Goal: Task Accomplishment & Management: Complete application form

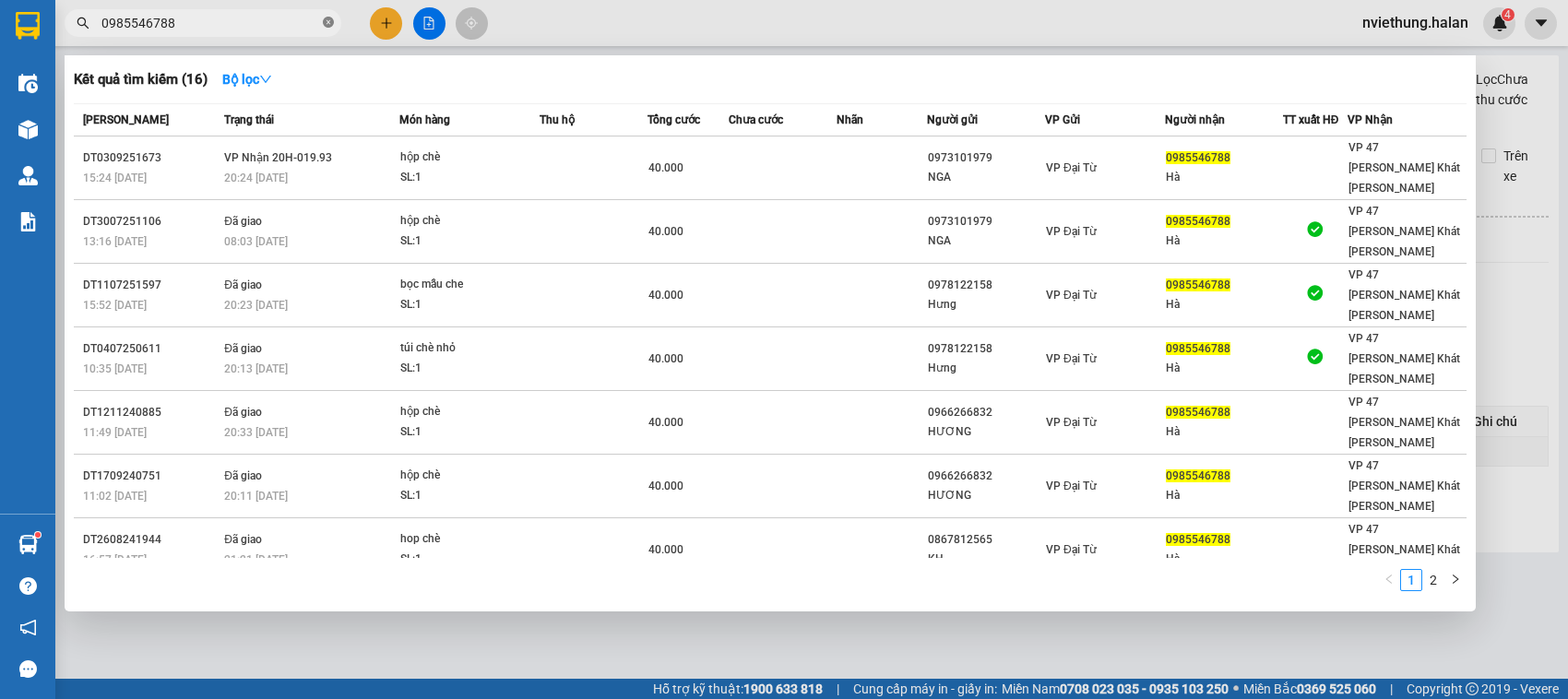
click at [329, 25] on icon "close-circle" at bounding box center [328, 22] width 11 height 11
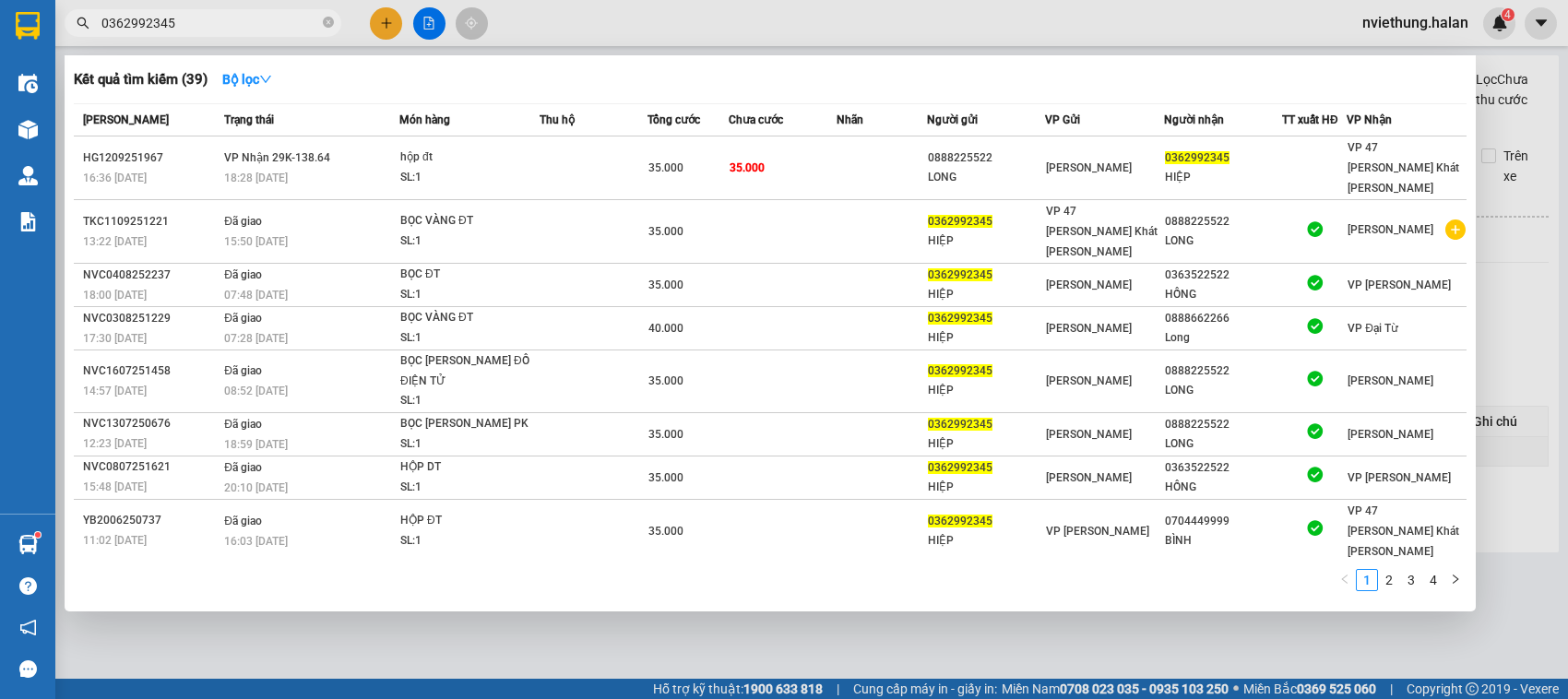
type input "0362992345"
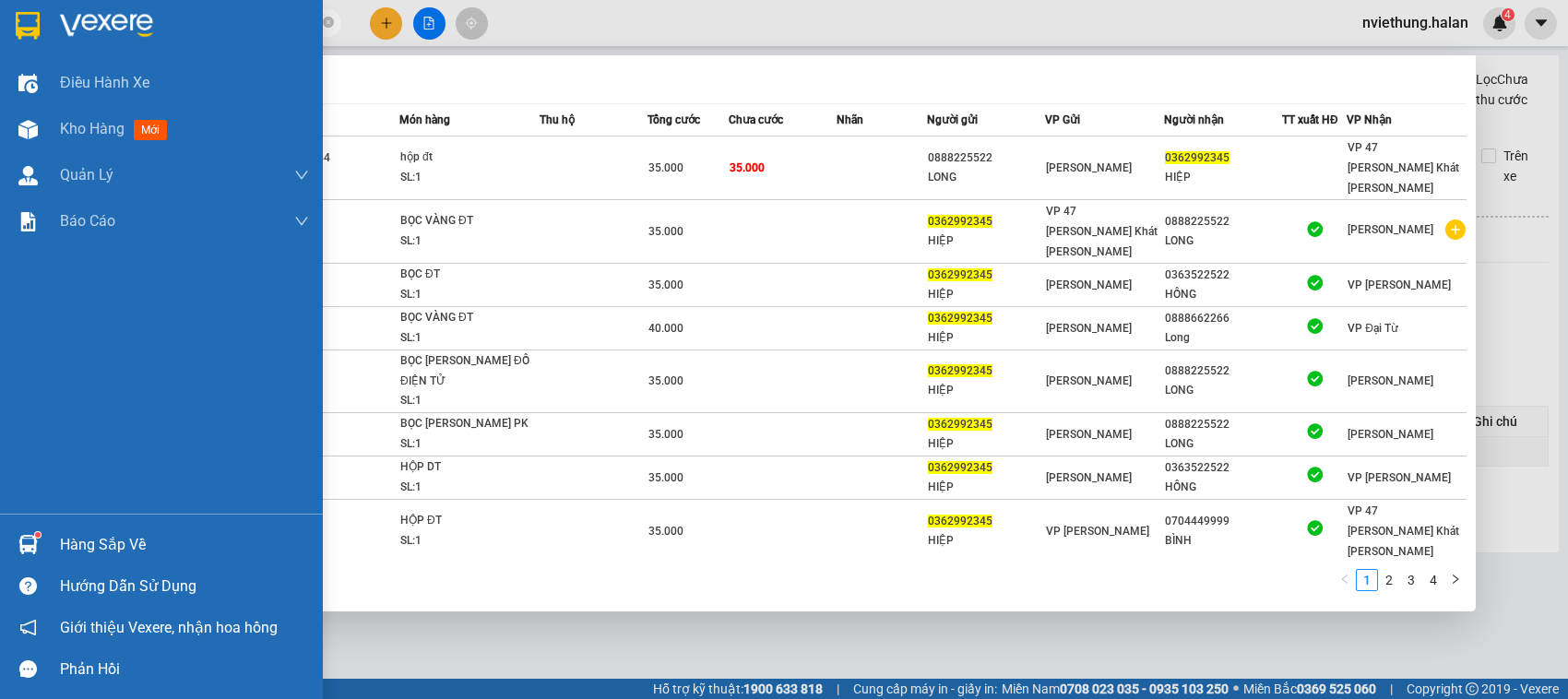
click at [117, 559] on div "Hàng sắp về" at bounding box center [161, 544] width 323 height 41
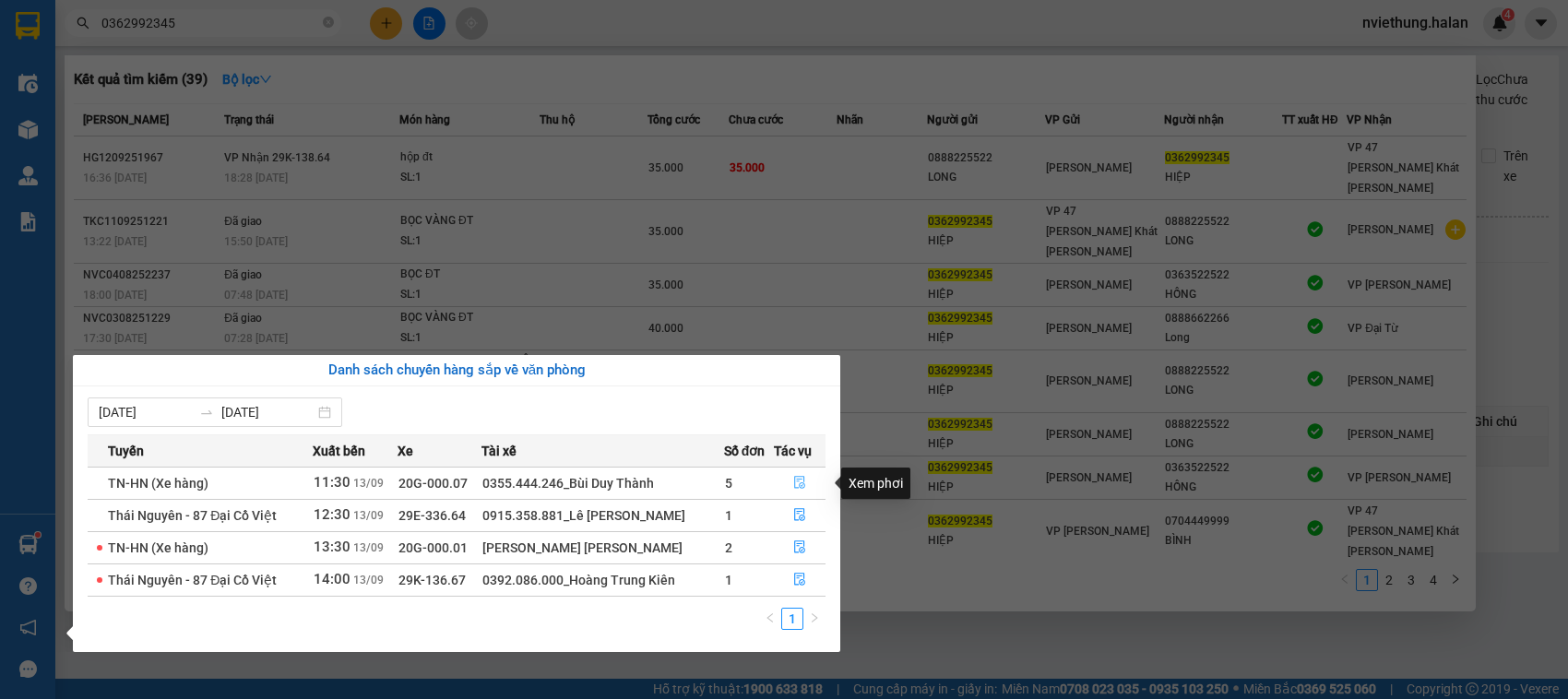
click at [798, 482] on icon "file-done" at bounding box center [799, 482] width 13 height 13
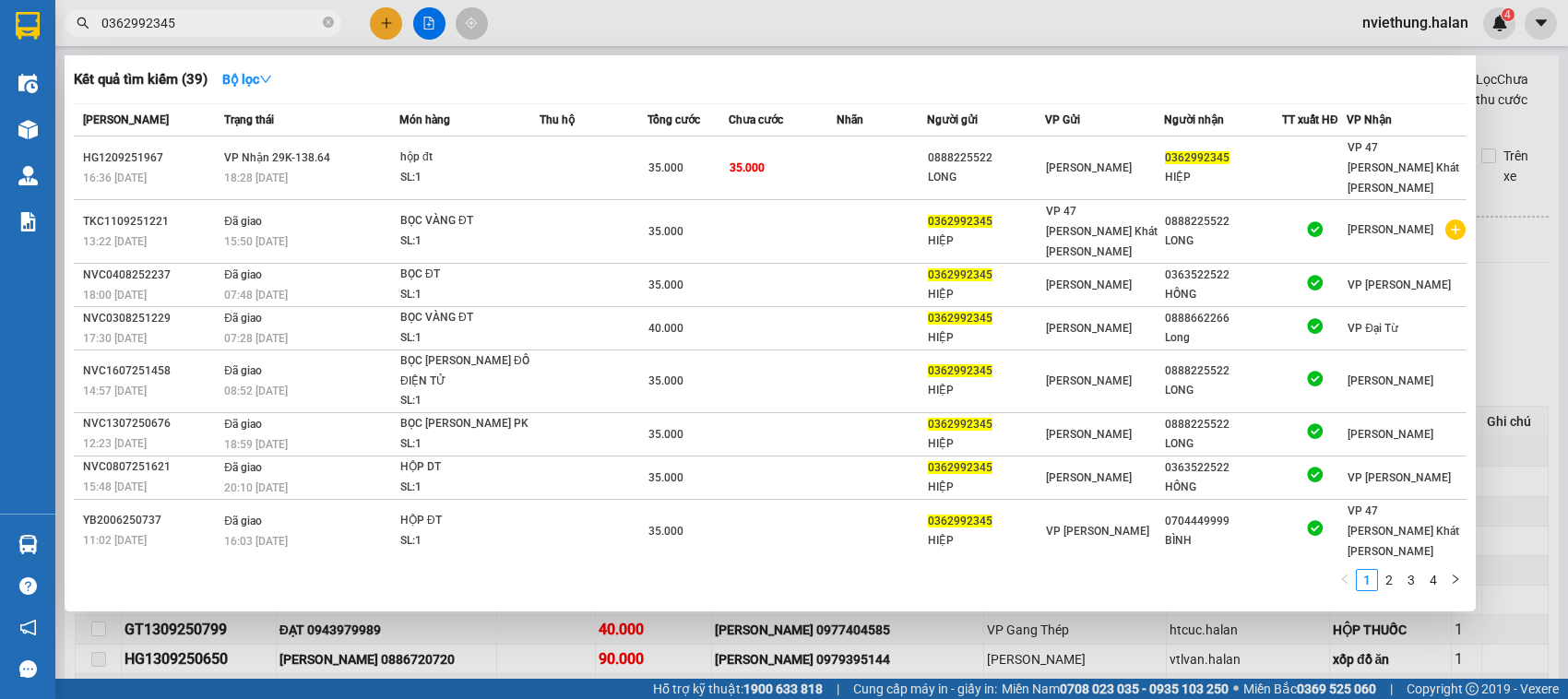
click at [1497, 275] on div at bounding box center [784, 350] width 1568 height 699
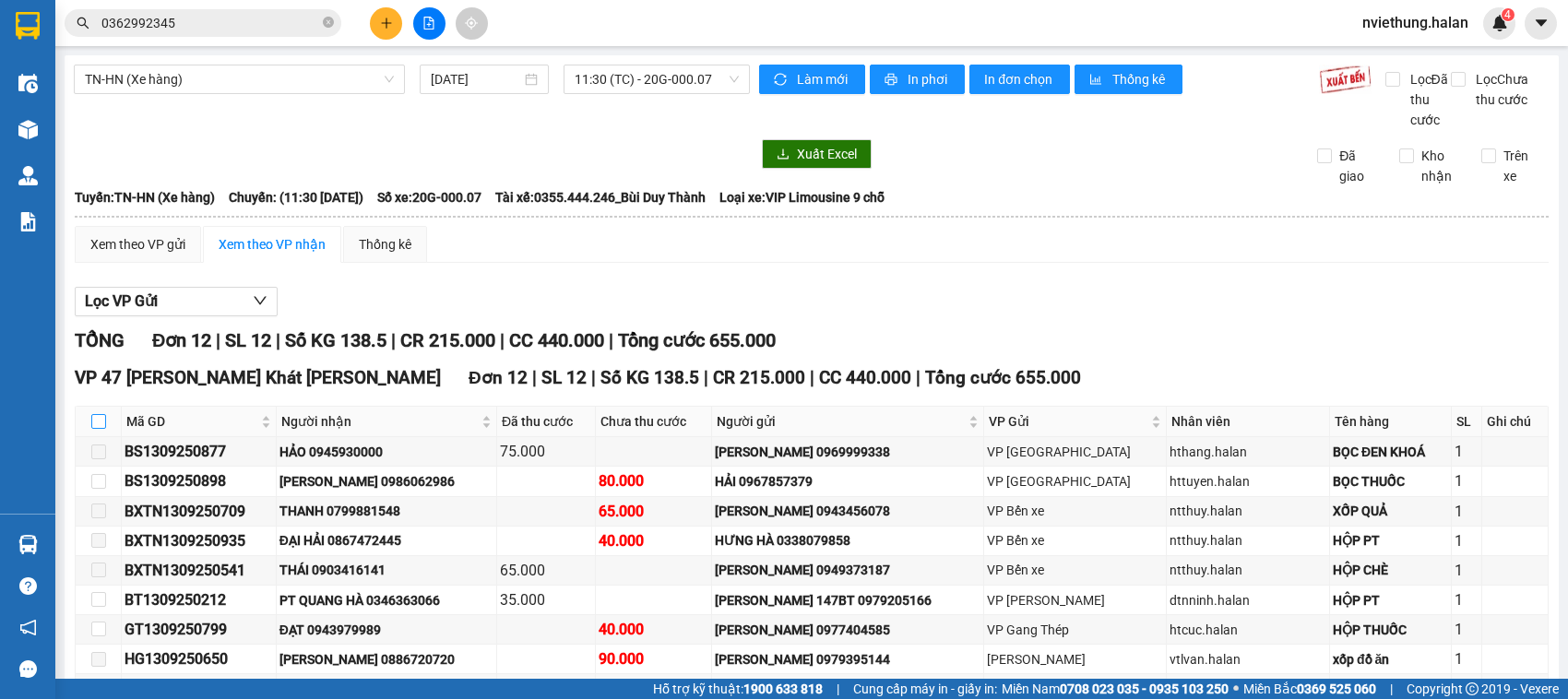
click at [100, 429] on input "checkbox" at bounding box center [98, 421] width 15 height 15
checkbox input "true"
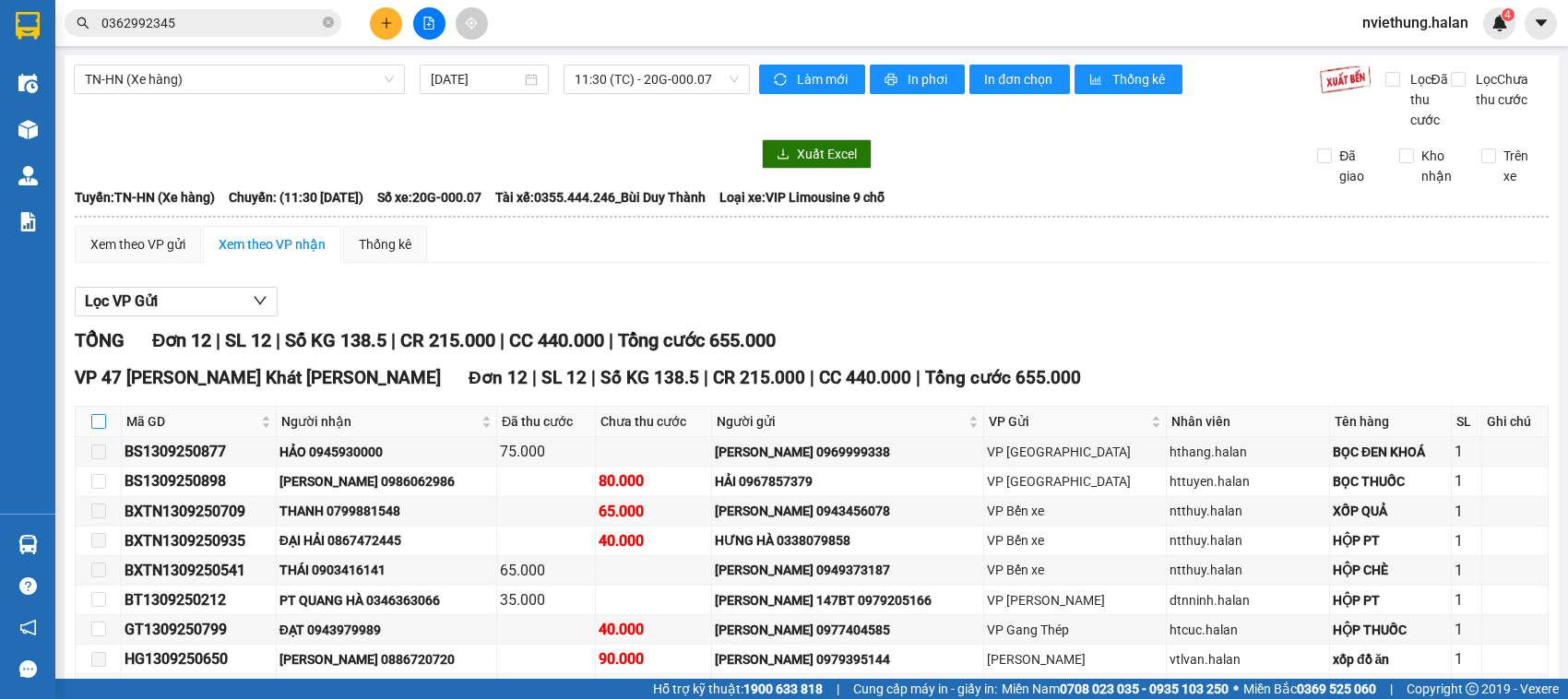
checkbox input "true"
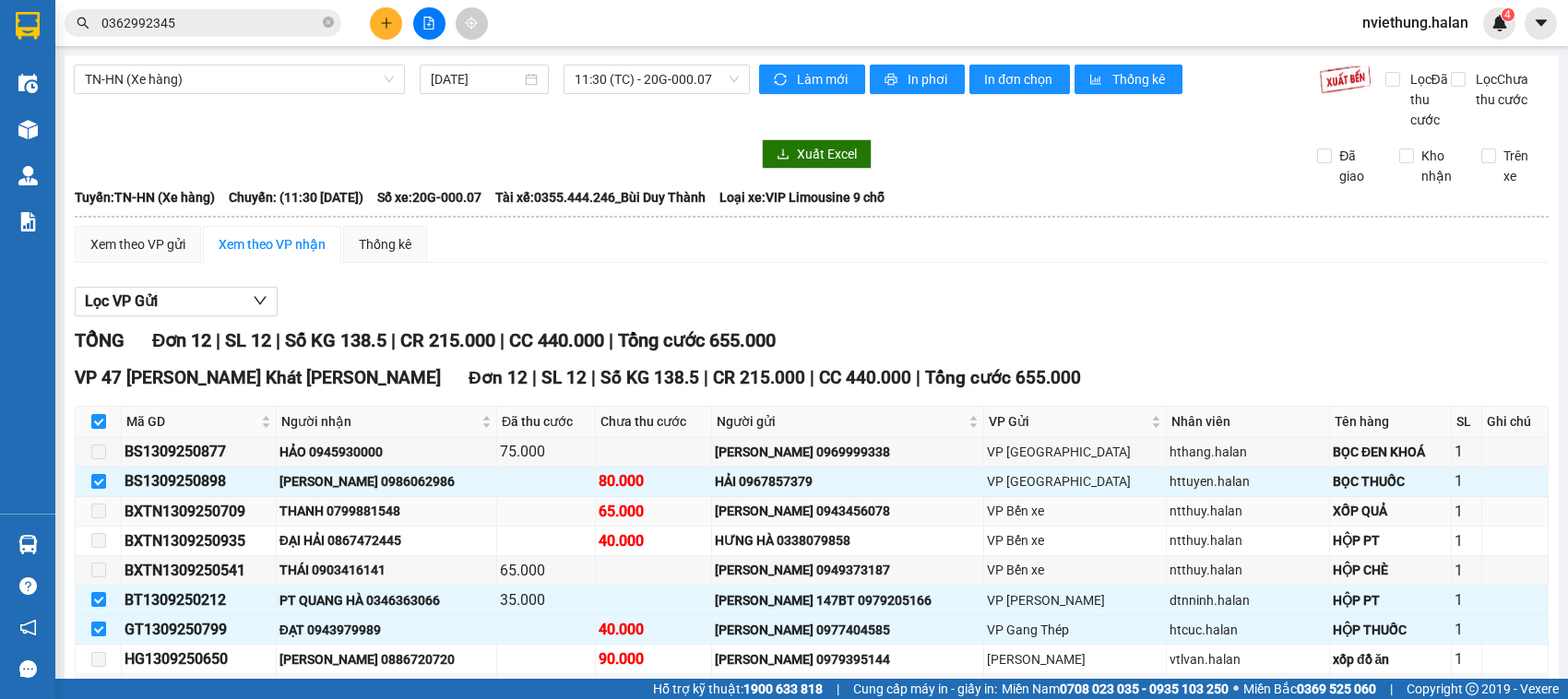
scroll to position [232, 0]
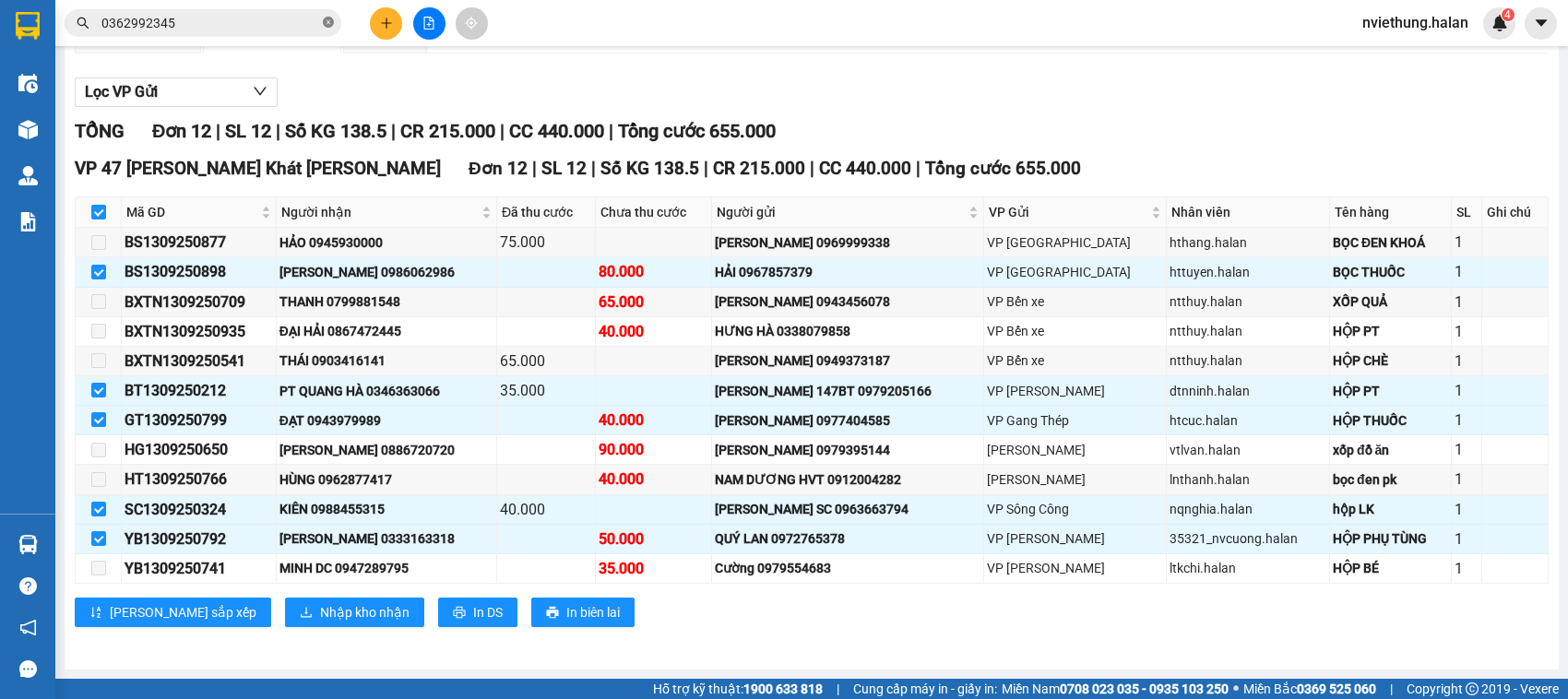
click at [328, 17] on icon "close-circle" at bounding box center [328, 22] width 11 height 11
click at [261, 20] on input "text" at bounding box center [210, 23] width 217 height 21
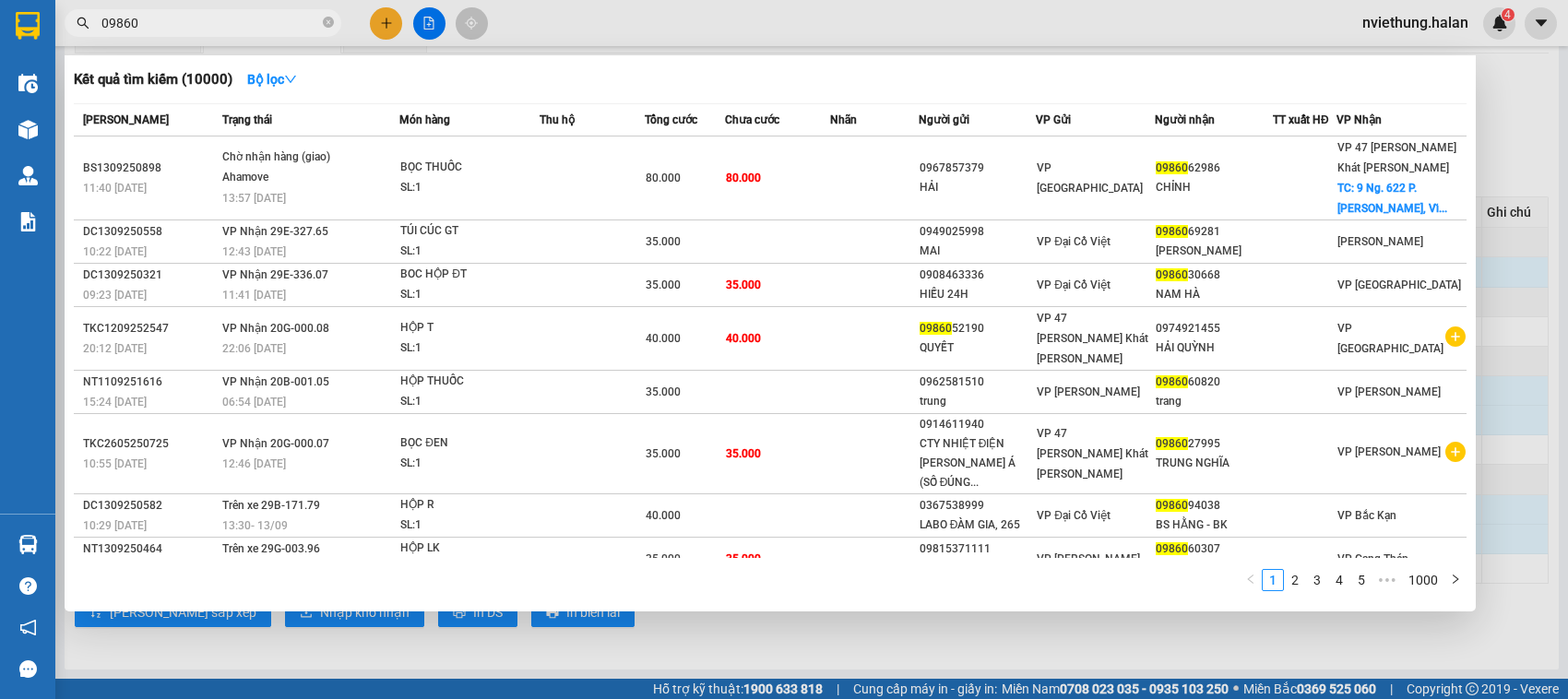
drag, startPoint x: 261, startPoint y: 20, endPoint x: 178, endPoint y: 23, distance: 83.1
click at [178, 23] on input "09860" at bounding box center [210, 23] width 217 height 21
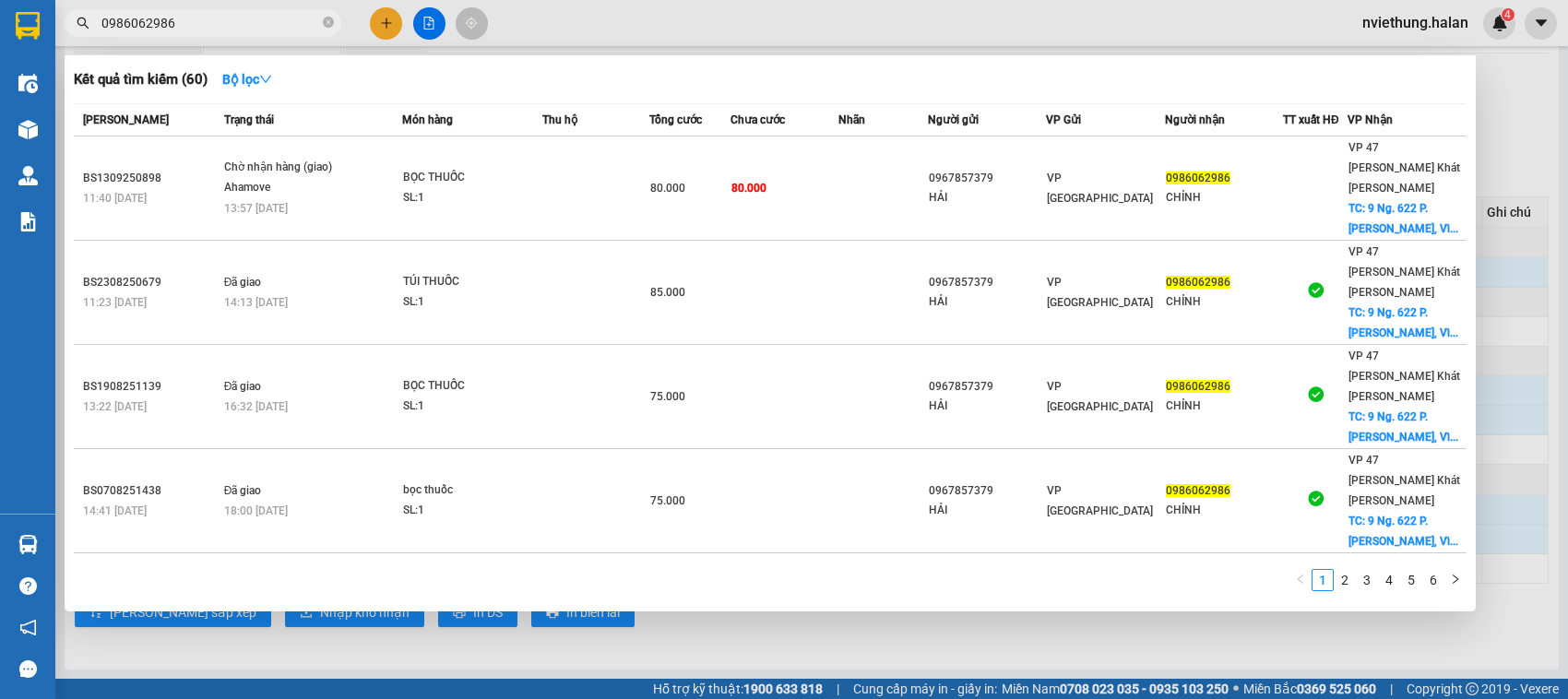
click at [183, 14] on input "0986062986" at bounding box center [210, 23] width 217 height 21
click at [184, 9] on span "0986062986" at bounding box center [203, 23] width 277 height 27
click at [183, 19] on input "0986062986" at bounding box center [210, 23] width 217 height 21
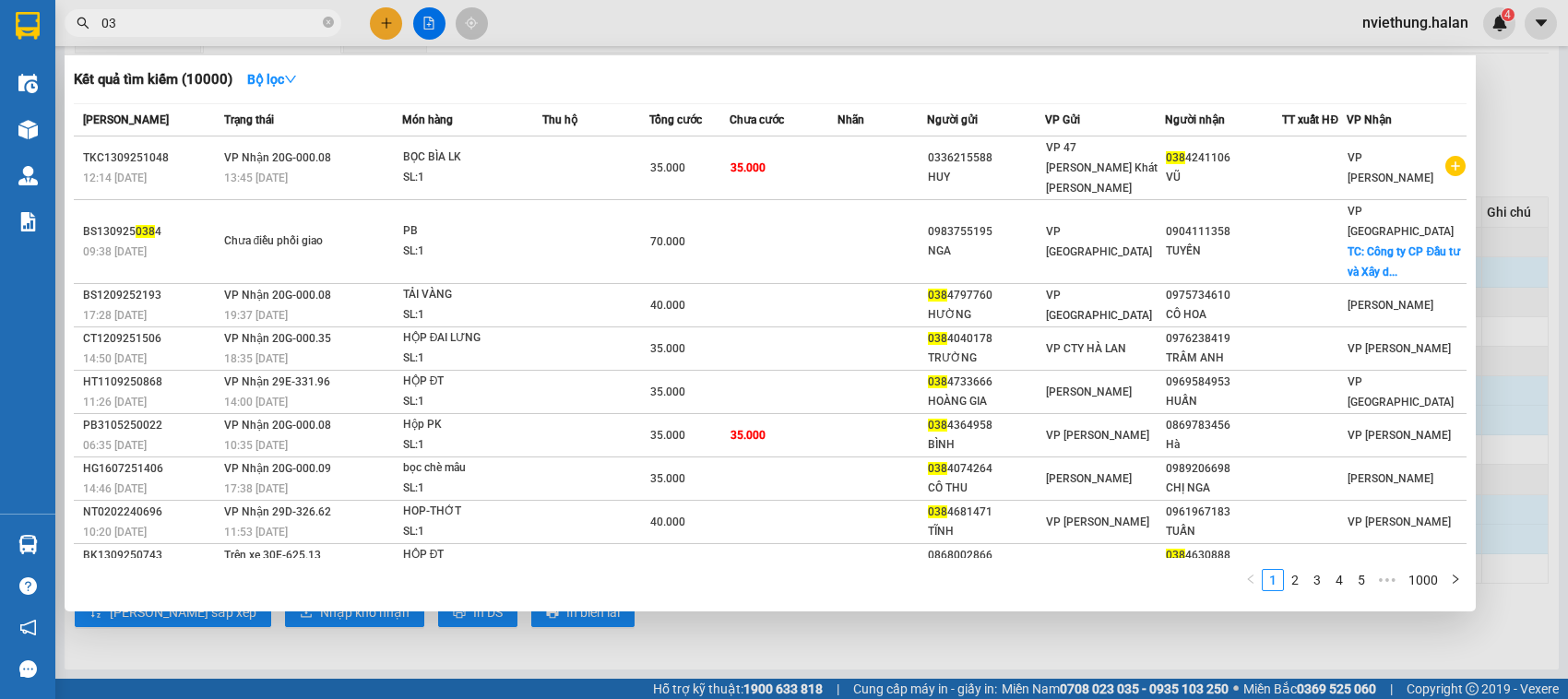
type input "0"
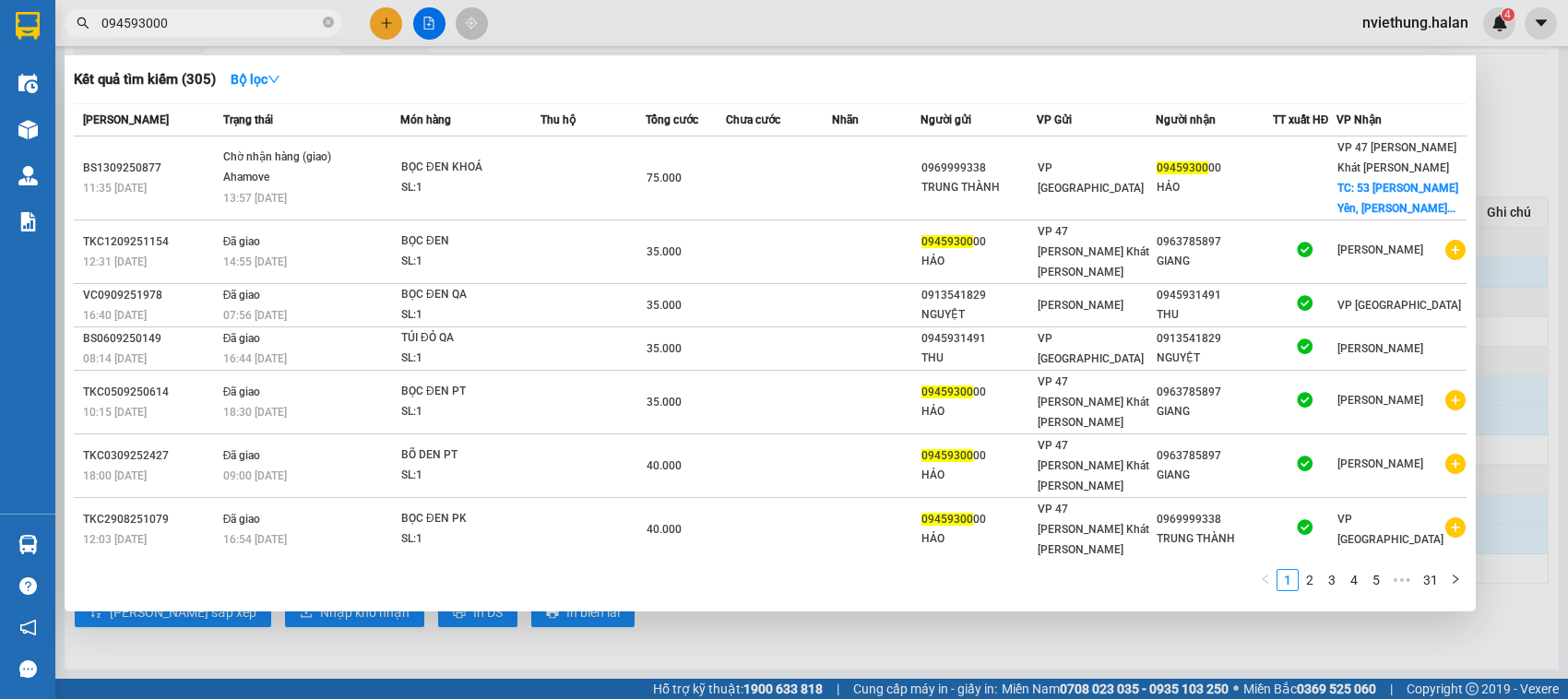
type input "0945930000"
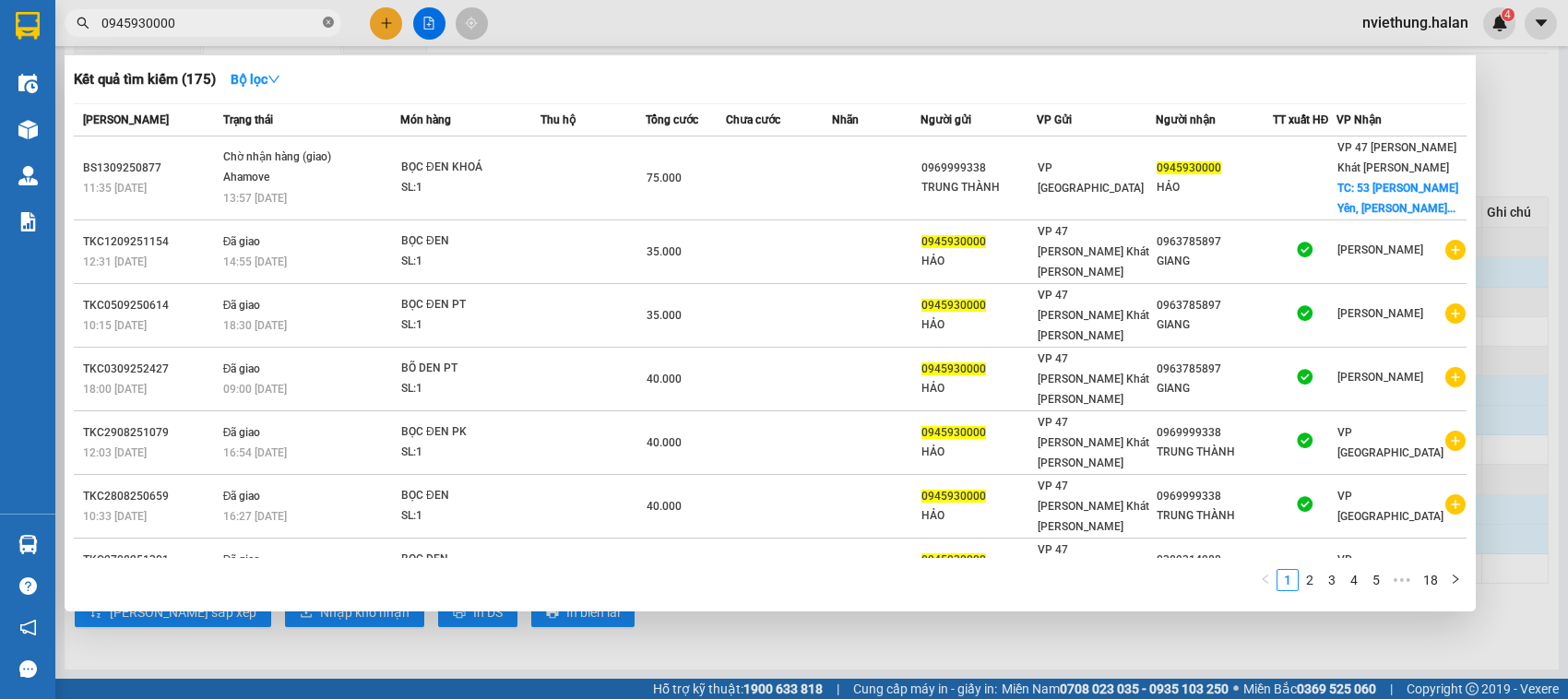
click at [328, 23] on icon "close-circle" at bounding box center [328, 22] width 11 height 11
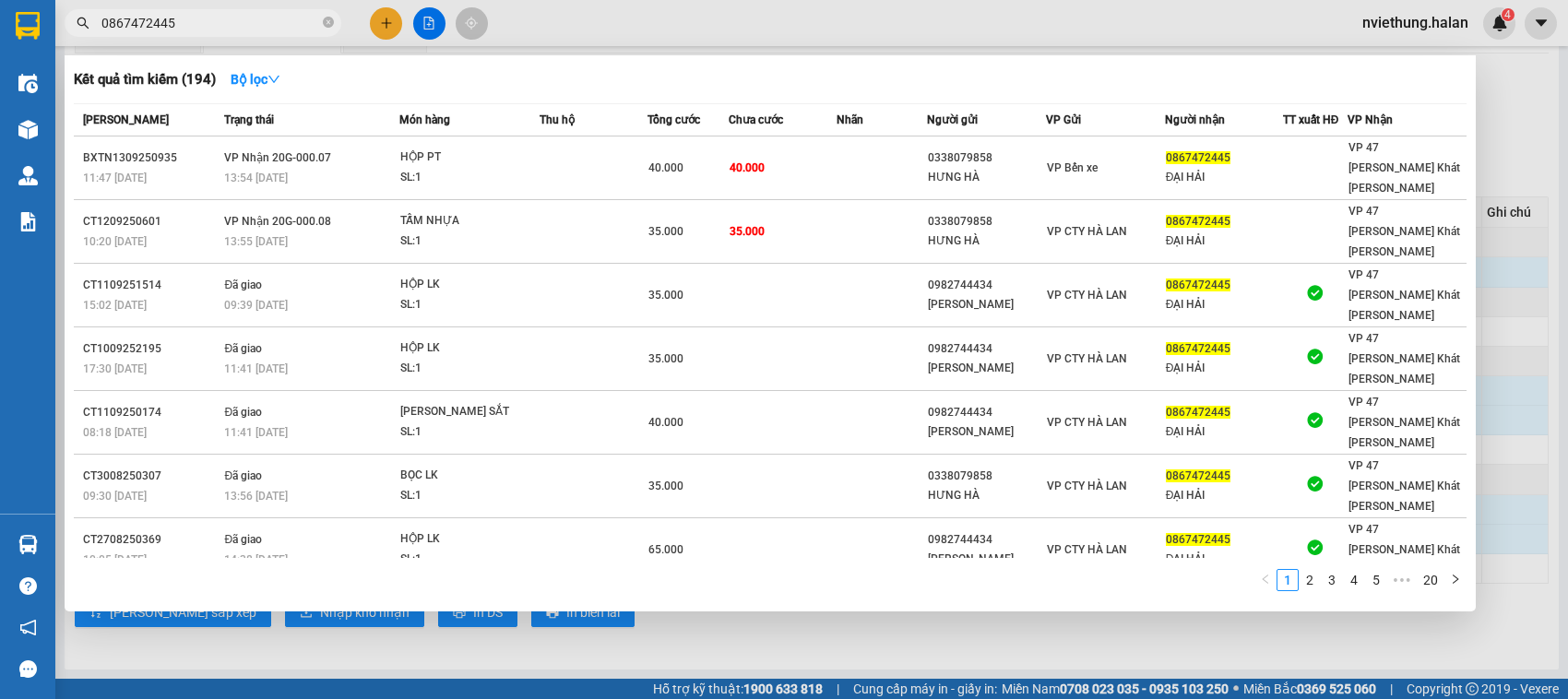
type input "0867472445"
click at [307, 24] on input "0867472445" at bounding box center [210, 23] width 217 height 21
click at [326, 22] on icon "close-circle" at bounding box center [328, 22] width 11 height 11
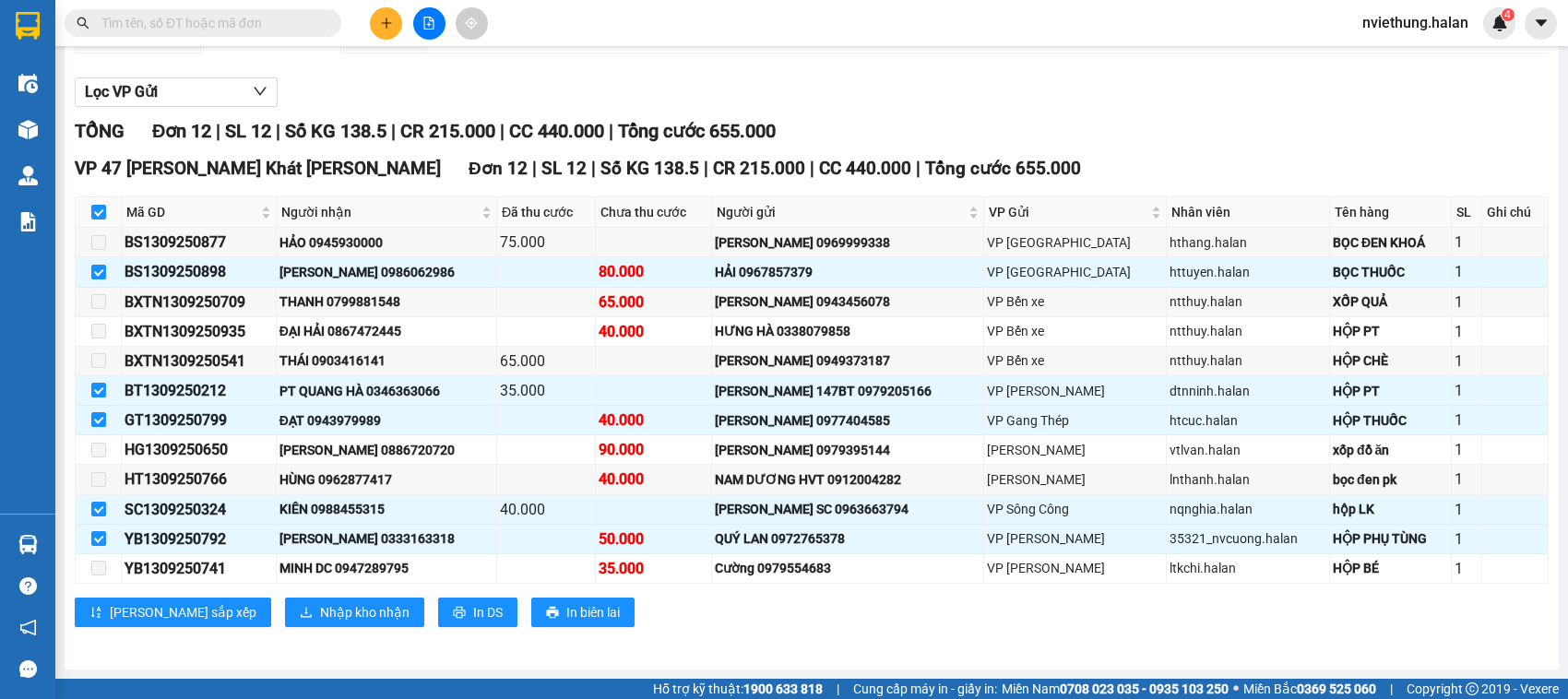
click at [270, 22] on input "text" at bounding box center [210, 23] width 217 height 21
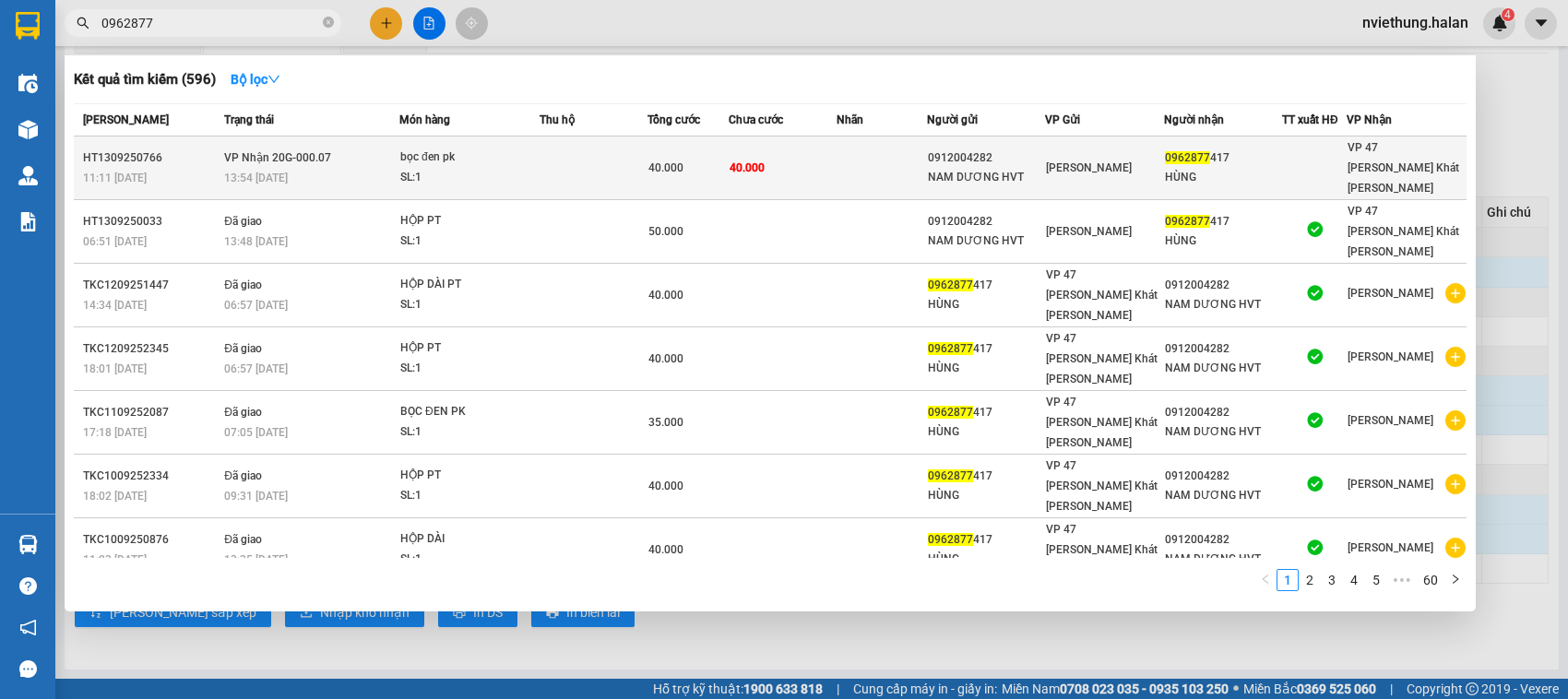
type input "0962877"
click at [1183, 155] on div "0962877 417" at bounding box center [1222, 159] width 116 height 20
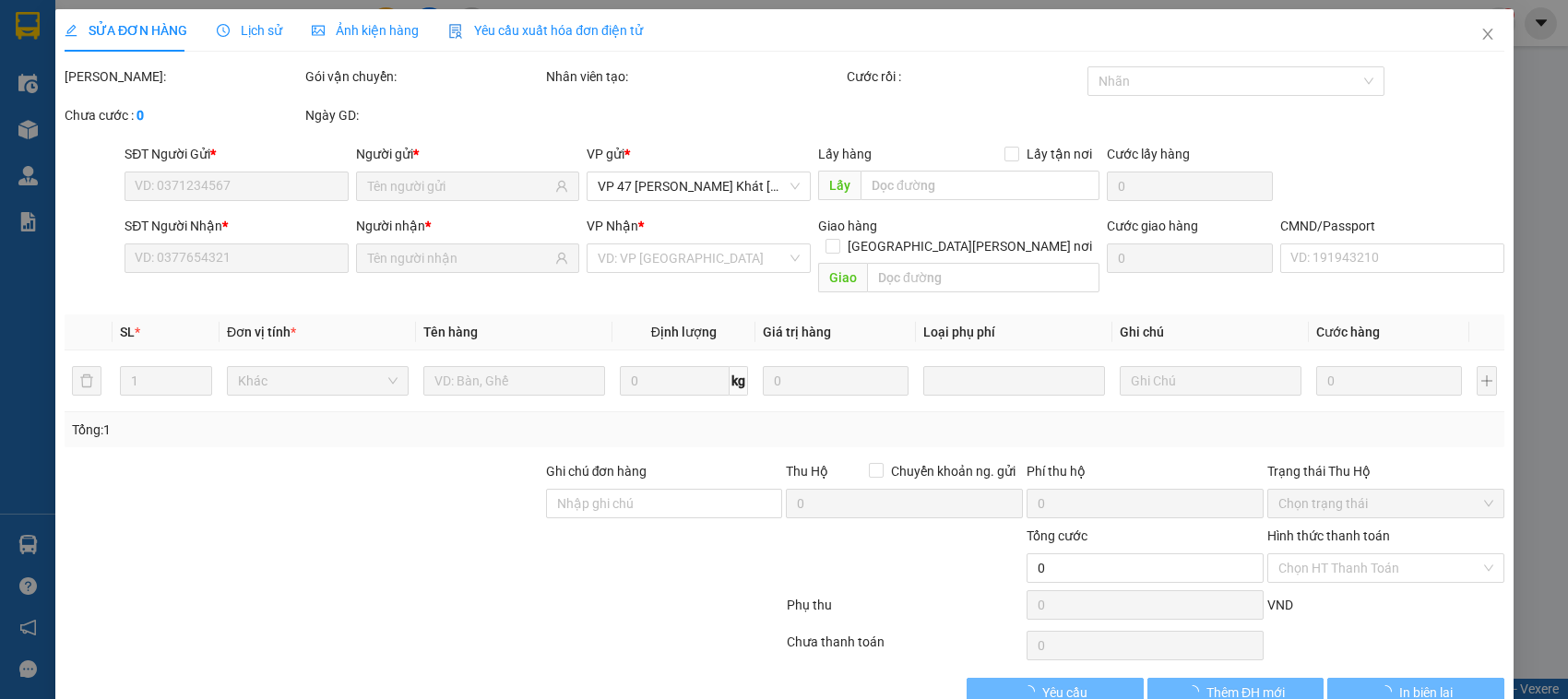
type input "0912004282"
type input "NAM DƯƠNG HVT"
type input "0962877417"
type input "HÙNG"
type input "40.000"
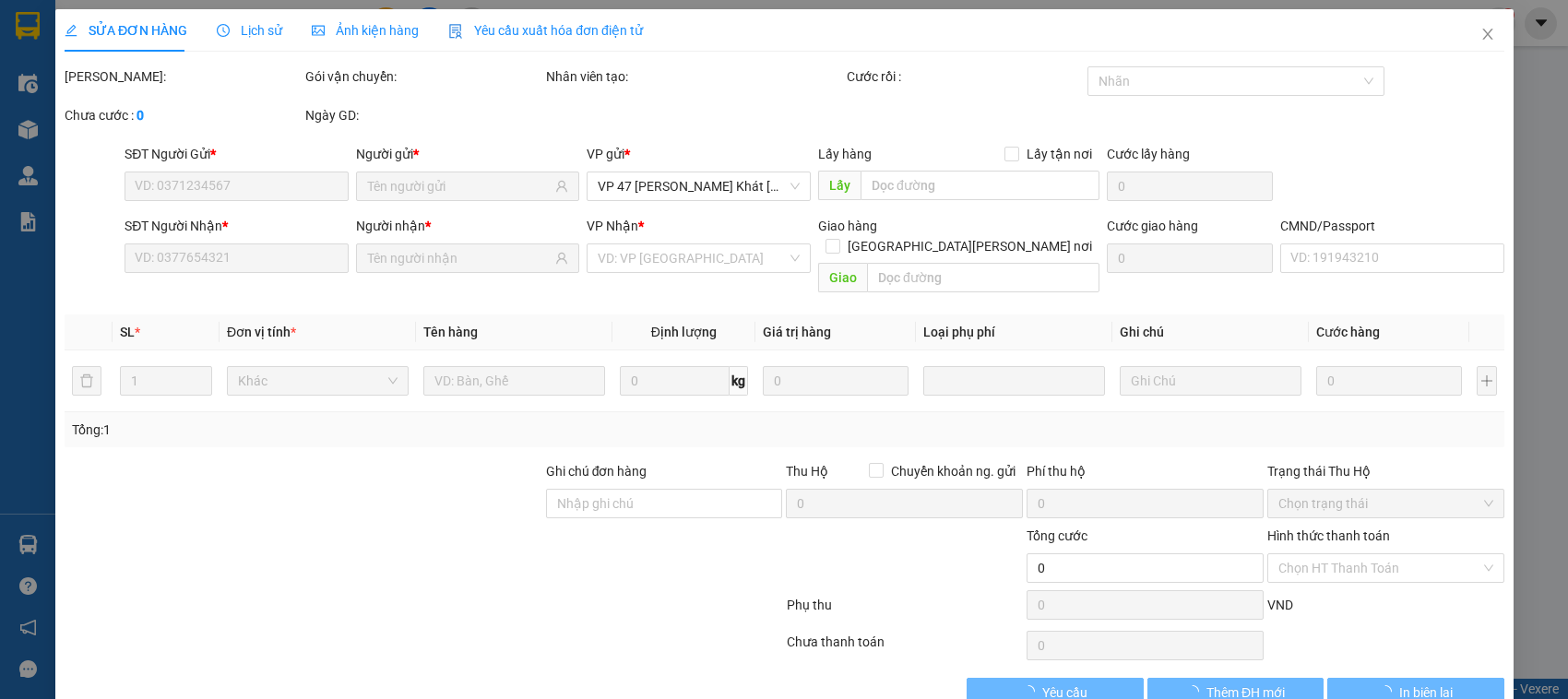
type input "40.000"
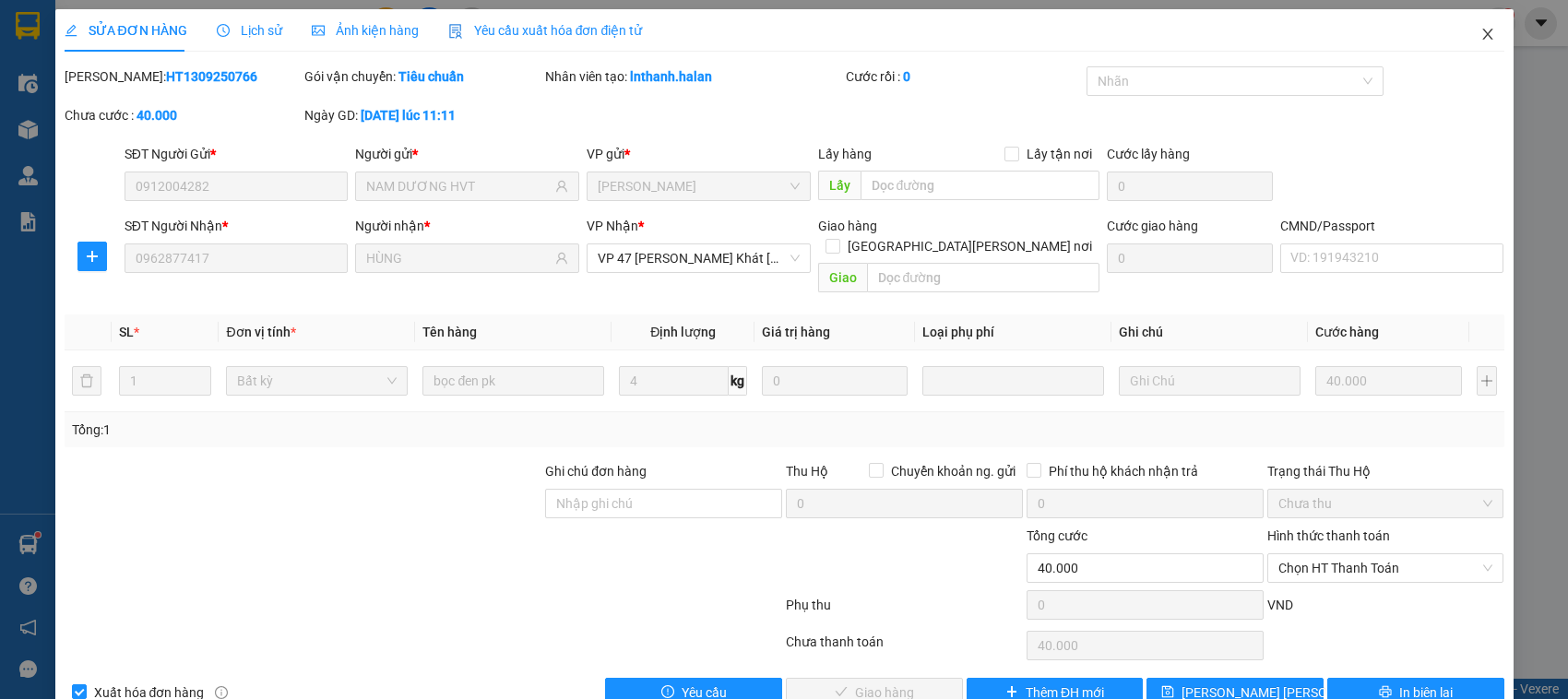
click at [1480, 37] on icon "close" at bounding box center [1487, 33] width 15 height 15
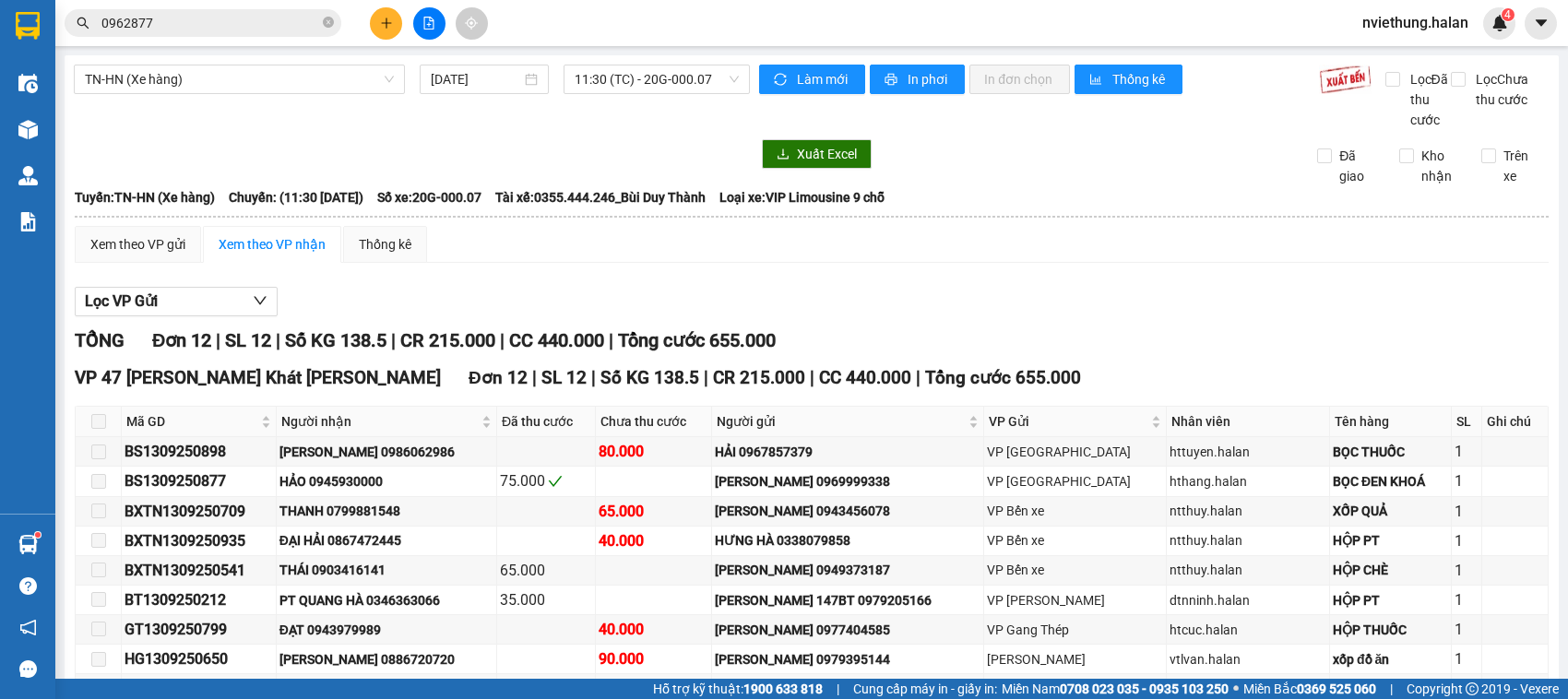
click at [173, 20] on input "0962877" at bounding box center [210, 23] width 217 height 21
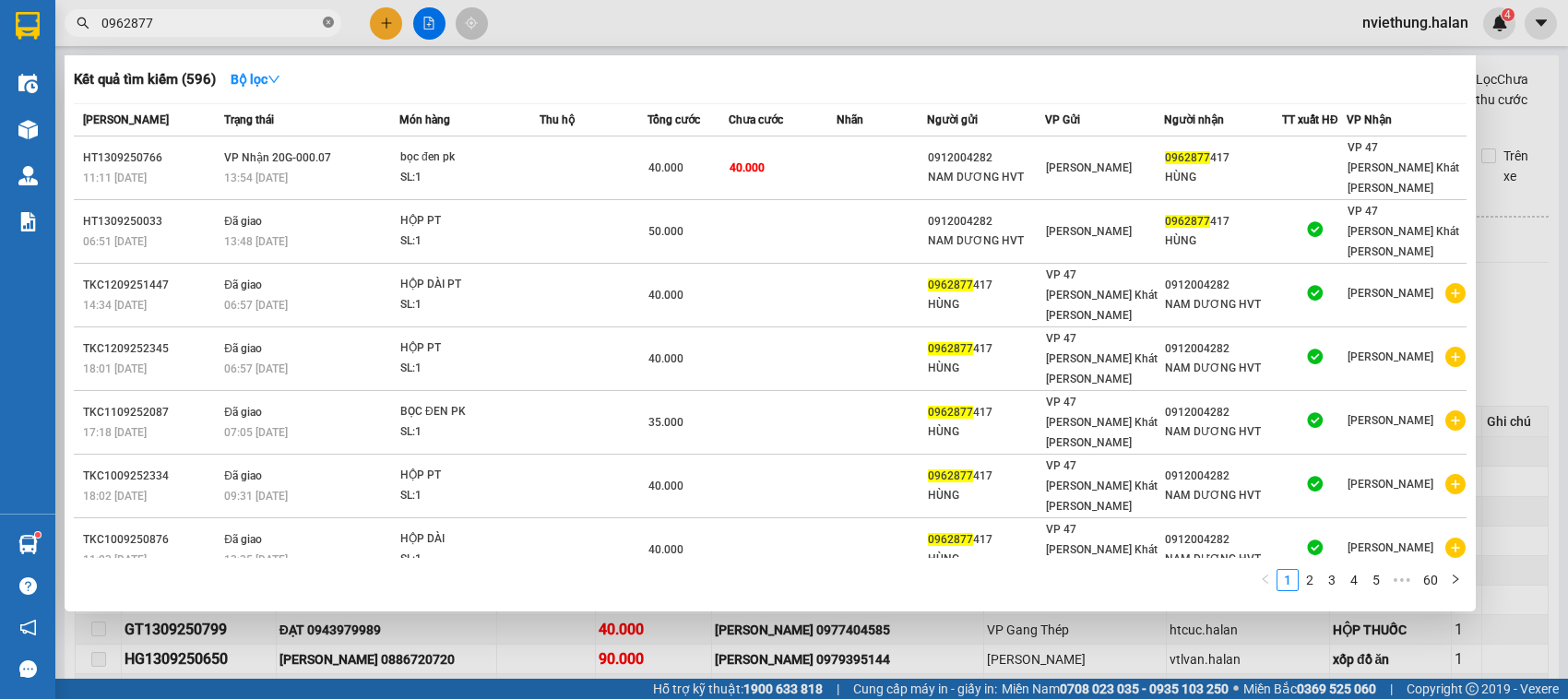
click at [330, 29] on span at bounding box center [328, 23] width 11 height 18
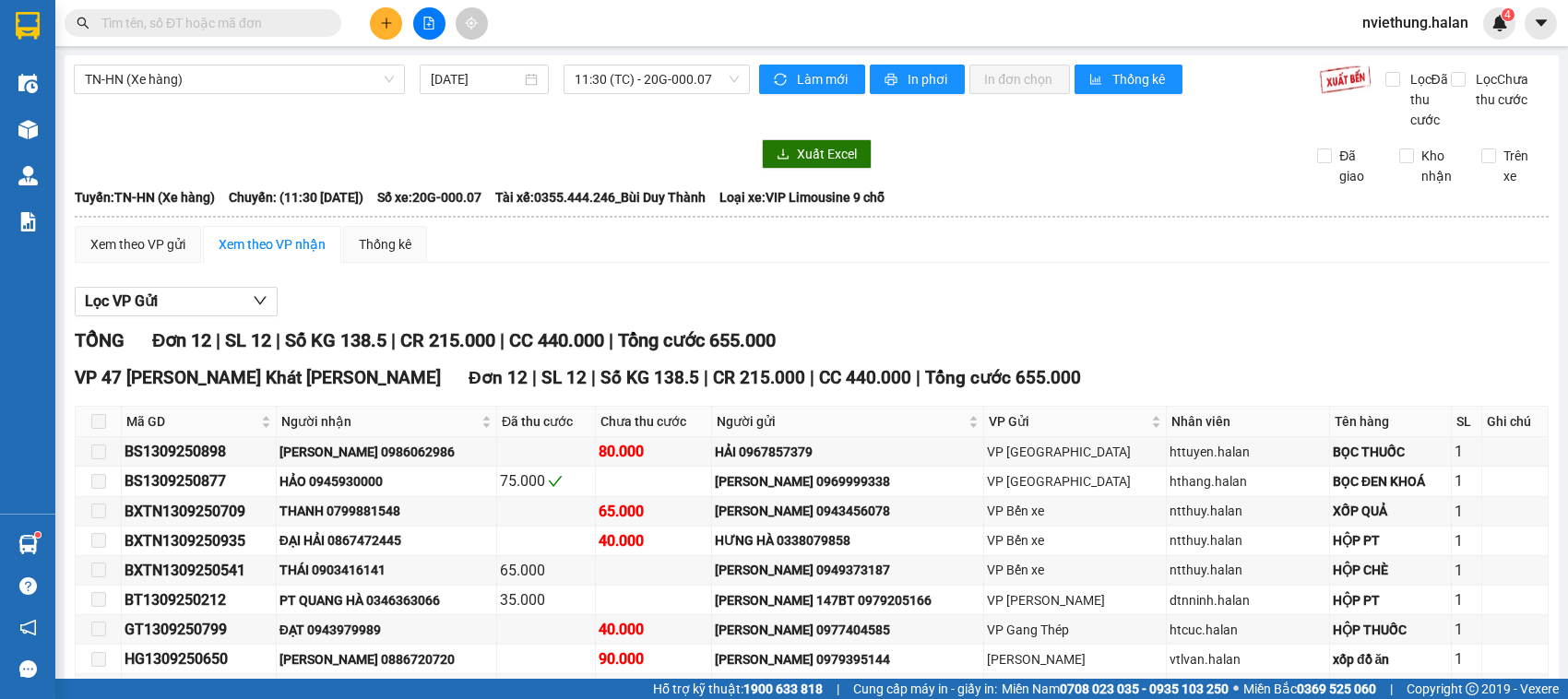
click at [274, 22] on input "text" at bounding box center [210, 23] width 217 height 21
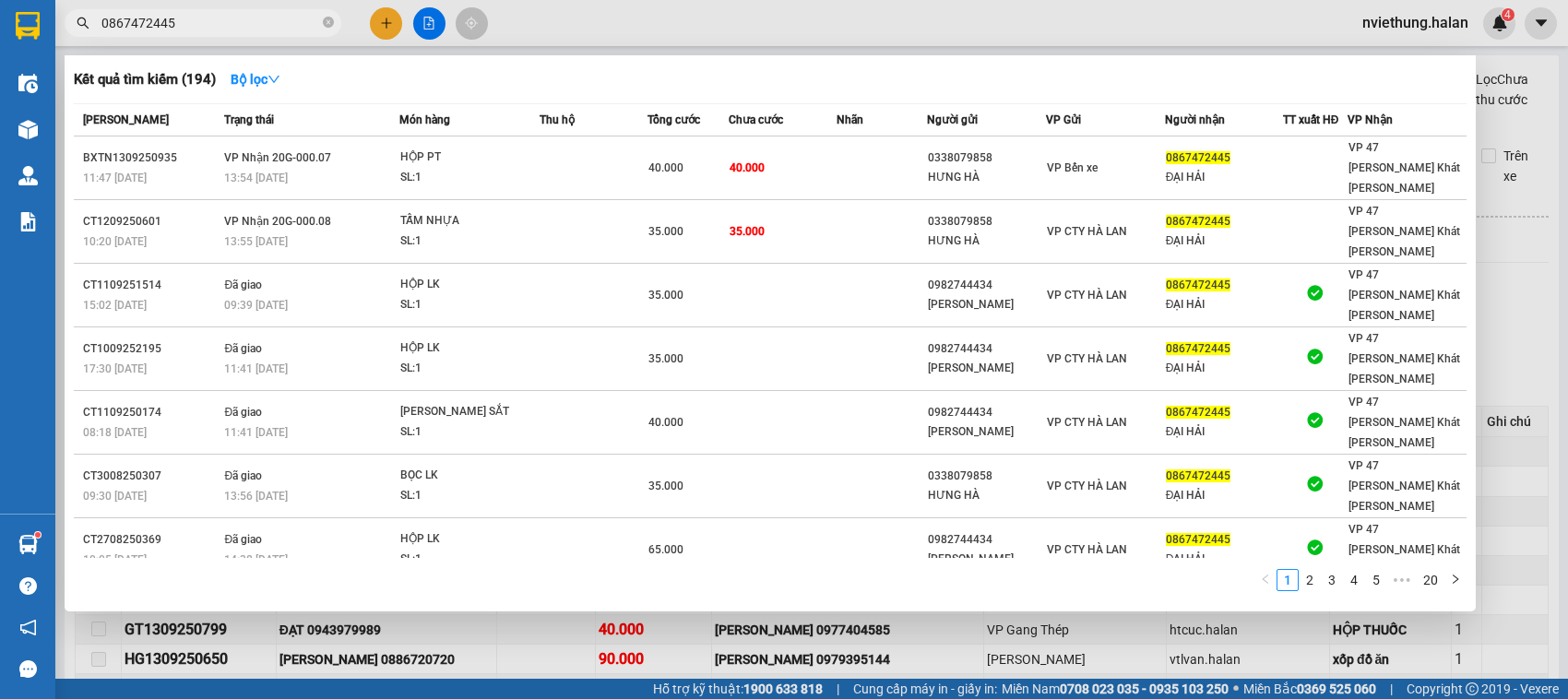
click at [210, 22] on input "0867472445" at bounding box center [210, 23] width 217 height 21
click at [208, 22] on input "0867472445" at bounding box center [210, 23] width 217 height 21
click at [180, 25] on input "0867472445" at bounding box center [210, 23] width 217 height 21
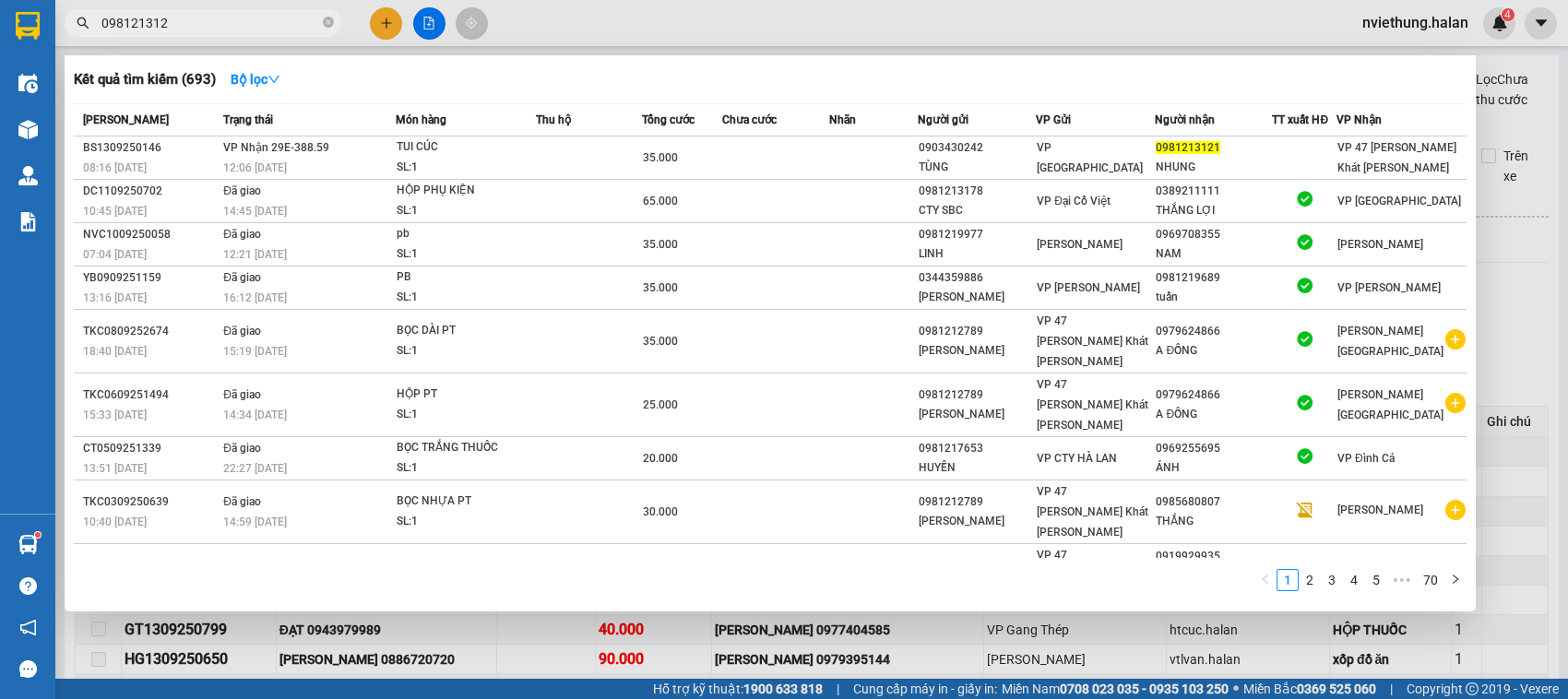
type input "0981213121"
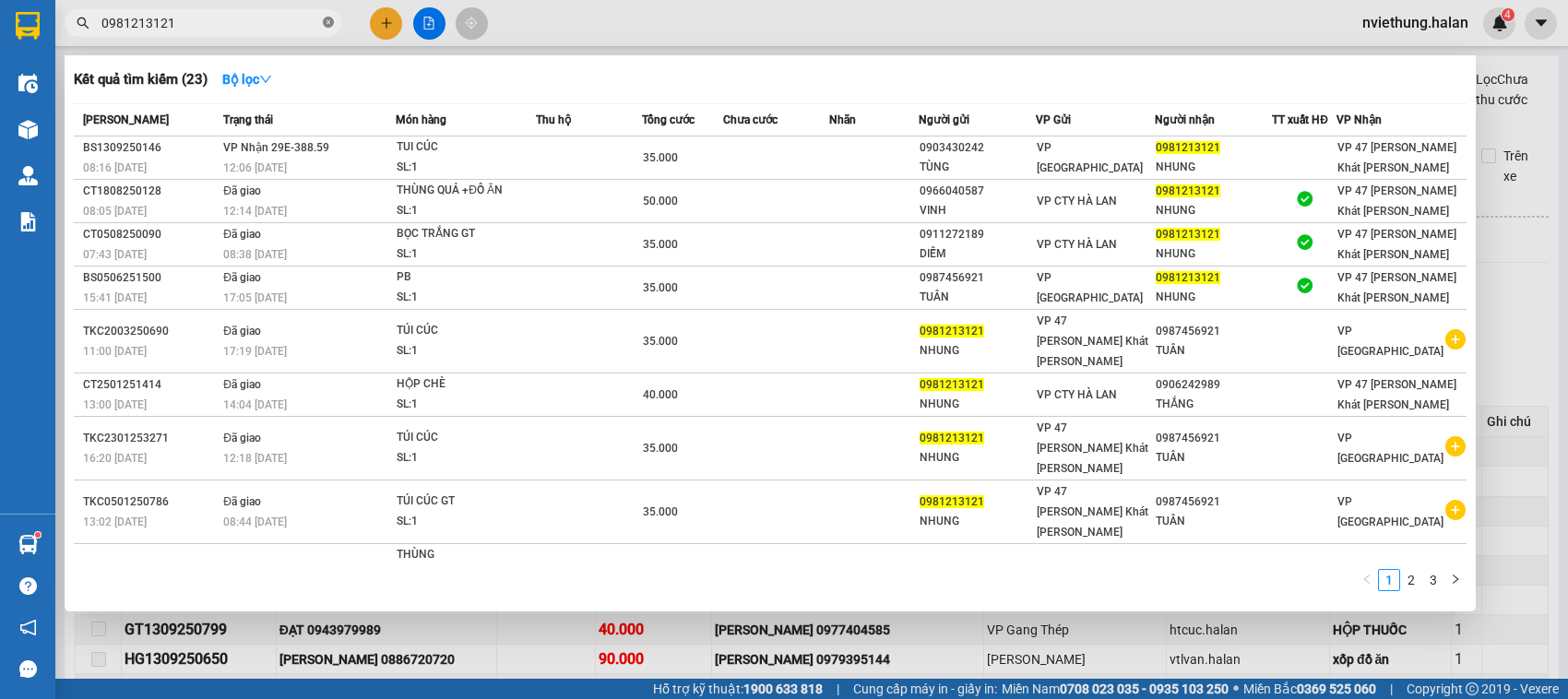
click at [329, 22] on icon "close-circle" at bounding box center [328, 22] width 11 height 11
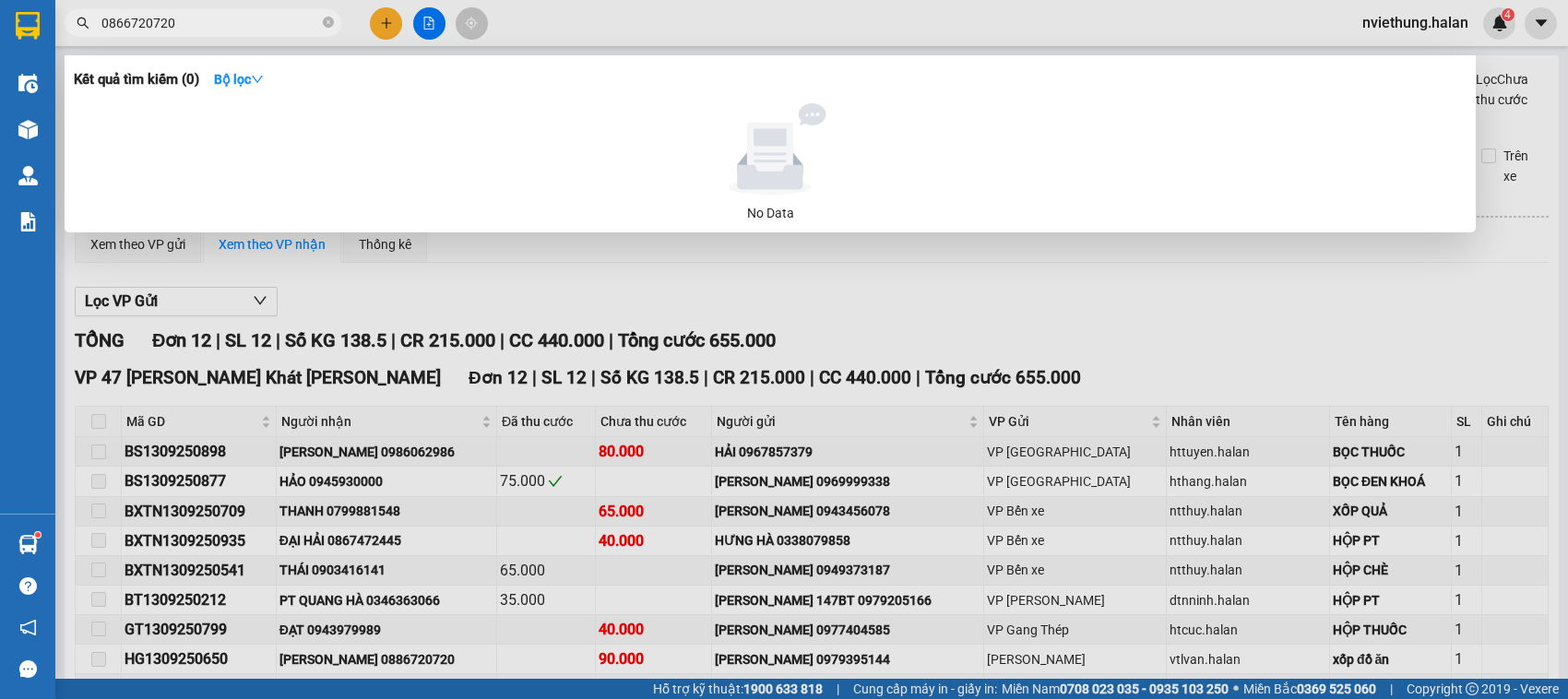
type input "0866720720"
click at [1043, 252] on div at bounding box center [784, 350] width 1568 height 699
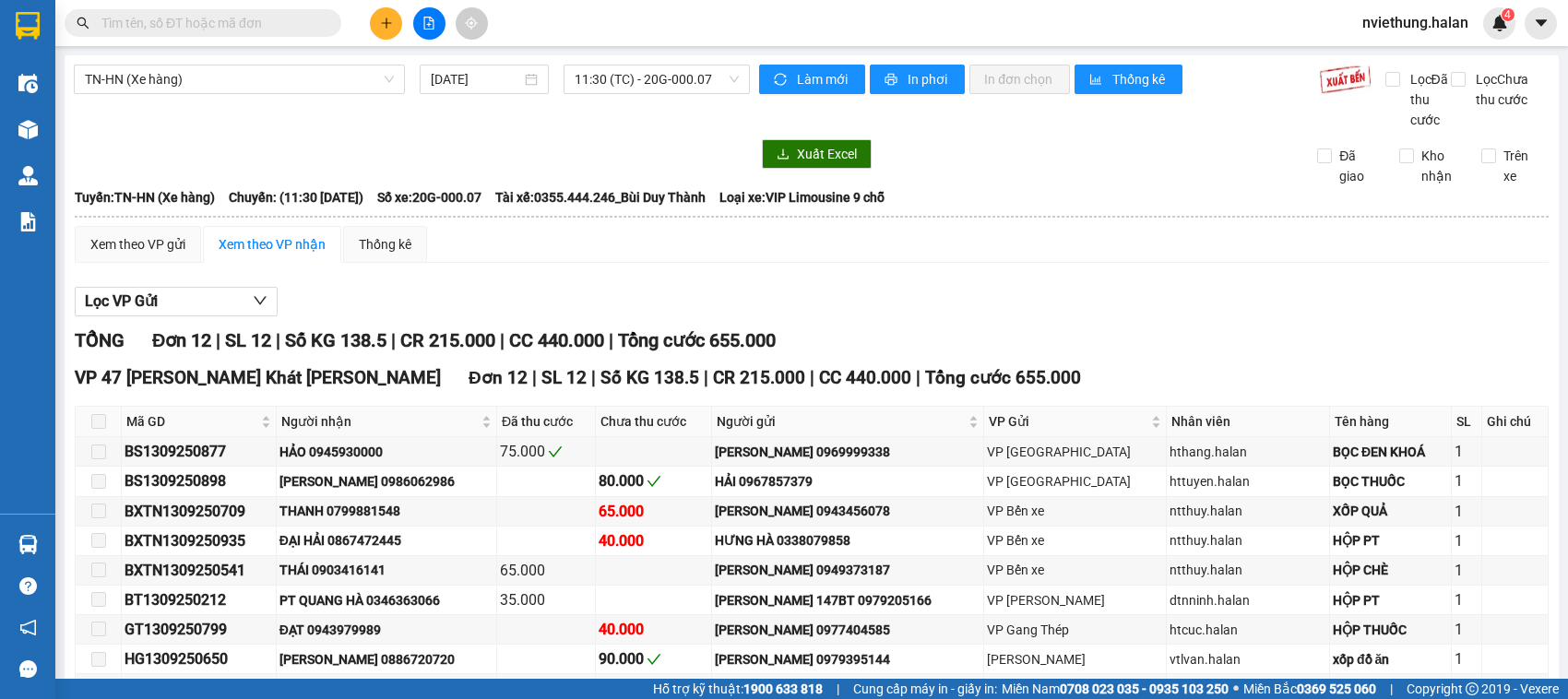
click at [309, 25] on input "text" at bounding box center [210, 23] width 217 height 21
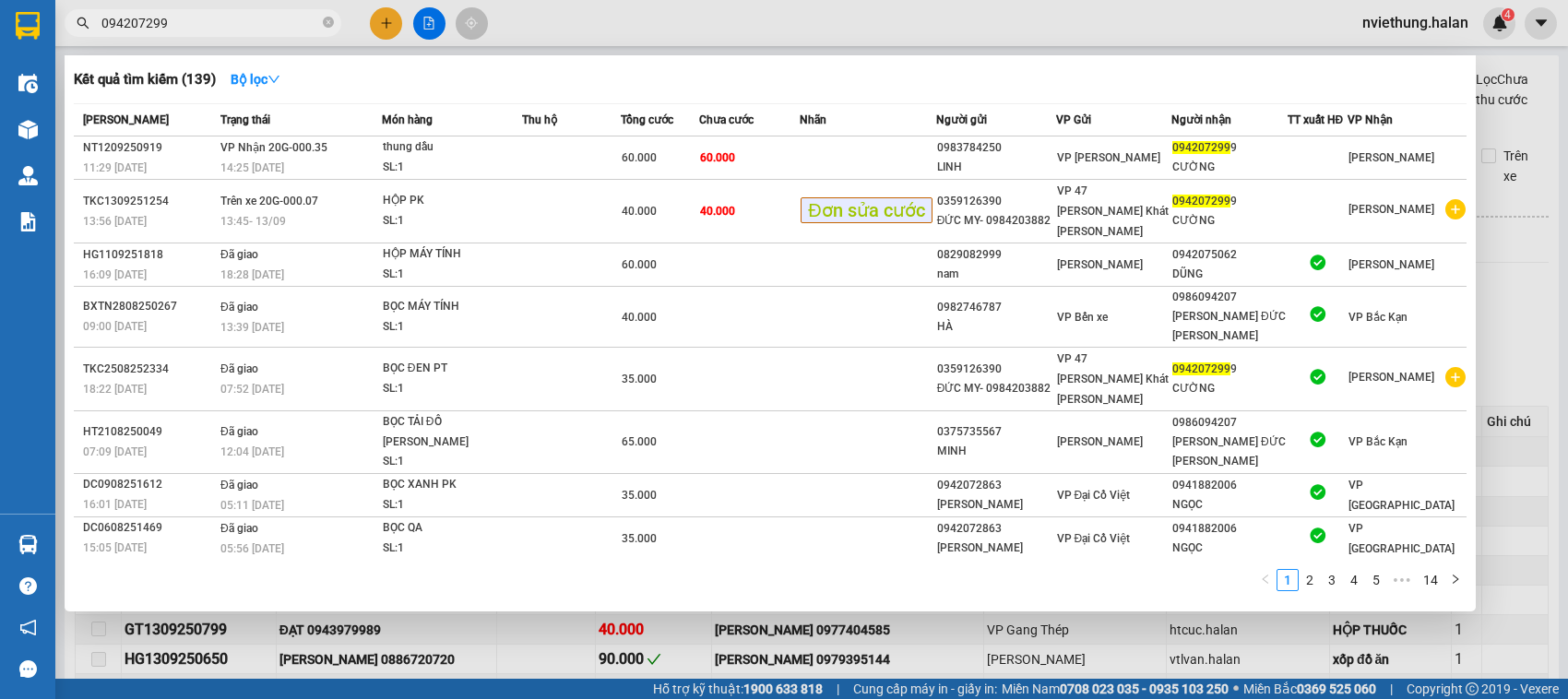
type input "0942072999"
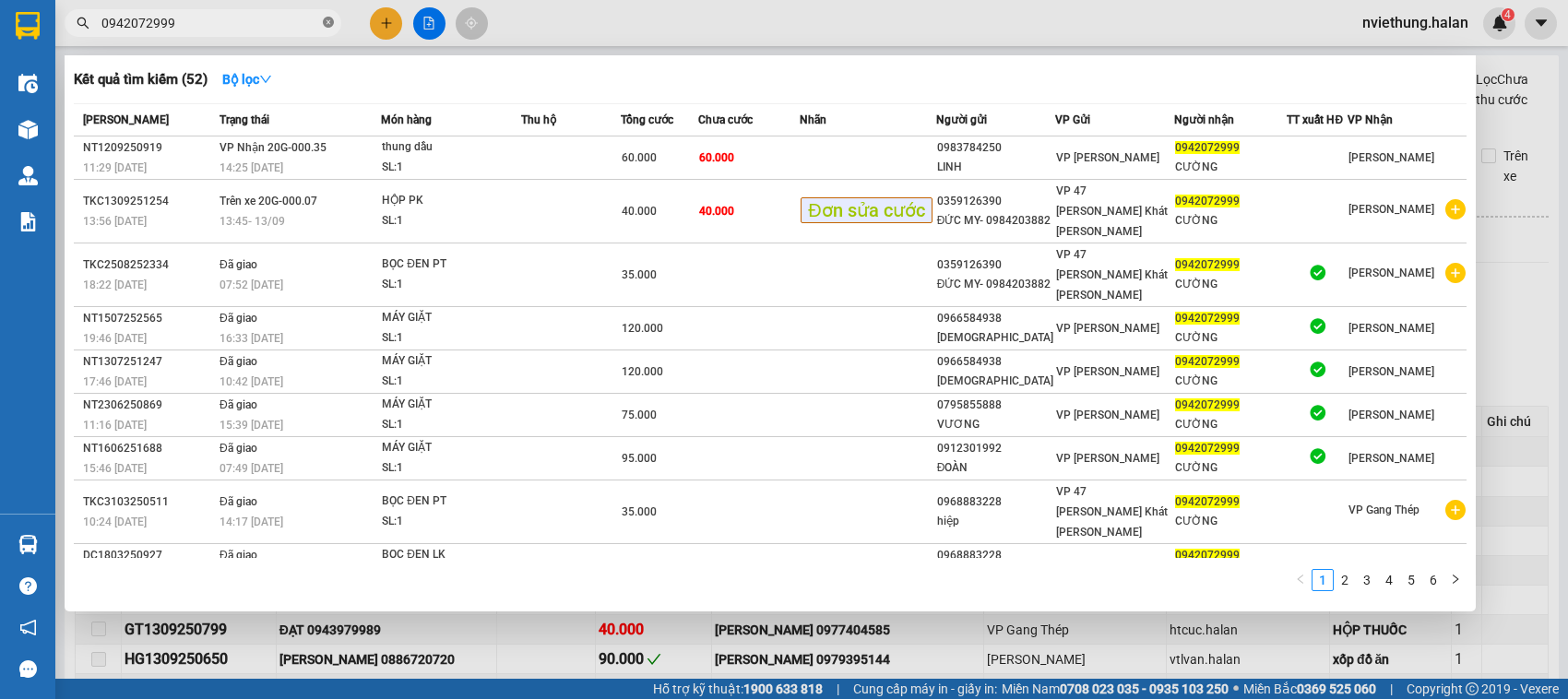
click at [328, 24] on icon "close-circle" at bounding box center [328, 22] width 11 height 11
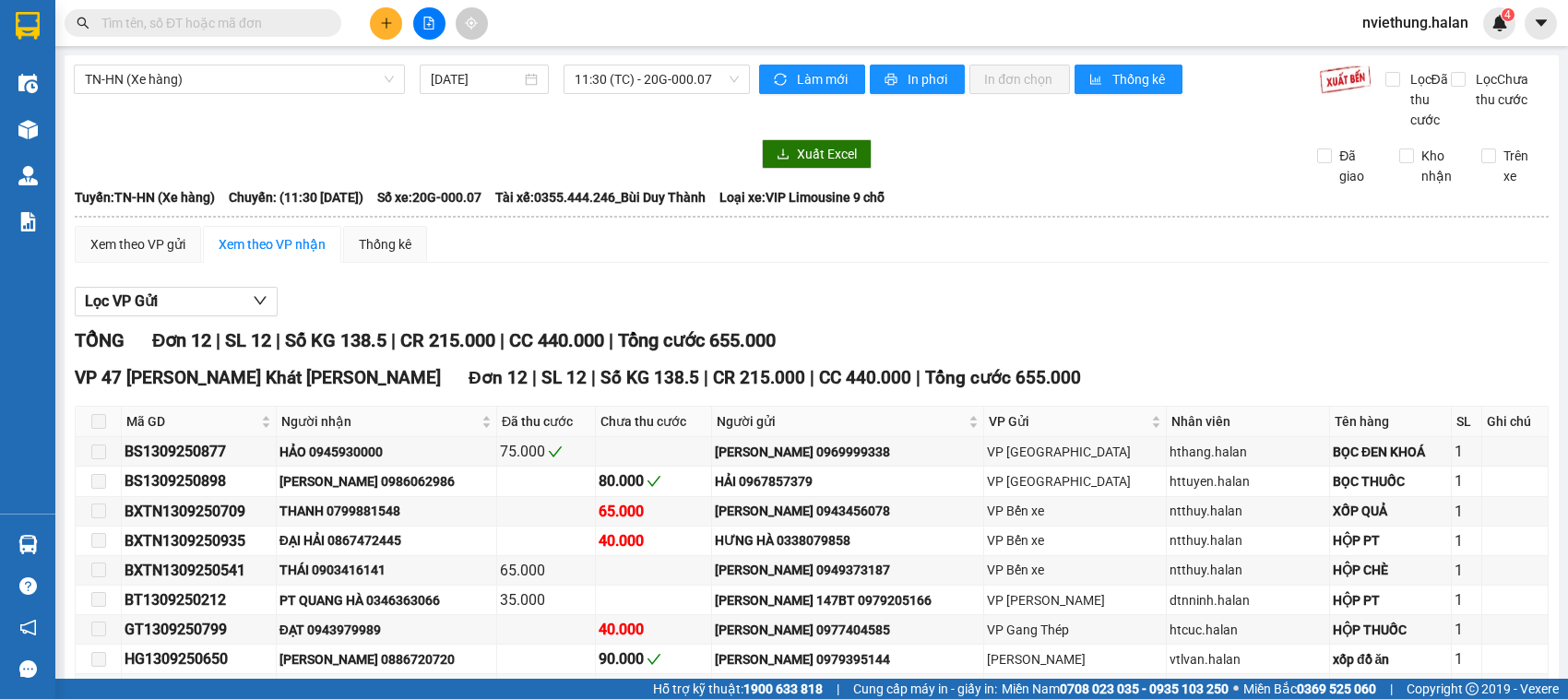
click at [205, 17] on input "text" at bounding box center [210, 23] width 217 height 21
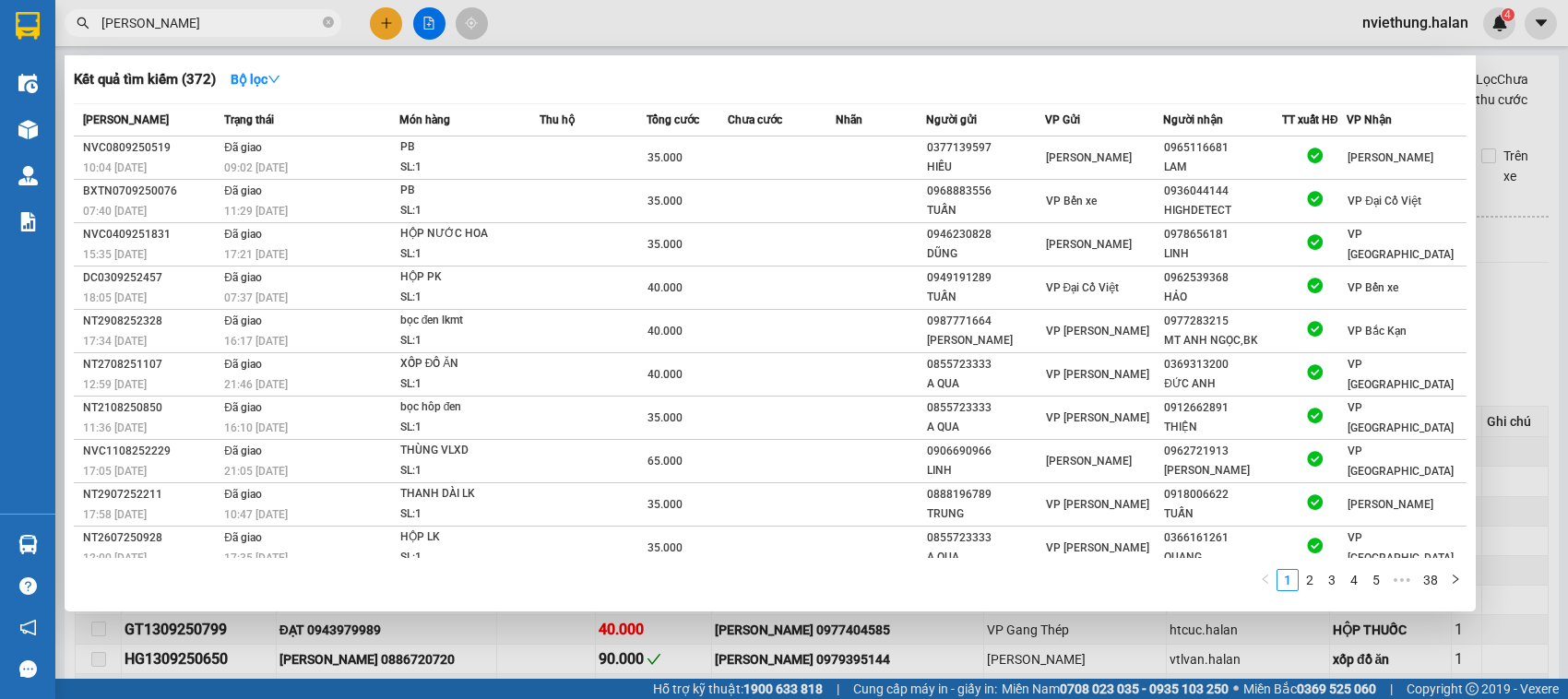
type input "quang hà"
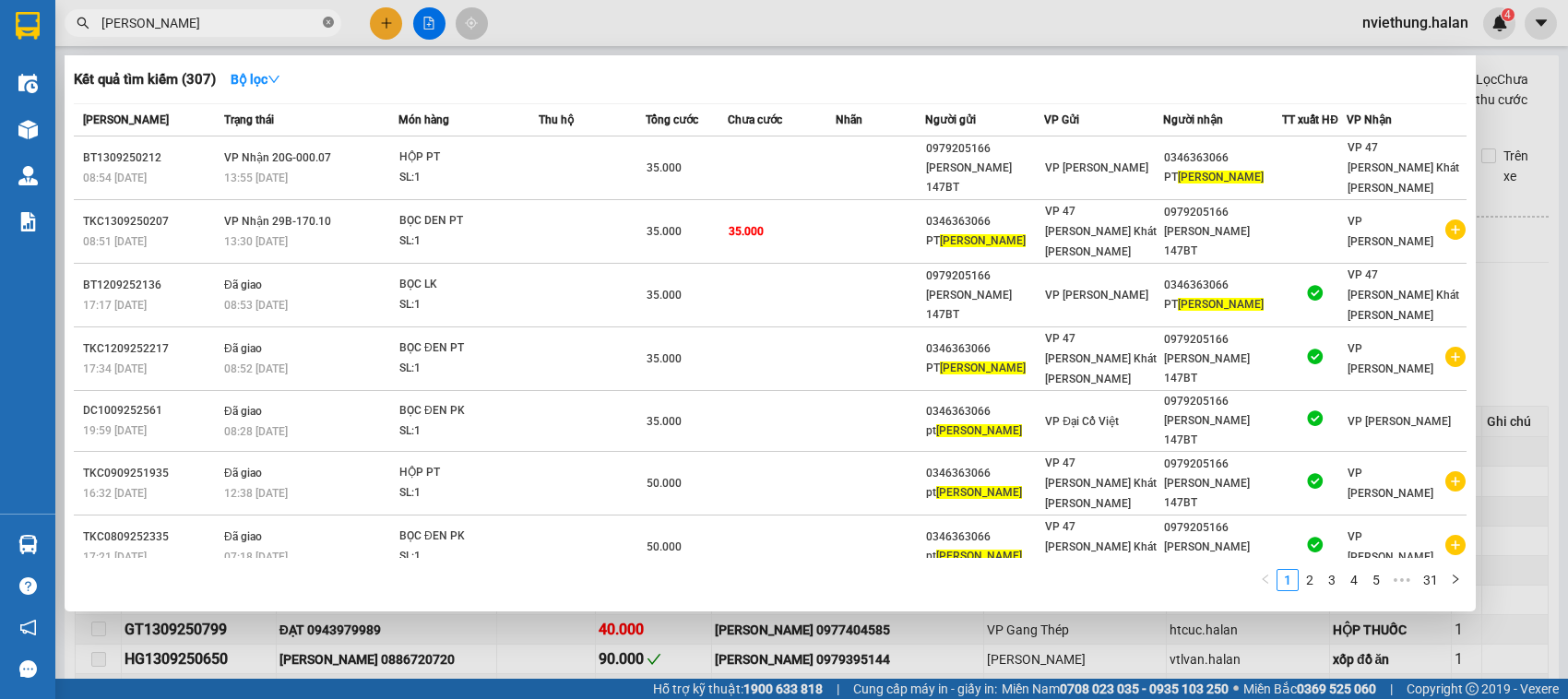
click at [328, 27] on icon "close-circle" at bounding box center [328, 22] width 11 height 11
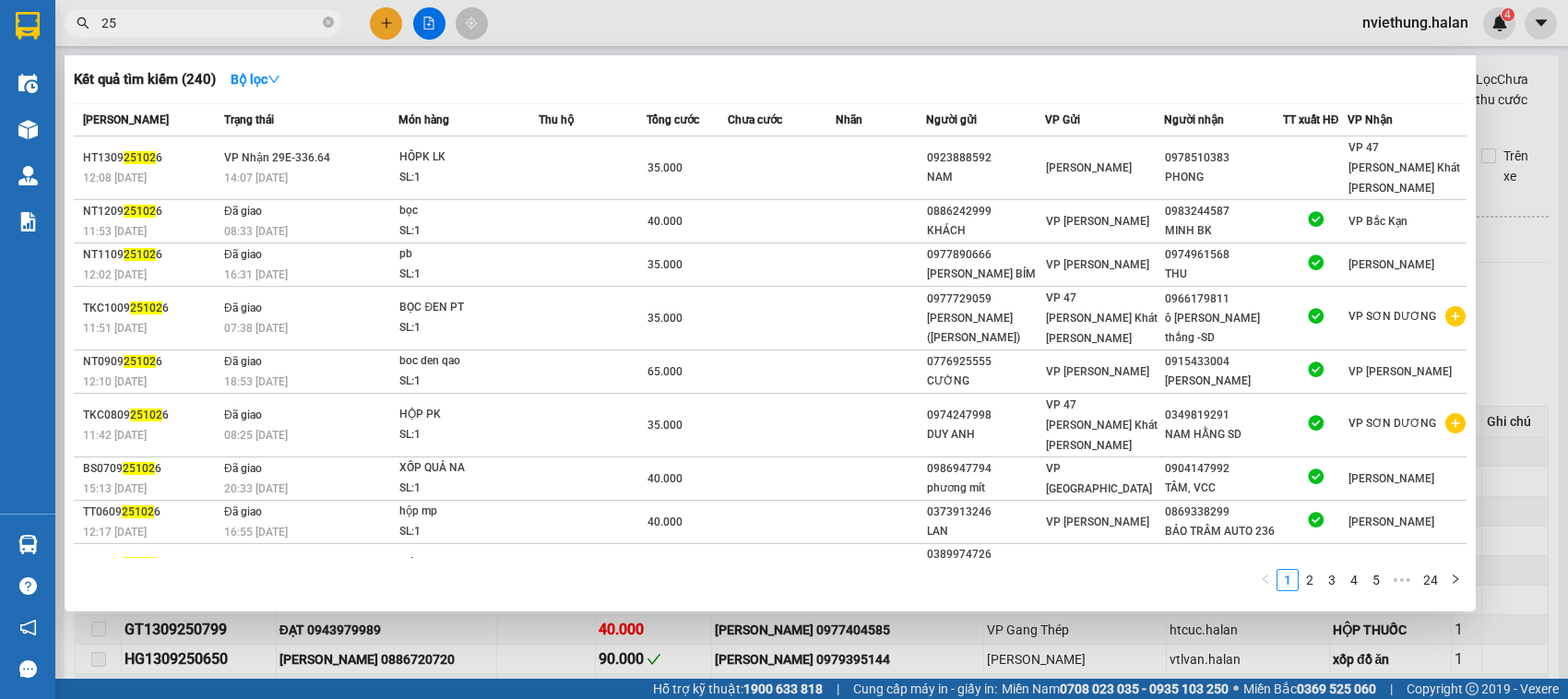
type input "2"
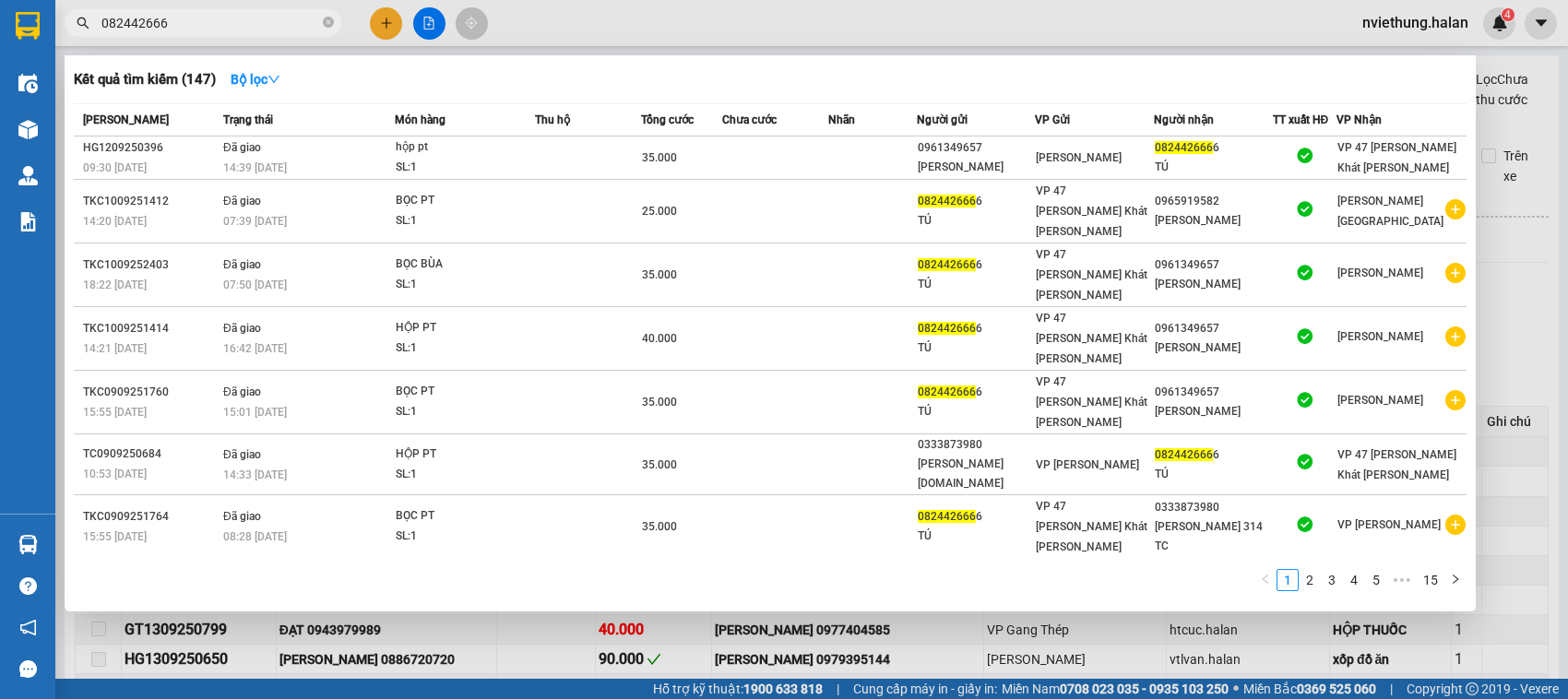
type input "0824426666"
click at [328, 21] on icon "close-circle" at bounding box center [328, 22] width 11 height 11
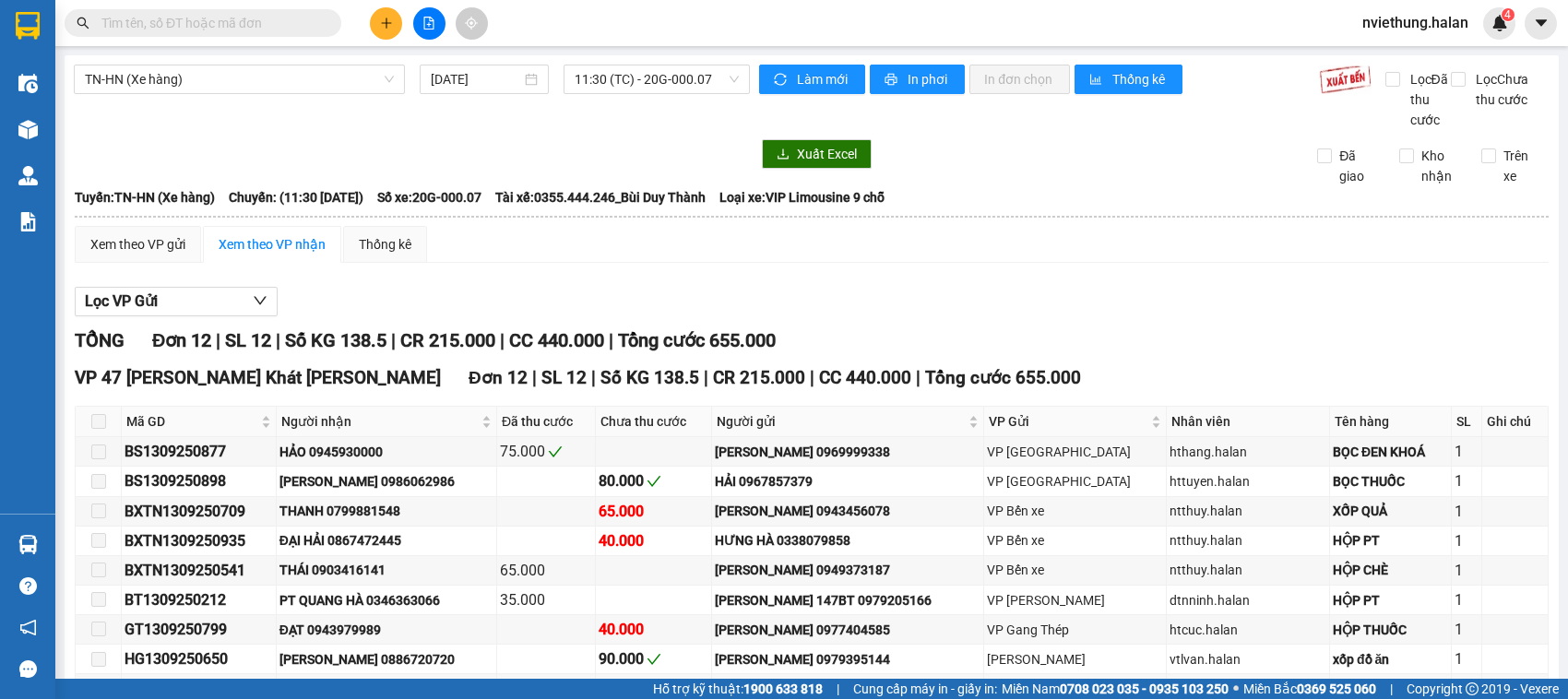
click at [298, 25] on input "text" at bounding box center [210, 23] width 217 height 21
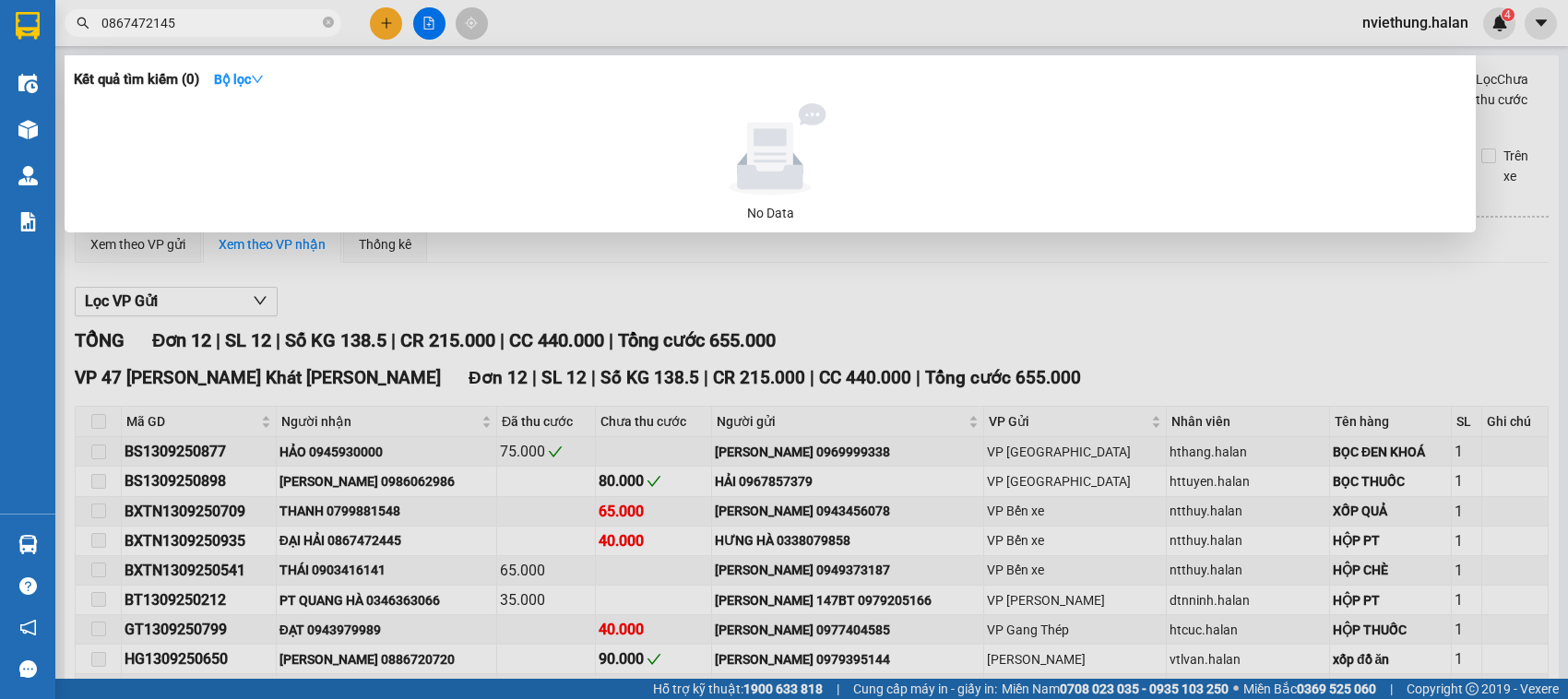
click at [187, 22] on input "0867472145" at bounding box center [210, 23] width 217 height 21
click at [155, 24] on input "0867472145" at bounding box center [210, 23] width 217 height 21
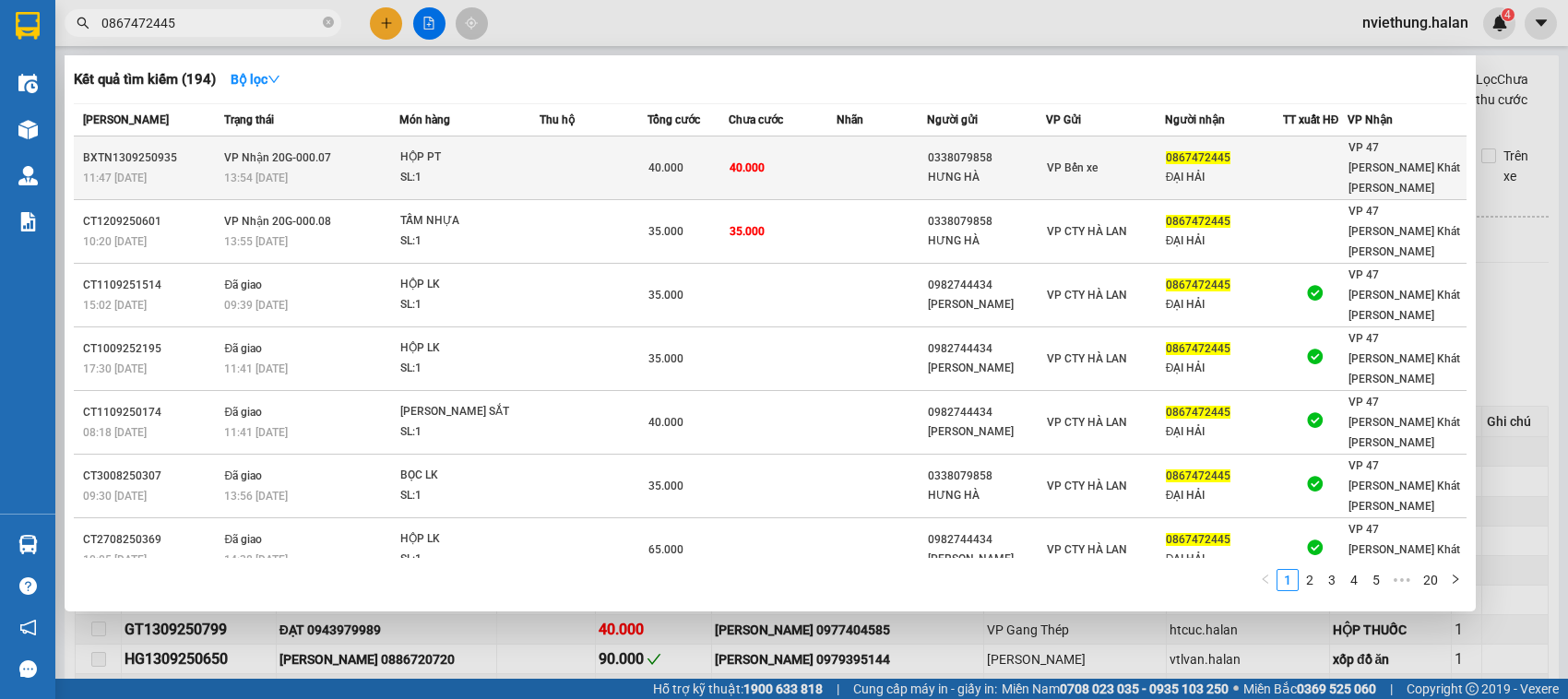
type input "0867472445"
click at [687, 167] on div "40.000" at bounding box center [687, 167] width 79 height 21
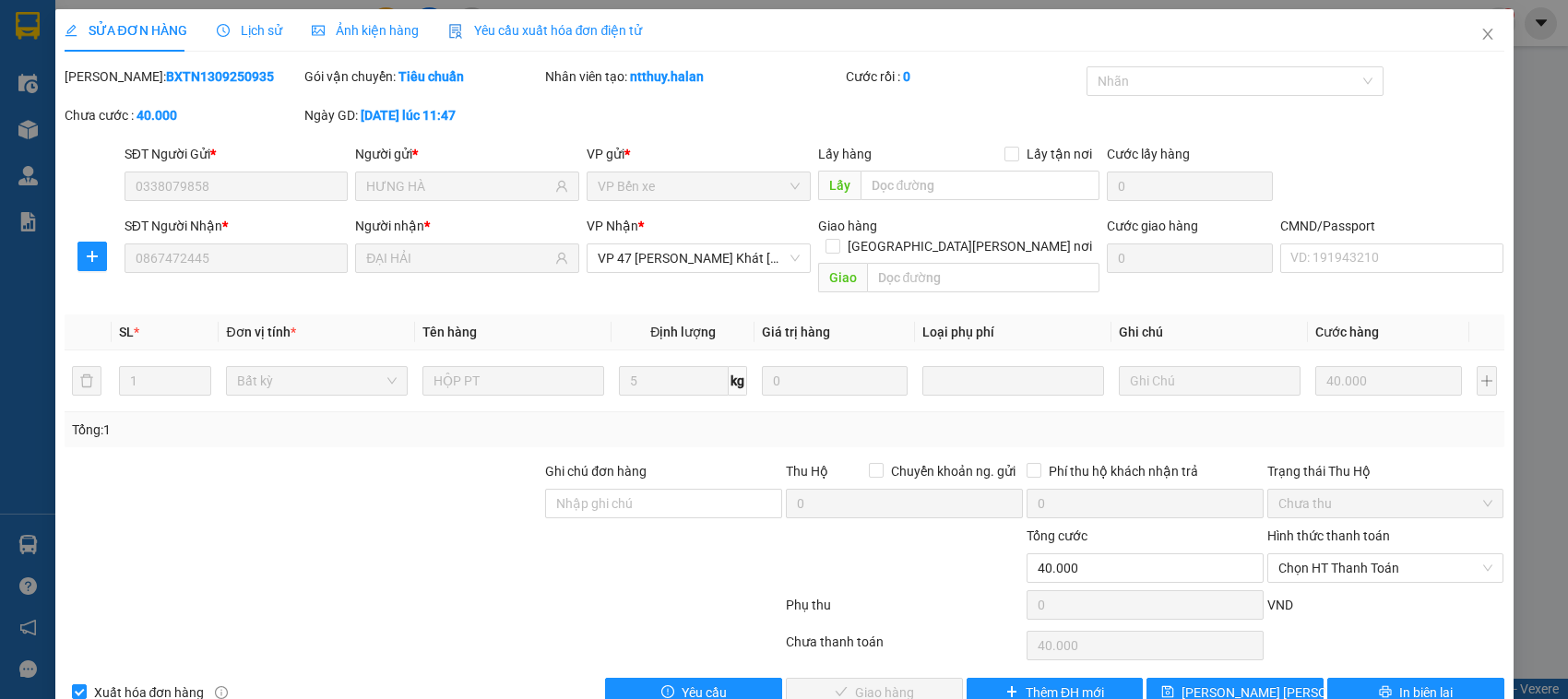
type input "0338079858"
type input "HƯNG HÀ"
type input "0867472445"
type input "ĐẠI HẢI"
type input "40.000"
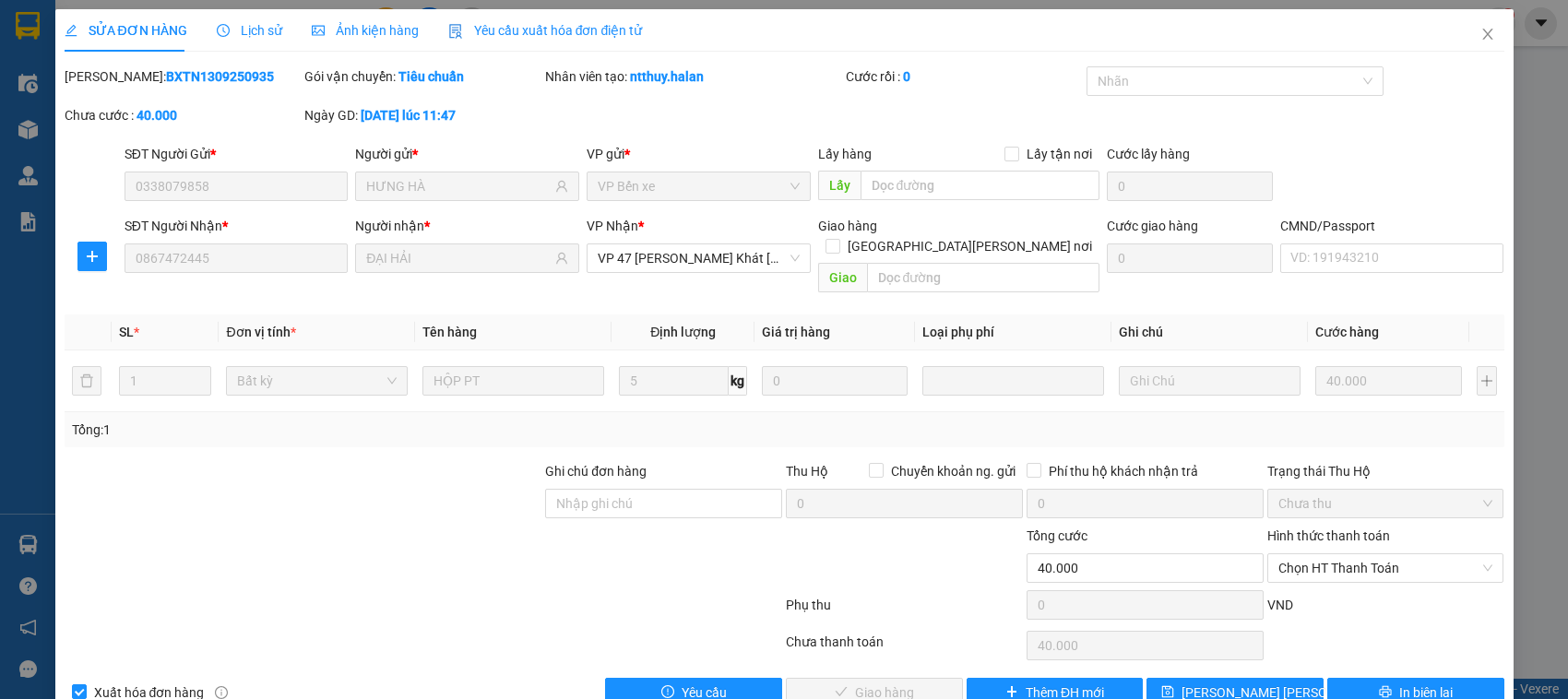
scroll to position [24, 0]
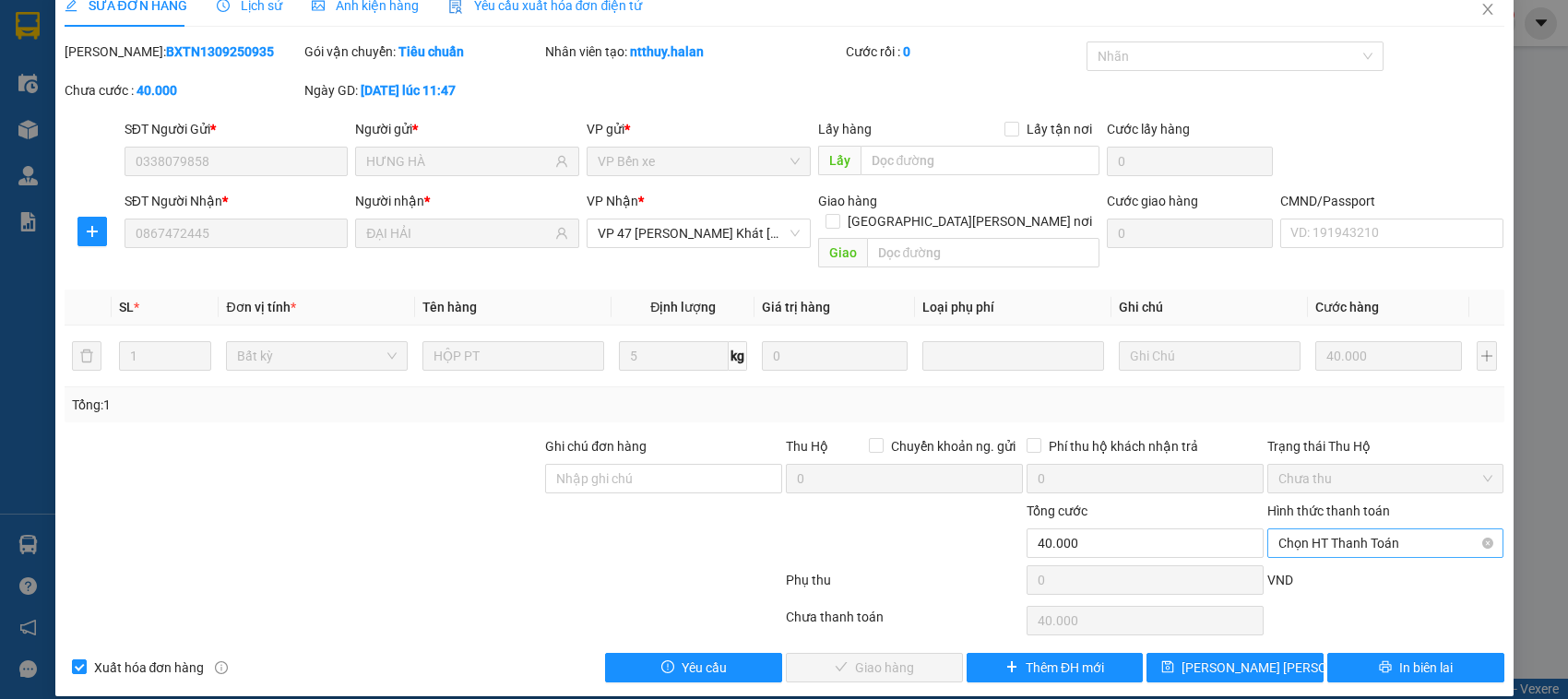
click at [1330, 530] on span "Chọn HT Thanh Toán" at bounding box center [1386, 543] width 215 height 27
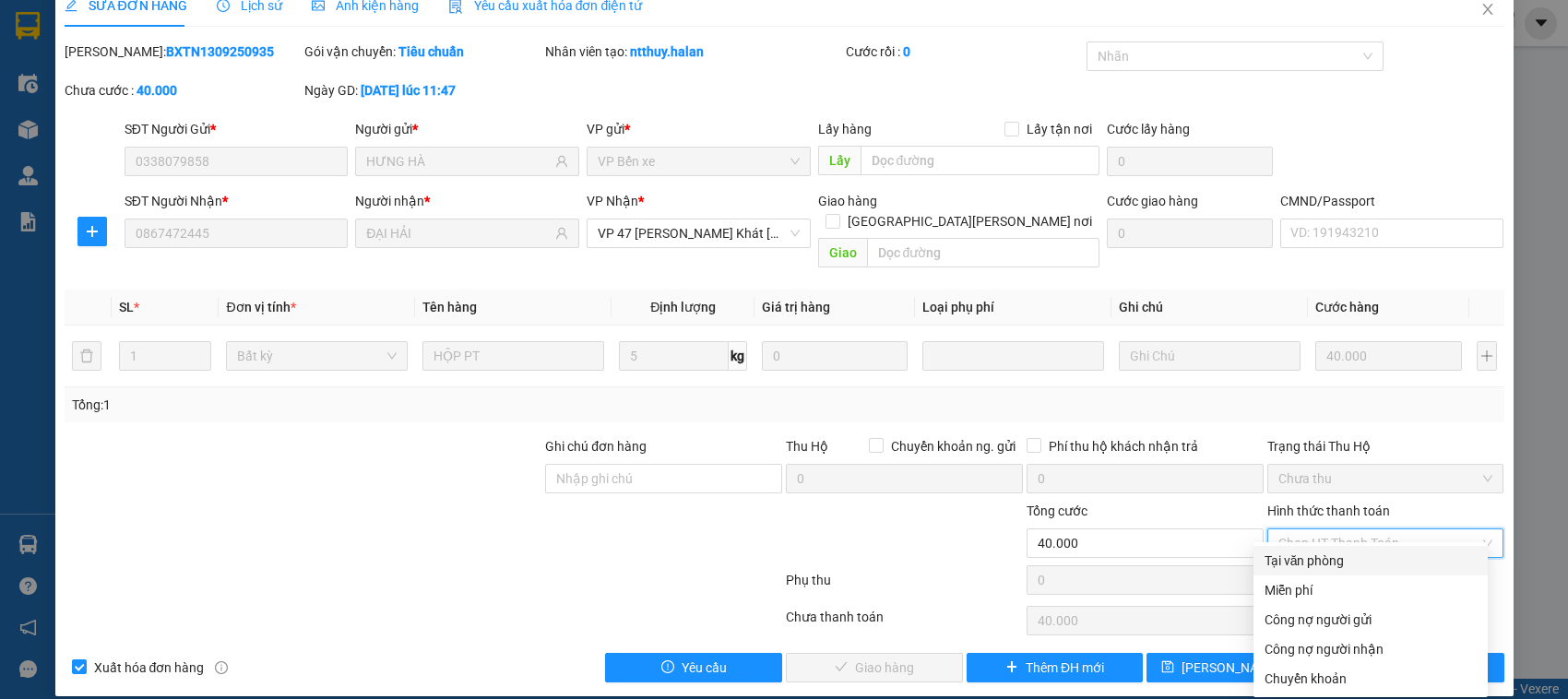
click at [1328, 555] on div "Tại văn phòng" at bounding box center [1370, 561] width 212 height 21
type input "0"
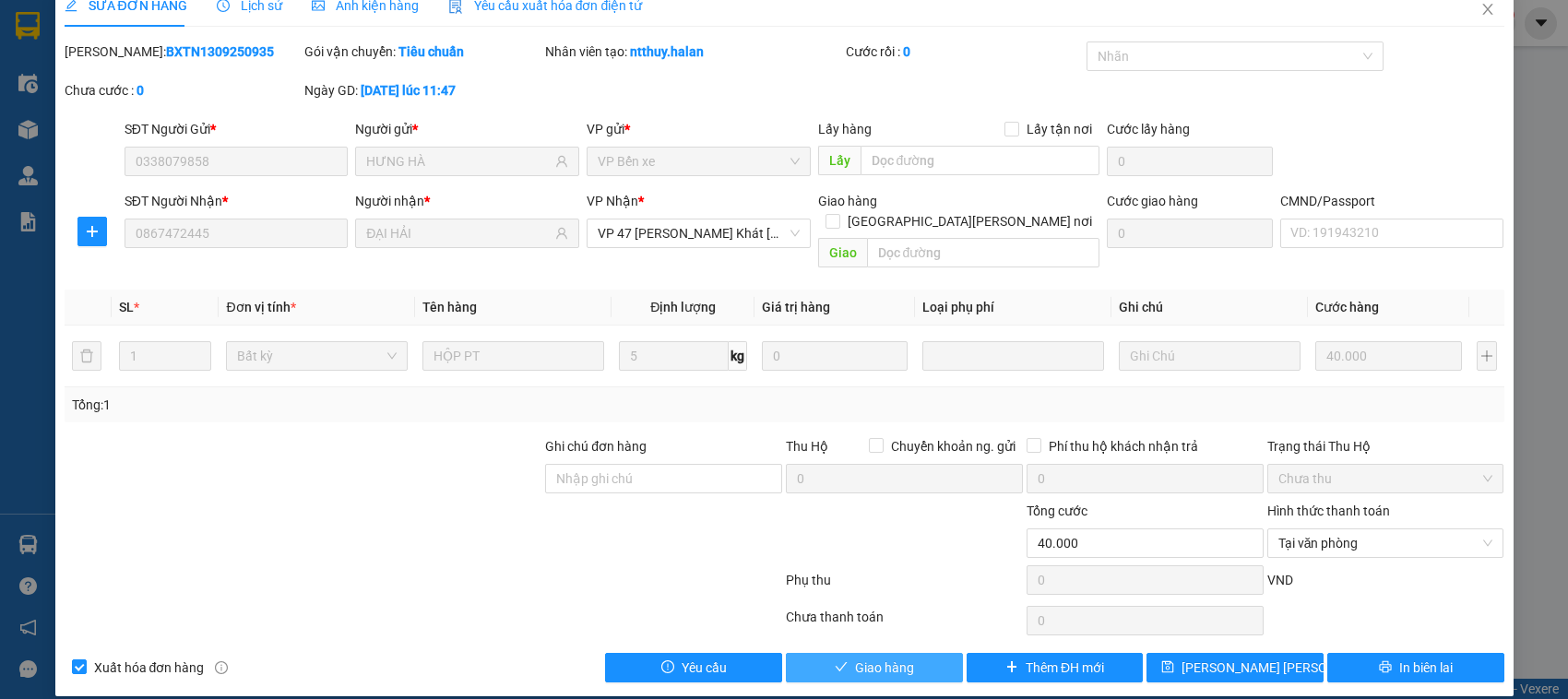
click at [923, 653] on button "Giao hàng" at bounding box center [874, 668] width 177 height 29
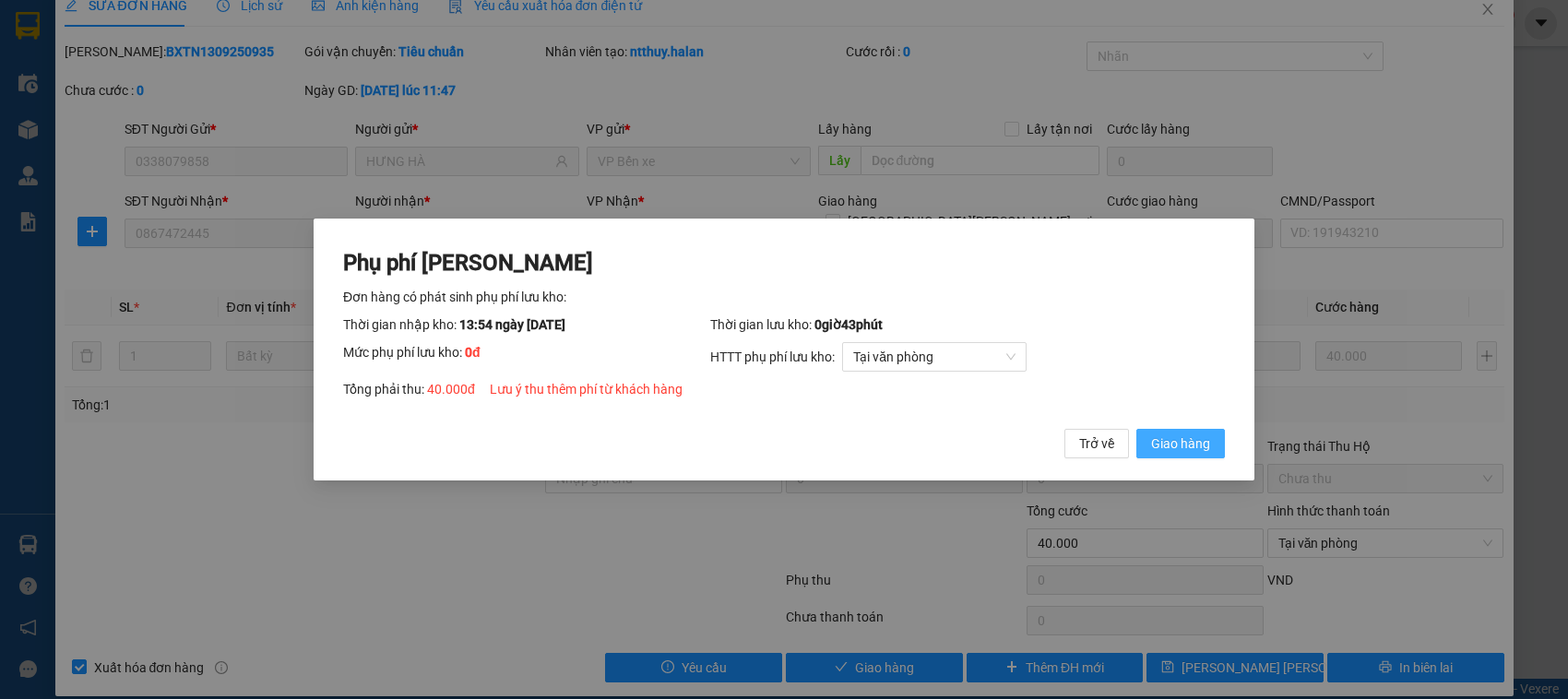
click at [1167, 441] on span "Giao hàng" at bounding box center [1180, 443] width 59 height 21
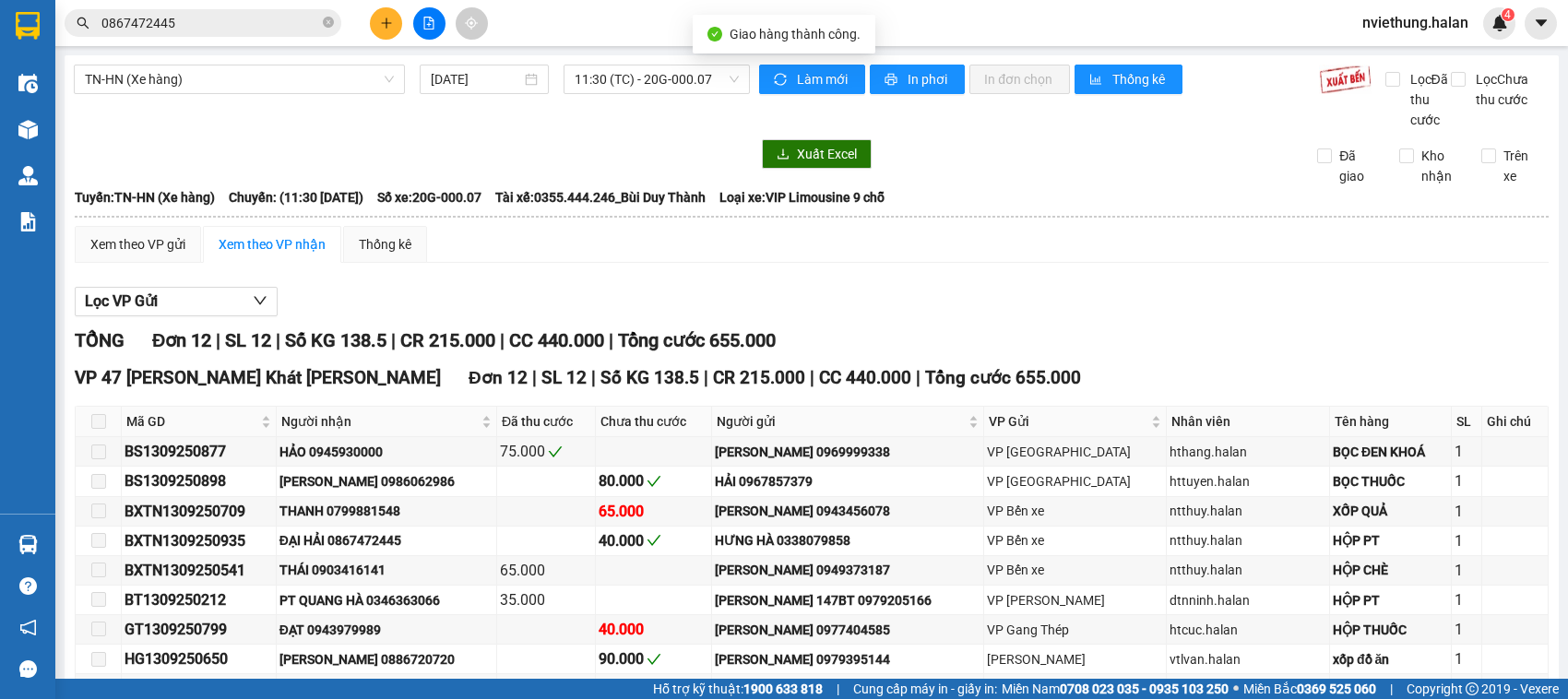
click at [248, 37] on div "Kết quả tìm kiếm ( 194 ) Bộ lọc Mã ĐH Trạng thái Món hàng Thu hộ Tổng cước Chưa…" at bounding box center [180, 23] width 360 height 32
click at [250, 20] on input "0867472445" at bounding box center [210, 23] width 217 height 21
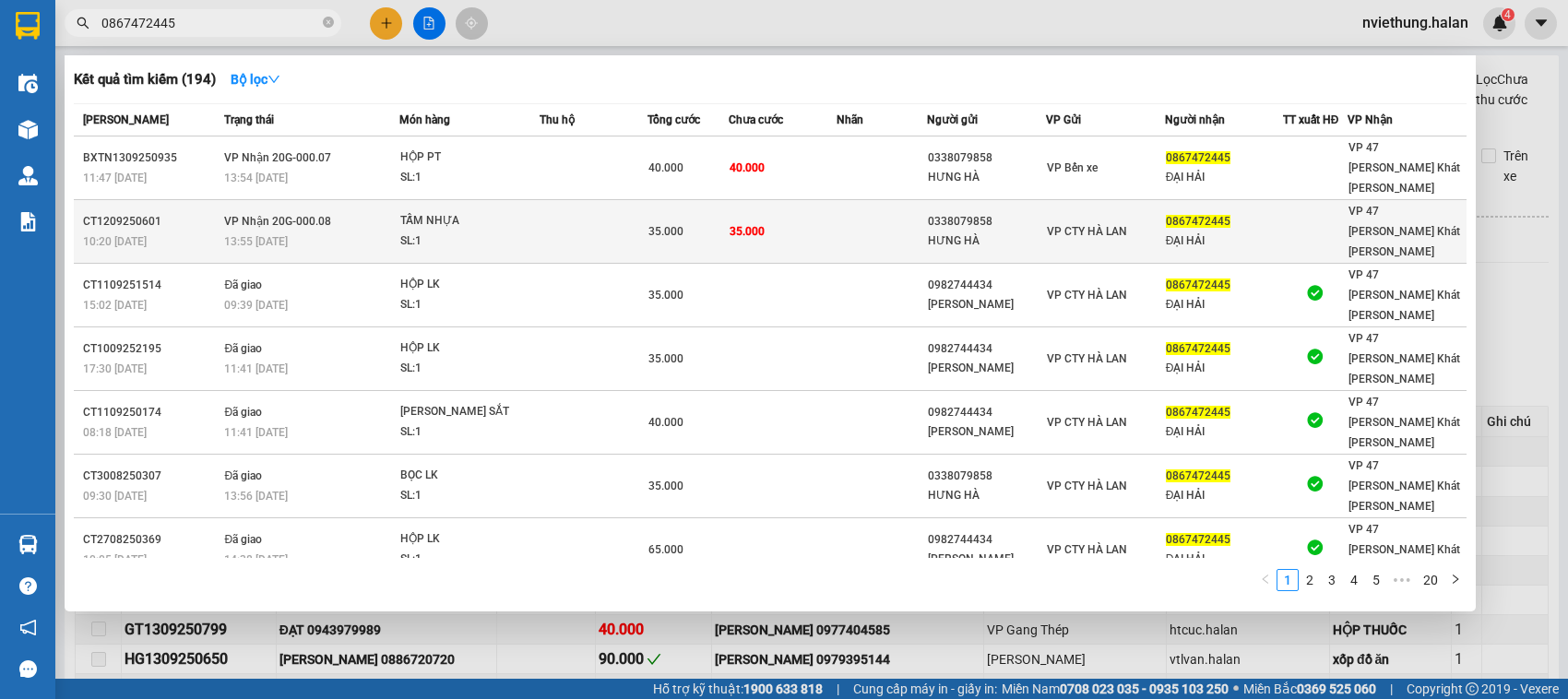
click at [709, 221] on div "35.000" at bounding box center [687, 231] width 79 height 21
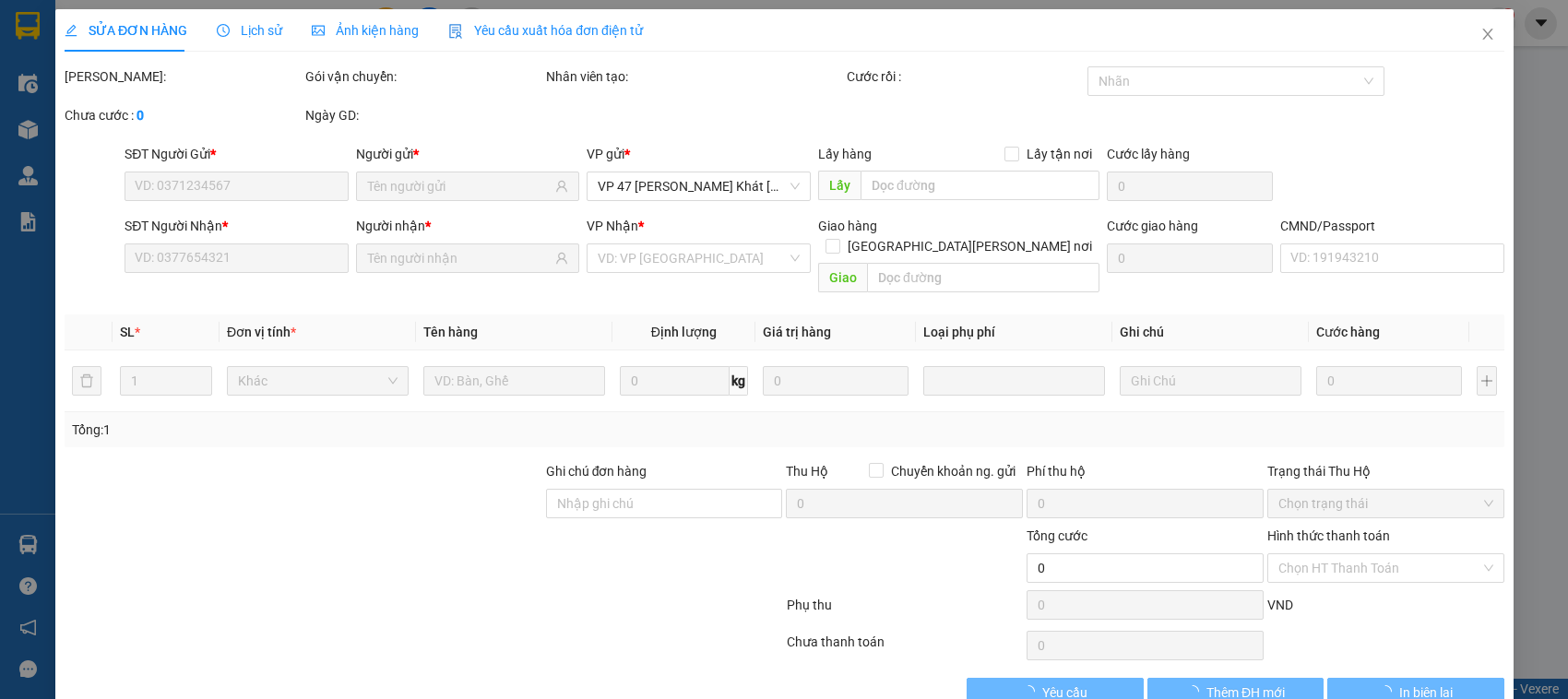
type input "0338079858"
type input "HƯNG HÀ"
type input "0867472445"
type input "ĐẠI HẢI"
type input "35.000"
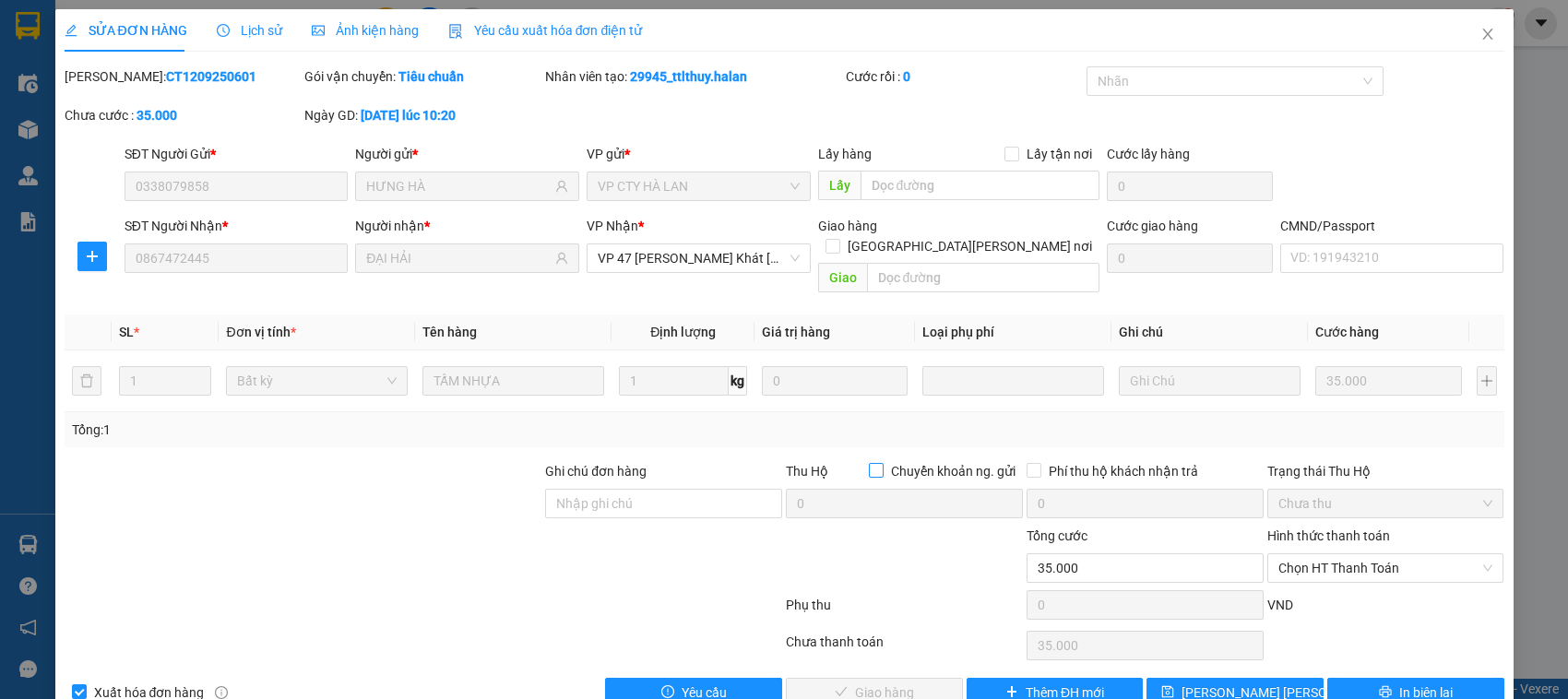
scroll to position [24, 0]
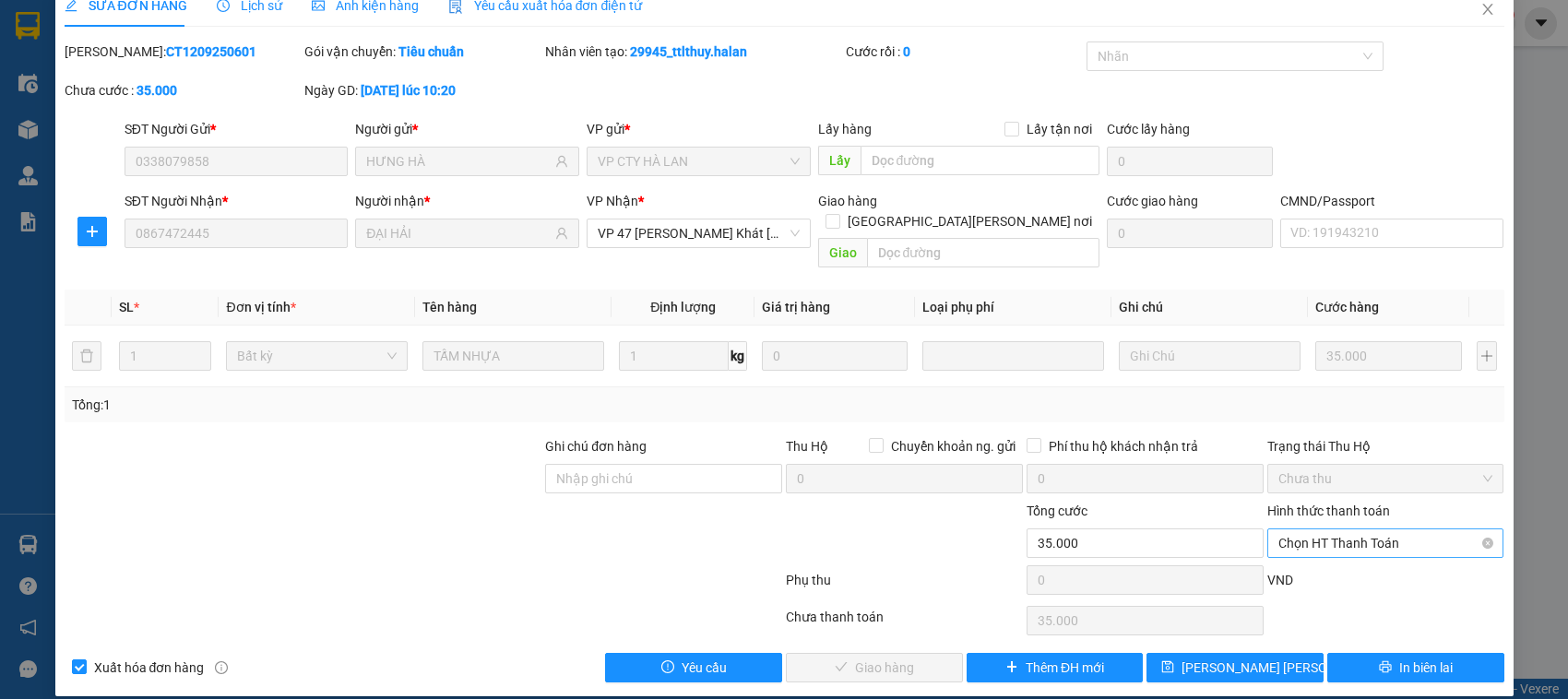
click at [1314, 530] on span "Chọn HT Thanh Toán" at bounding box center [1386, 543] width 215 height 27
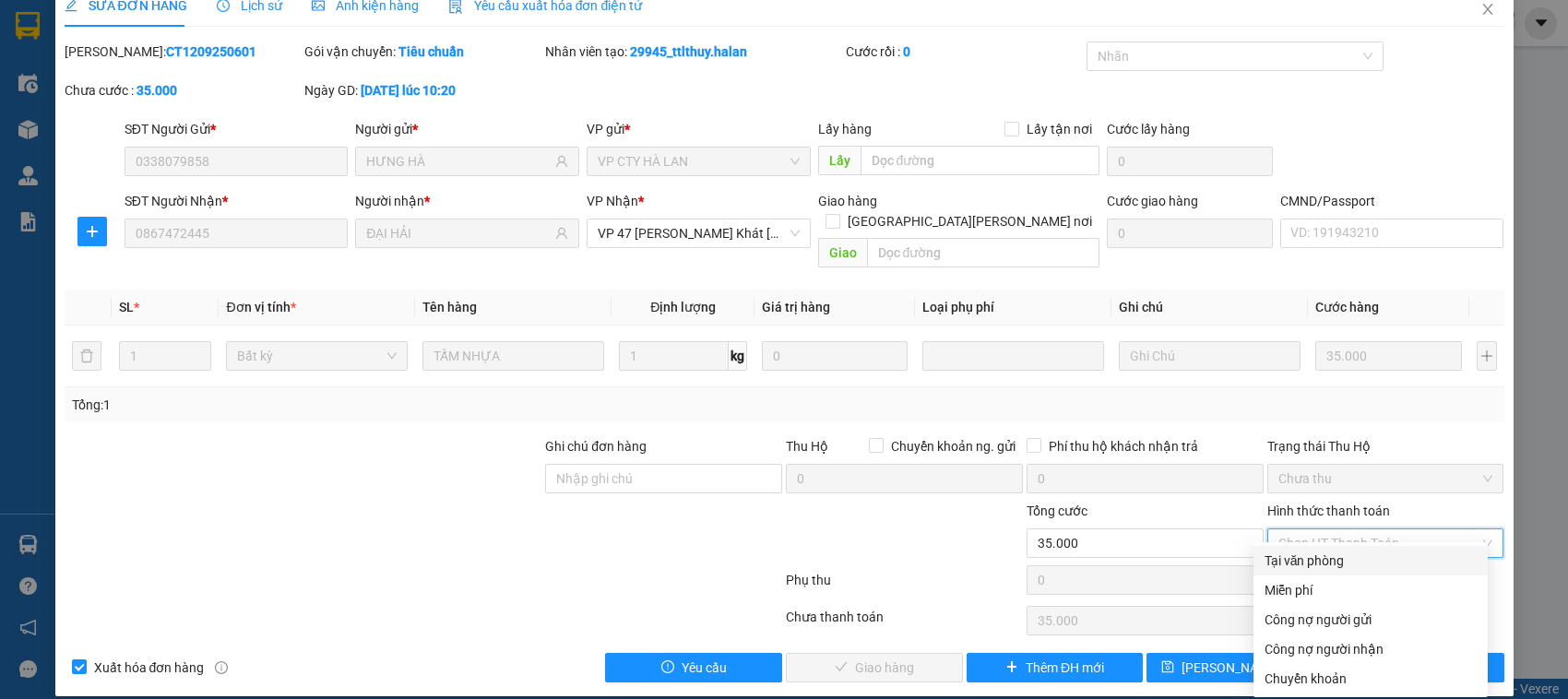
click at [1296, 555] on div "Tại văn phòng" at bounding box center [1370, 561] width 212 height 21
type input "0"
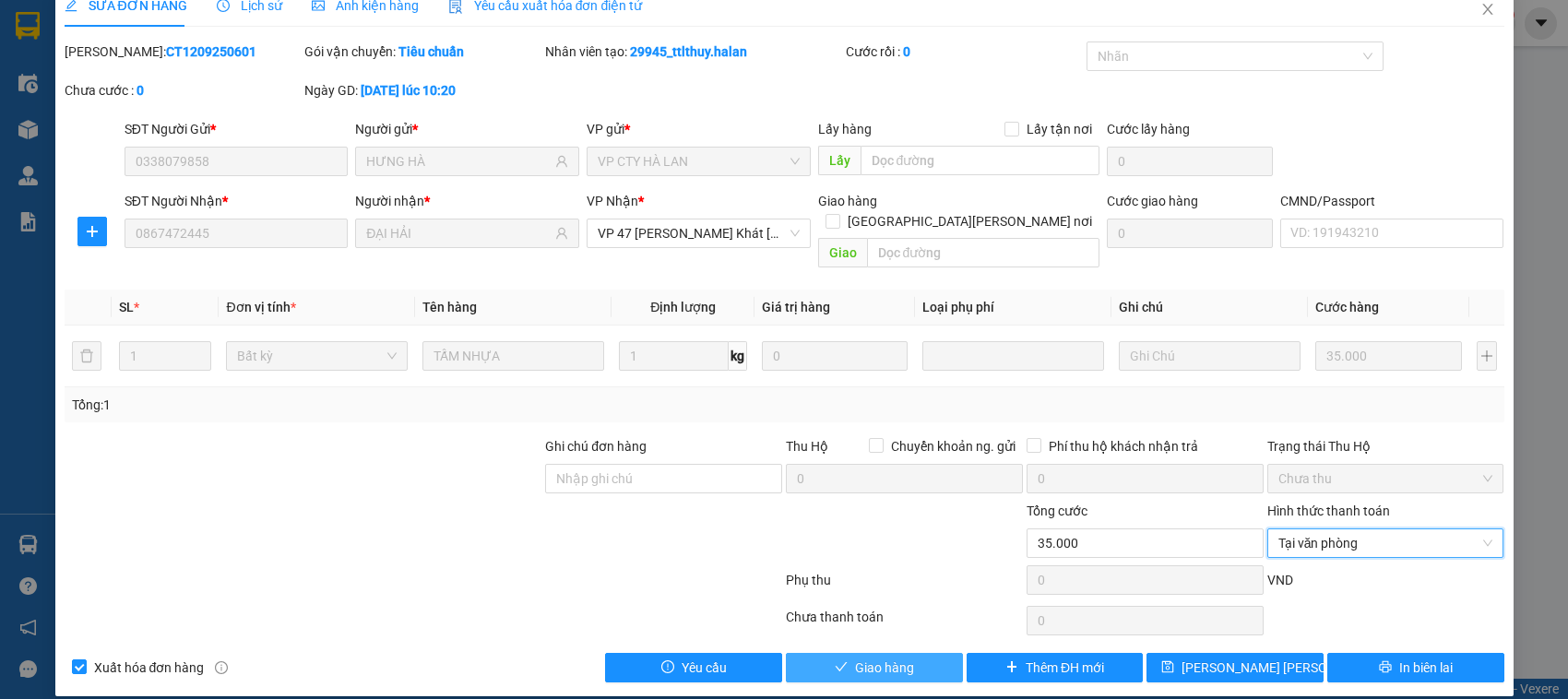
click at [860, 658] on span "Giao hàng" at bounding box center [885, 668] width 59 height 21
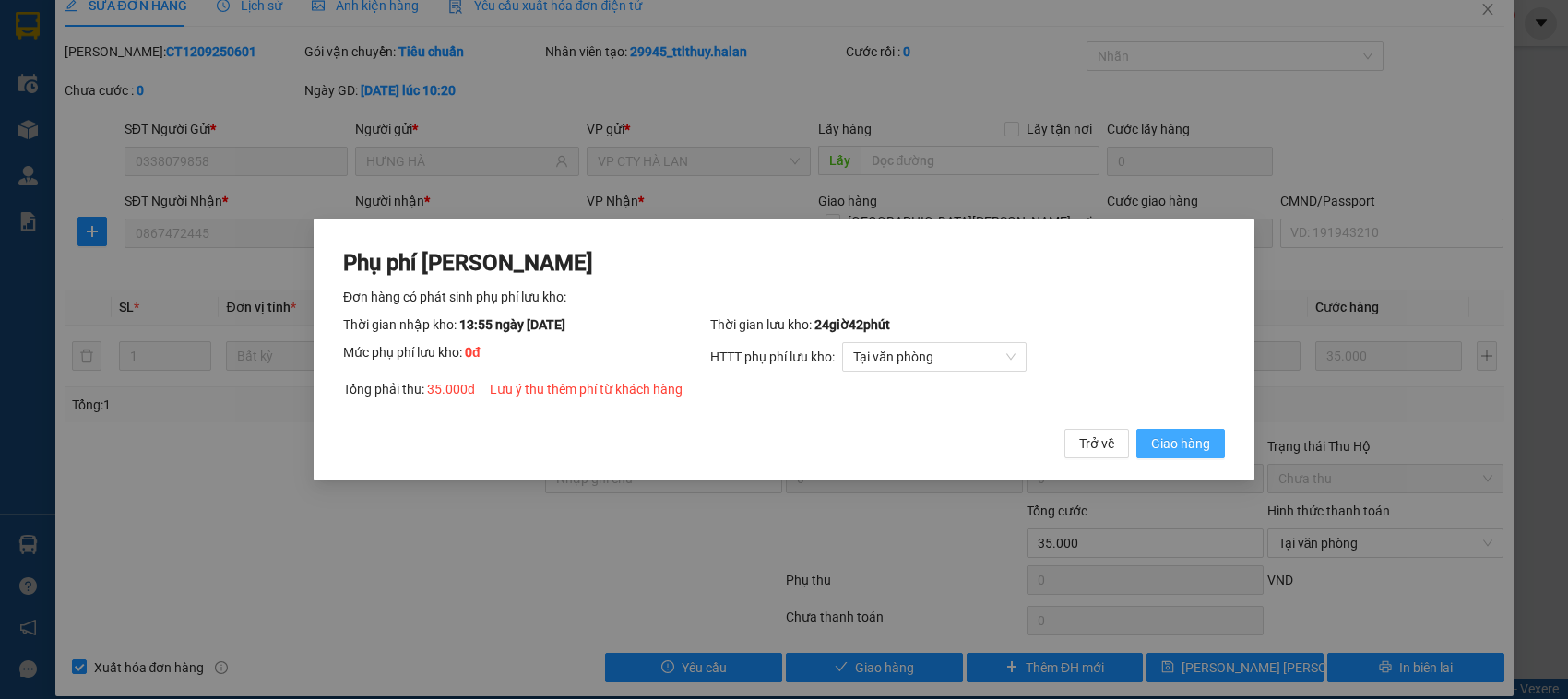
click at [1159, 440] on span "Giao hàng" at bounding box center [1180, 443] width 59 height 21
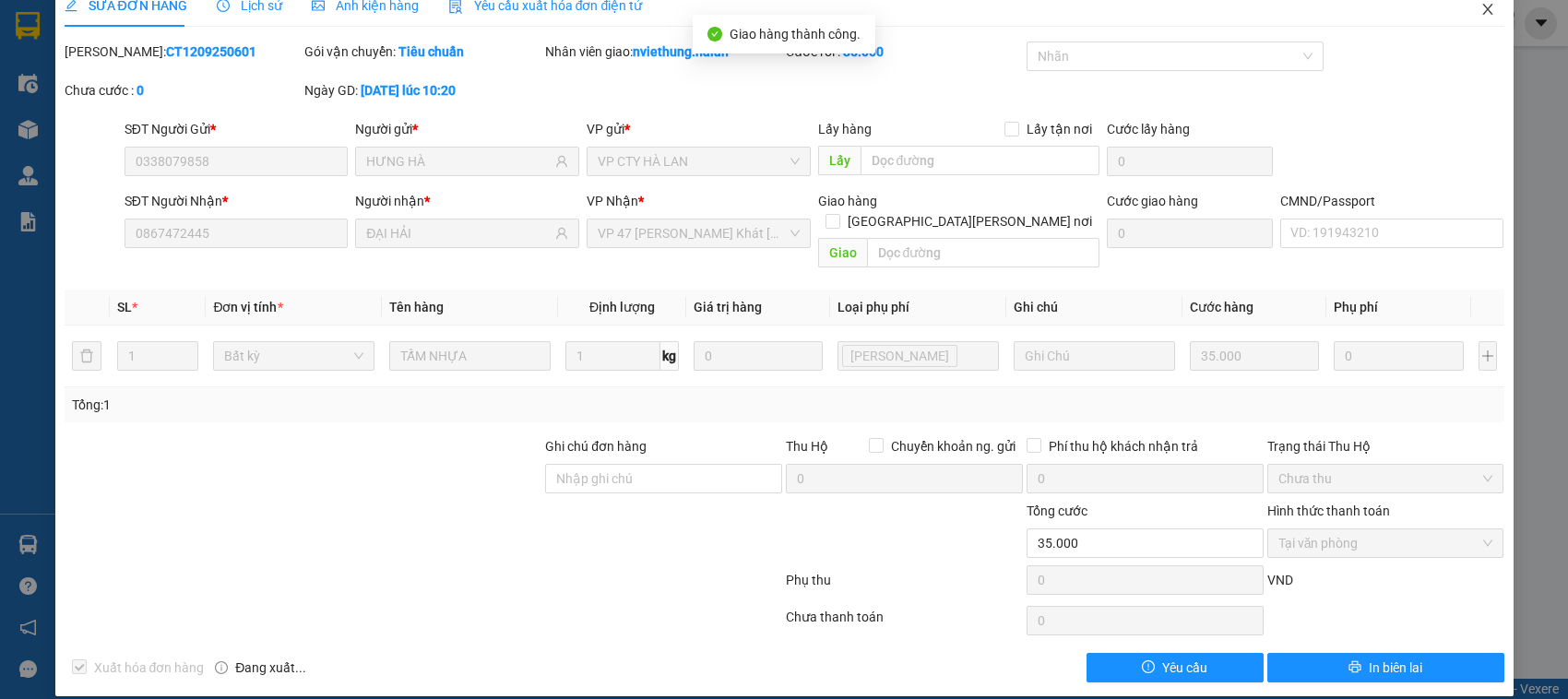
click at [1482, 12] on icon "close" at bounding box center [1487, 9] width 10 height 11
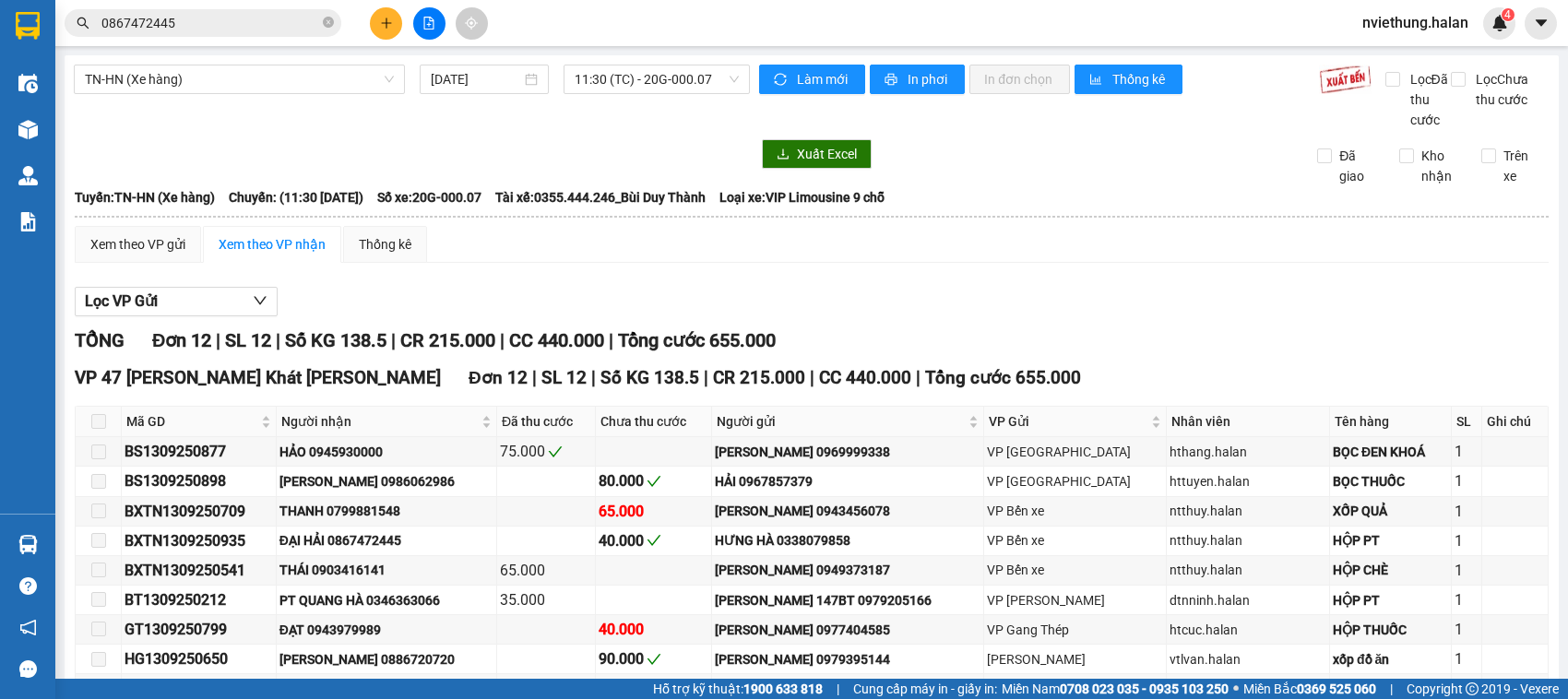
click at [246, 20] on input "0867472445" at bounding box center [210, 23] width 217 height 21
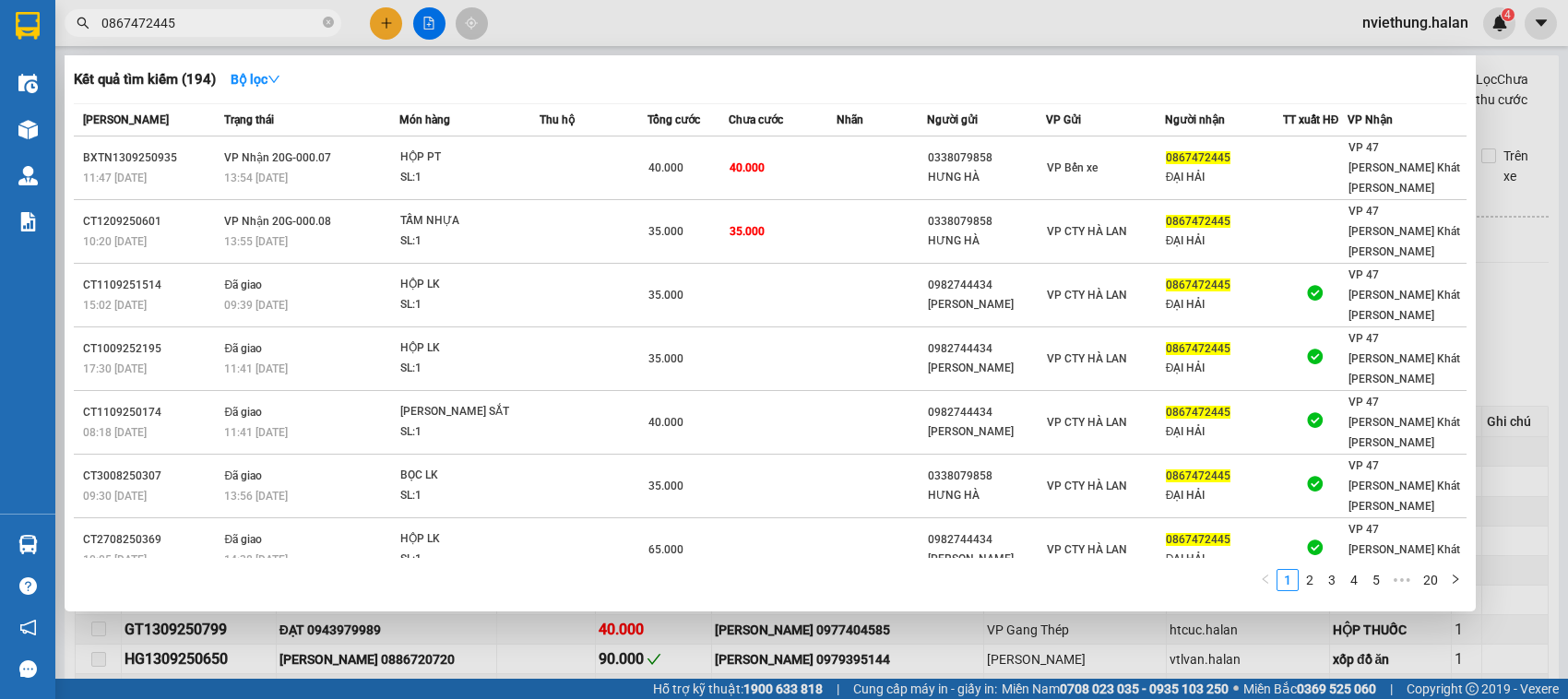
click at [1524, 302] on div at bounding box center [784, 350] width 1568 height 699
click at [201, 14] on input "0867472445" at bounding box center [210, 23] width 217 height 21
click at [1525, 380] on div at bounding box center [784, 350] width 1568 height 699
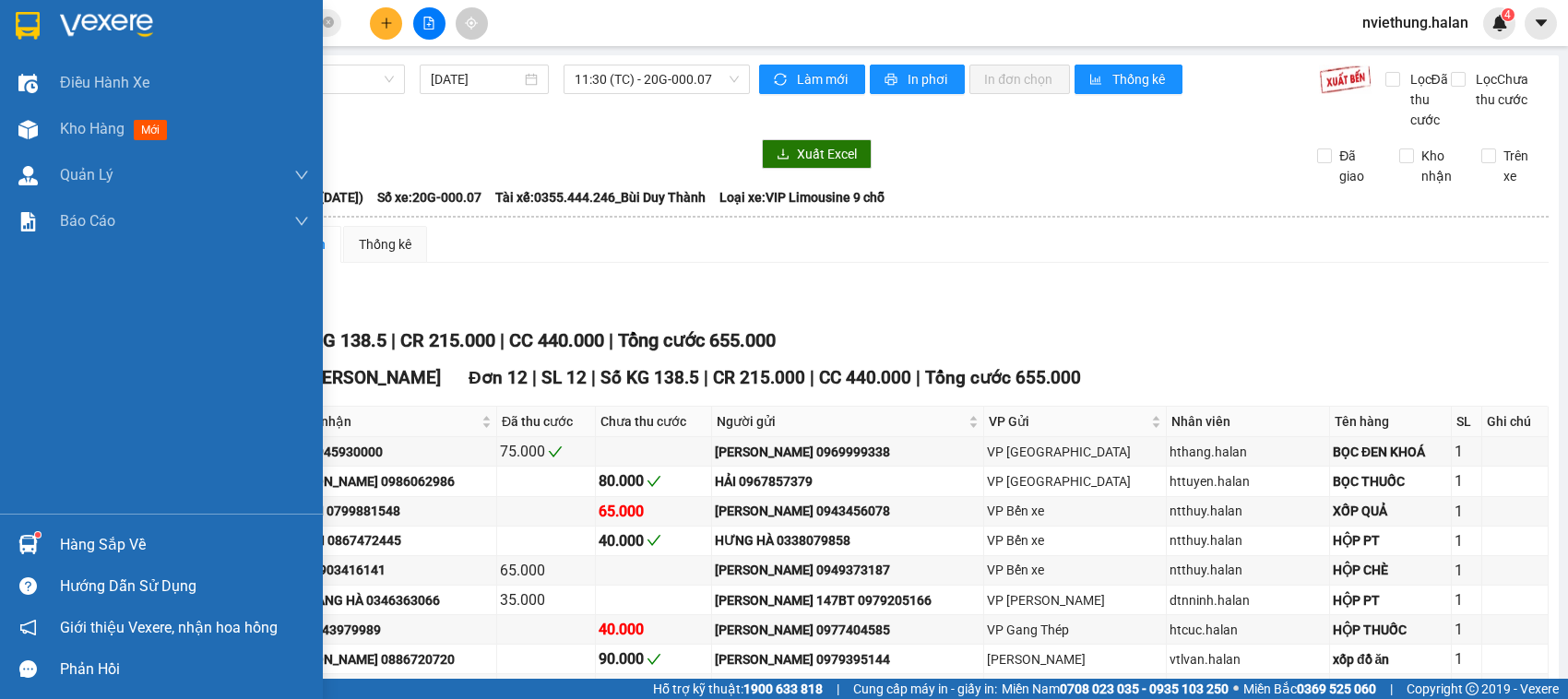
click at [85, 553] on div "Hàng sắp về" at bounding box center [184, 545] width 249 height 27
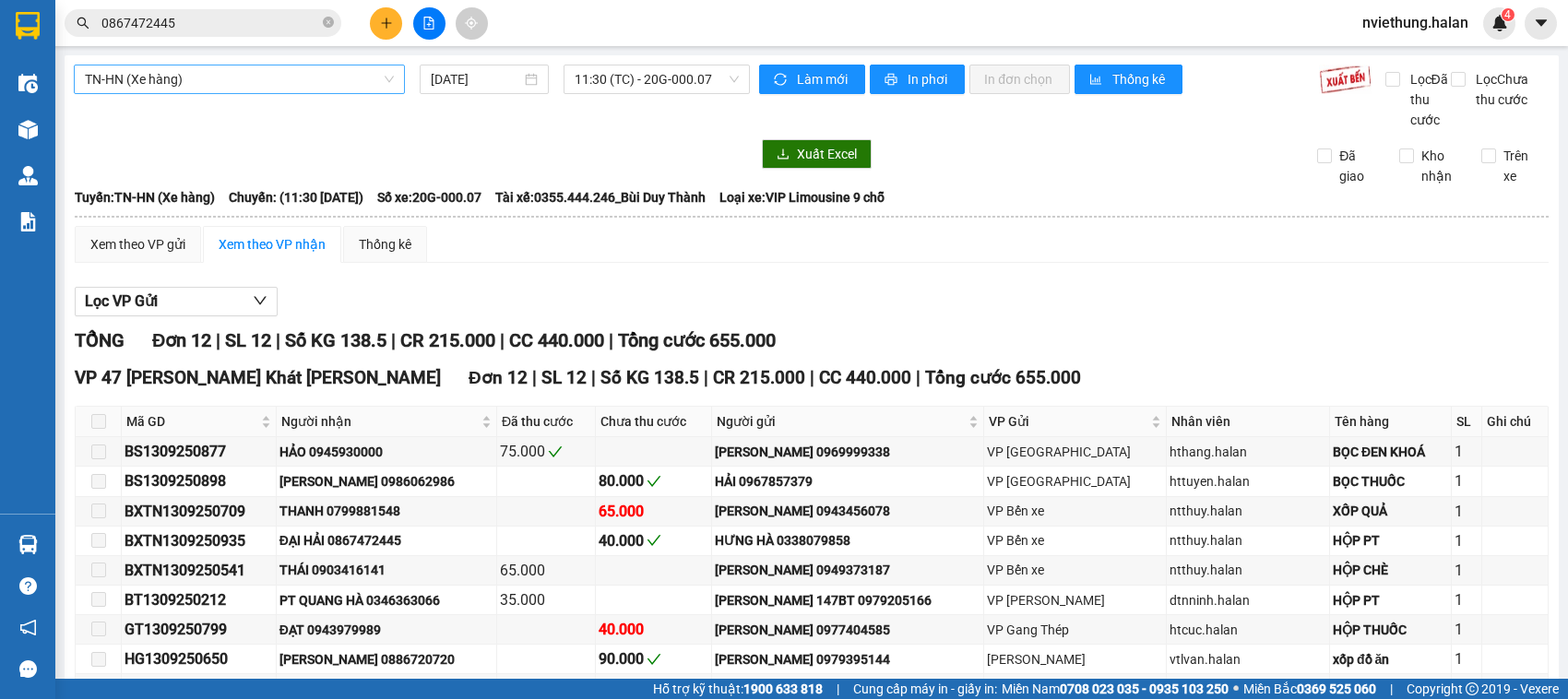
drag, startPoint x: 235, startPoint y: 125, endPoint x: 213, endPoint y: 88, distance: 43.0
click at [235, 124] on section "Kết quả tìm kiếm ( 194 ) Bộ lọc Mã ĐH Trạng thái Món hàng Thu hộ Tổng cước Chưa…" at bounding box center [784, 350] width 1568 height 699
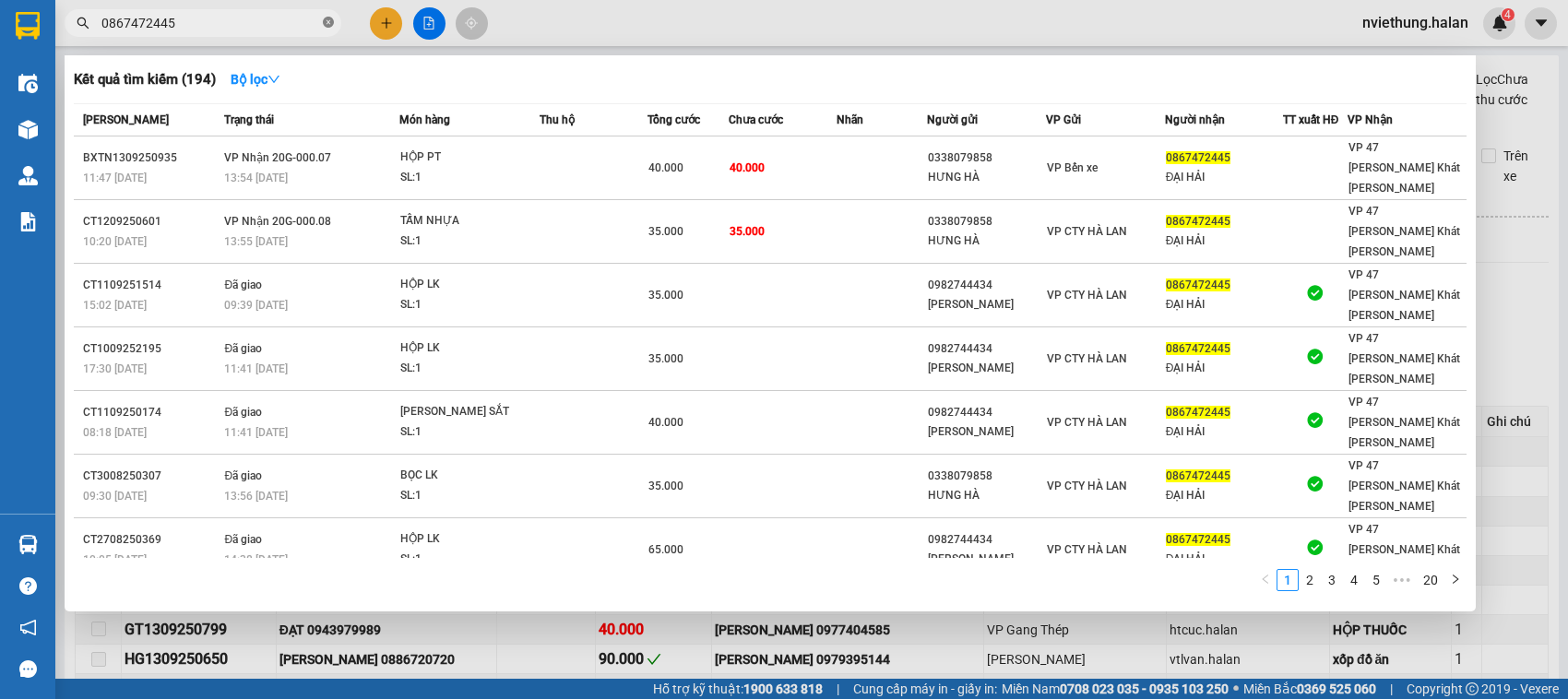
click at [333, 21] on icon "close-circle" at bounding box center [328, 22] width 11 height 11
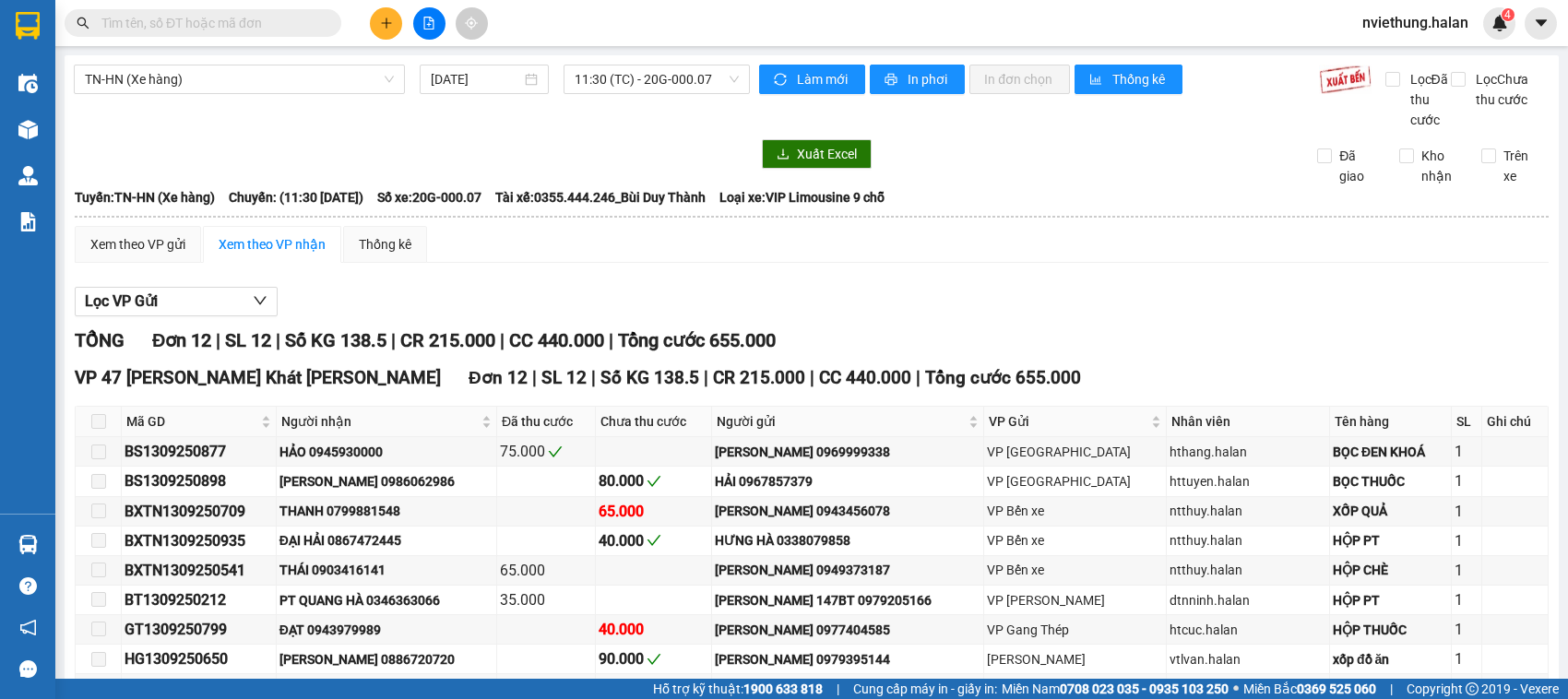
click at [288, 25] on input "text" at bounding box center [210, 23] width 217 height 21
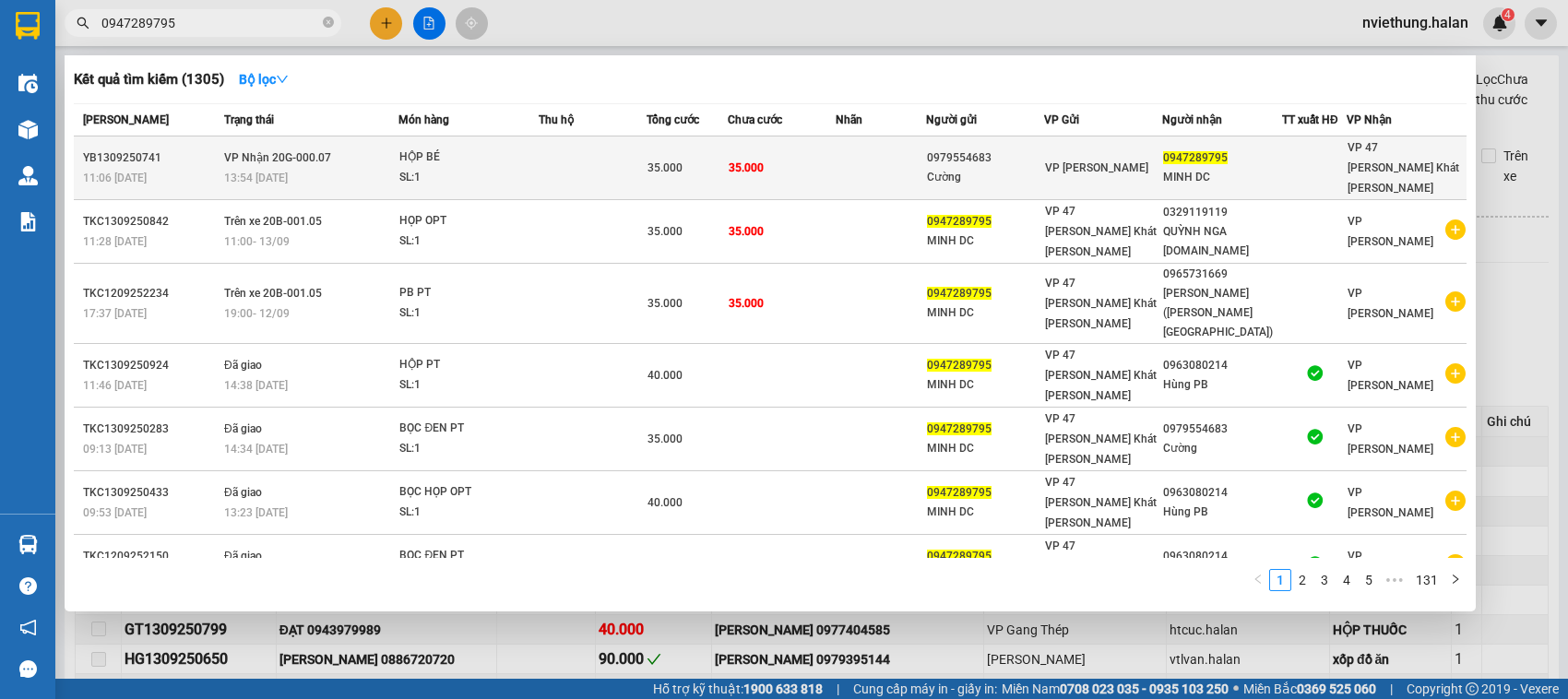
type input "0947289795"
click at [745, 162] on span "35.000" at bounding box center [746, 167] width 35 height 13
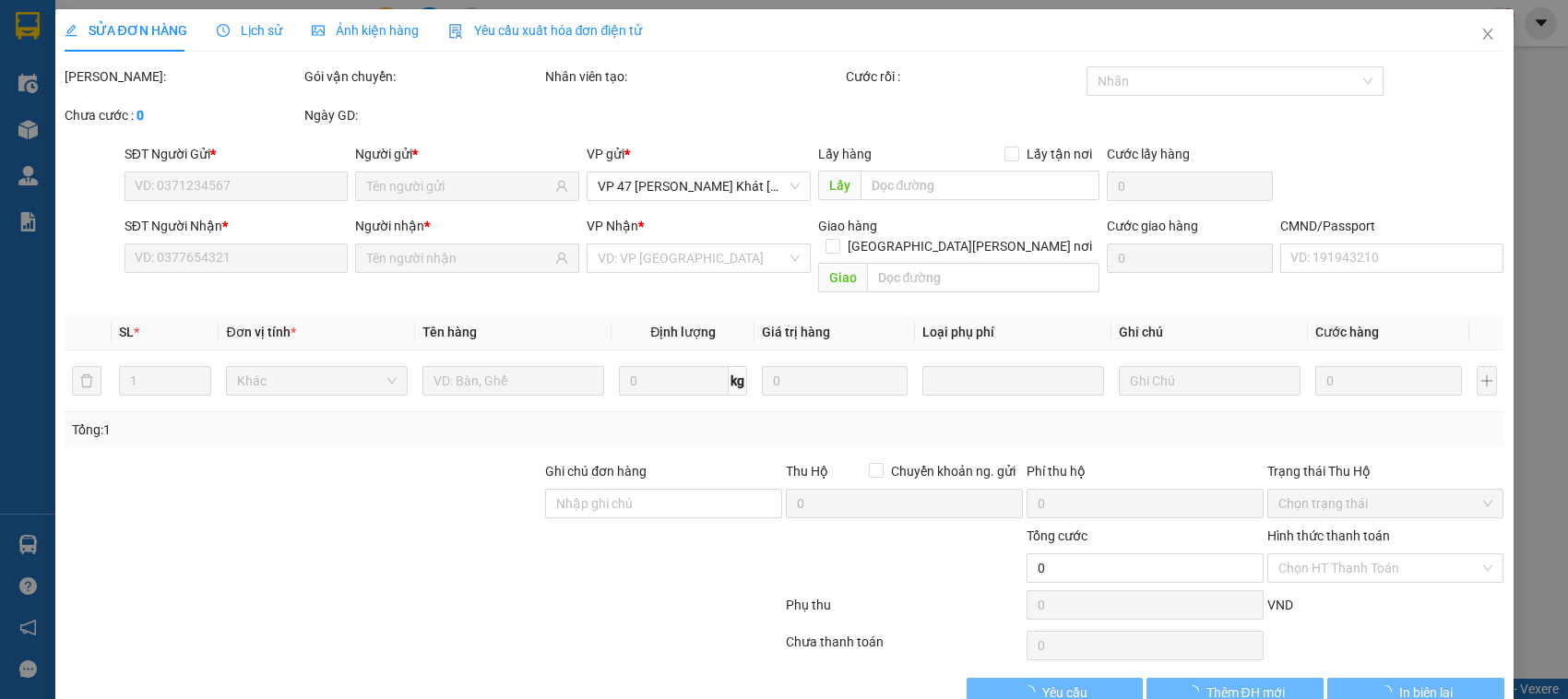
type input "0979554683"
type input "Cường"
type input "0947289795"
type input "MINH DC"
type input "35.000"
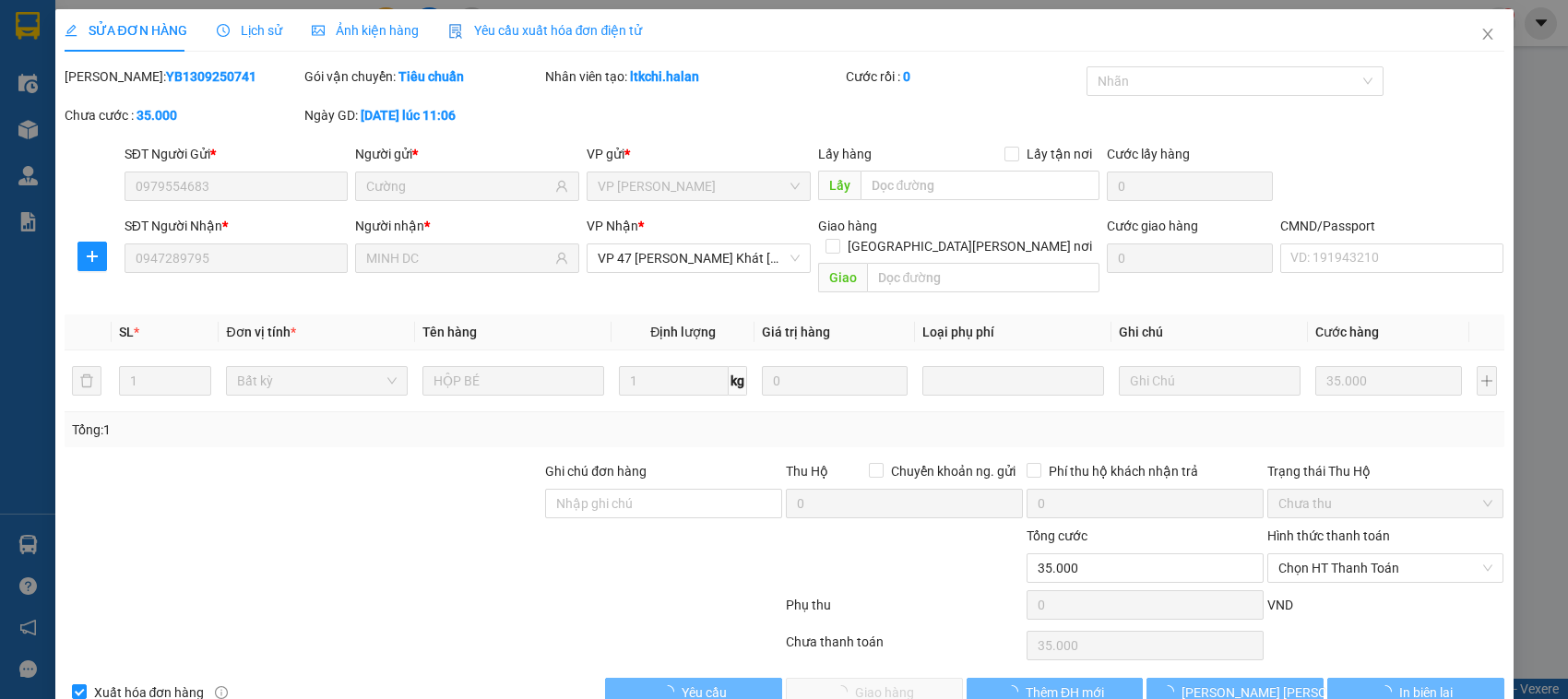
scroll to position [24, 0]
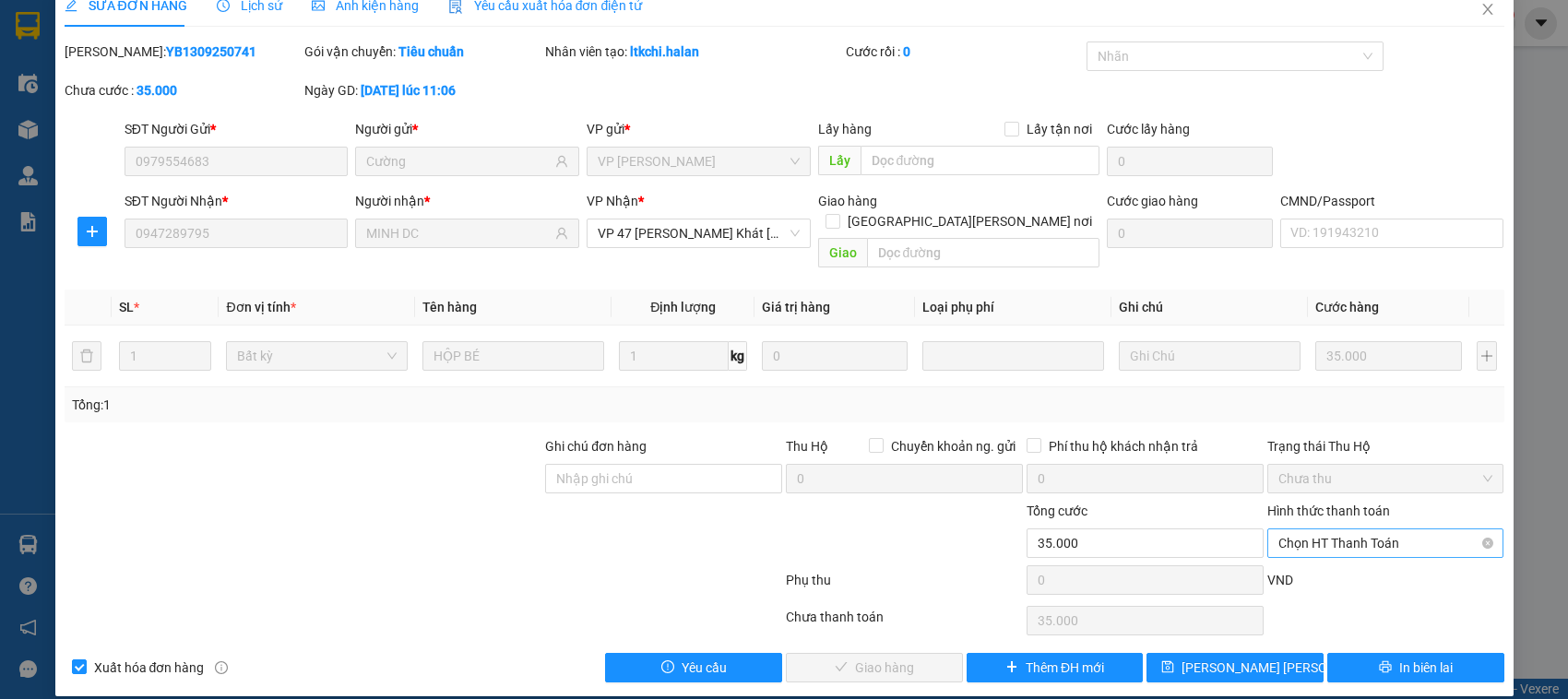
click at [1326, 530] on span "Chọn HT Thanh Toán" at bounding box center [1386, 543] width 215 height 27
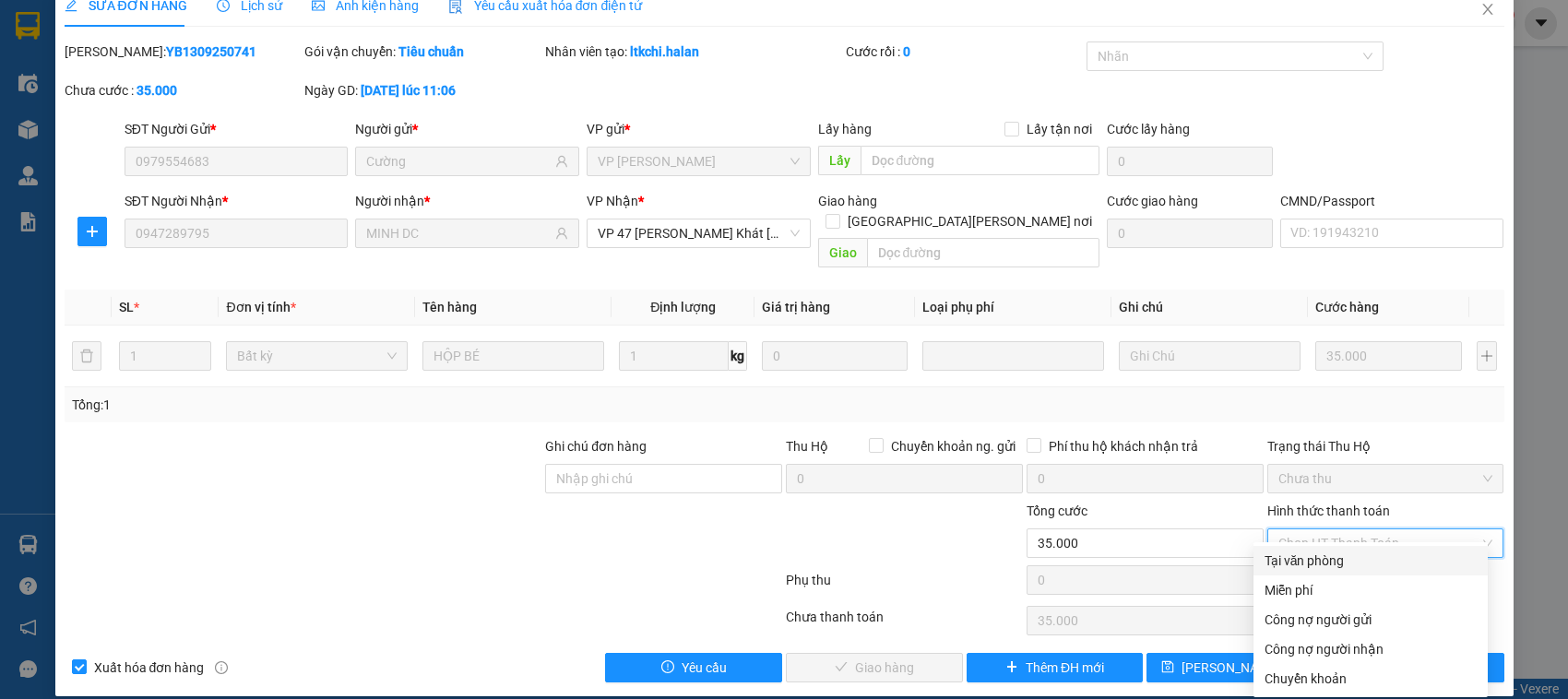
click at [1326, 561] on div "Tại văn phòng" at bounding box center [1370, 561] width 212 height 21
type input "0"
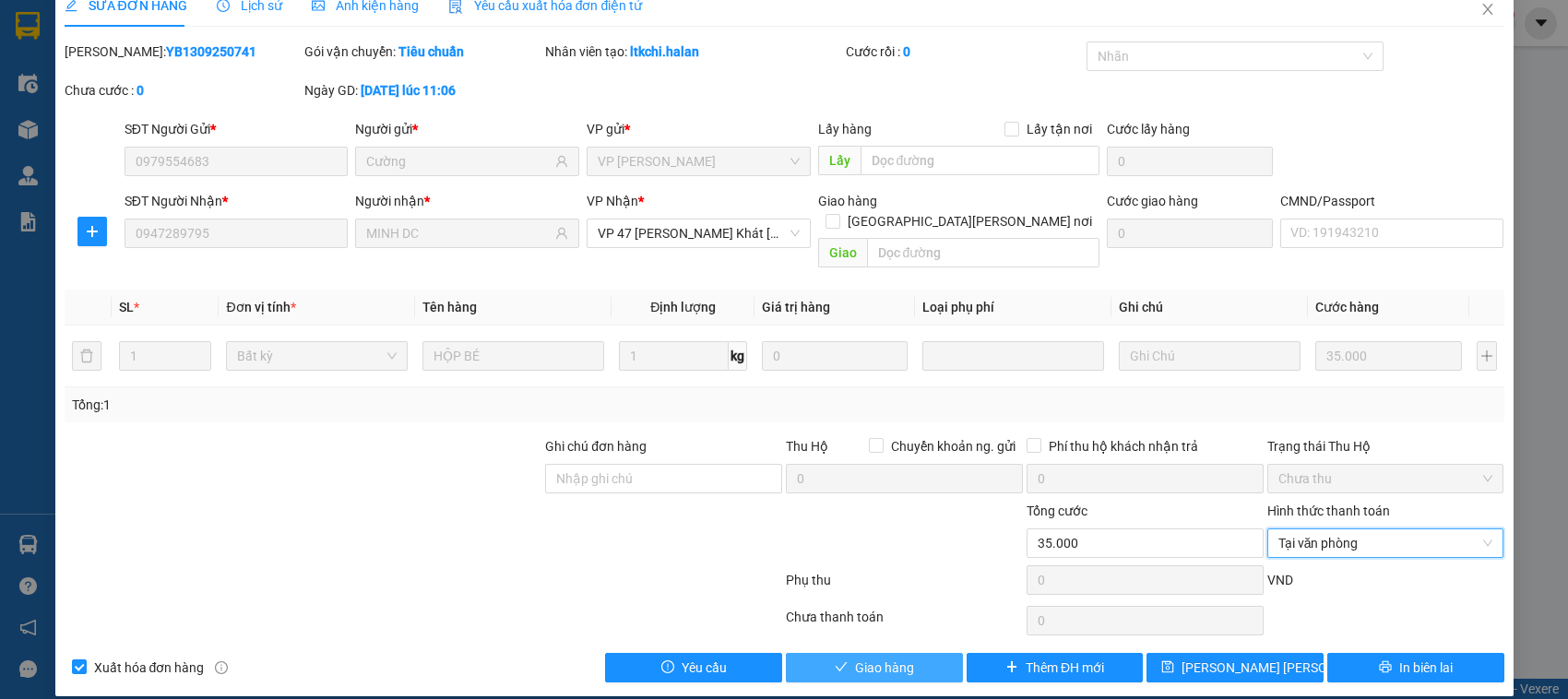
click at [935, 653] on button "Giao hàng" at bounding box center [874, 668] width 177 height 29
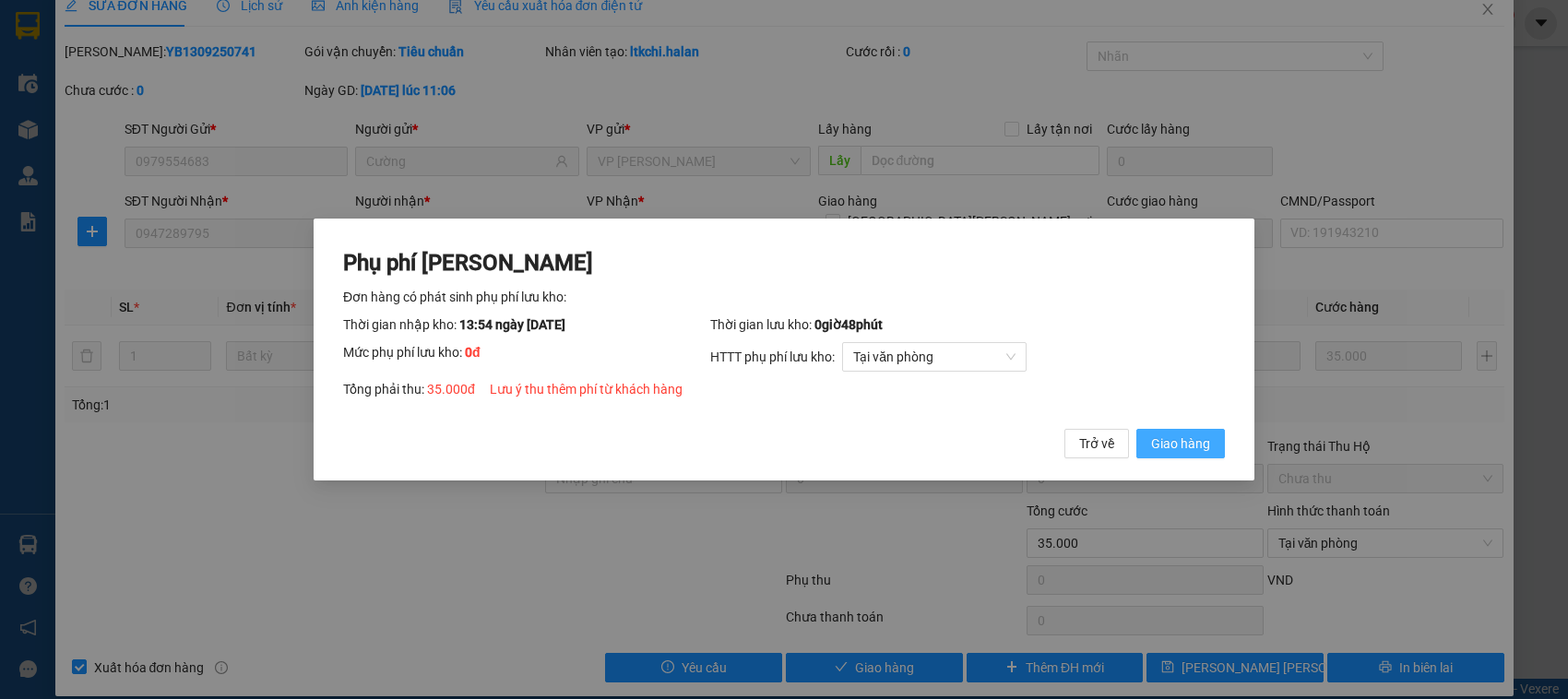
click at [1183, 434] on span "Giao hàng" at bounding box center [1180, 443] width 59 height 21
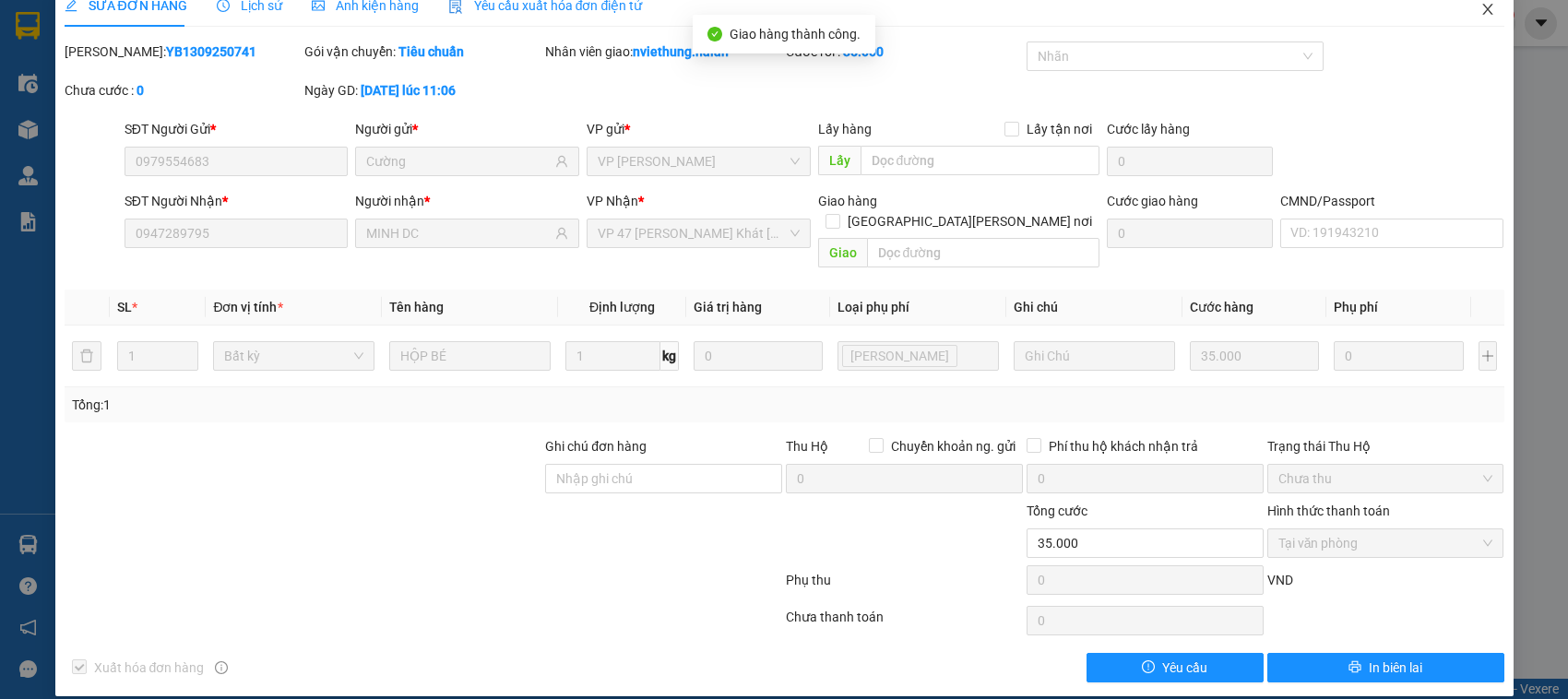
click at [1480, 6] on icon "close" at bounding box center [1487, 9] width 15 height 15
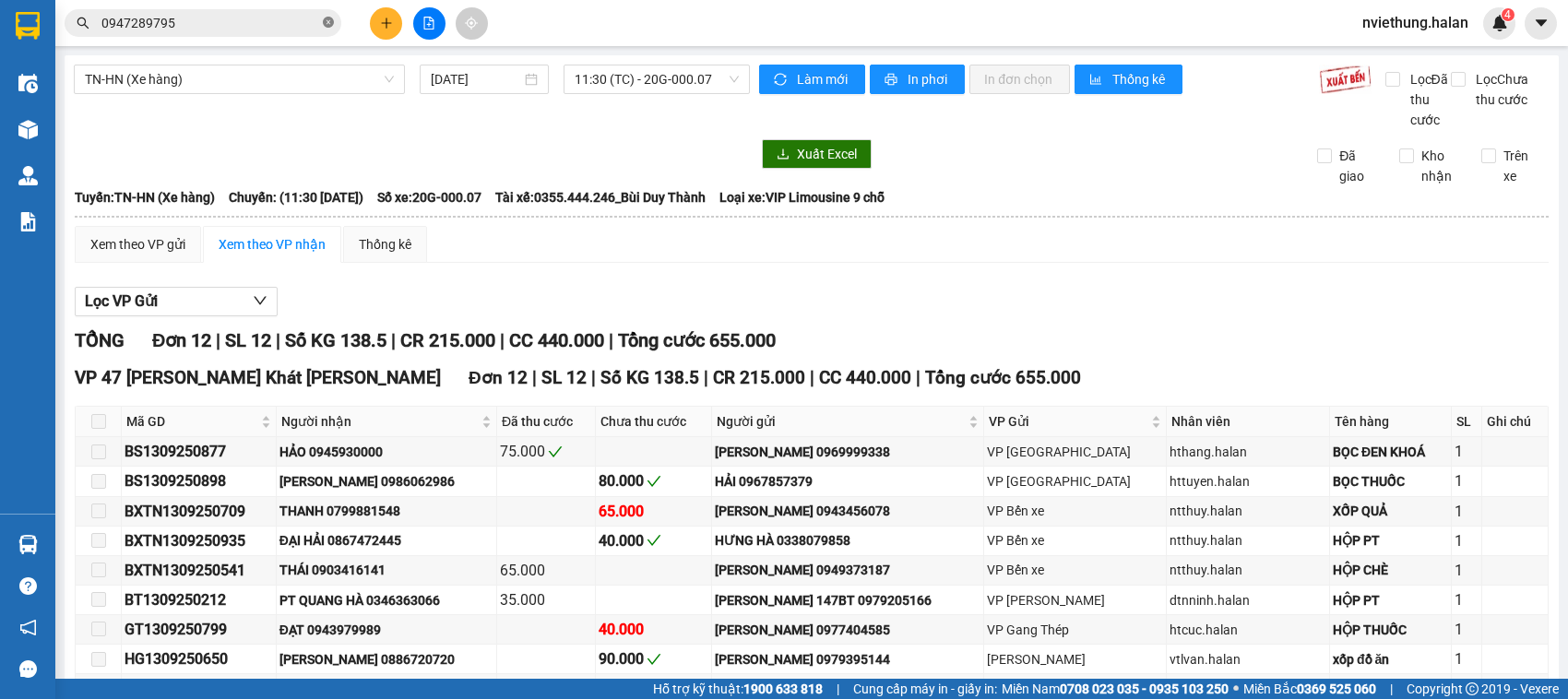
click at [328, 24] on icon "close-circle" at bounding box center [328, 22] width 11 height 11
click at [212, 24] on input "text" at bounding box center [210, 23] width 217 height 21
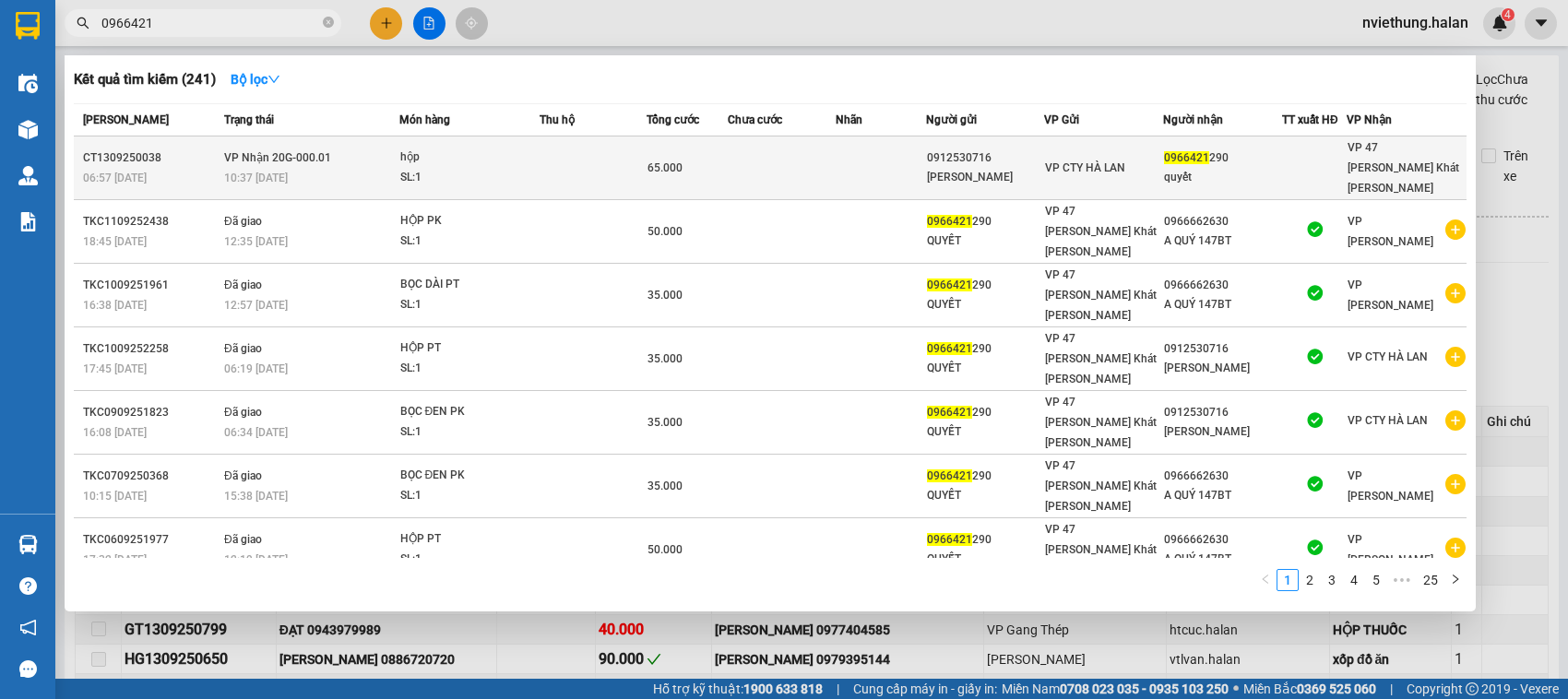
type input "0966421"
click at [476, 152] on div "hộp" at bounding box center [469, 158] width 138 height 21
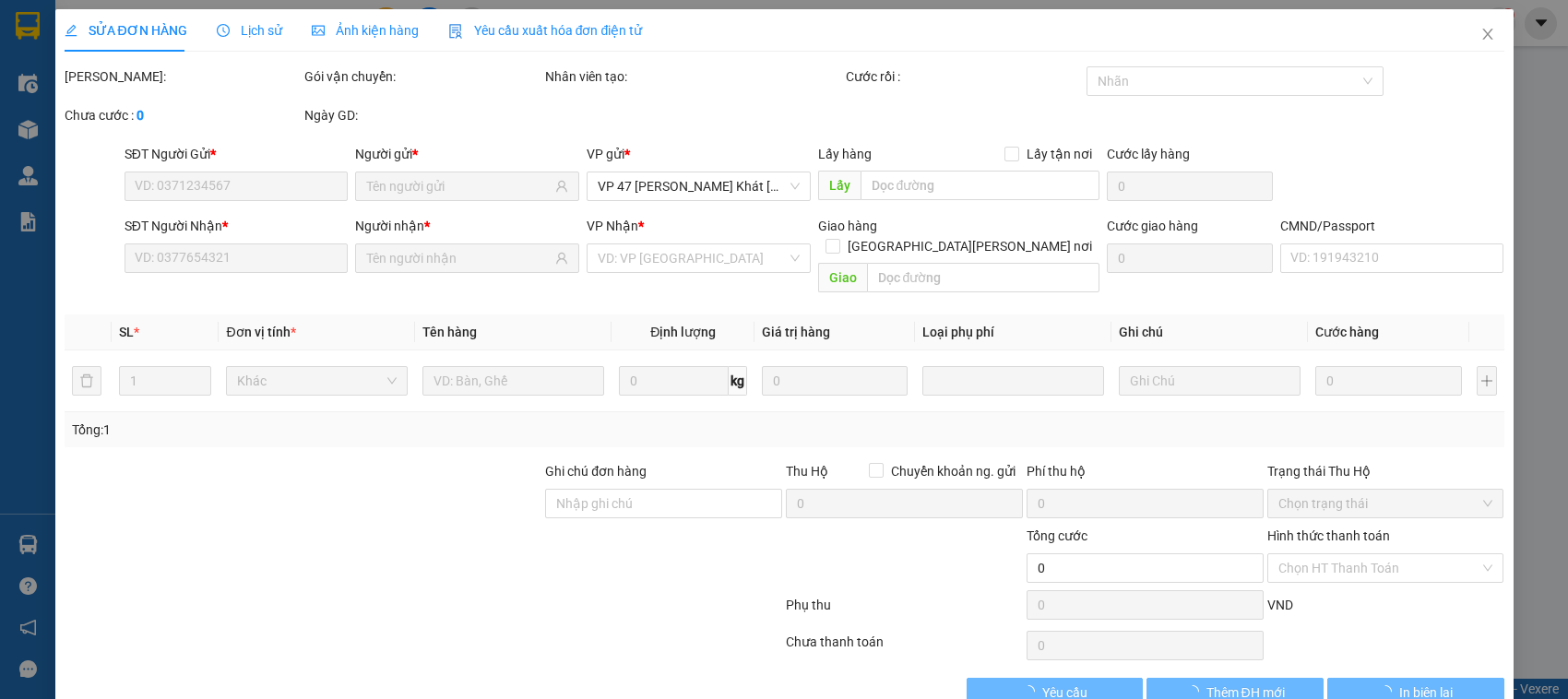
type input "0912530716"
type input "ĐINH KHẮC TƯ"
type input "0966421290"
type input "quyết"
type input "65.000"
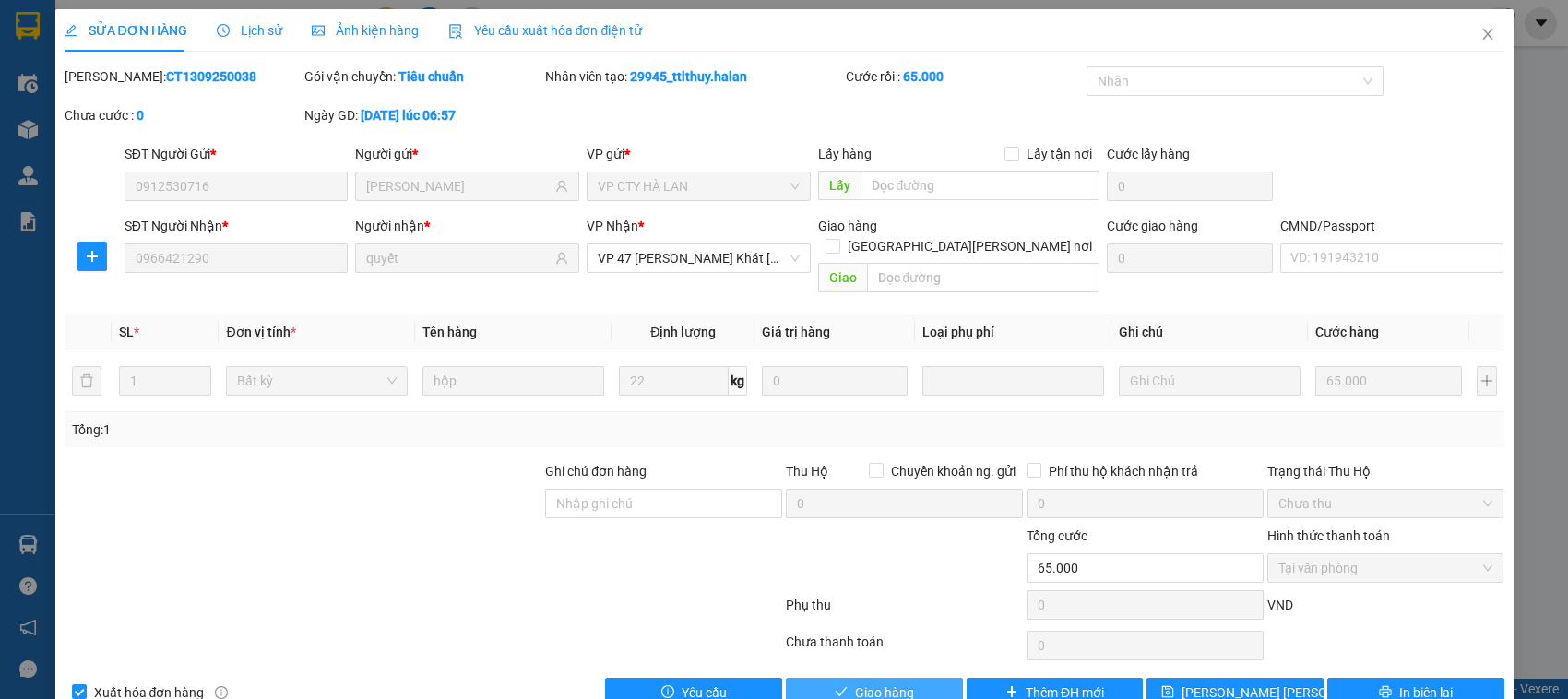
click at [929, 678] on button "Giao hàng" at bounding box center [874, 693] width 177 height 29
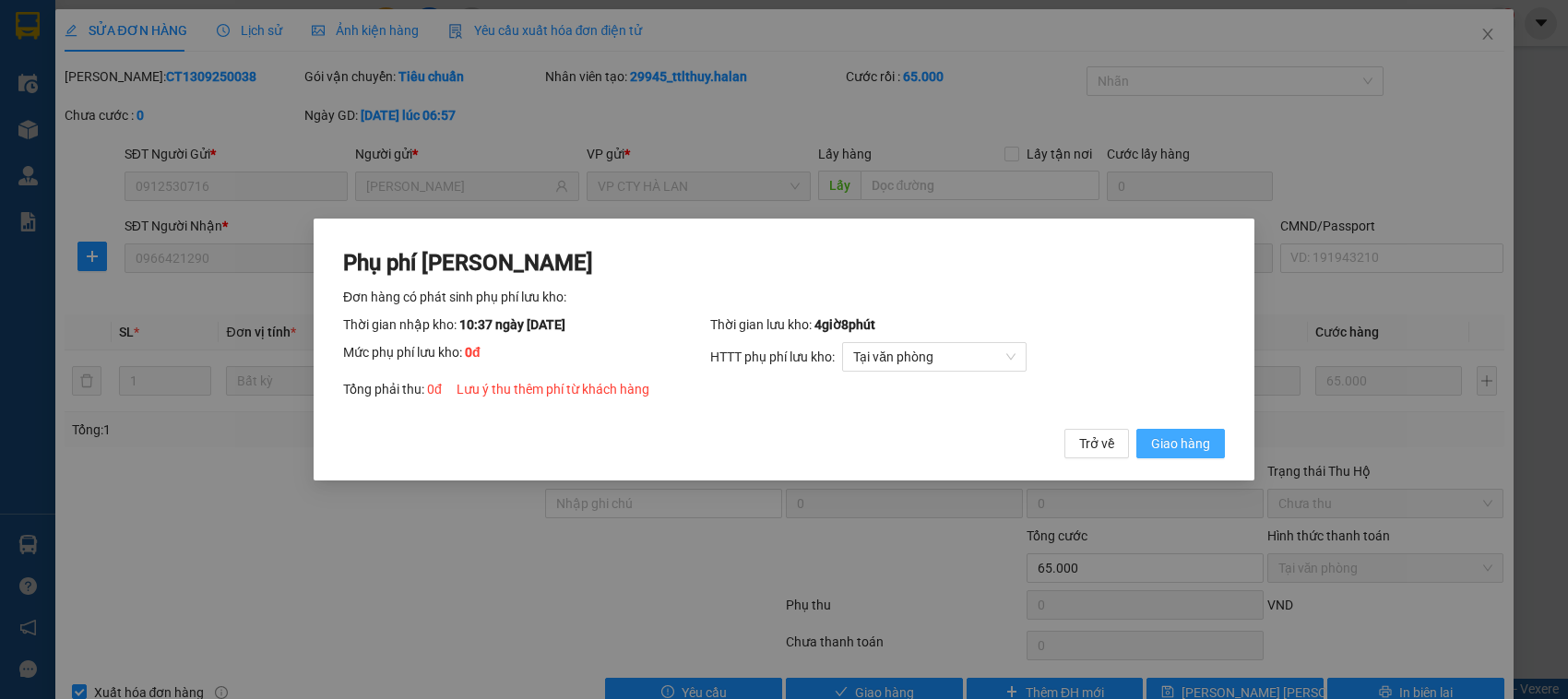
click at [1165, 444] on span "Giao hàng" at bounding box center [1180, 443] width 59 height 21
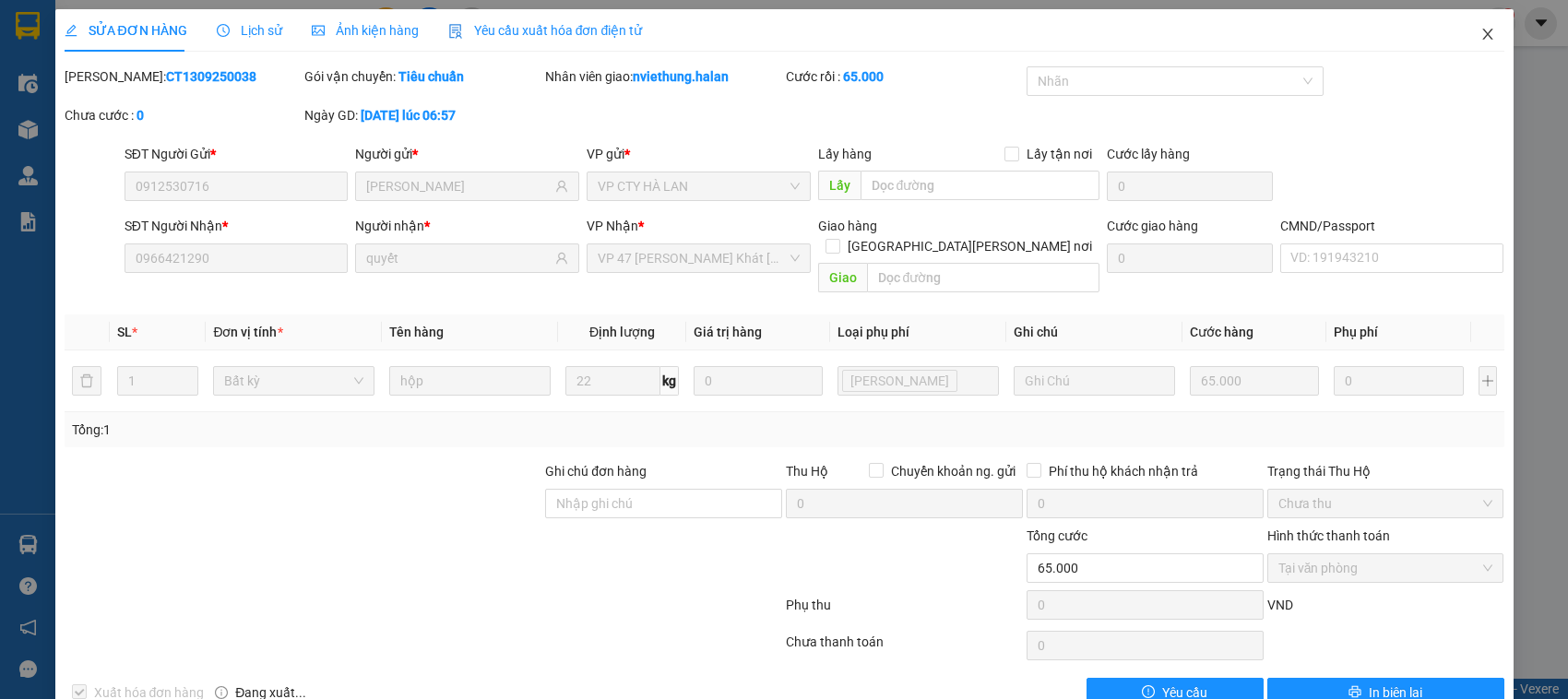
click at [1482, 30] on icon "close" at bounding box center [1487, 33] width 10 height 11
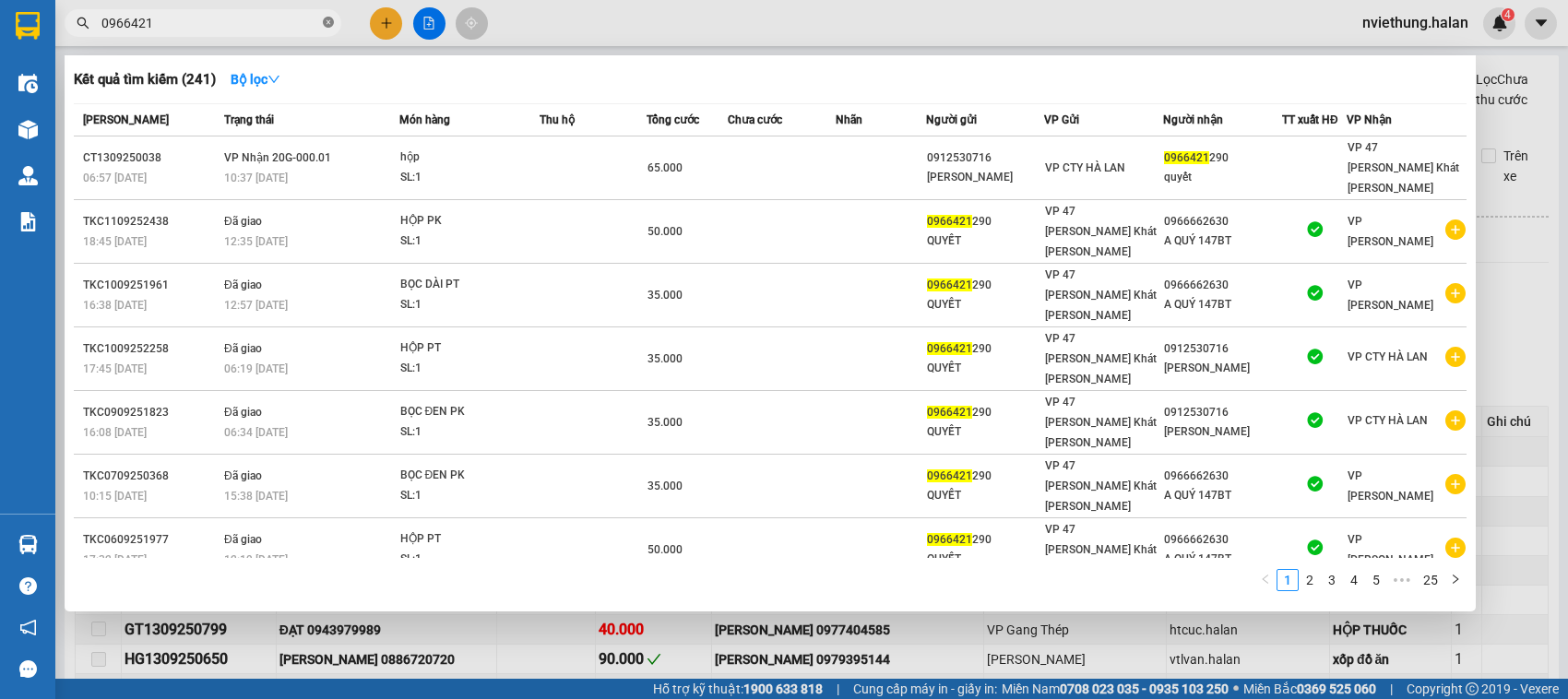
click at [332, 28] on span at bounding box center [328, 23] width 11 height 18
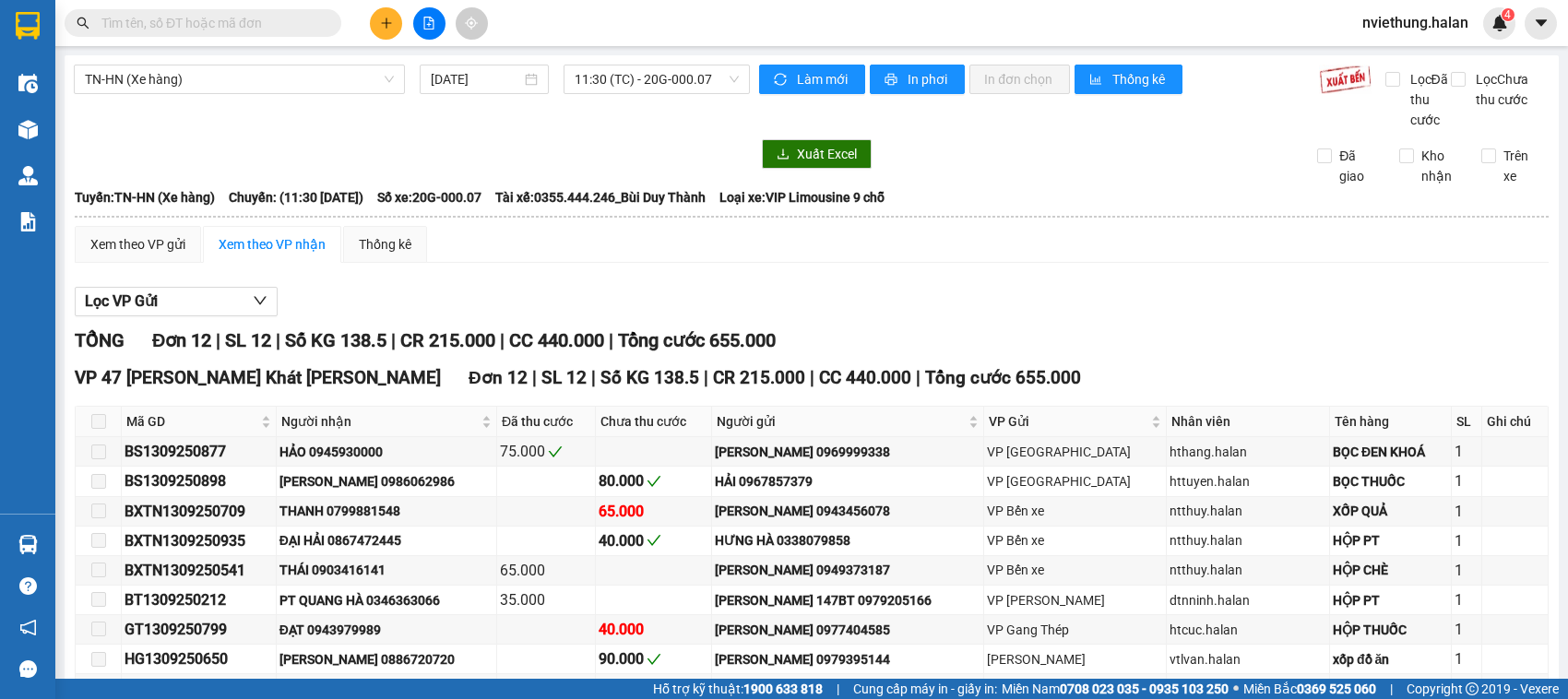
click at [300, 21] on input "text" at bounding box center [210, 23] width 217 height 21
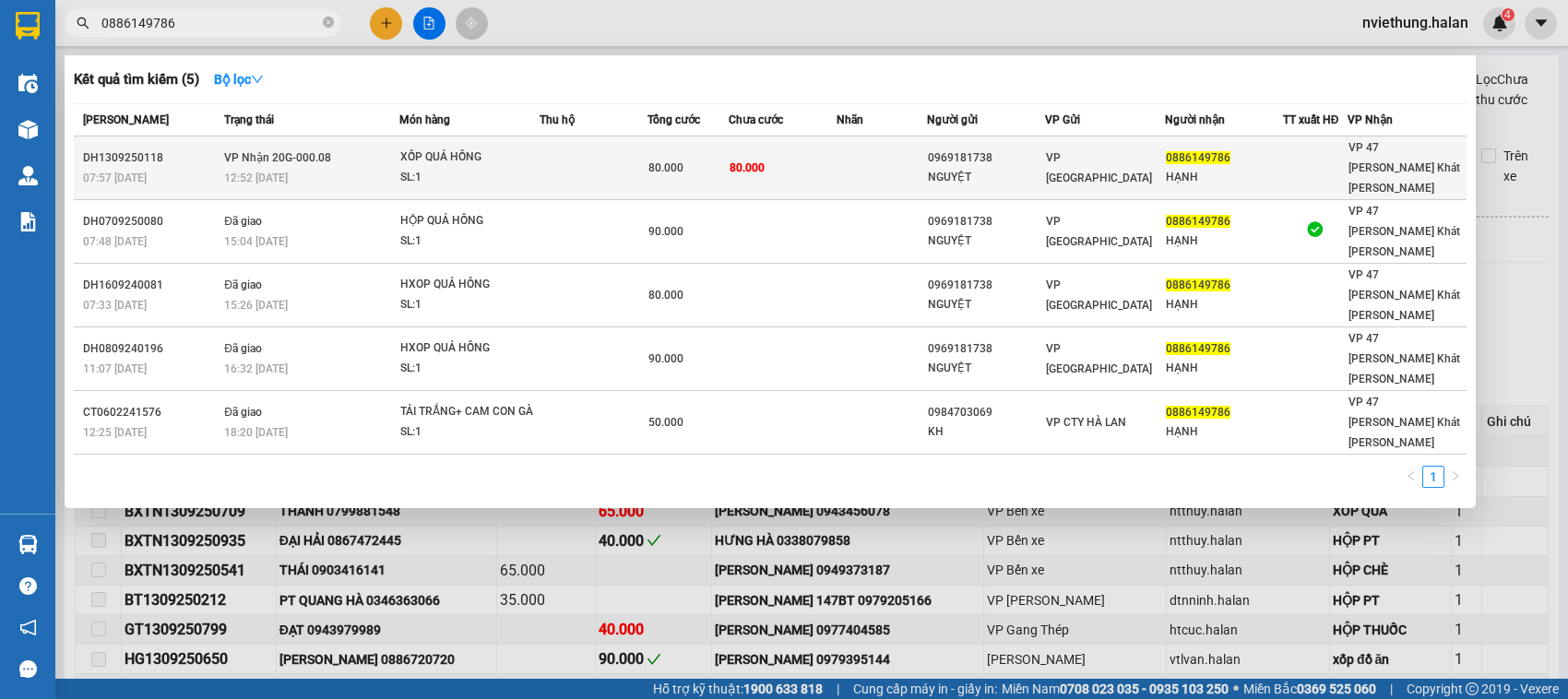
type input "0886149786"
click at [616, 167] on td at bounding box center [593, 167] width 108 height 64
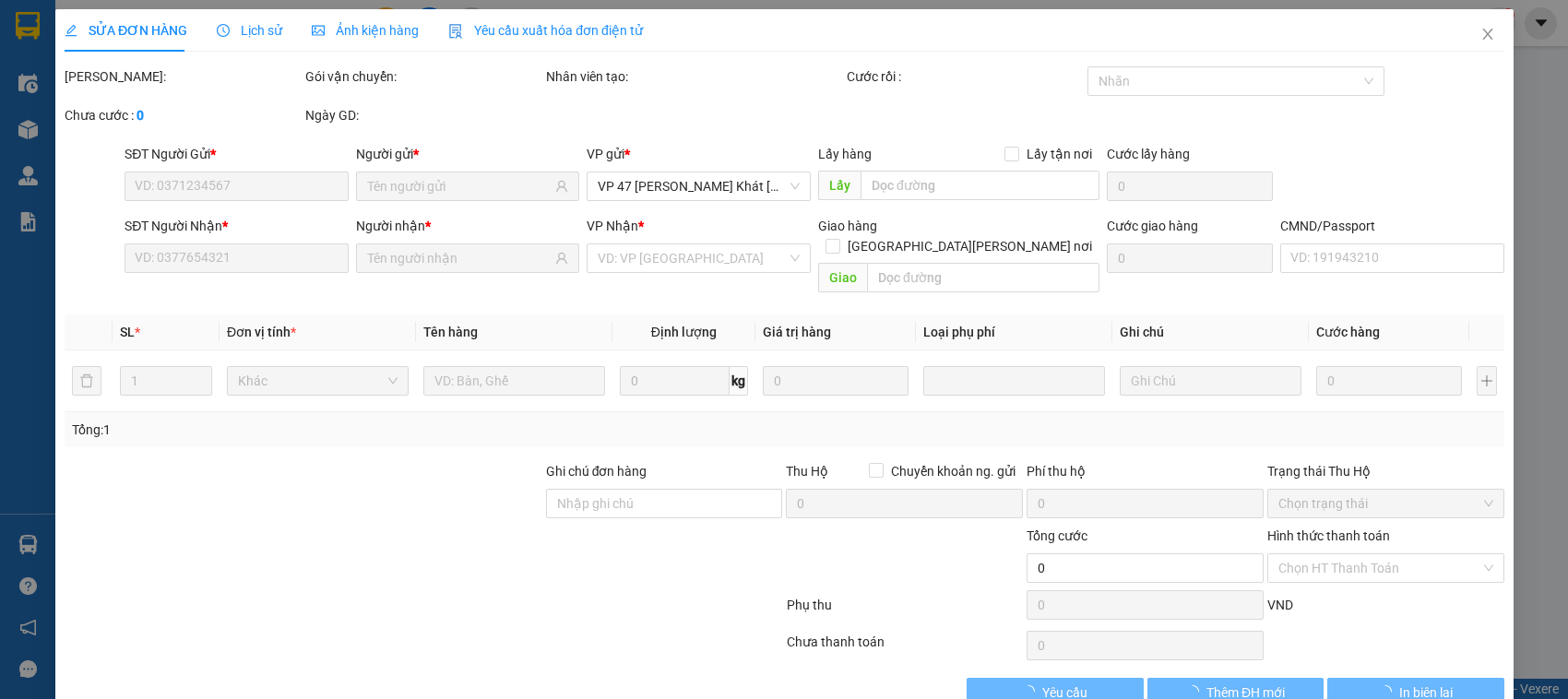
type input "0969181738"
type input "NGUYỆT"
type input "0886149786"
type input "HẠNH"
type input "80.000"
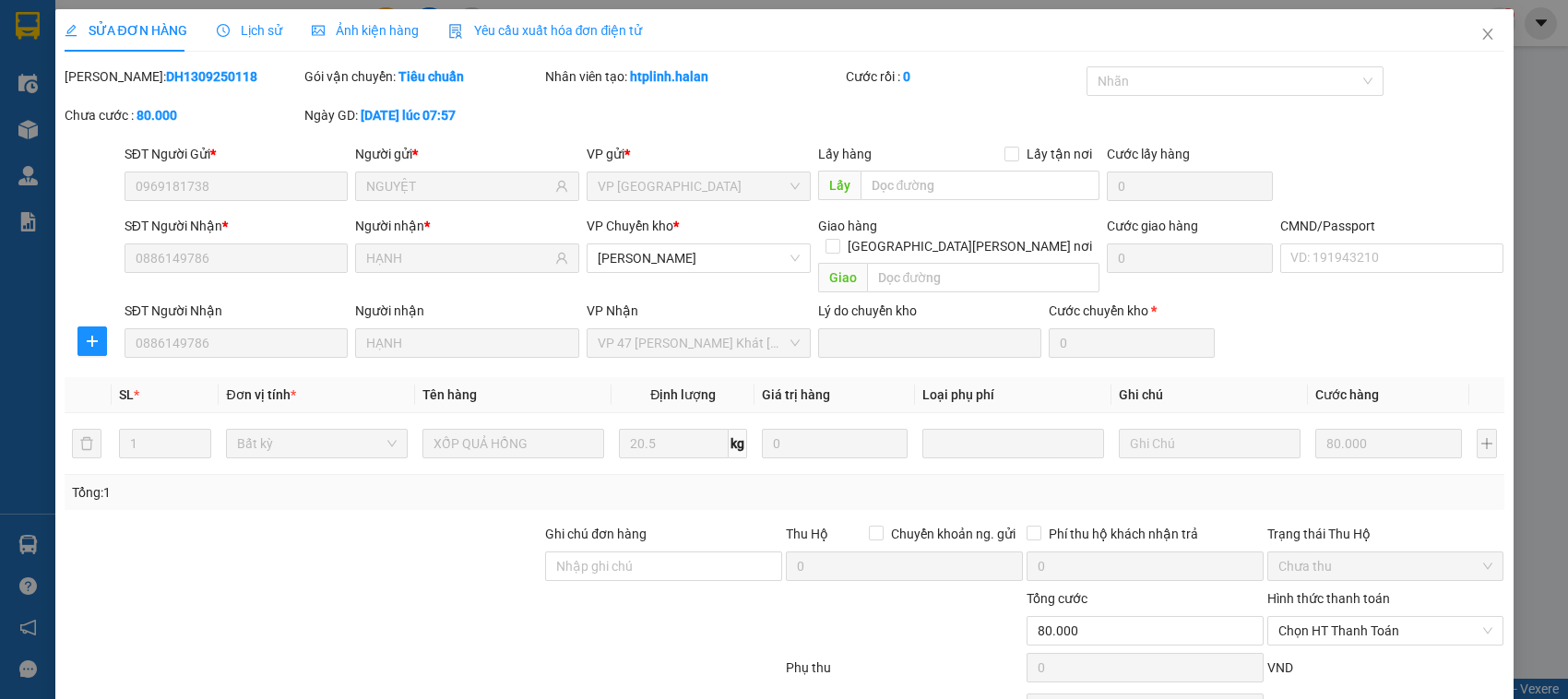
scroll to position [88, 0]
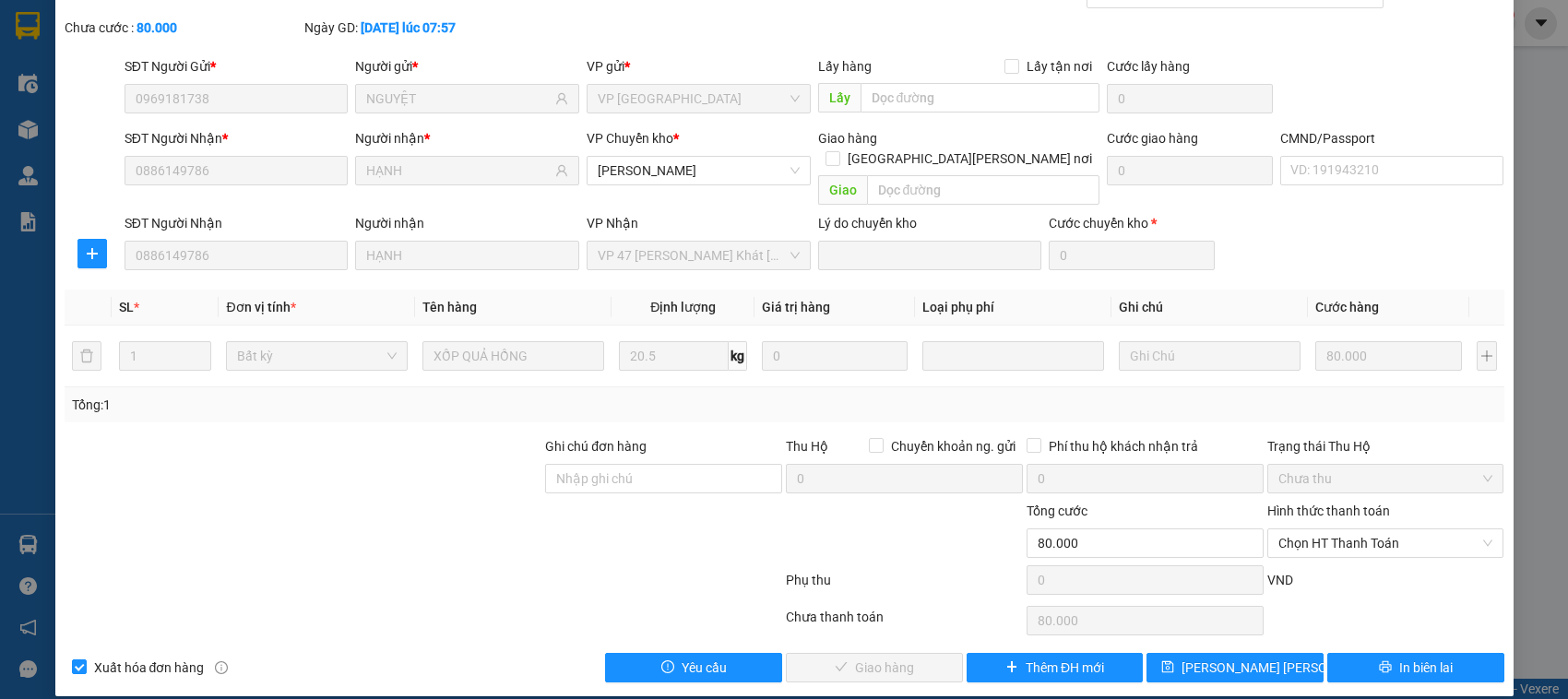
click at [1308, 504] on label "Hình thức thanh toán" at bounding box center [1328, 511] width 122 height 15
click at [1308, 530] on input "Hình thức thanh toán" at bounding box center [1379, 543] width 202 height 27
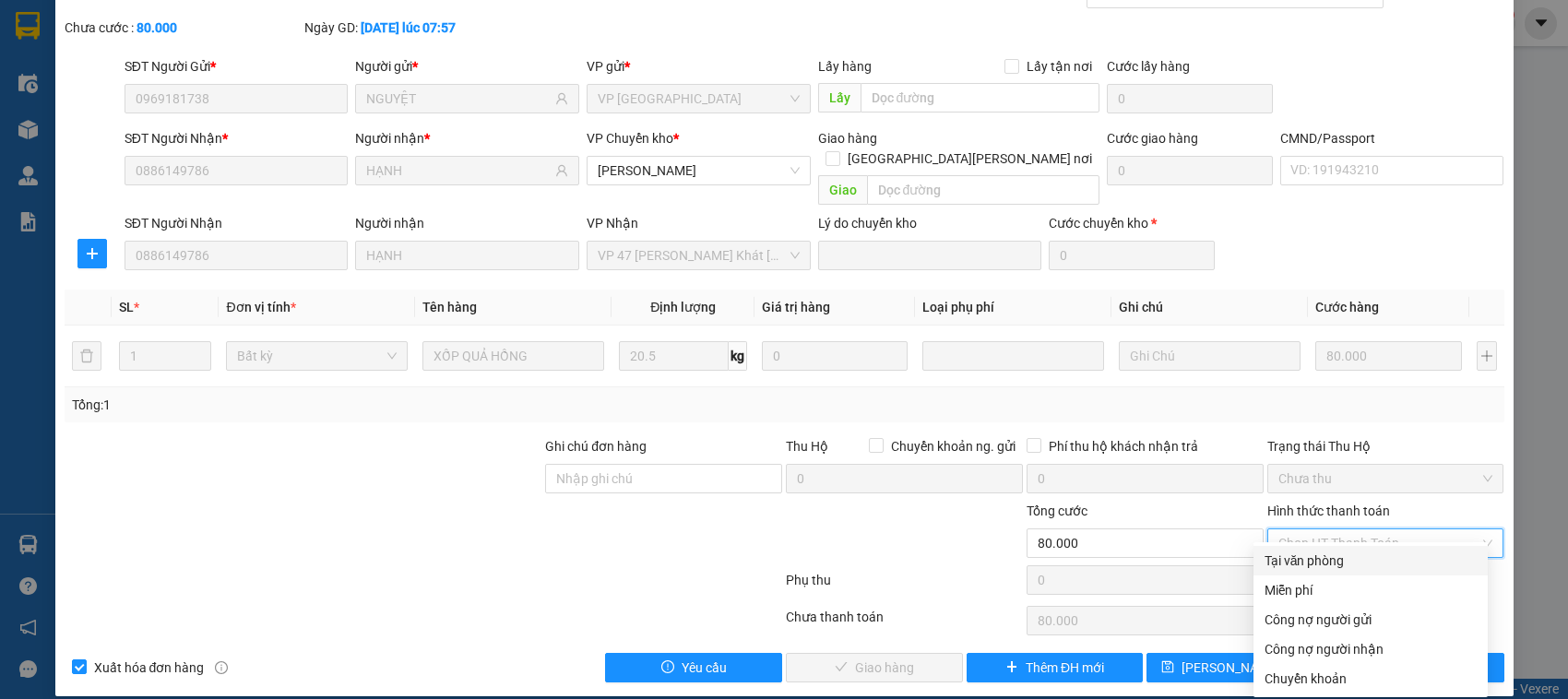
click at [1308, 553] on div "Tại văn phòng" at bounding box center [1370, 561] width 212 height 21
type input "0"
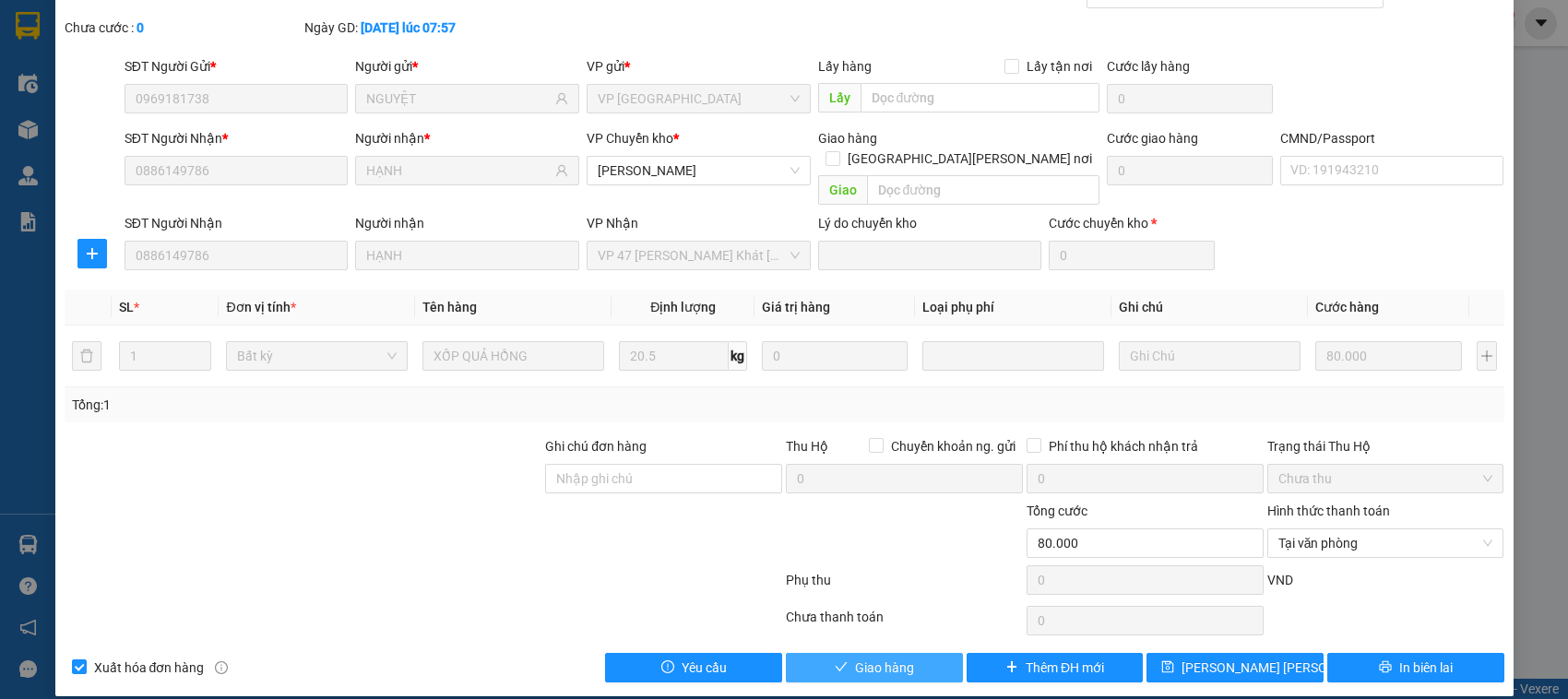
click at [903, 658] on span "Giao hàng" at bounding box center [885, 668] width 59 height 21
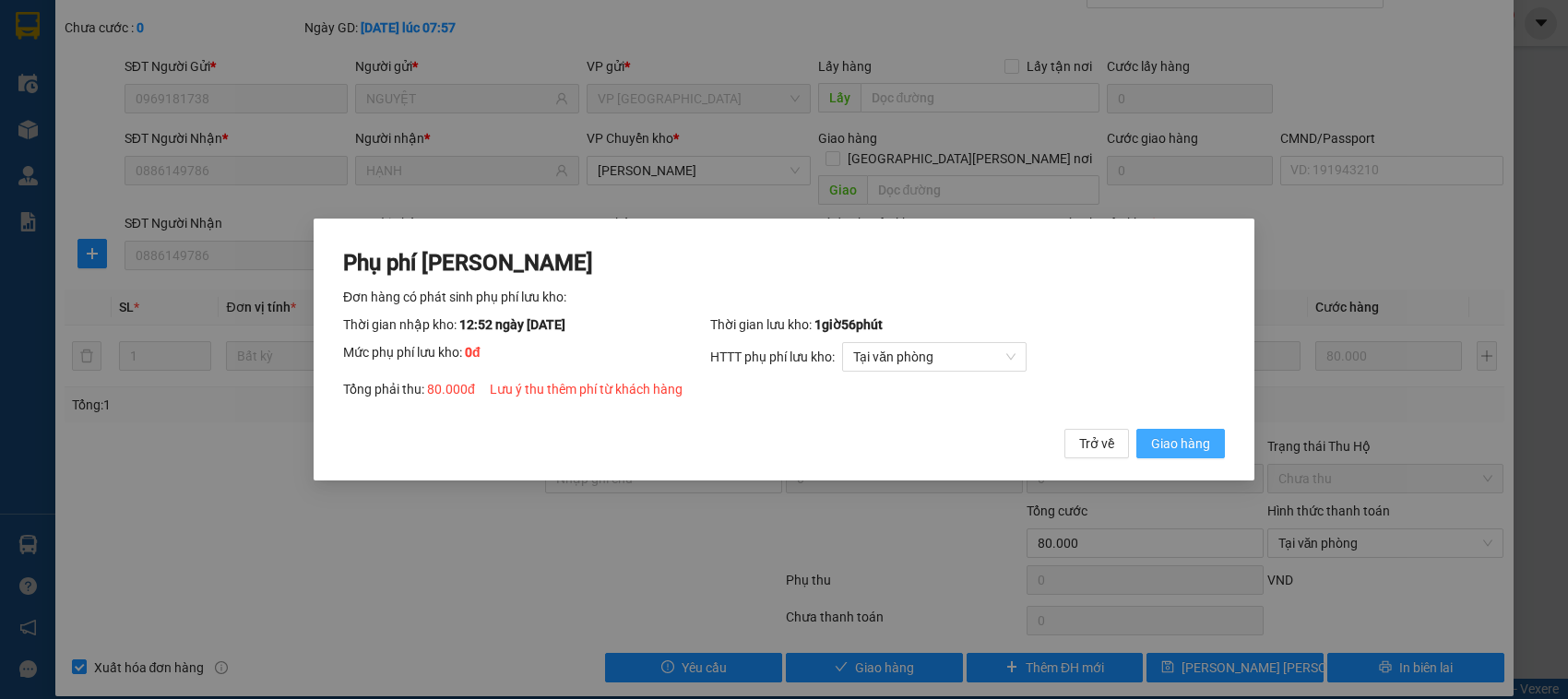
click at [1164, 445] on span "Giao hàng" at bounding box center [1180, 443] width 59 height 21
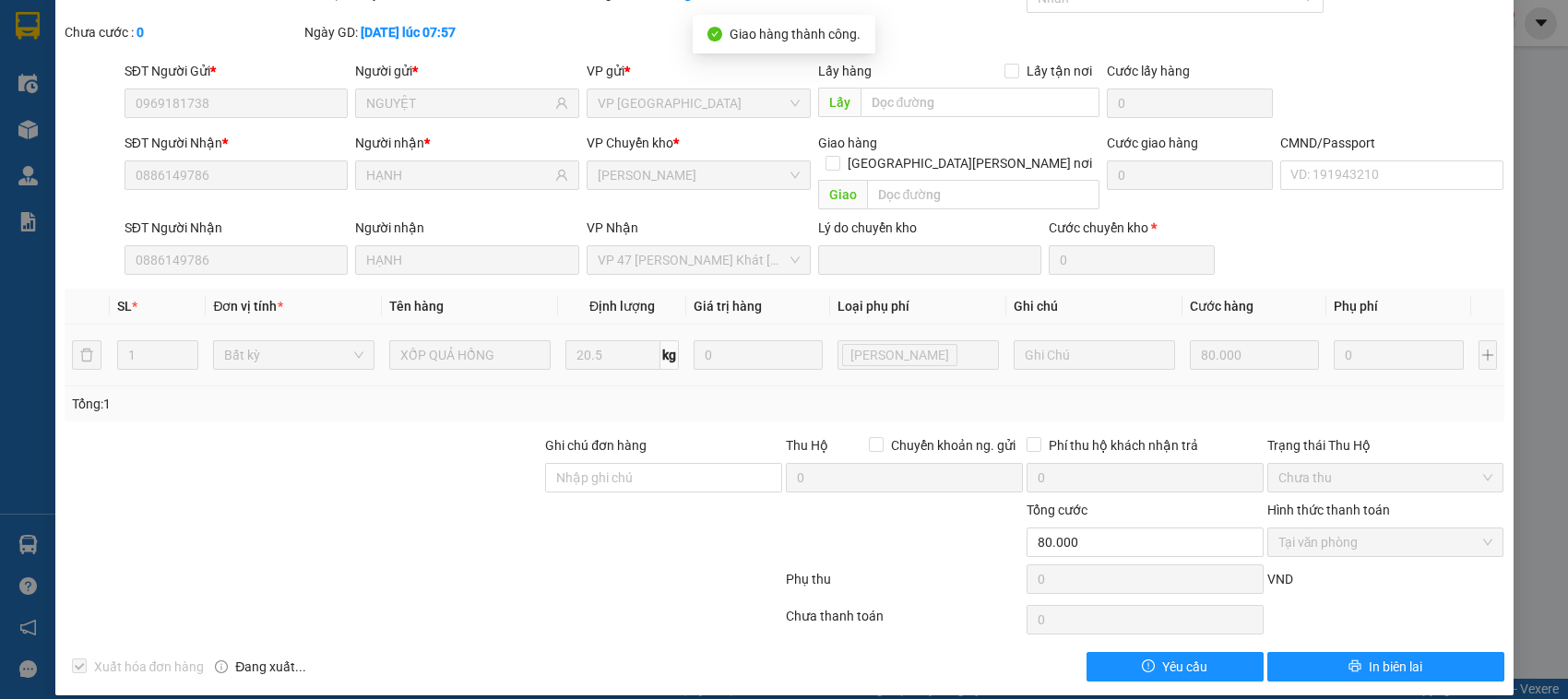
scroll to position [0, 0]
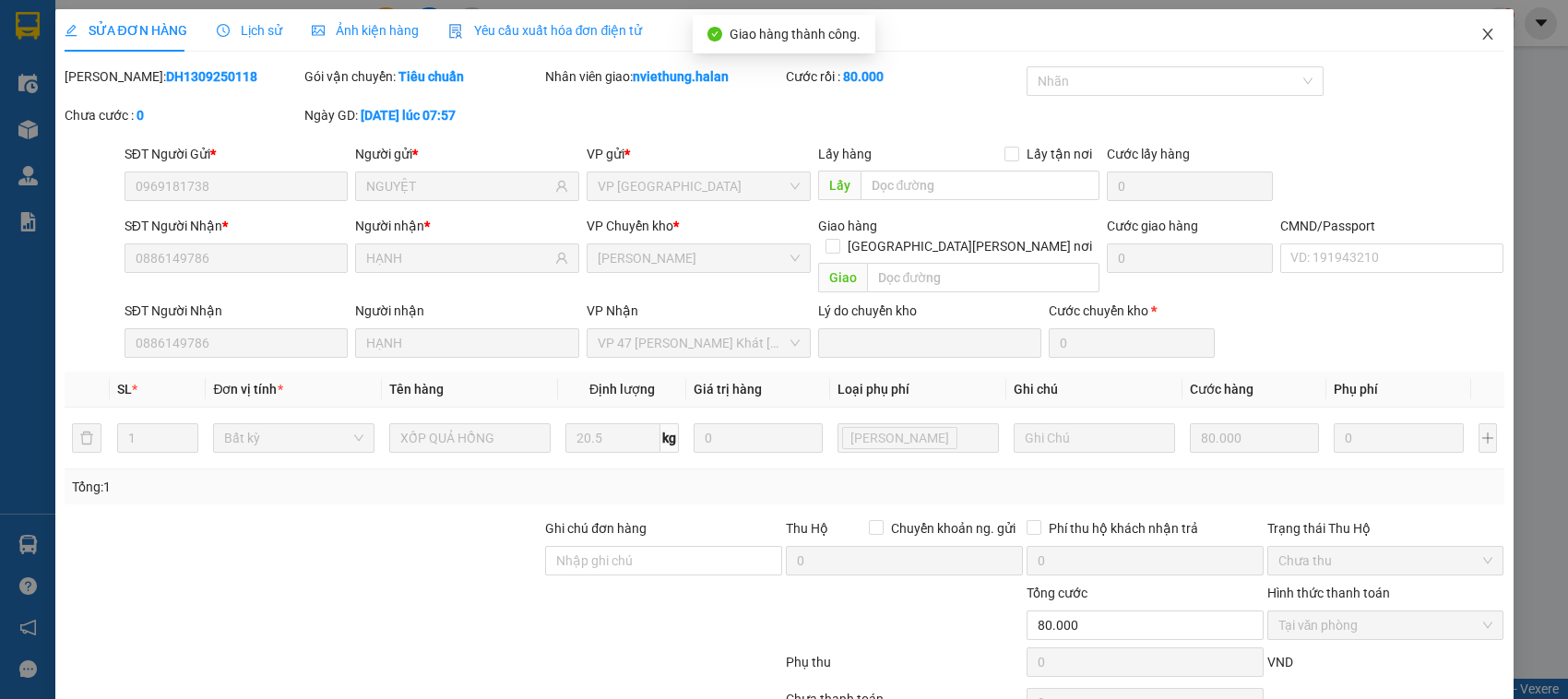
click at [1480, 33] on icon "close" at bounding box center [1487, 33] width 15 height 15
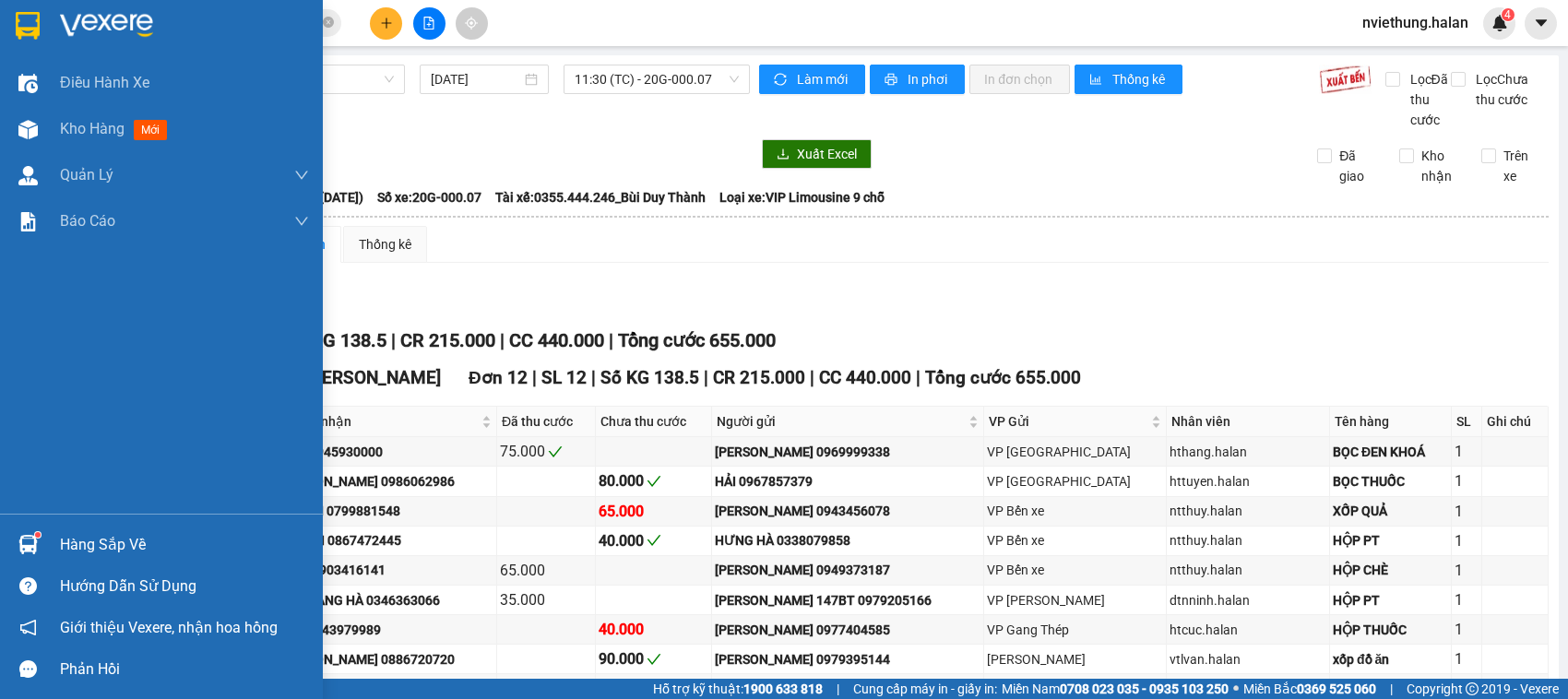
click at [66, 536] on div "Hàng sắp về" at bounding box center [184, 545] width 249 height 27
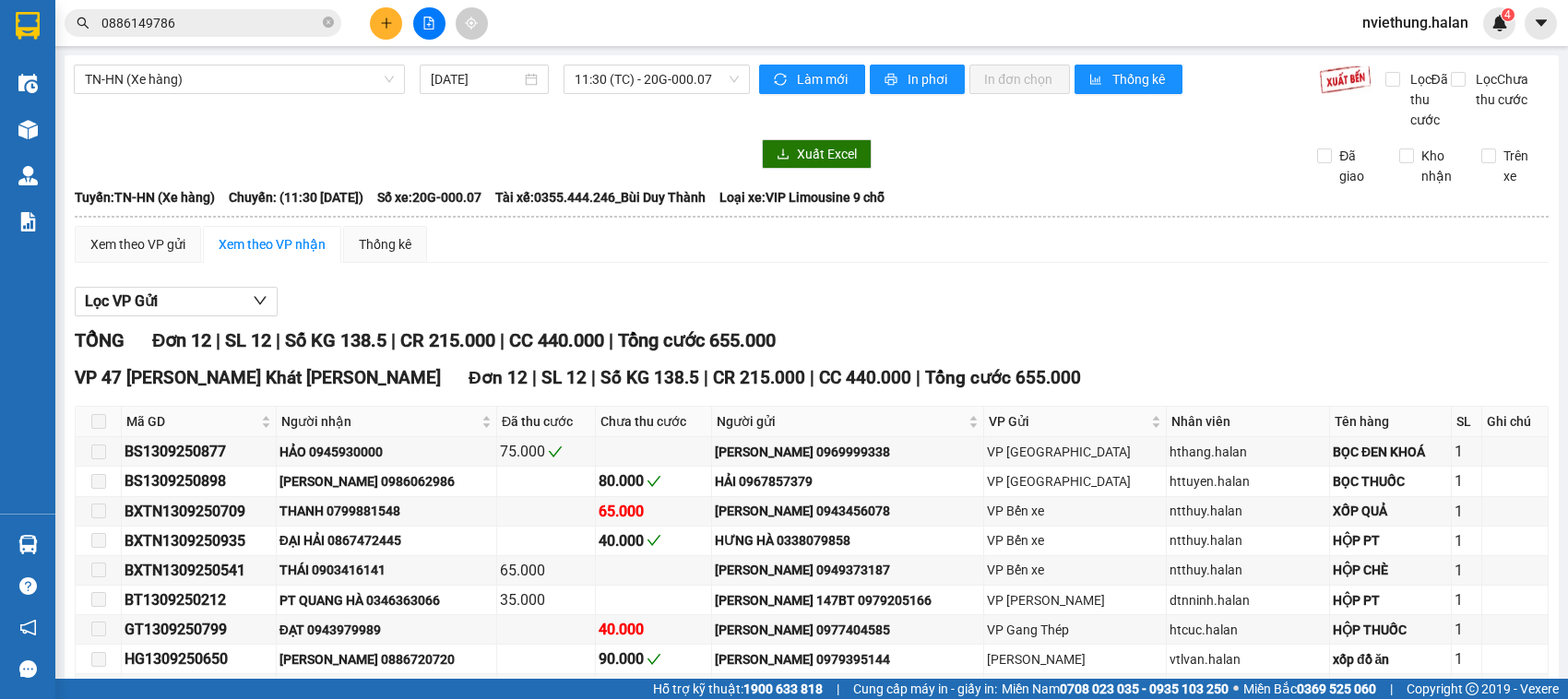
click at [855, 296] on section "Kết quả tìm kiếm ( 5 ) Bộ lọc Mã ĐH Trạng thái Món hàng Thu hộ Tổng cước Chưa c…" at bounding box center [784, 350] width 1568 height 699
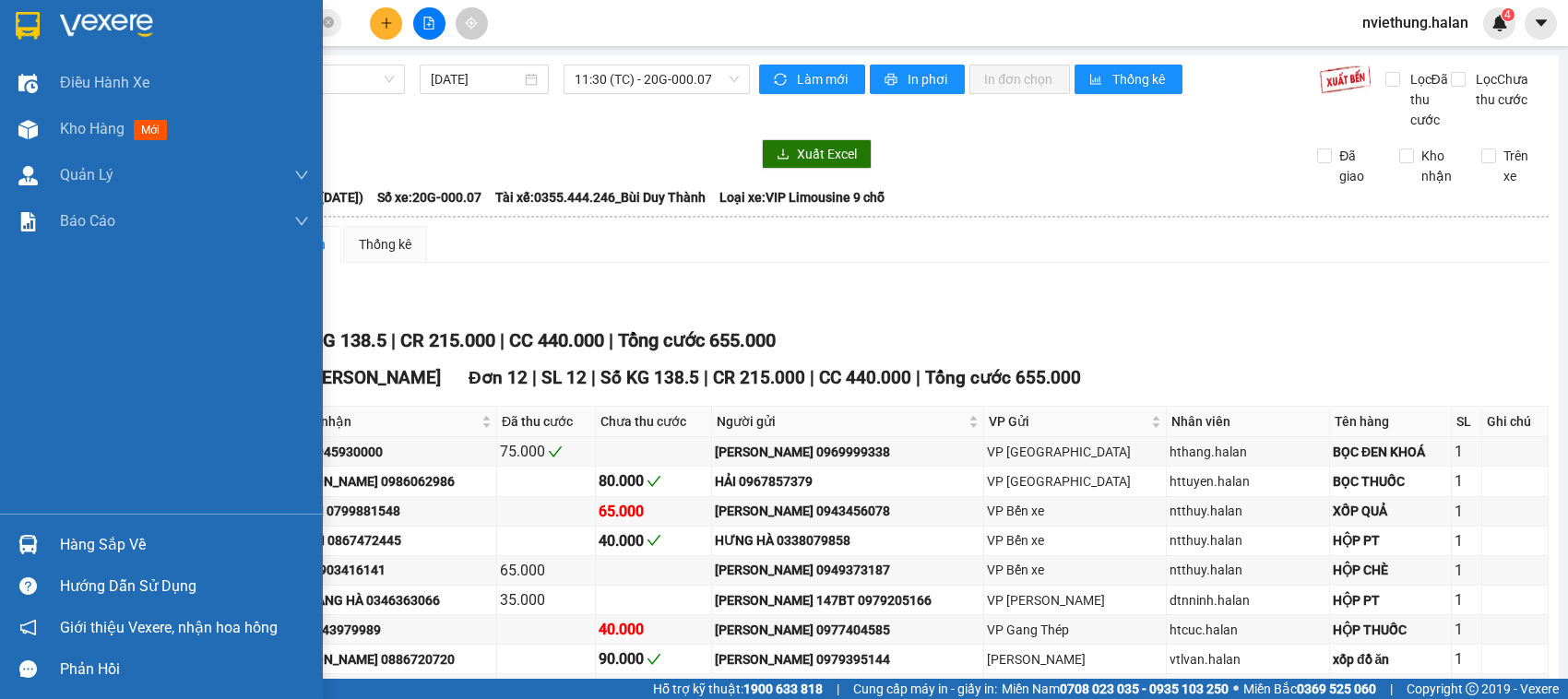
click at [120, 547] on div "Hàng sắp về" at bounding box center [184, 545] width 249 height 27
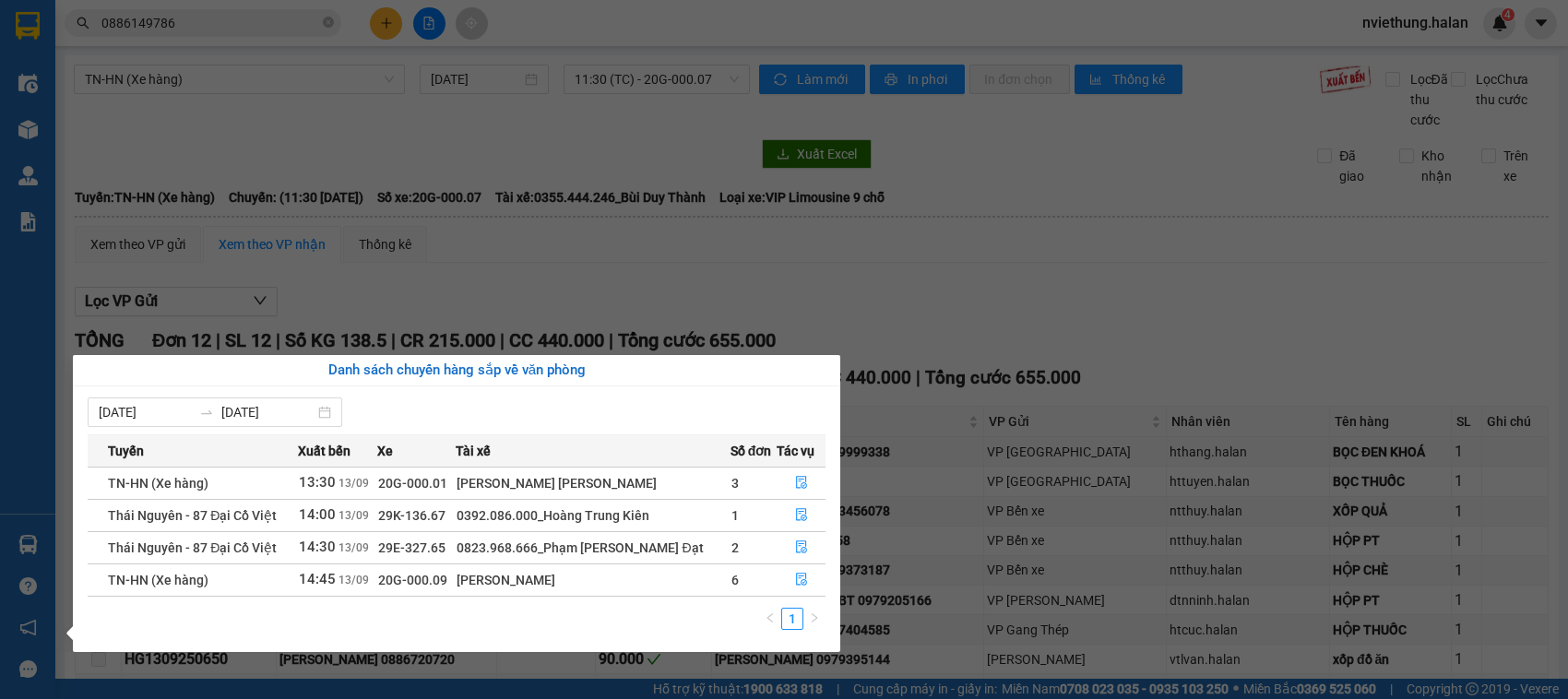
click at [883, 311] on section "Kết quả tìm kiếm ( 5 ) Bộ lọc Mã ĐH Trạng thái Món hàng Thu hộ Tổng cước Chưa c…" at bounding box center [784, 350] width 1568 height 699
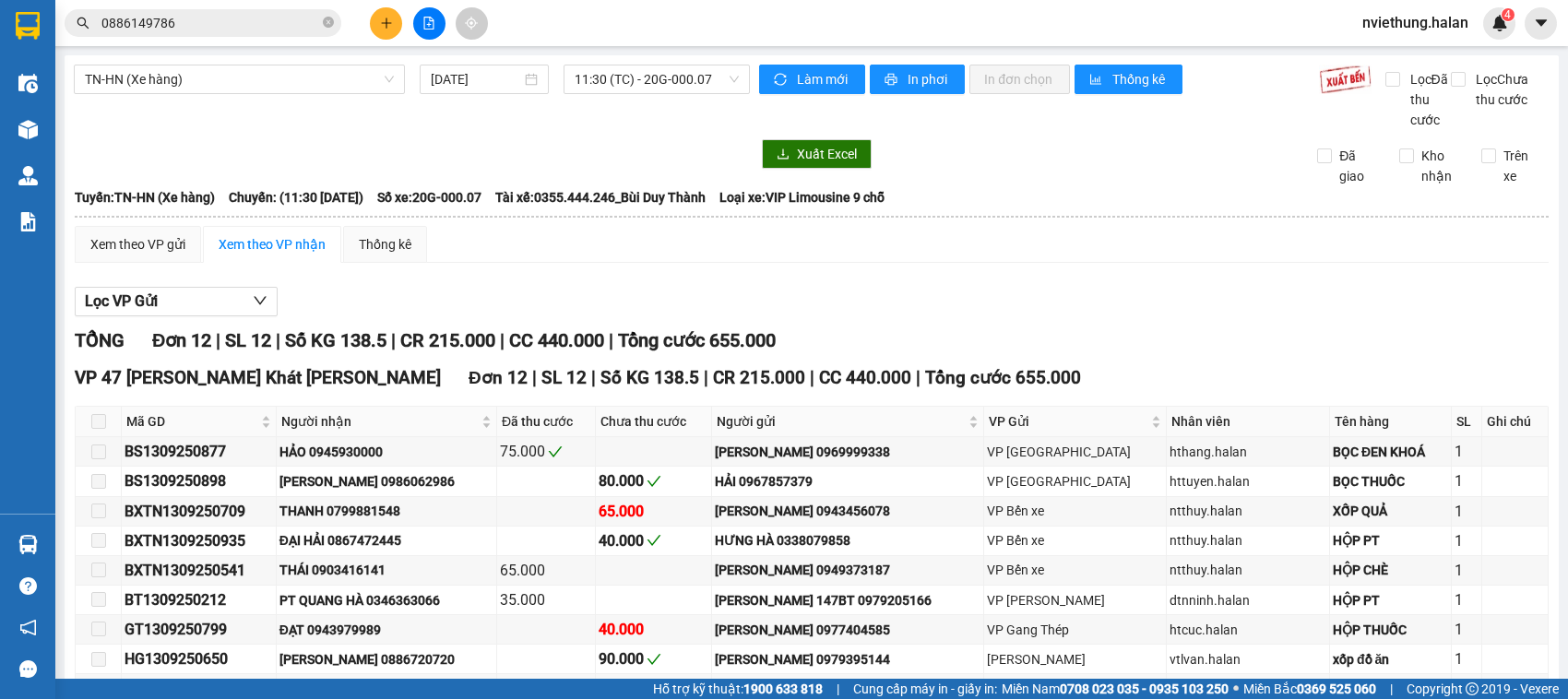
scroll to position [232, 0]
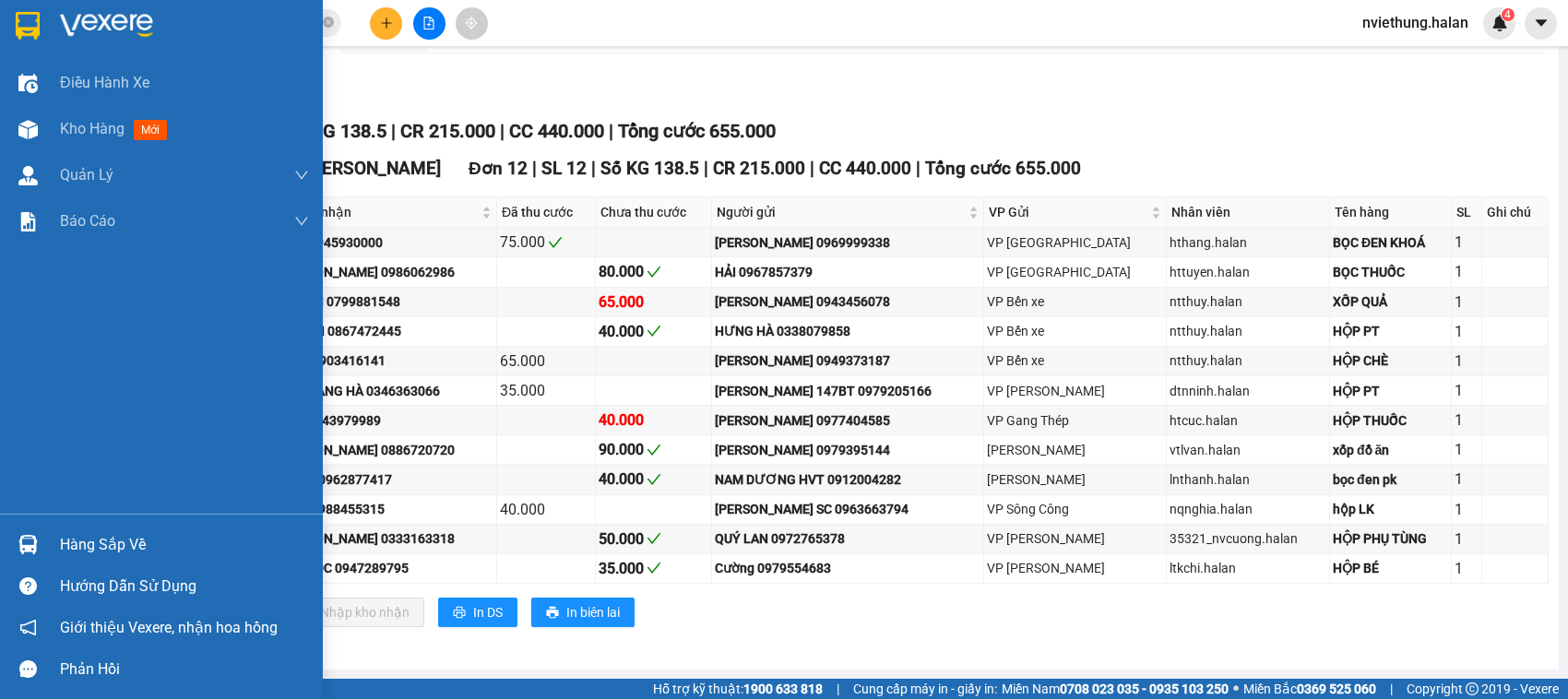
click at [58, 539] on div "Hàng sắp về" at bounding box center [161, 544] width 323 height 41
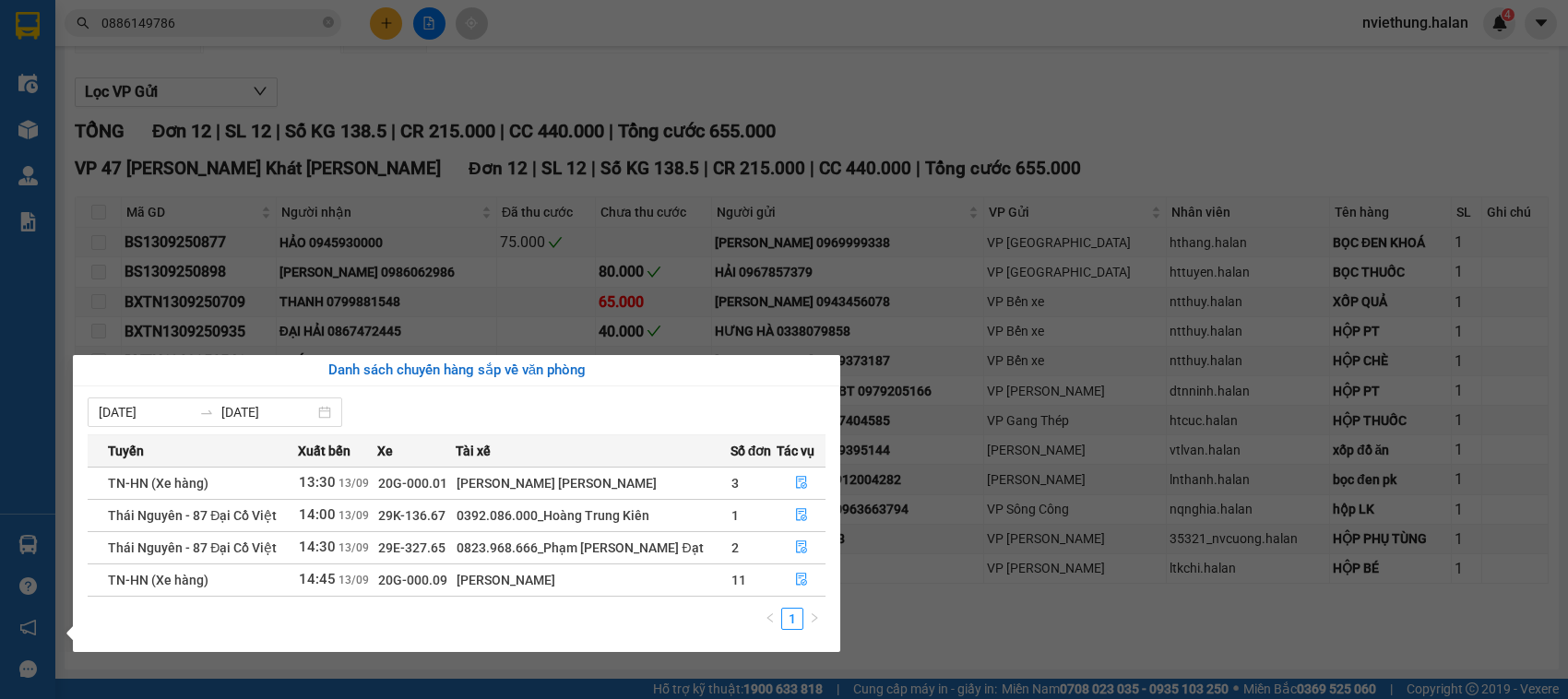
click at [944, 113] on section "Kết quả tìm kiếm ( 5 ) Bộ lọc Mã ĐH Trạng thái Món hàng Thu hộ Tổng cước Chưa c…" at bounding box center [784, 350] width 1568 height 699
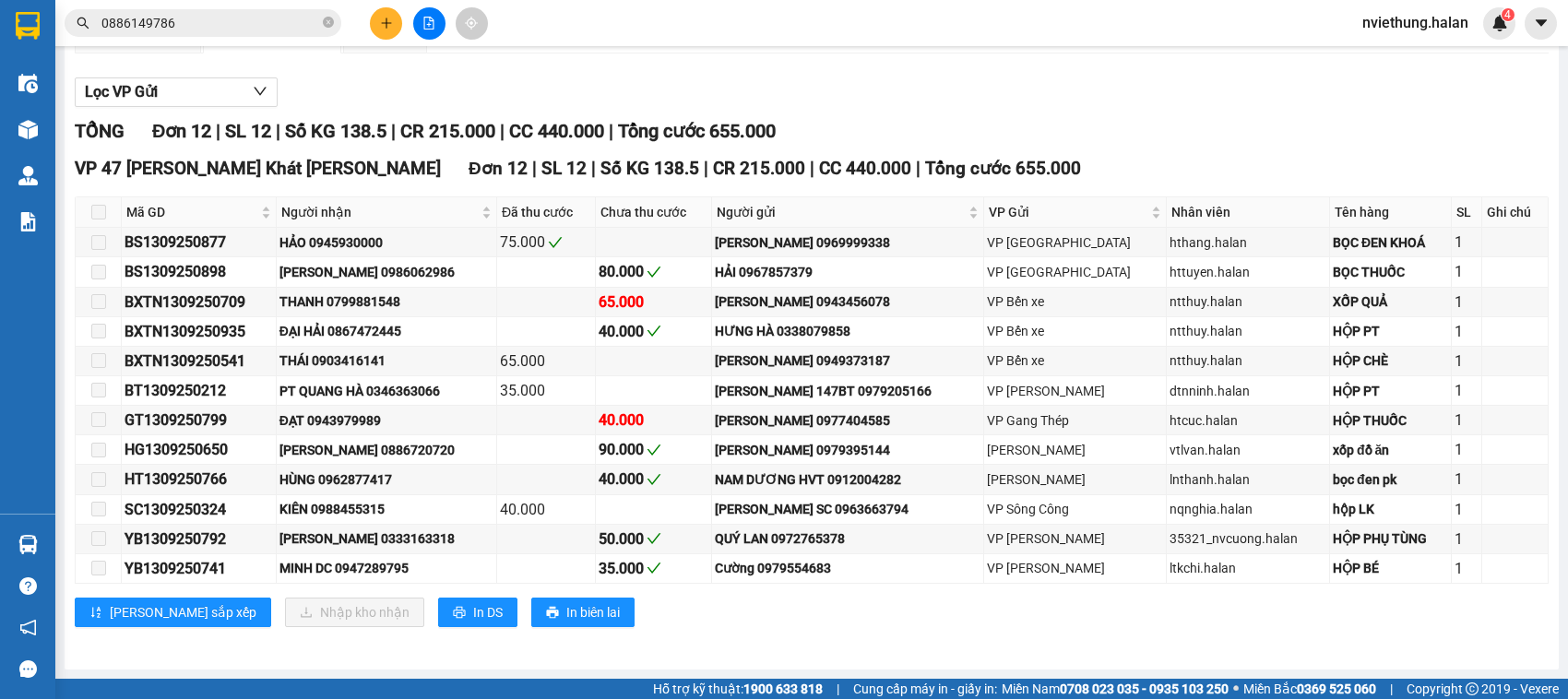
click at [267, 21] on input "0886149786" at bounding box center [210, 23] width 217 height 21
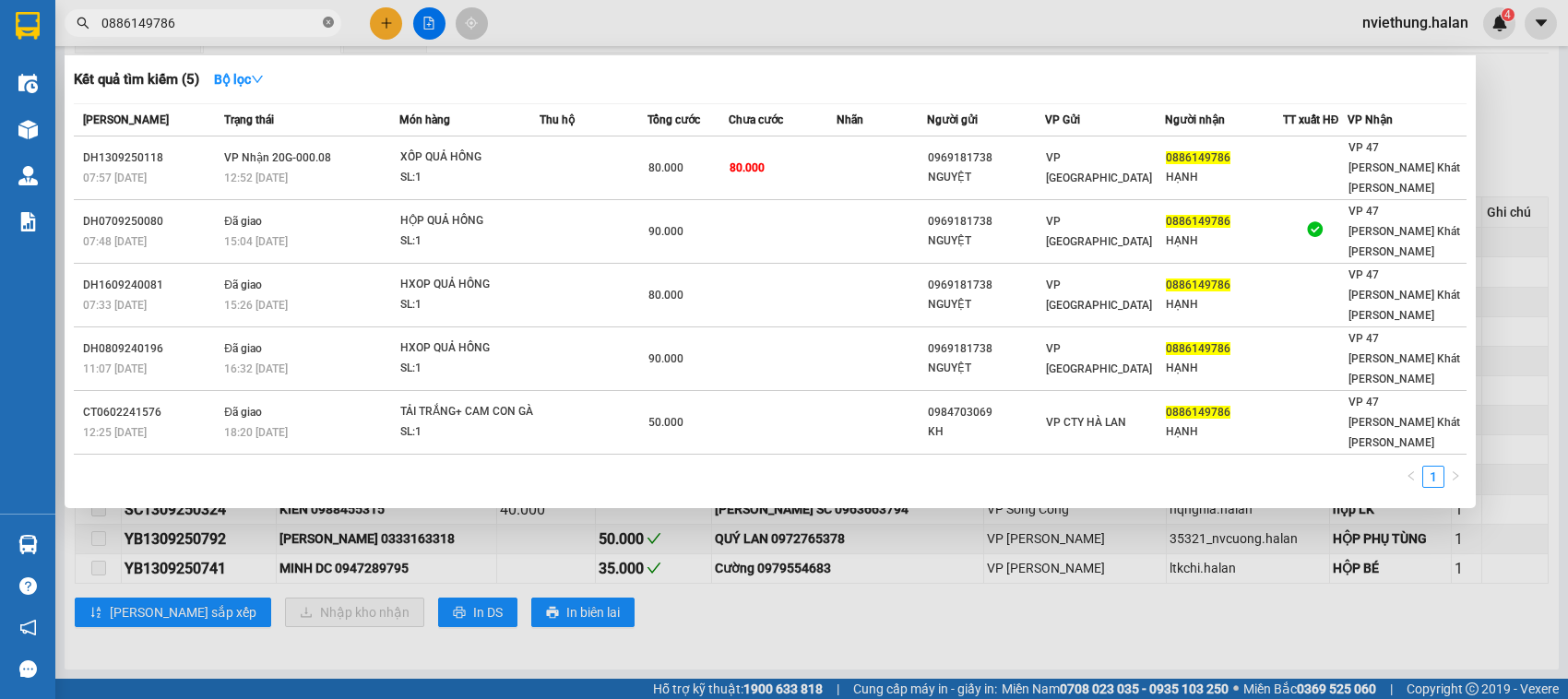
click at [325, 29] on span at bounding box center [328, 23] width 11 height 18
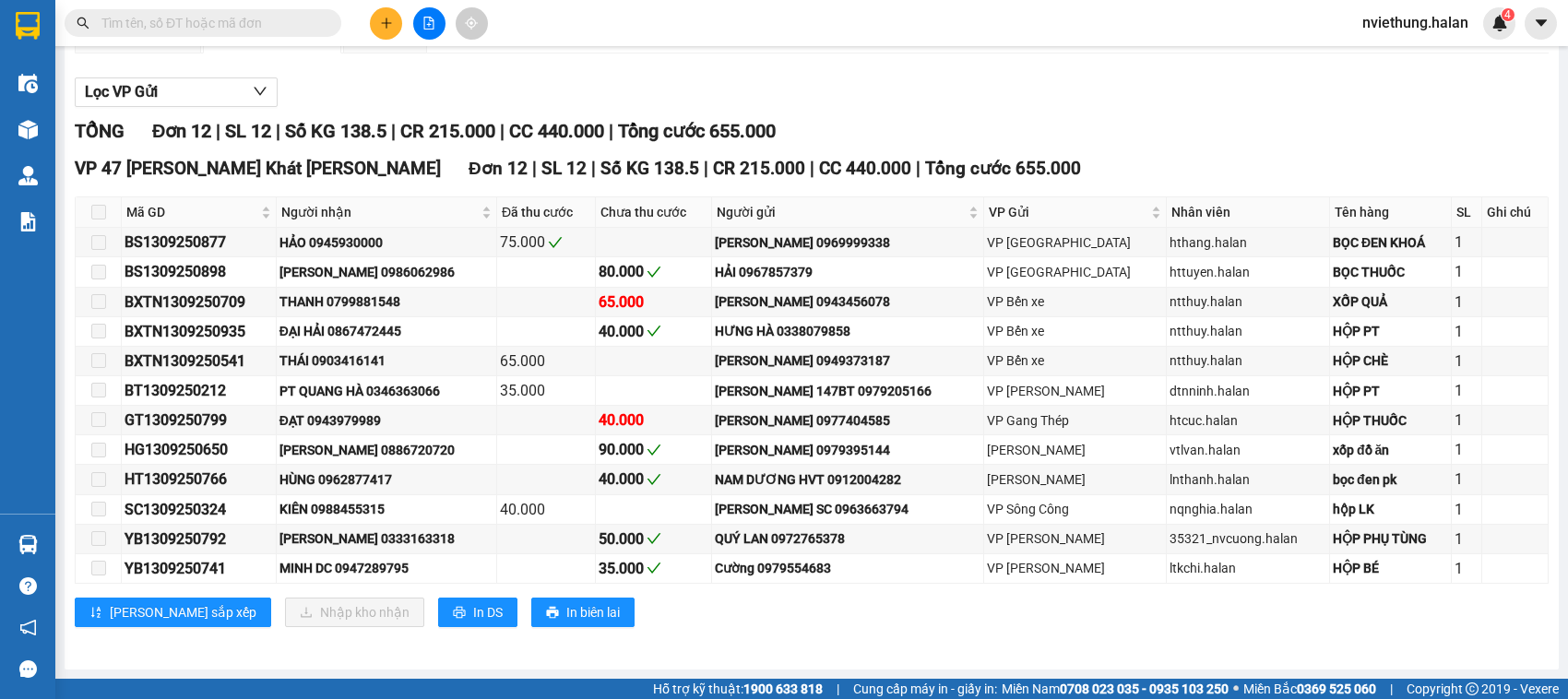
click at [282, 27] on input "text" at bounding box center [210, 23] width 217 height 21
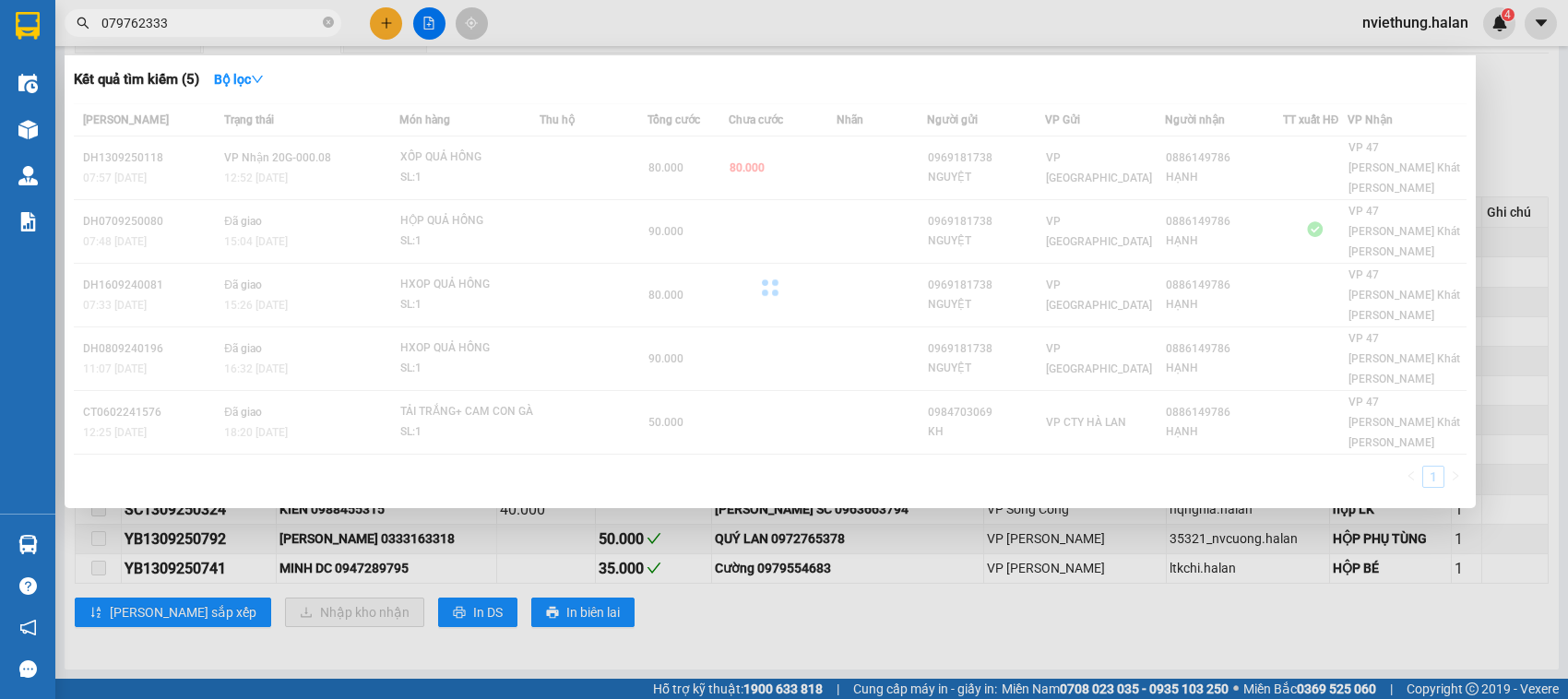
type input "0797623333"
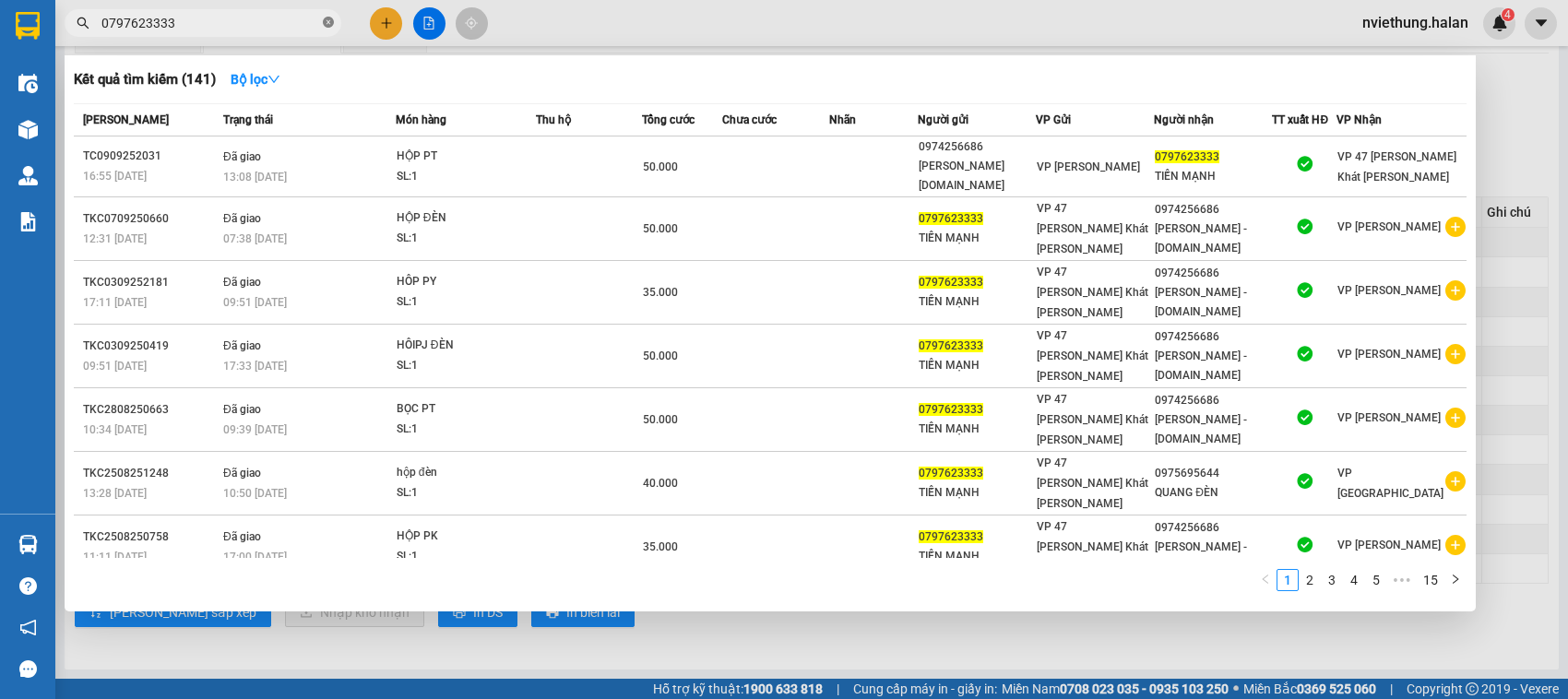
click at [328, 22] on icon "close-circle" at bounding box center [328, 22] width 11 height 11
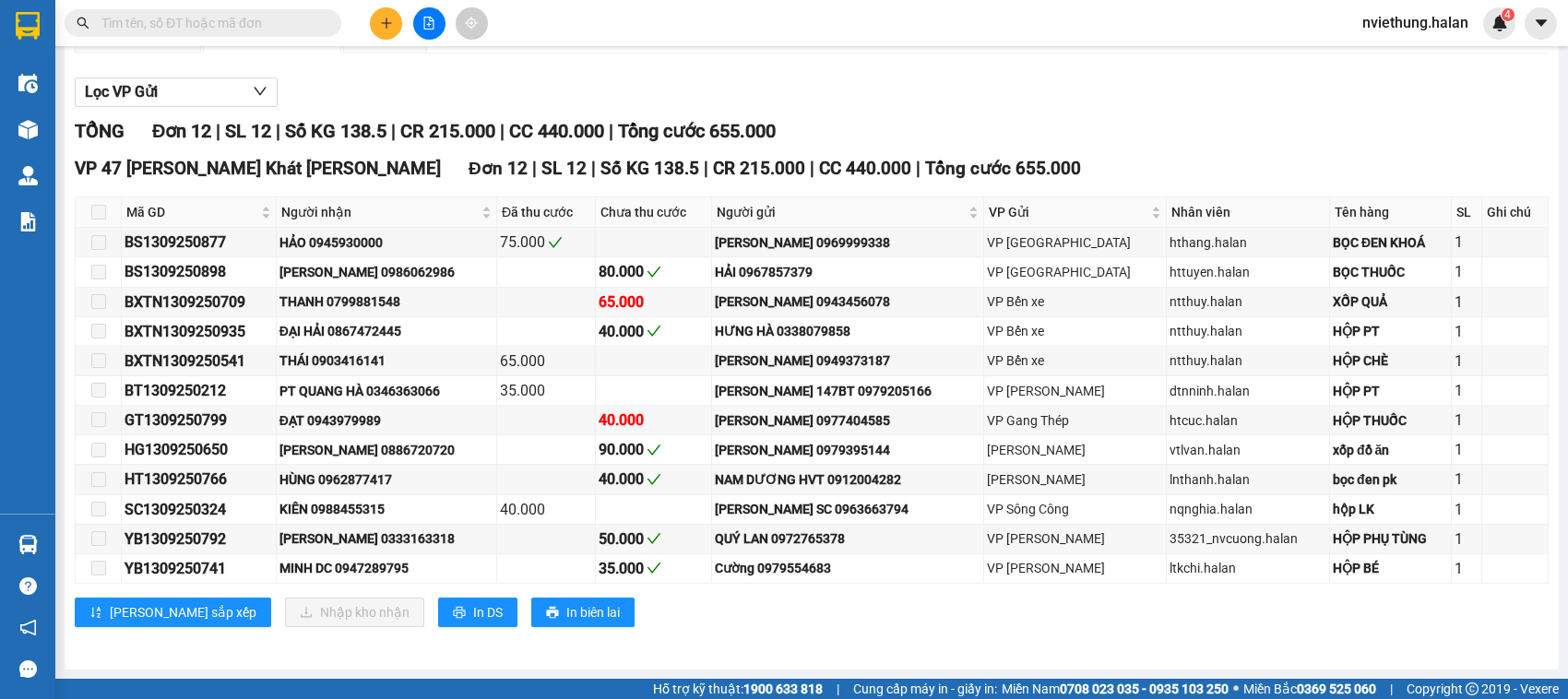
click at [286, 25] on input "text" at bounding box center [210, 23] width 217 height 21
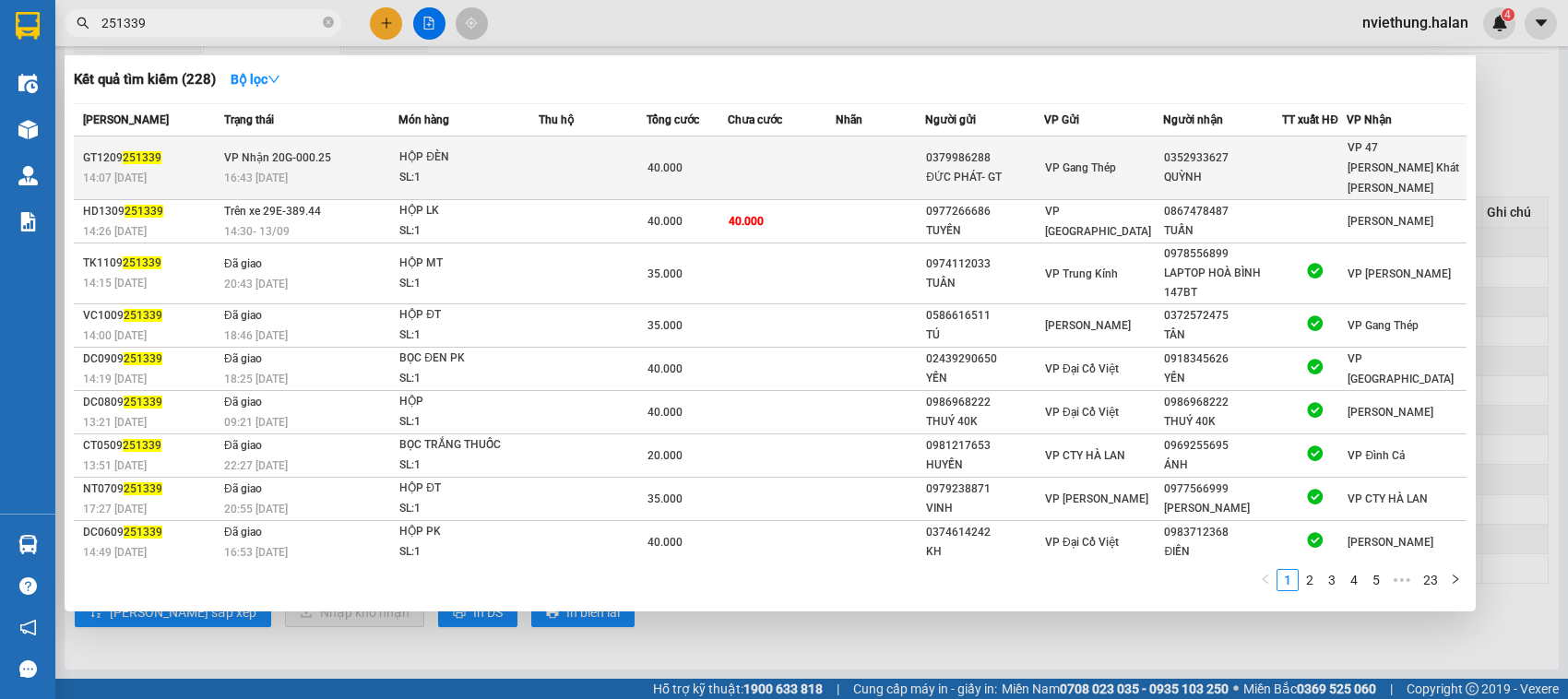
type input "251339"
click at [1223, 168] on div "QUỲNH" at bounding box center [1222, 178] width 117 height 20
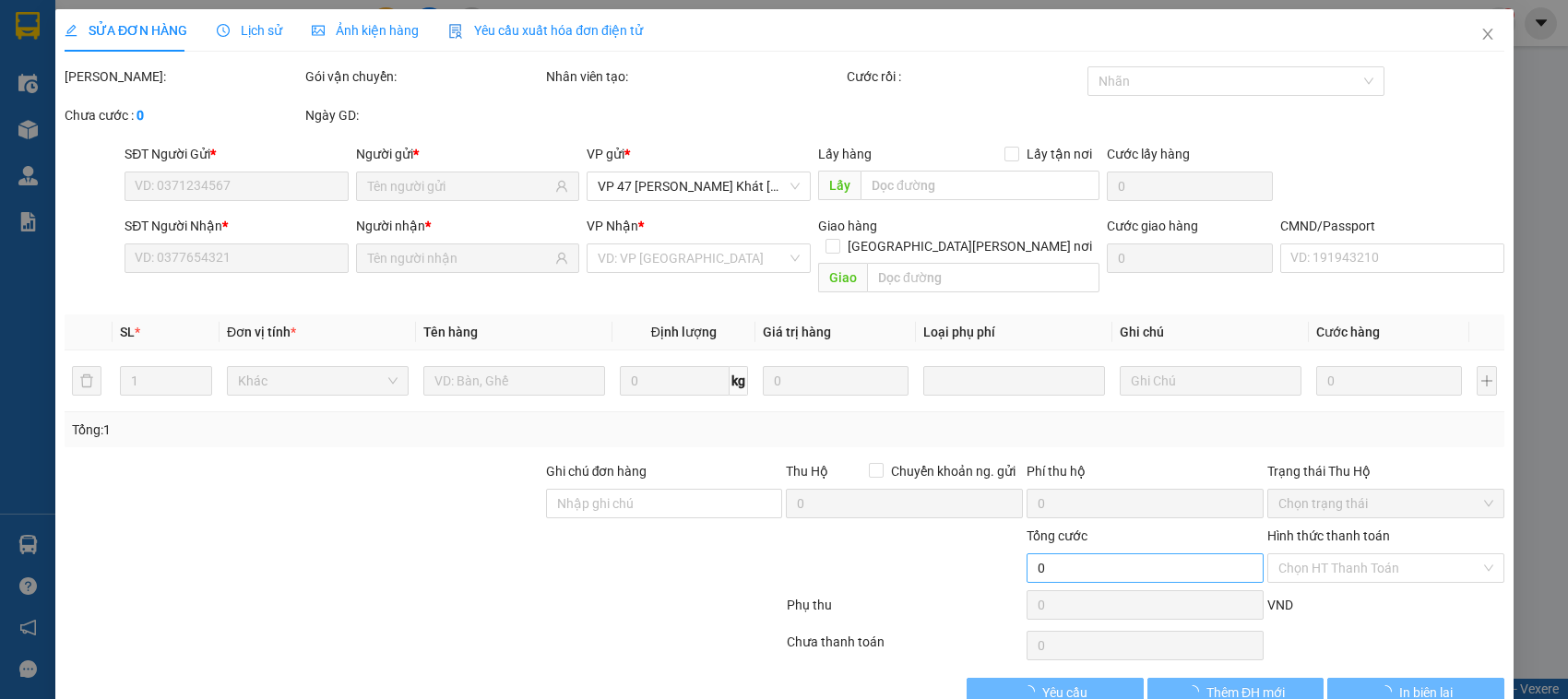
type input "0379986288"
type input "ĐỨC PHÁT- GT"
type input "0352933627"
type input "QUỲNH"
type input "40.000"
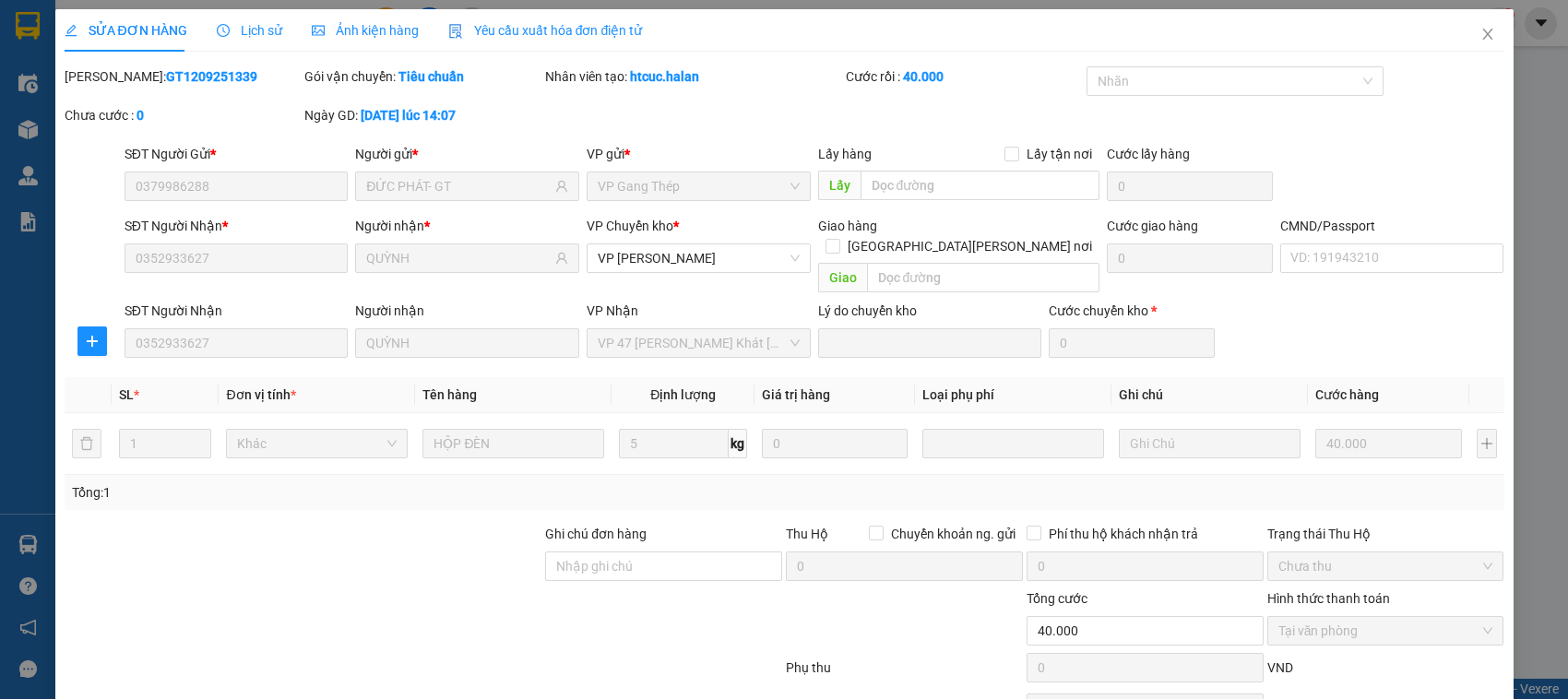
scroll to position [88, 0]
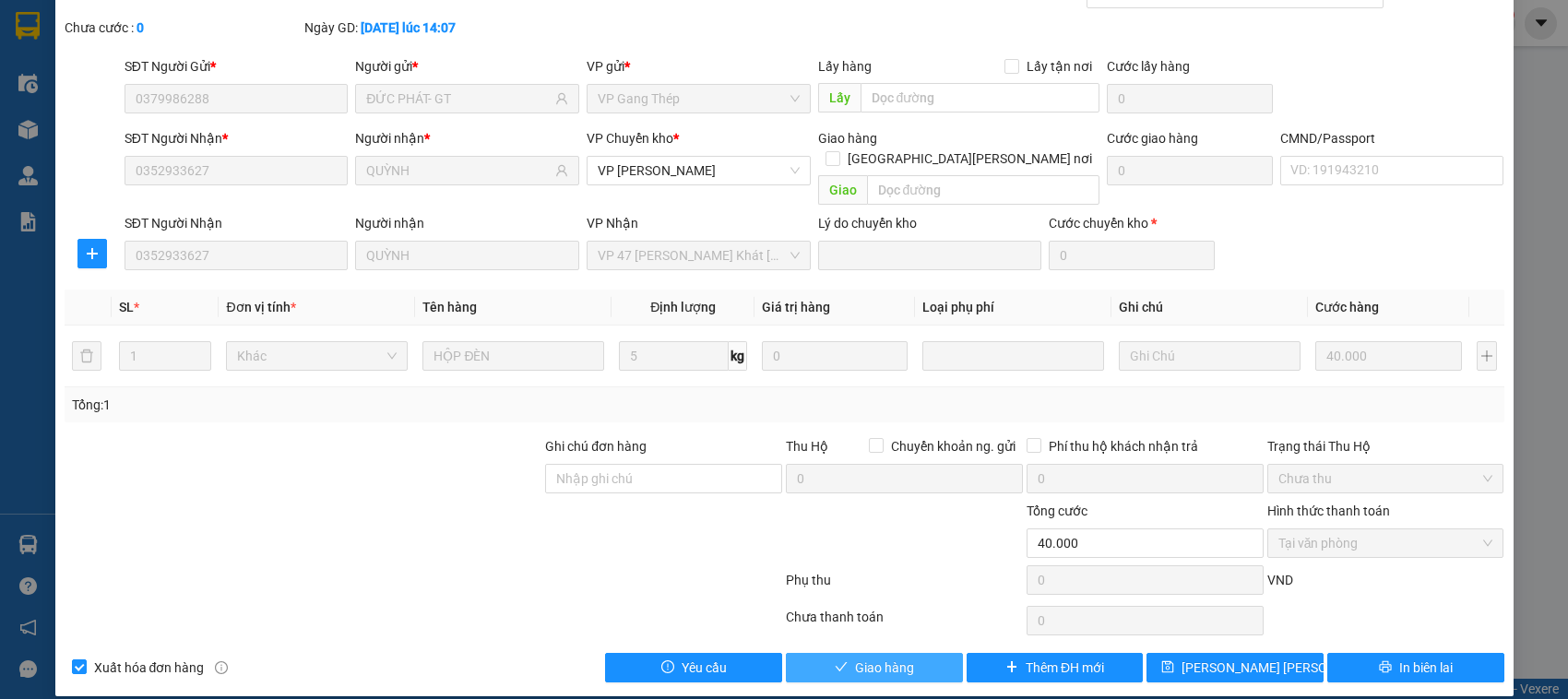
click at [901, 658] on span "Giao hàng" at bounding box center [885, 668] width 59 height 21
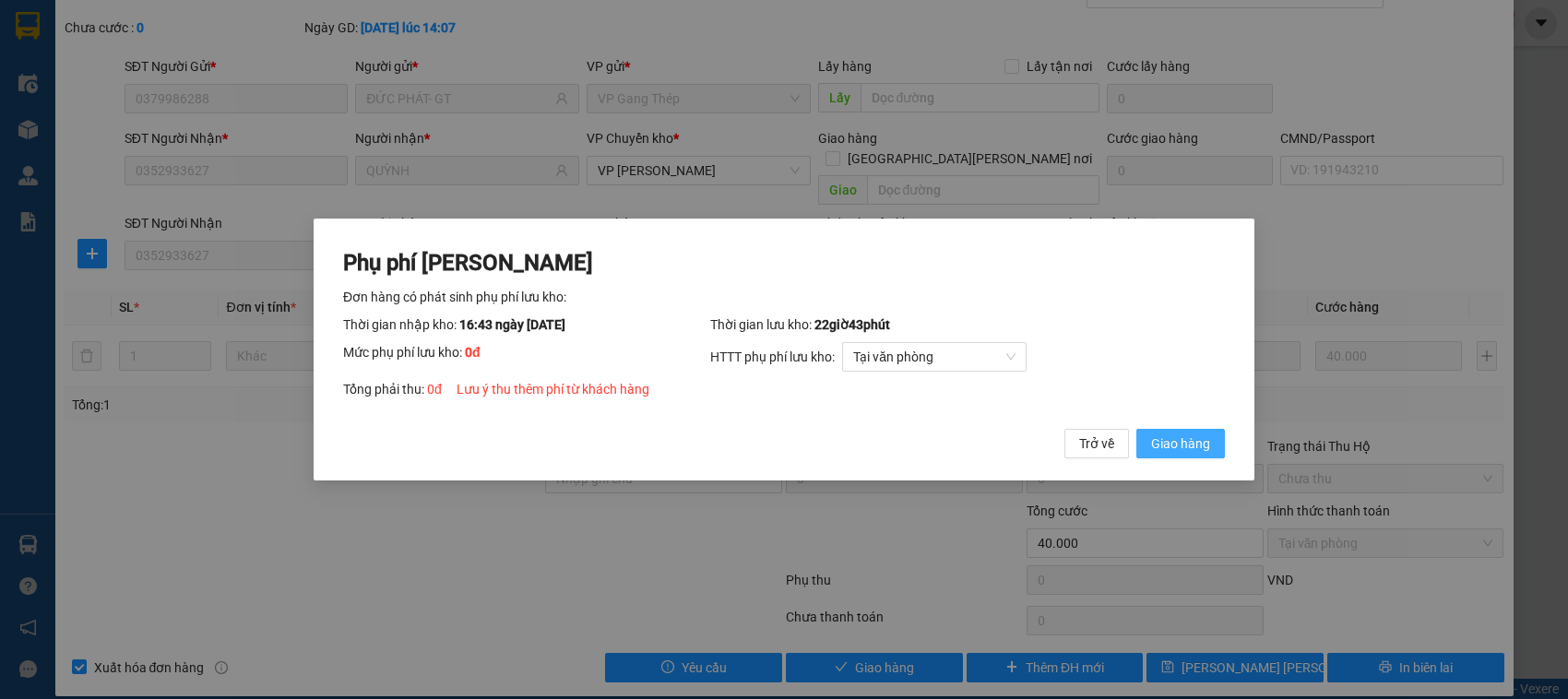
click at [1176, 448] on span "Giao hàng" at bounding box center [1180, 443] width 59 height 21
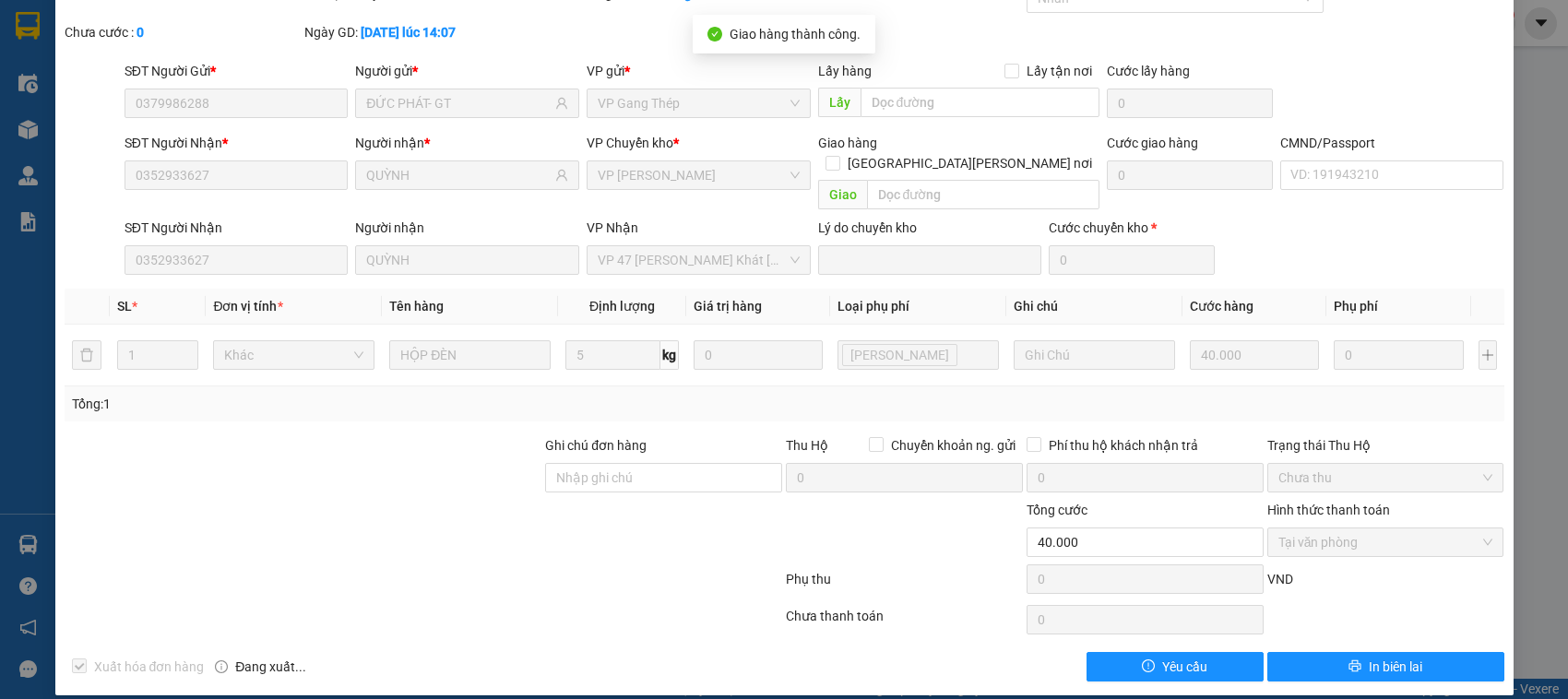
scroll to position [0, 0]
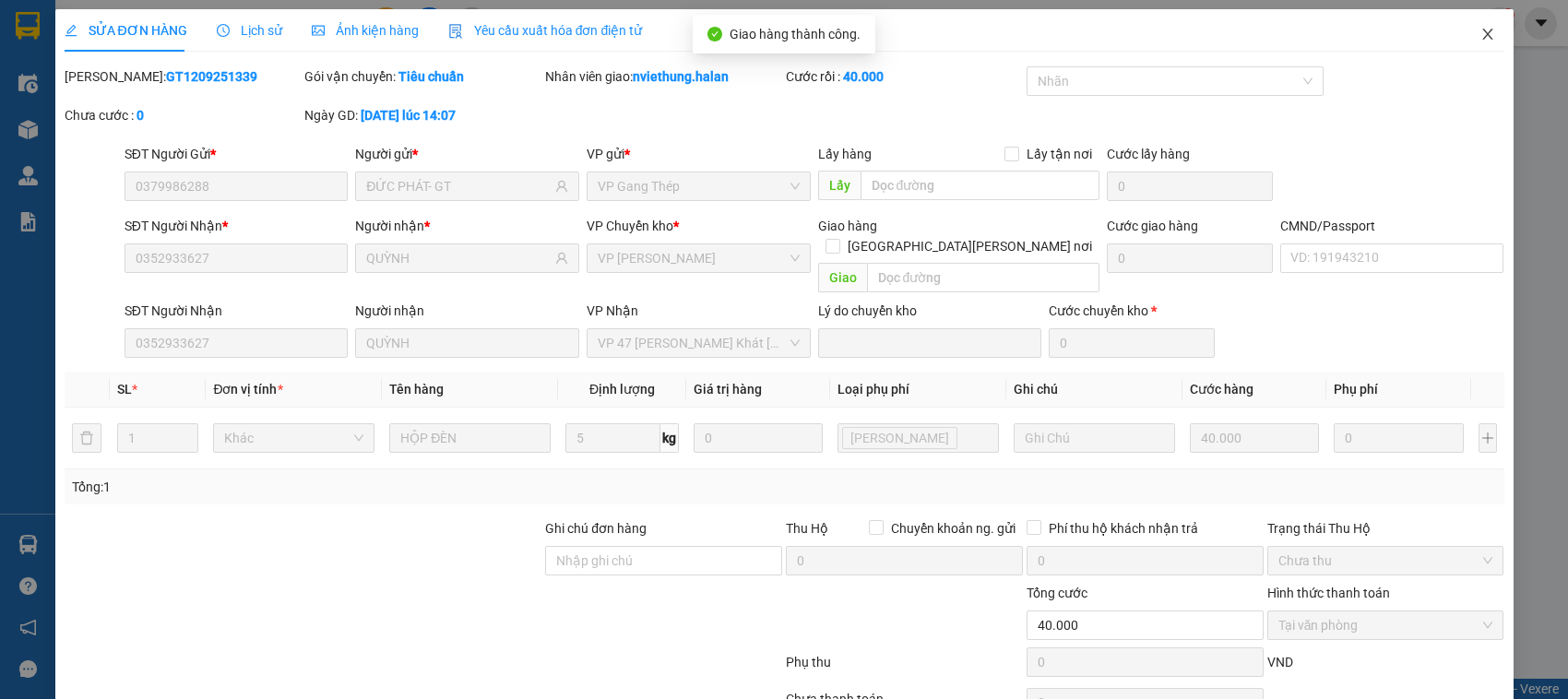
click at [1480, 32] on icon "close" at bounding box center [1487, 33] width 15 height 15
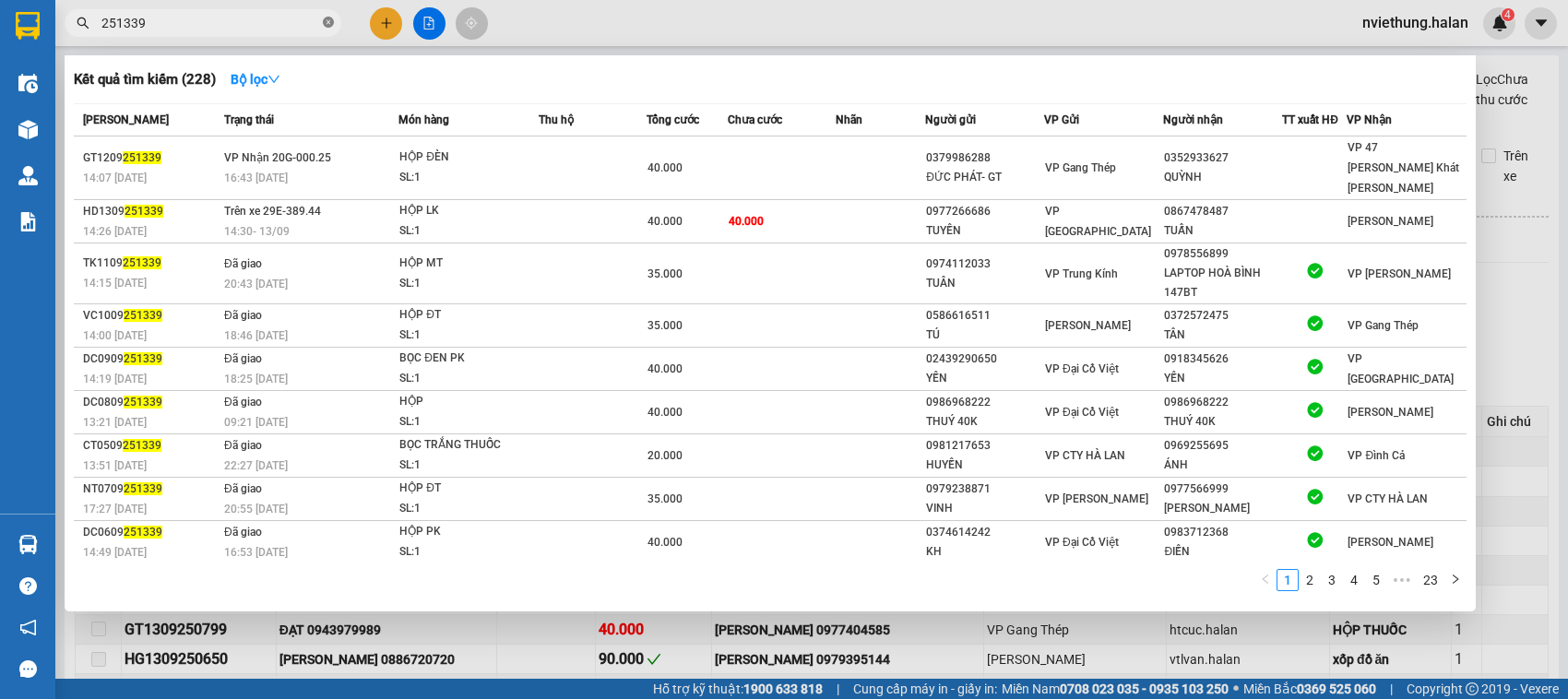
click at [328, 24] on icon "close-circle" at bounding box center [328, 22] width 11 height 11
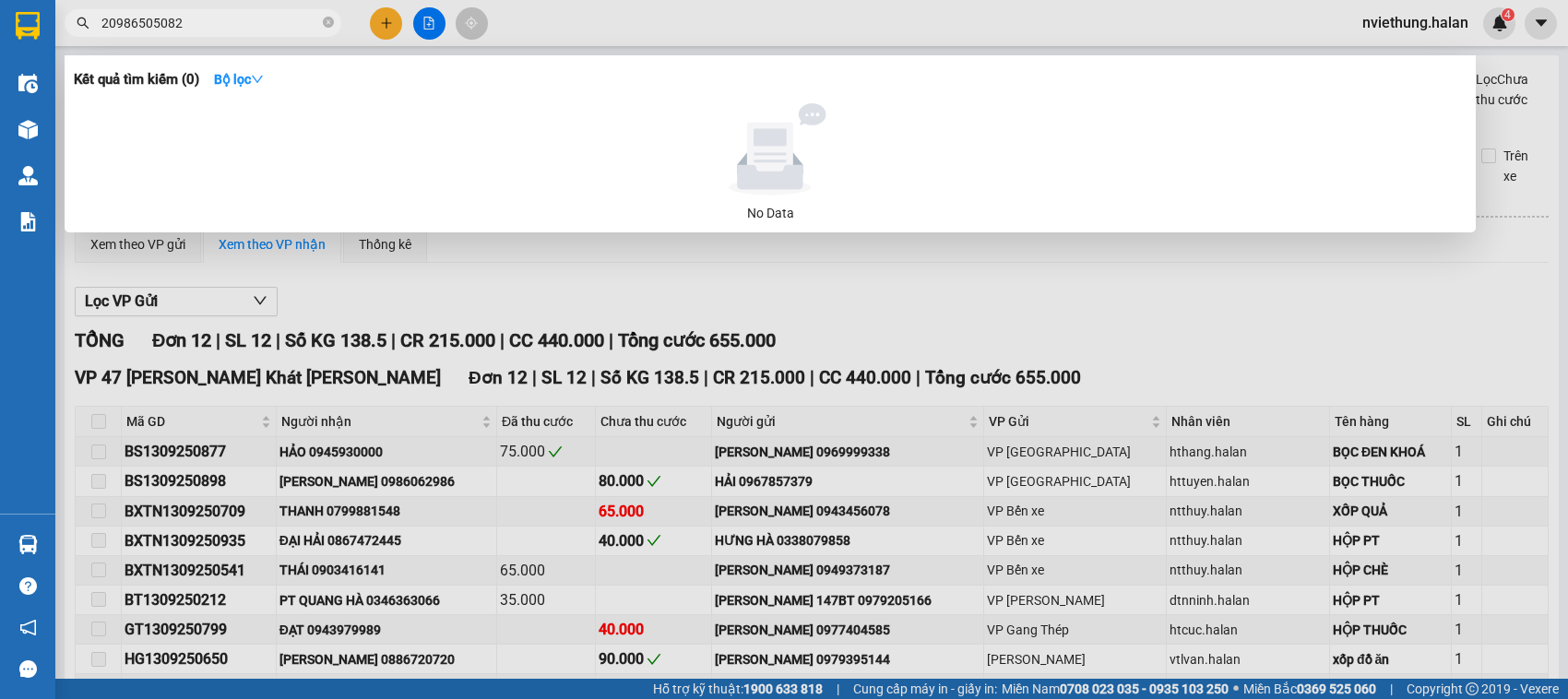
click at [122, 24] on input "20986505082" at bounding box center [210, 23] width 217 height 21
click at [106, 24] on input "20986505082" at bounding box center [210, 23] width 217 height 21
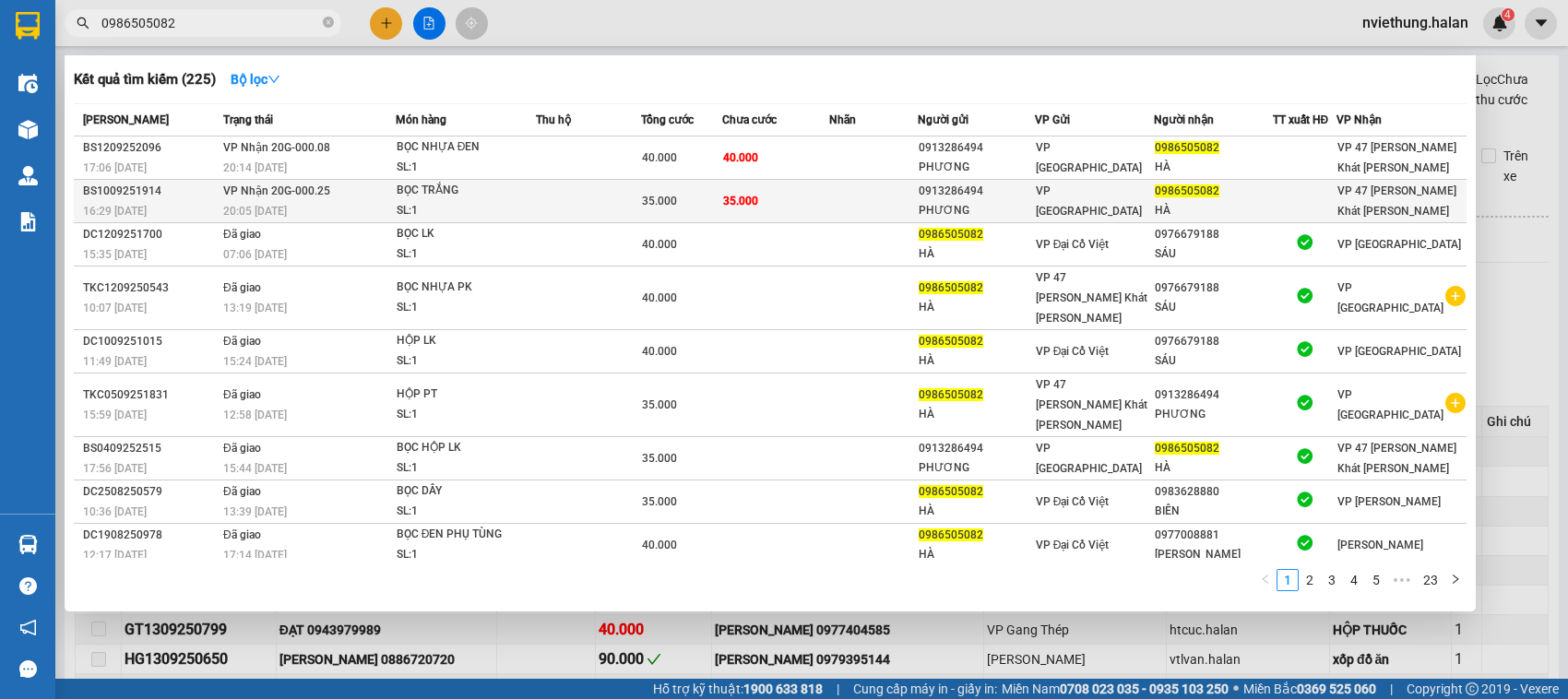
type input "0986505082"
click at [909, 197] on td at bounding box center [873, 202] width 88 height 43
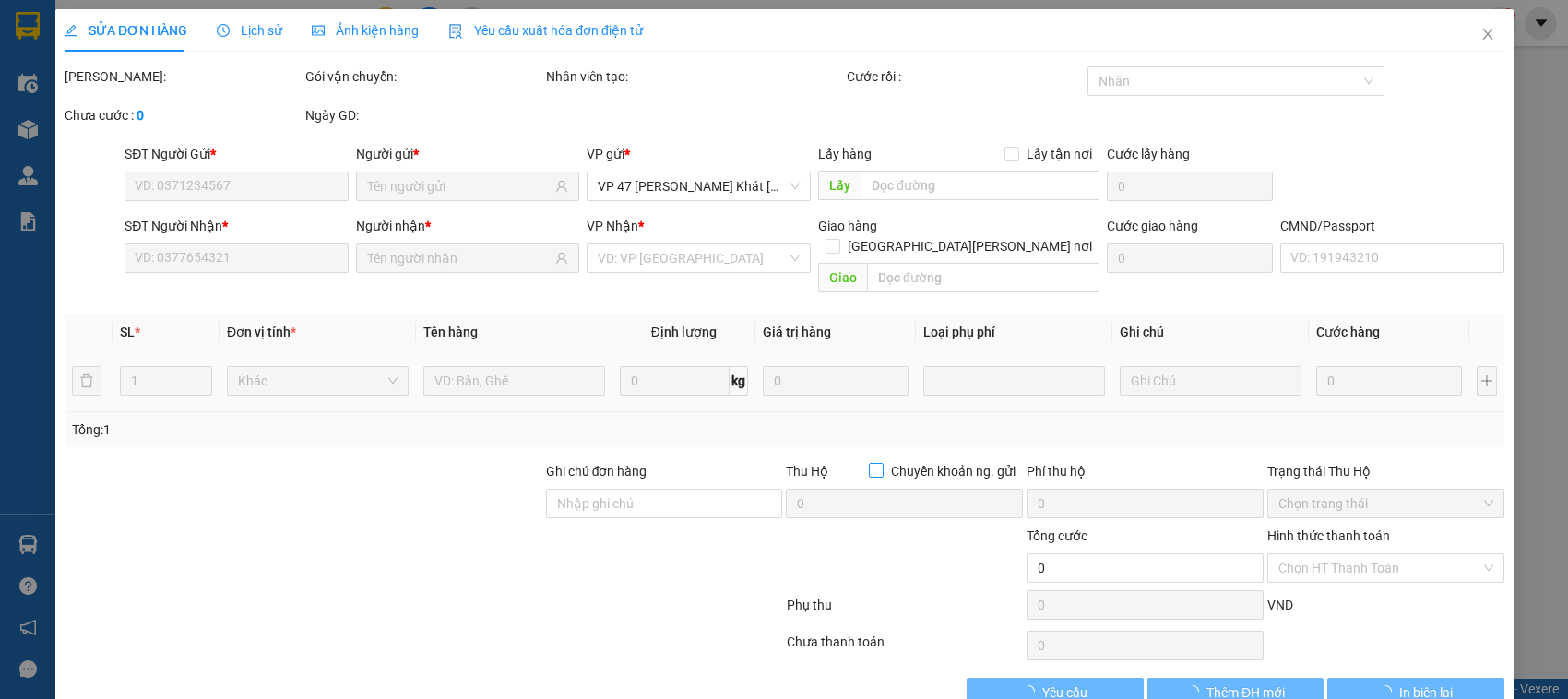
type input "0913286494"
type input "PHƯƠNG"
type input "0986505082"
type input "HÀ"
type input "35.000"
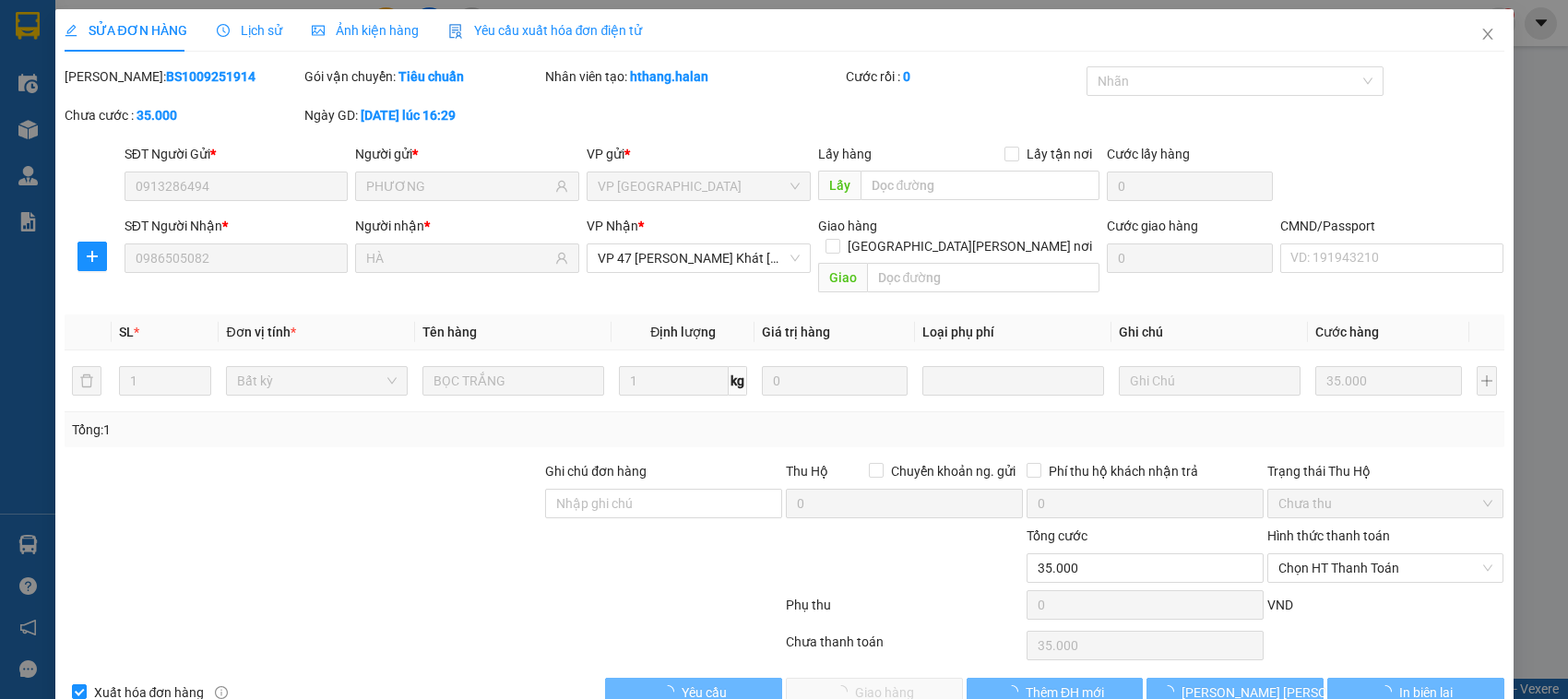
scroll to position [24, 0]
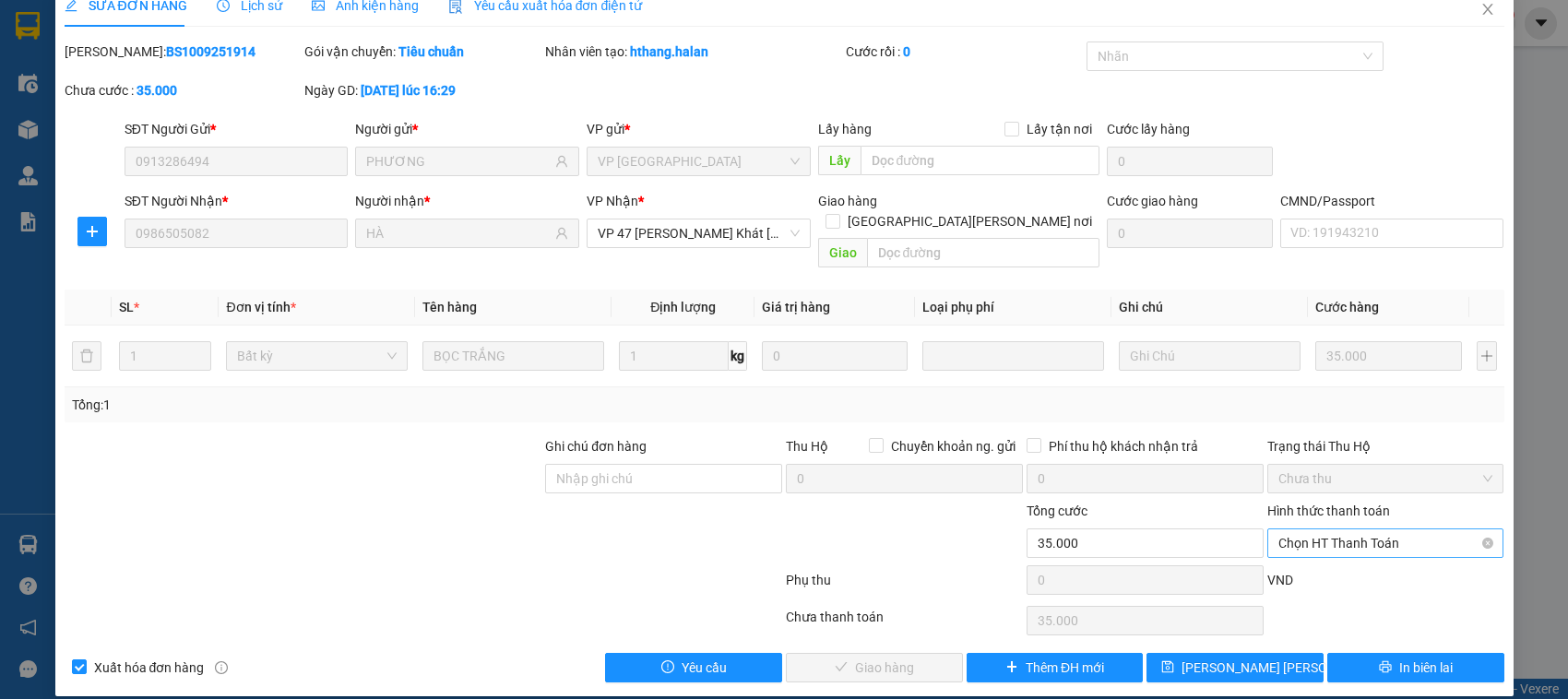
click at [1374, 530] on span "Chọn HT Thanh Toán" at bounding box center [1386, 543] width 215 height 27
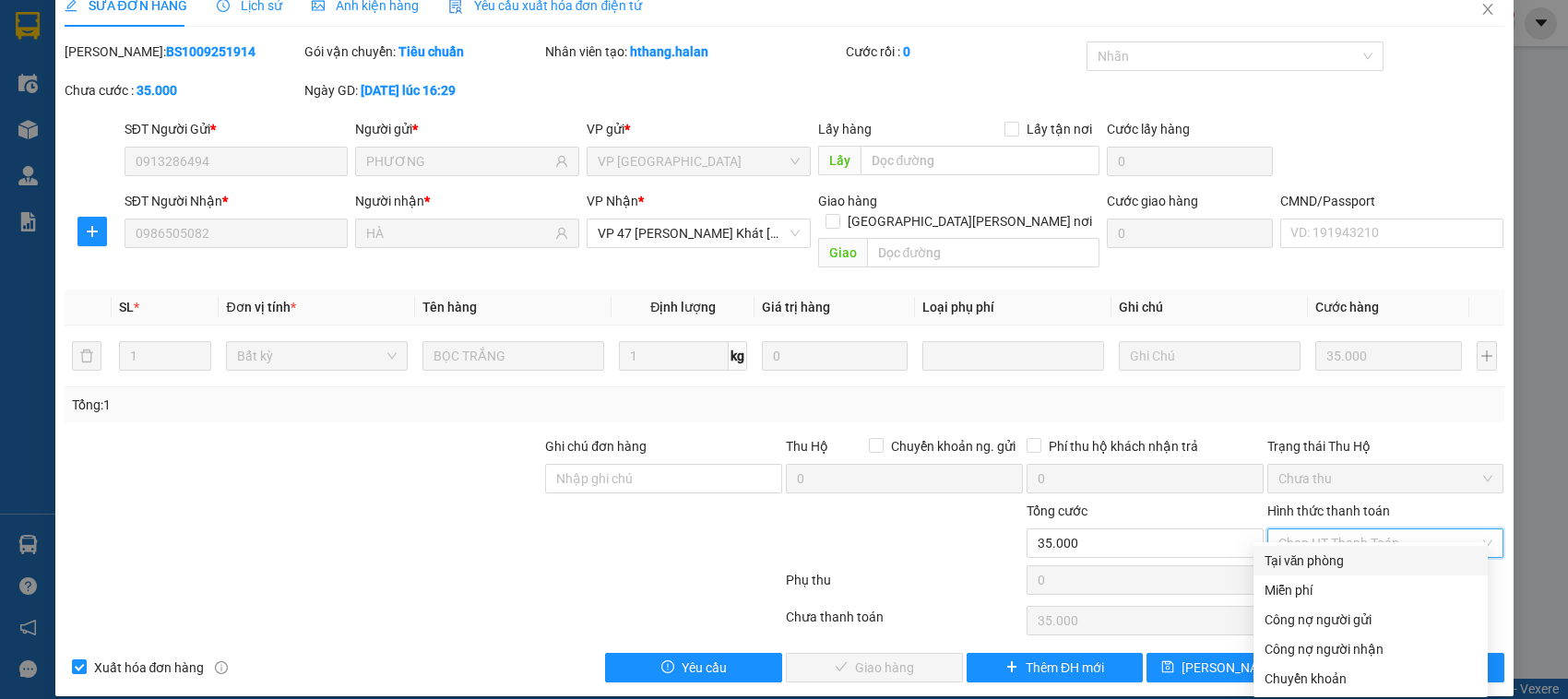
click at [1339, 563] on div "Tại văn phòng" at bounding box center [1370, 561] width 212 height 21
type input "0"
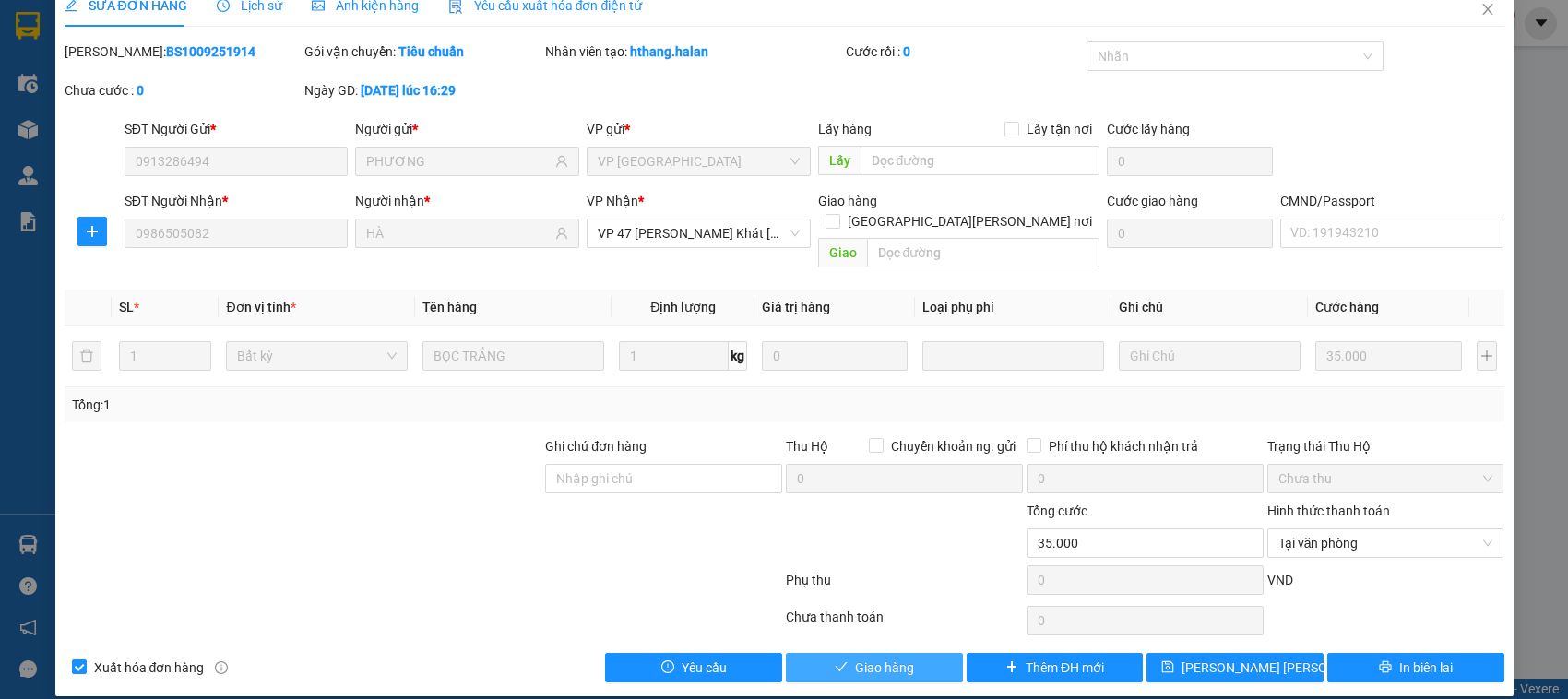
click at [895, 653] on button "Giao hàng" at bounding box center [874, 668] width 177 height 29
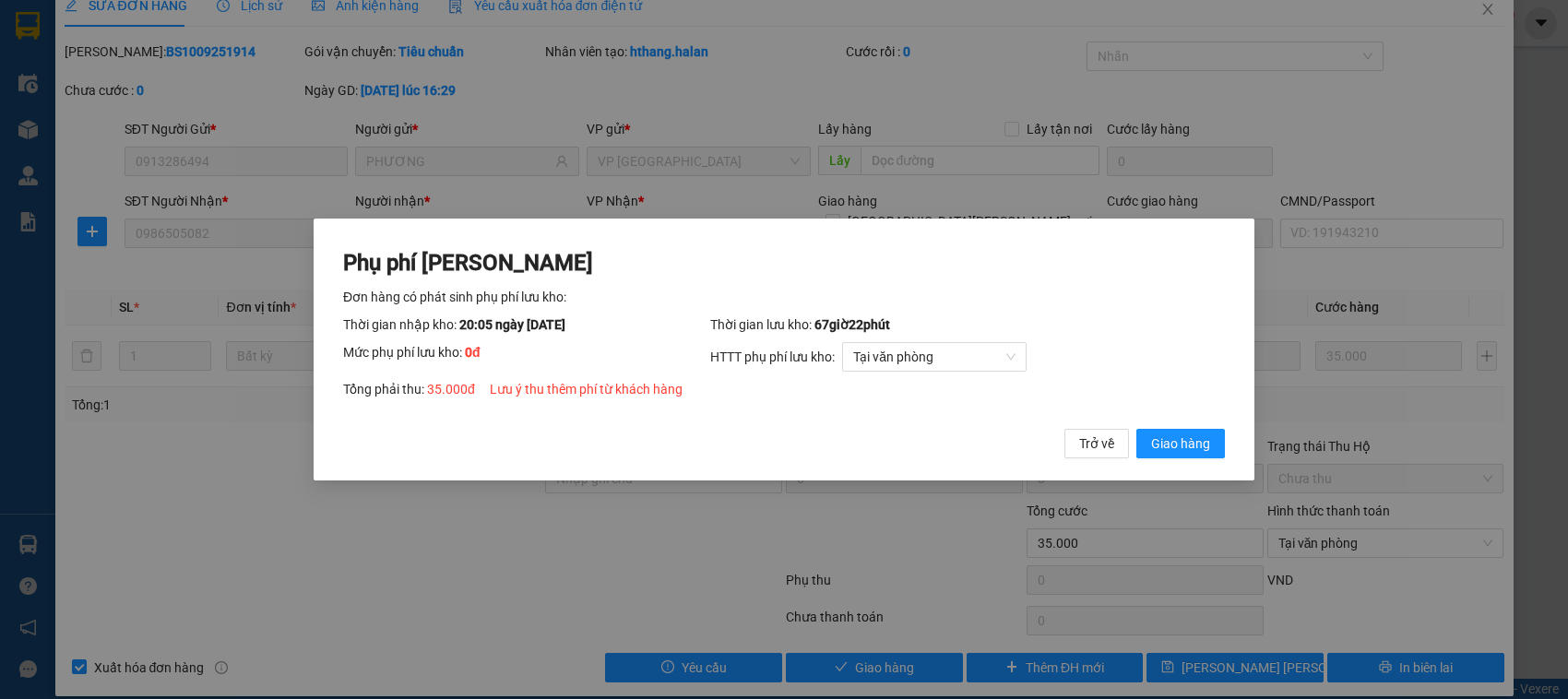
click at [735, 73] on div "Phụ phí Lưu kho Đơn hàng có phát sinh phụ phí lưu kho: Thời gian nhập kho: 20:0…" at bounding box center [784, 350] width 1568 height 699
click at [1205, 440] on span "Giao hàng" at bounding box center [1180, 443] width 59 height 21
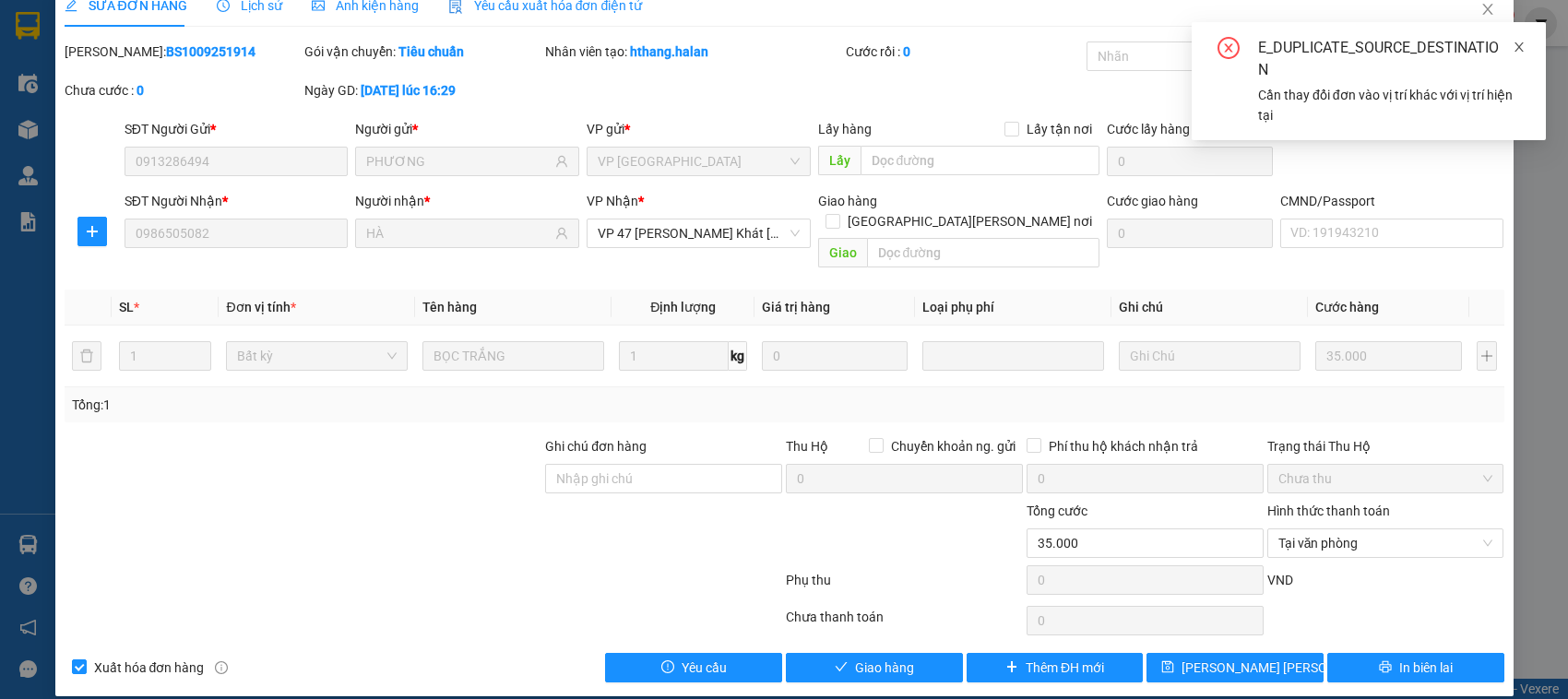
click at [1519, 48] on icon "close" at bounding box center [1518, 46] width 9 height 9
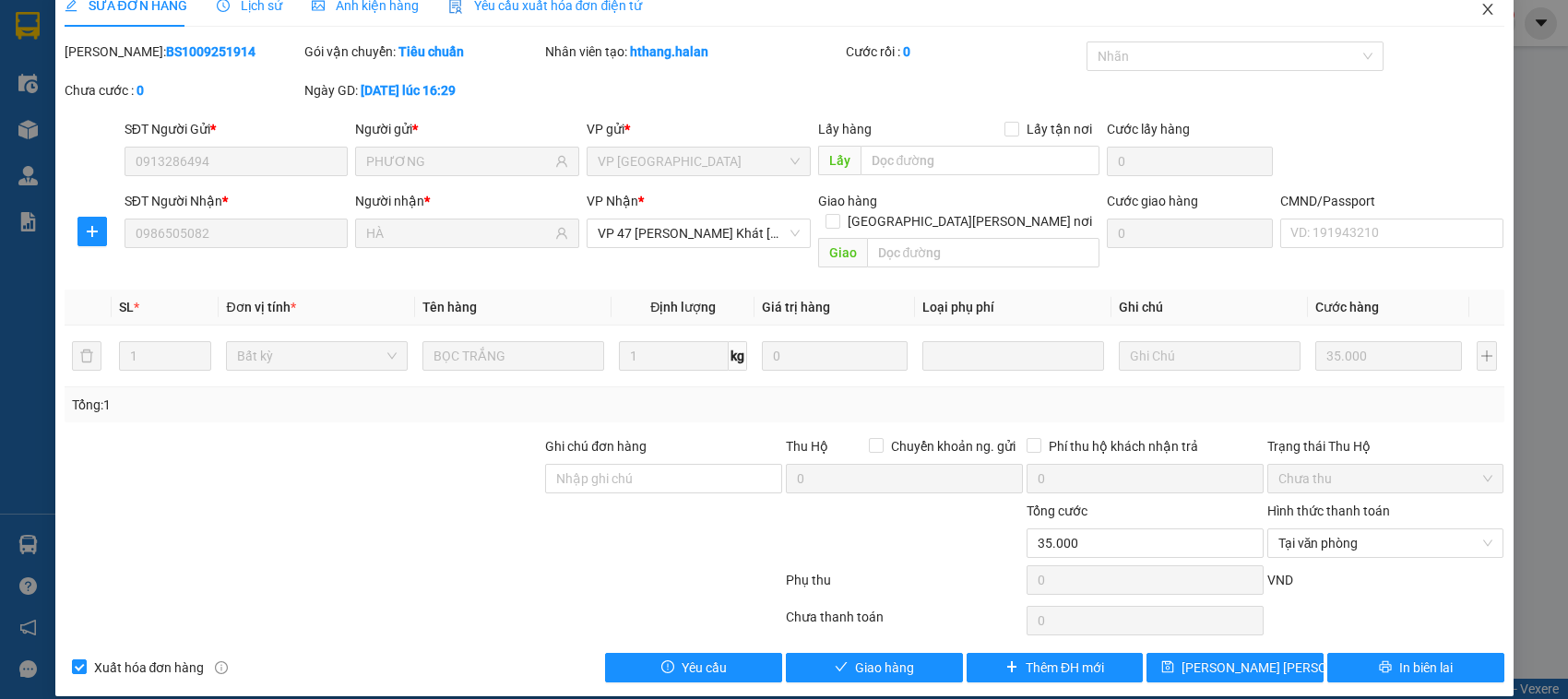
click at [1480, 10] on icon "close" at bounding box center [1487, 9] width 15 height 15
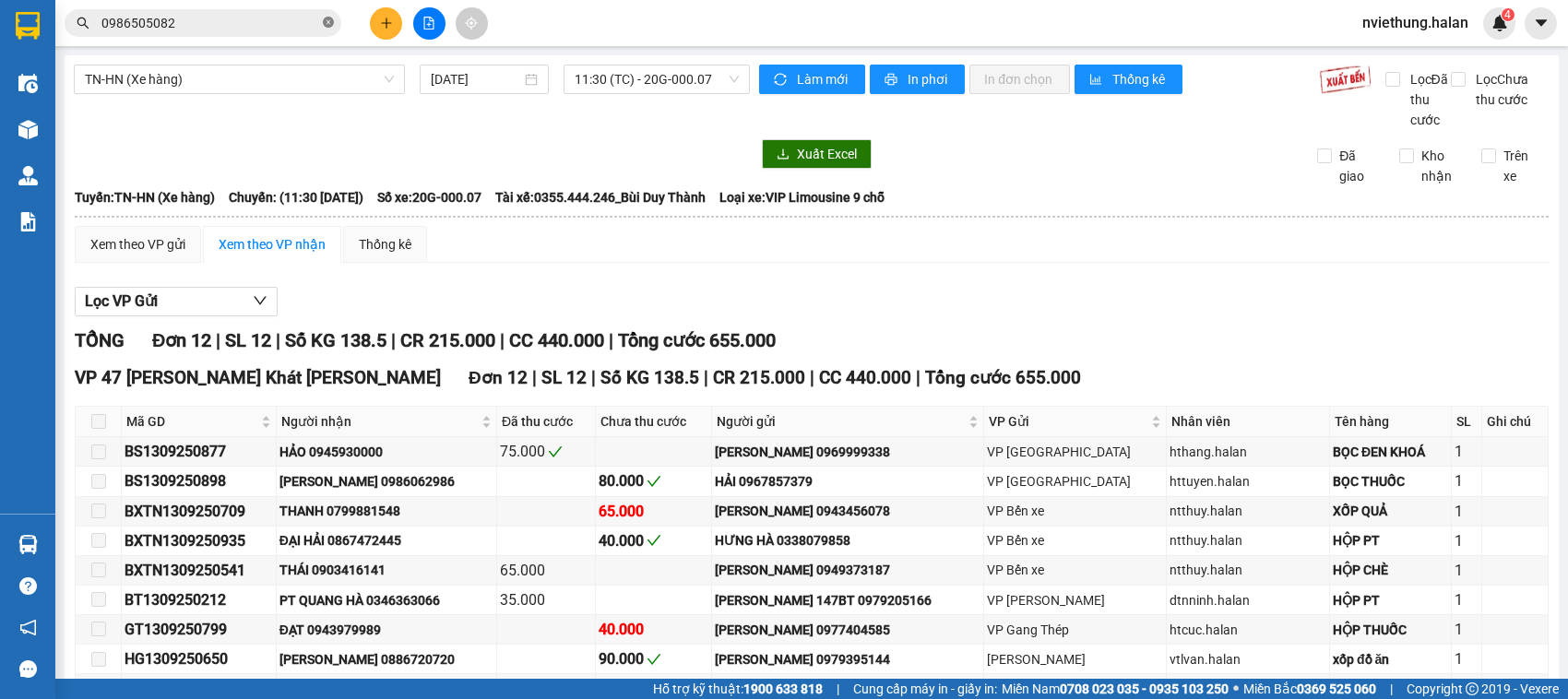
click at [329, 24] on icon "close-circle" at bounding box center [328, 22] width 11 height 11
click at [233, 24] on input "text" at bounding box center [210, 23] width 217 height 21
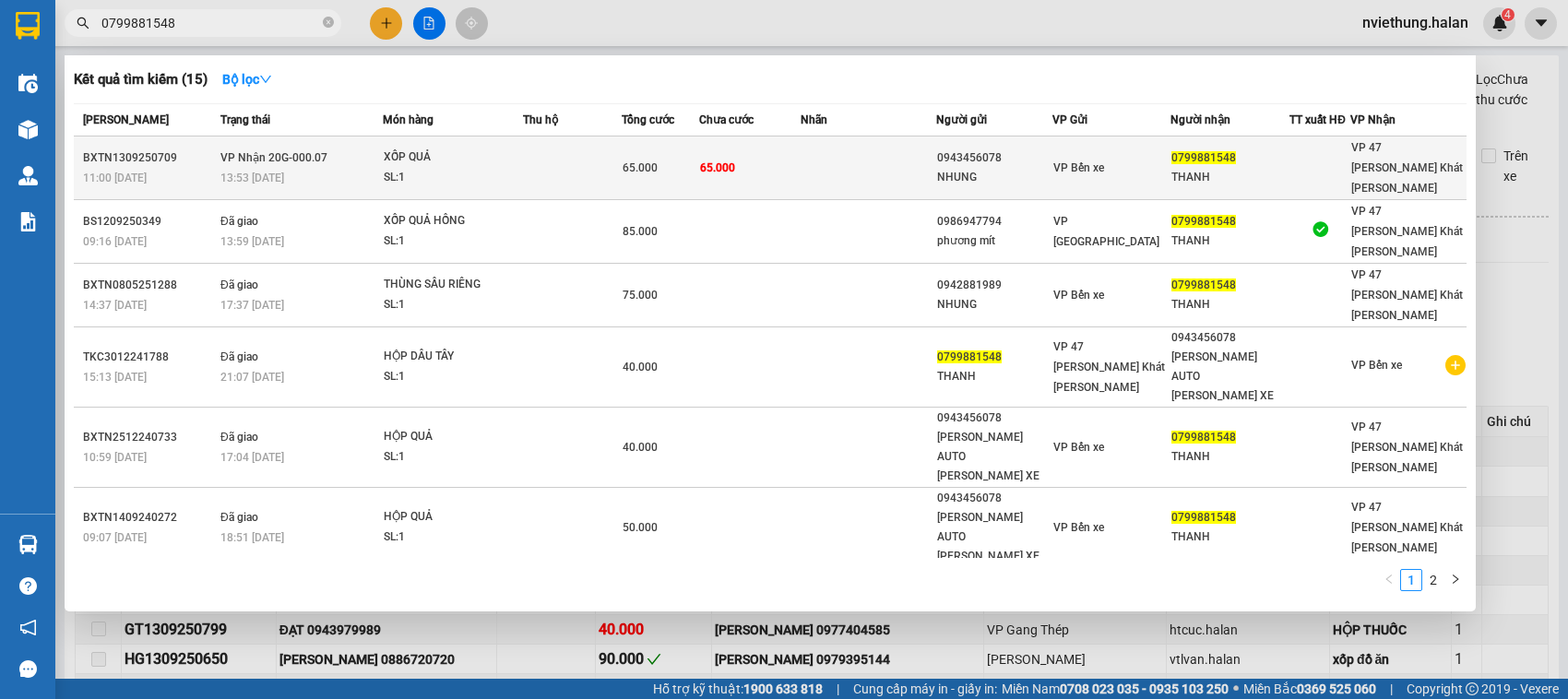
type input "0799881548"
click at [910, 163] on td at bounding box center [868, 167] width 136 height 64
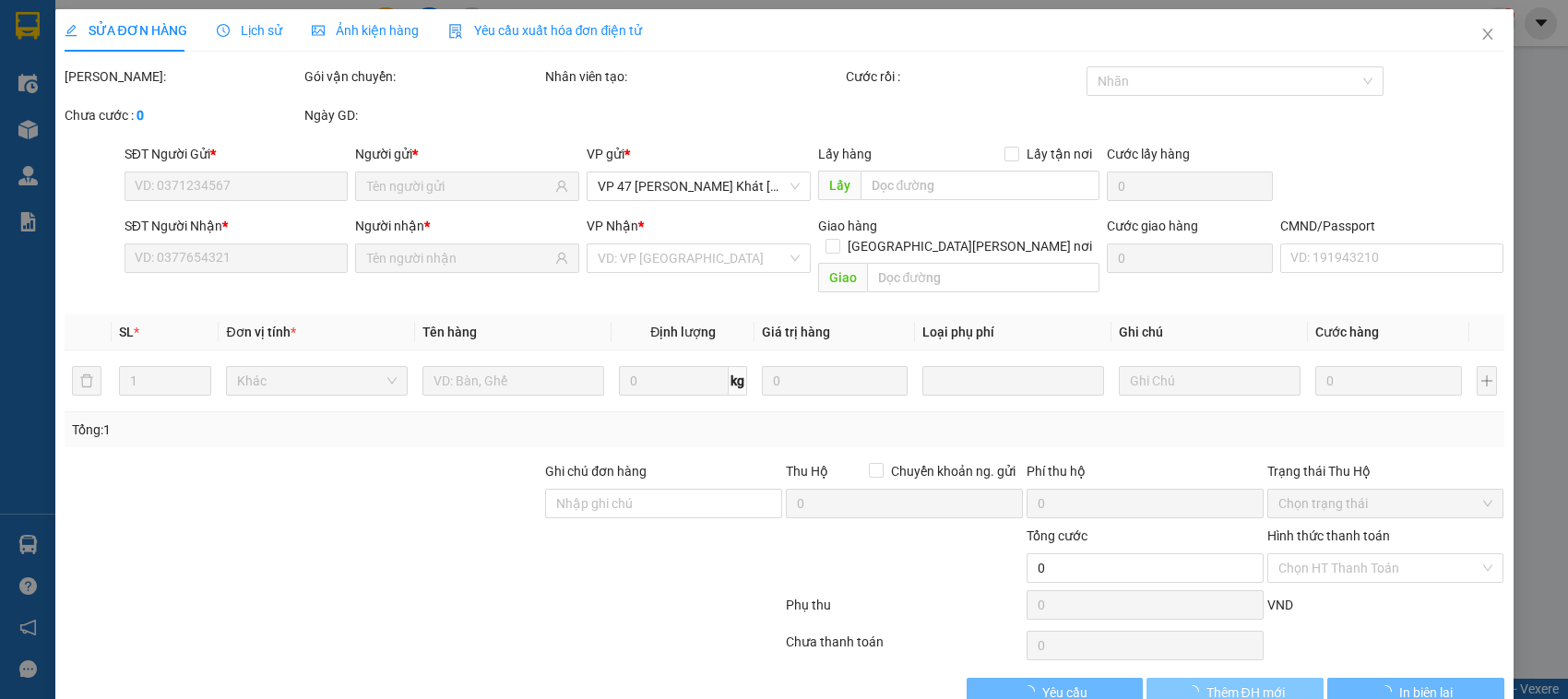
type input "0943456078"
type input "NHUNG"
type input "0799881548"
type input "THANH"
type input "019089009946"
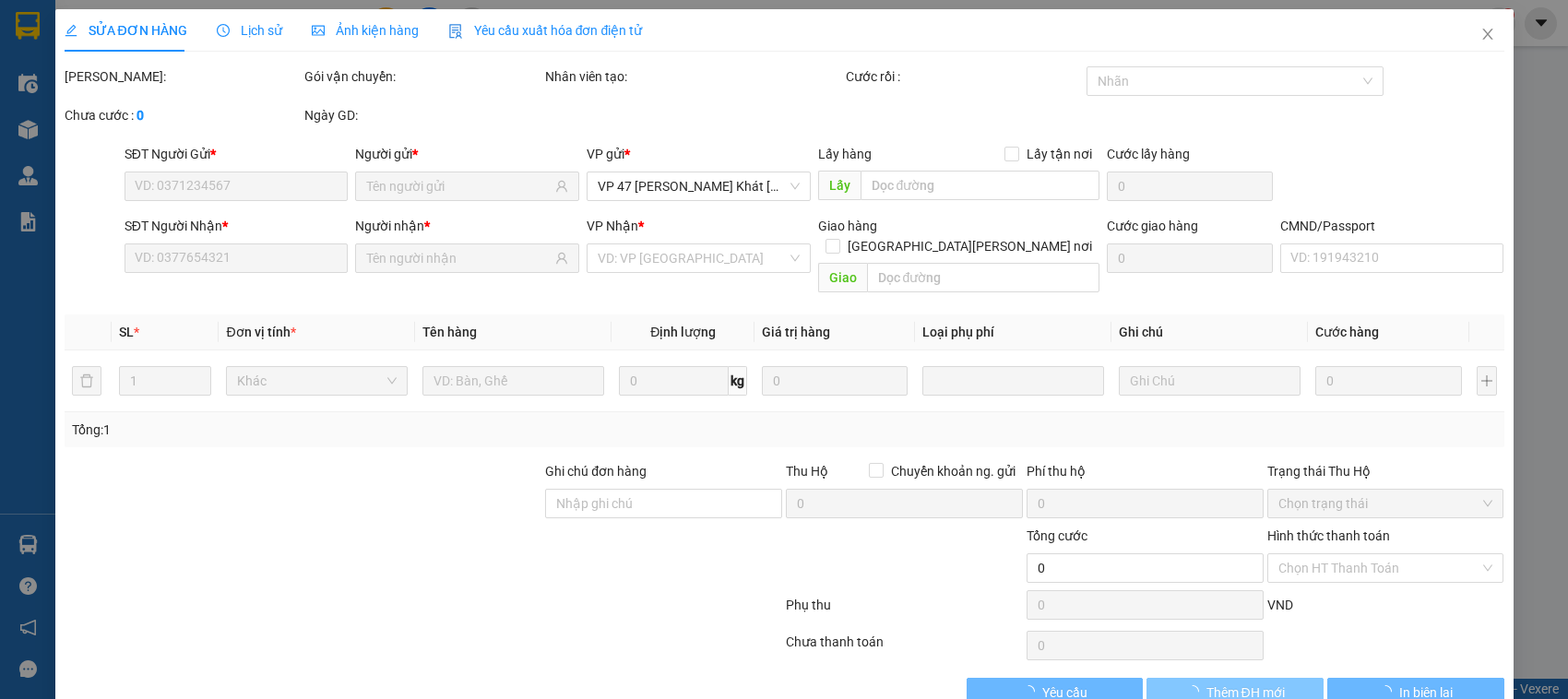
type input "65.000"
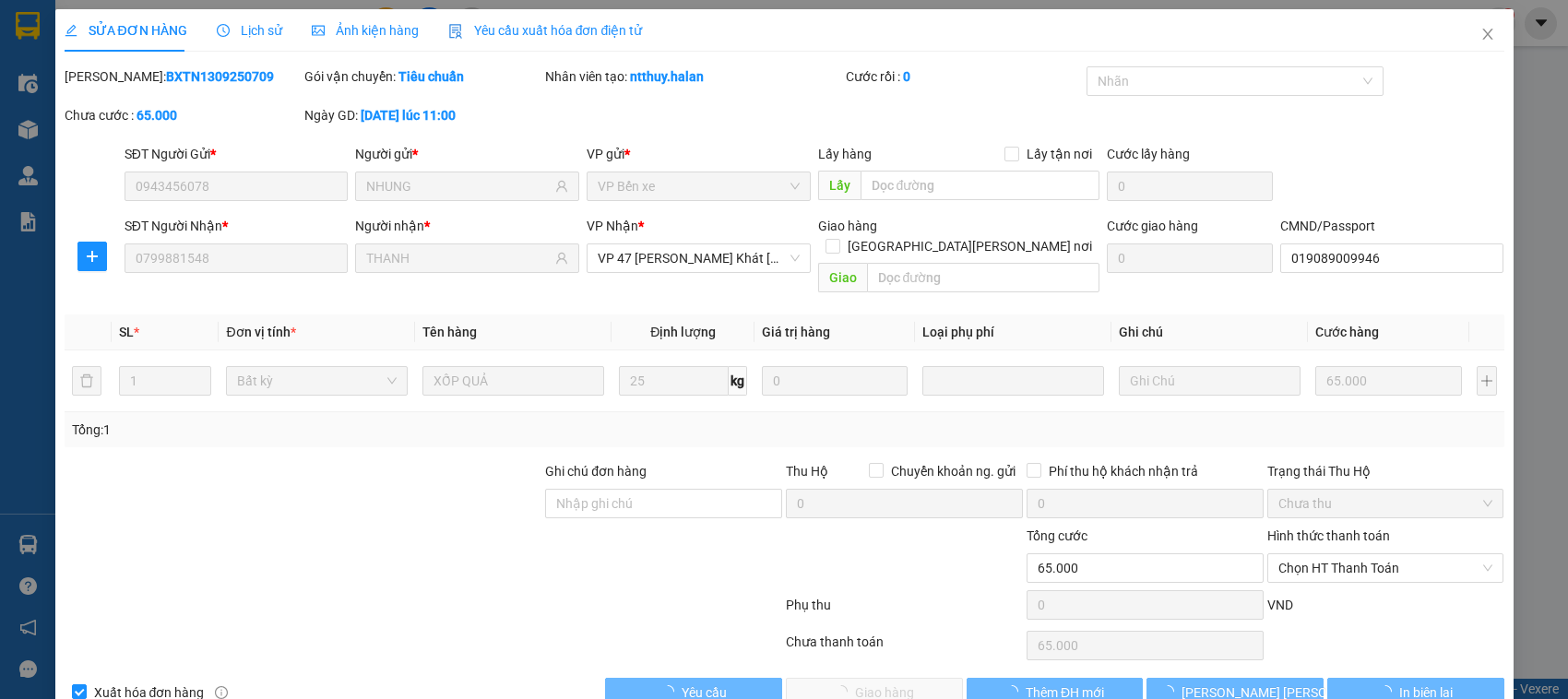
scroll to position [24, 0]
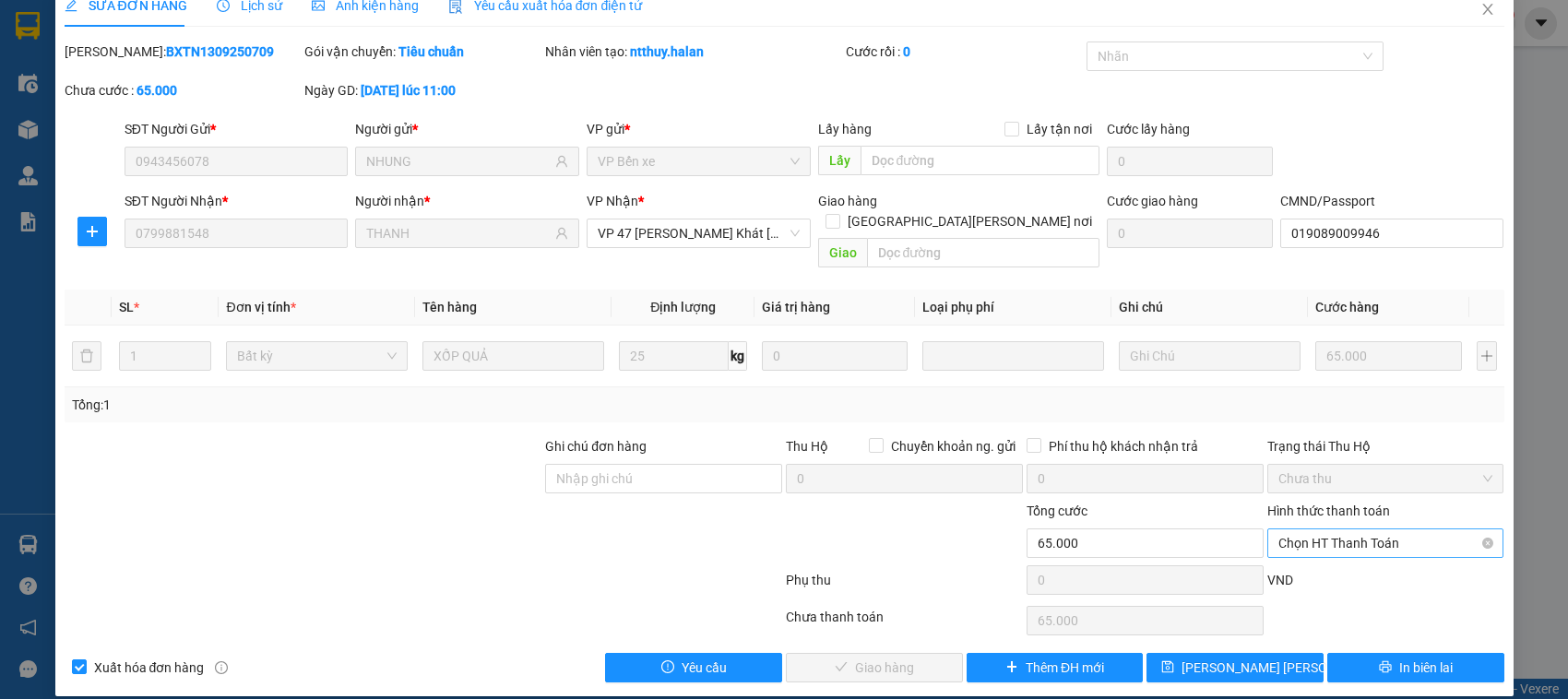
click at [1363, 530] on span "Chọn HT Thanh Toán" at bounding box center [1386, 543] width 215 height 27
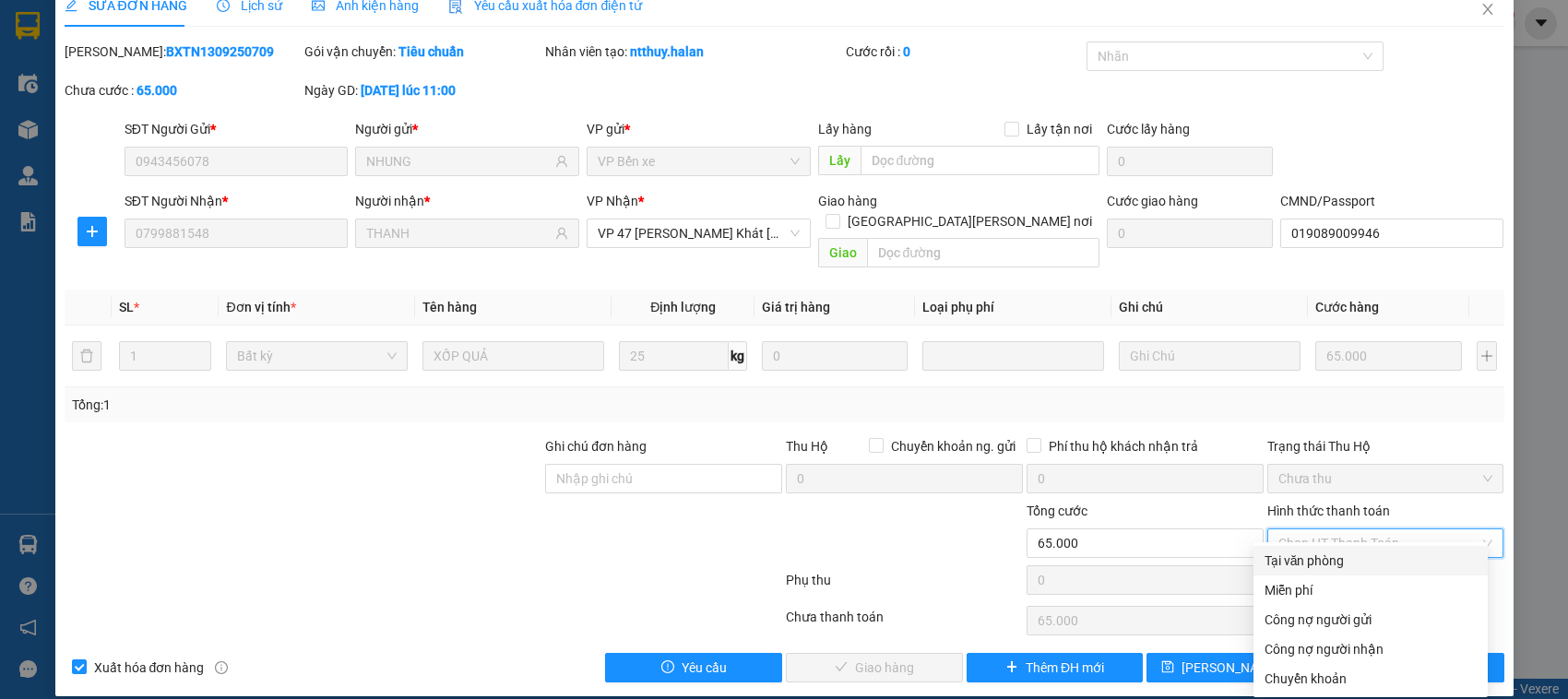
click at [1302, 564] on div "Tại văn phòng" at bounding box center [1370, 561] width 212 height 21
type input "0"
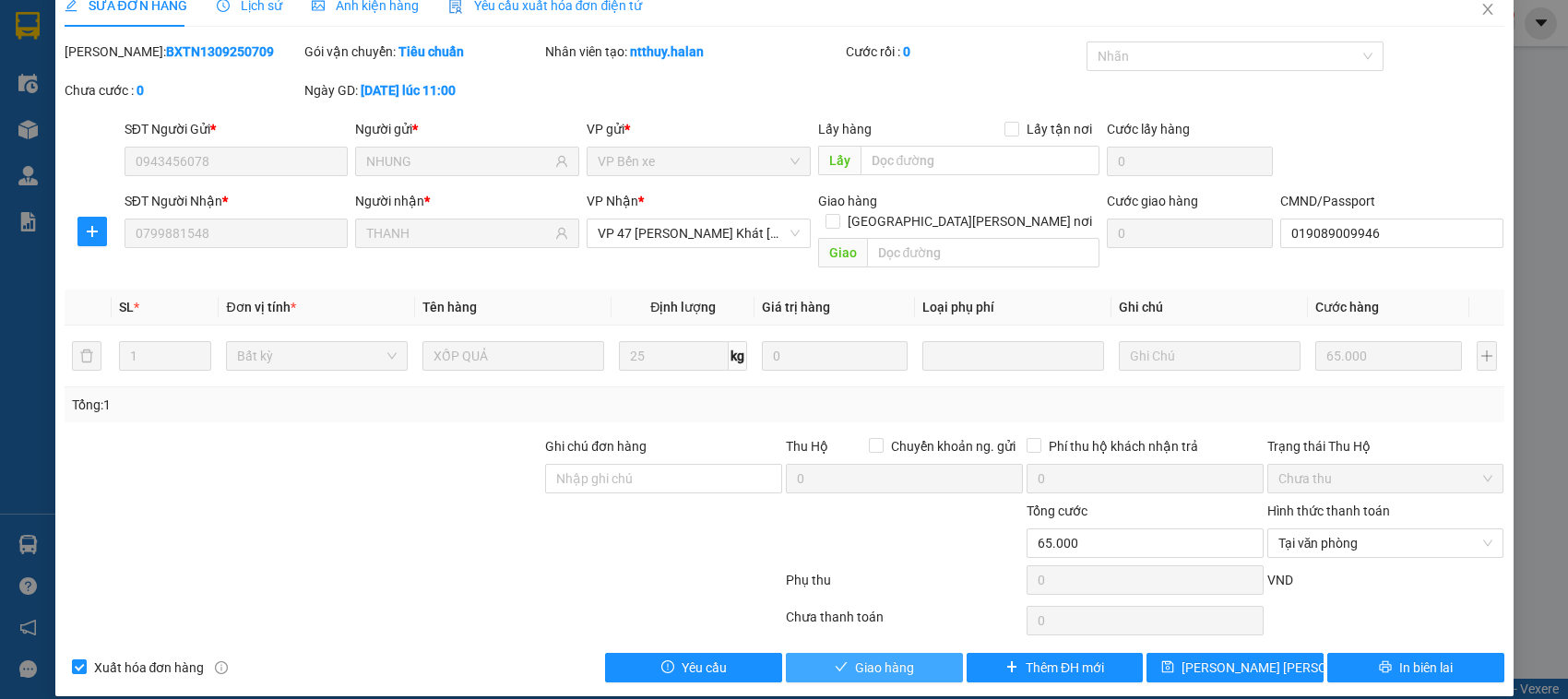
click at [896, 658] on span "Giao hàng" at bounding box center [885, 668] width 59 height 21
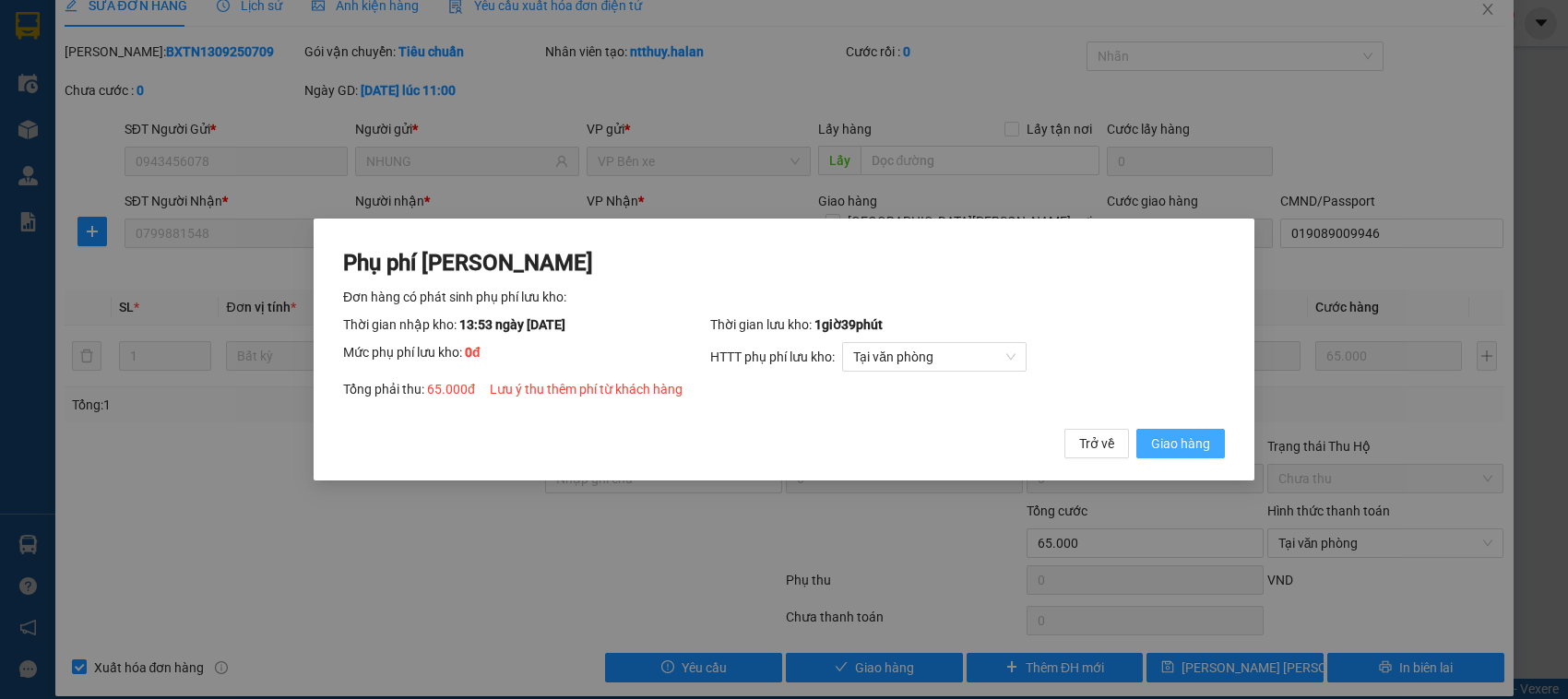
click at [1214, 436] on button "Giao hàng" at bounding box center [1180, 443] width 88 height 29
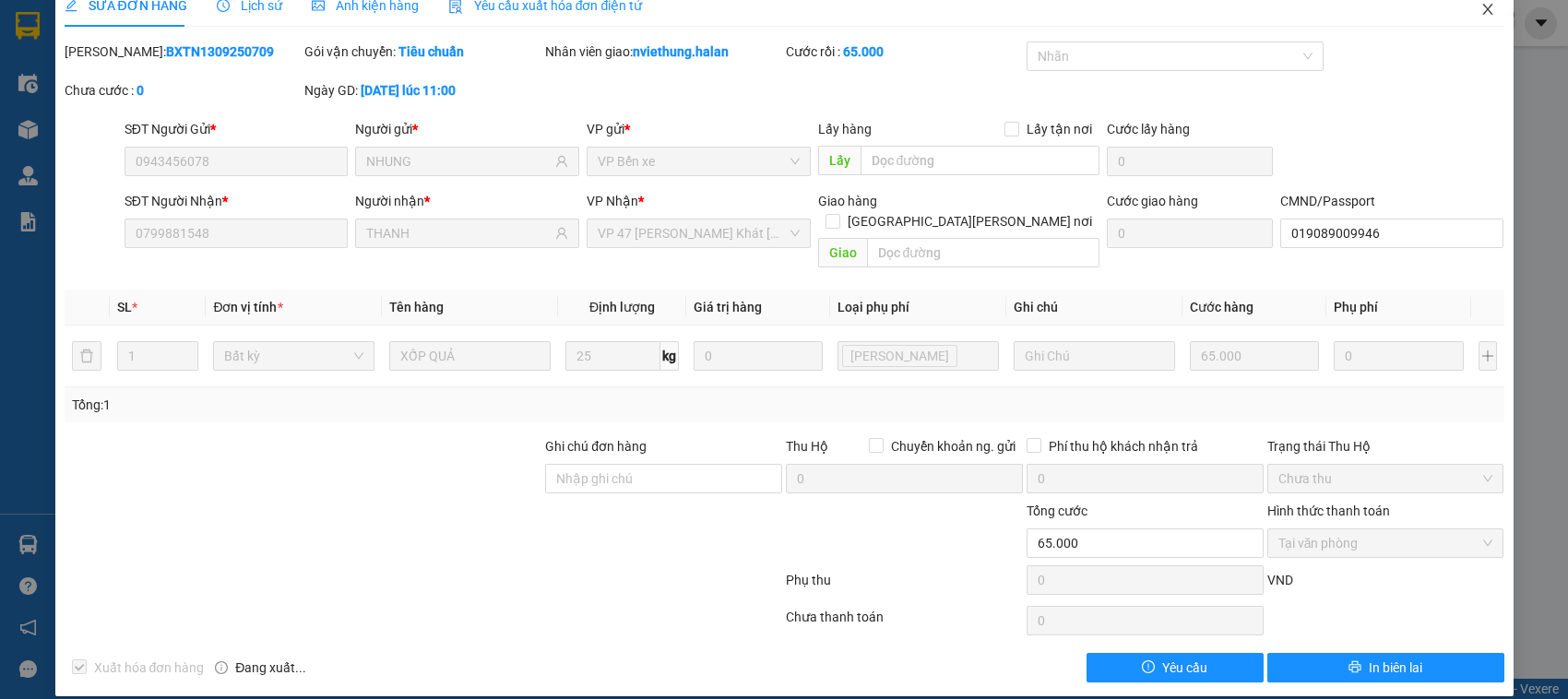
click at [1473, 17] on span "Close" at bounding box center [1488, 10] width 52 height 52
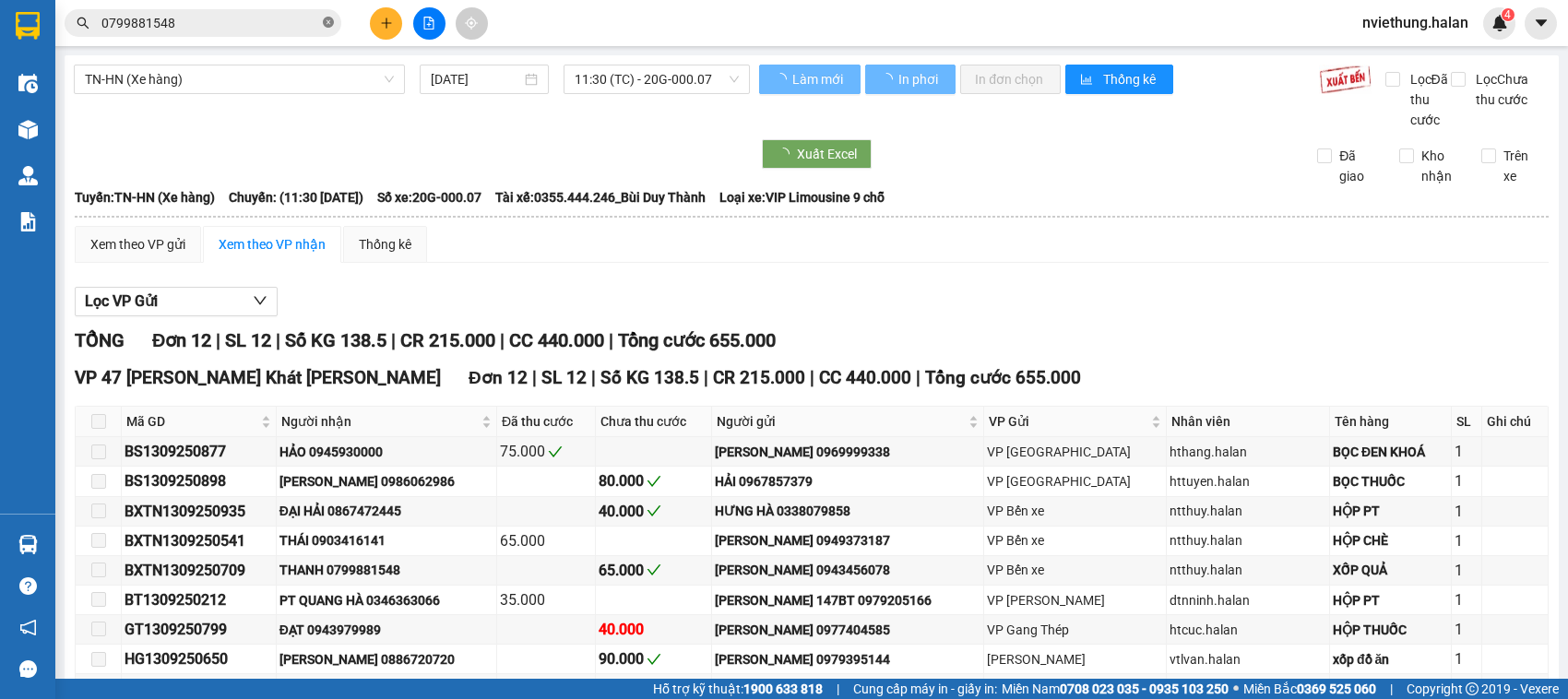
click at [330, 24] on icon "close-circle" at bounding box center [328, 22] width 11 height 11
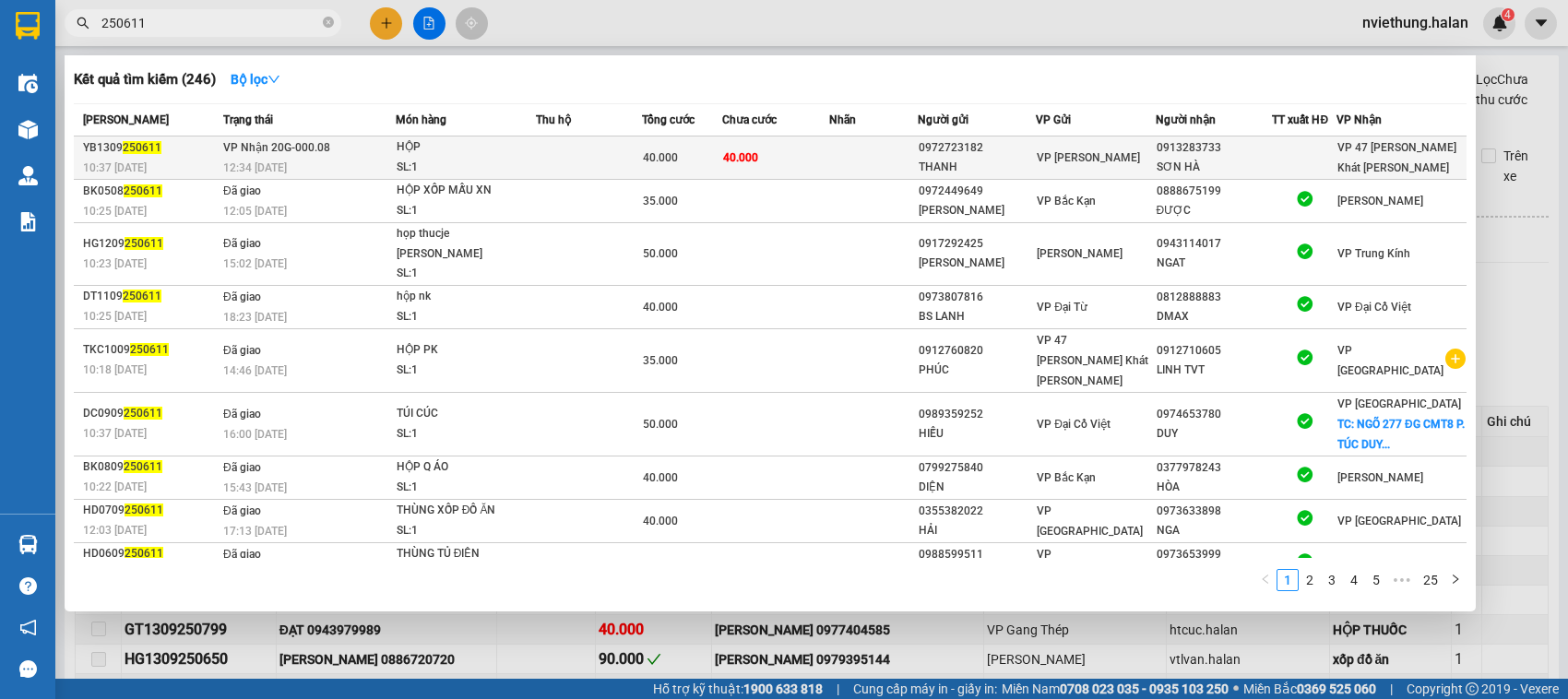
type input "250611"
click at [1144, 163] on div "VP [PERSON_NAME]" at bounding box center [1095, 158] width 117 height 21
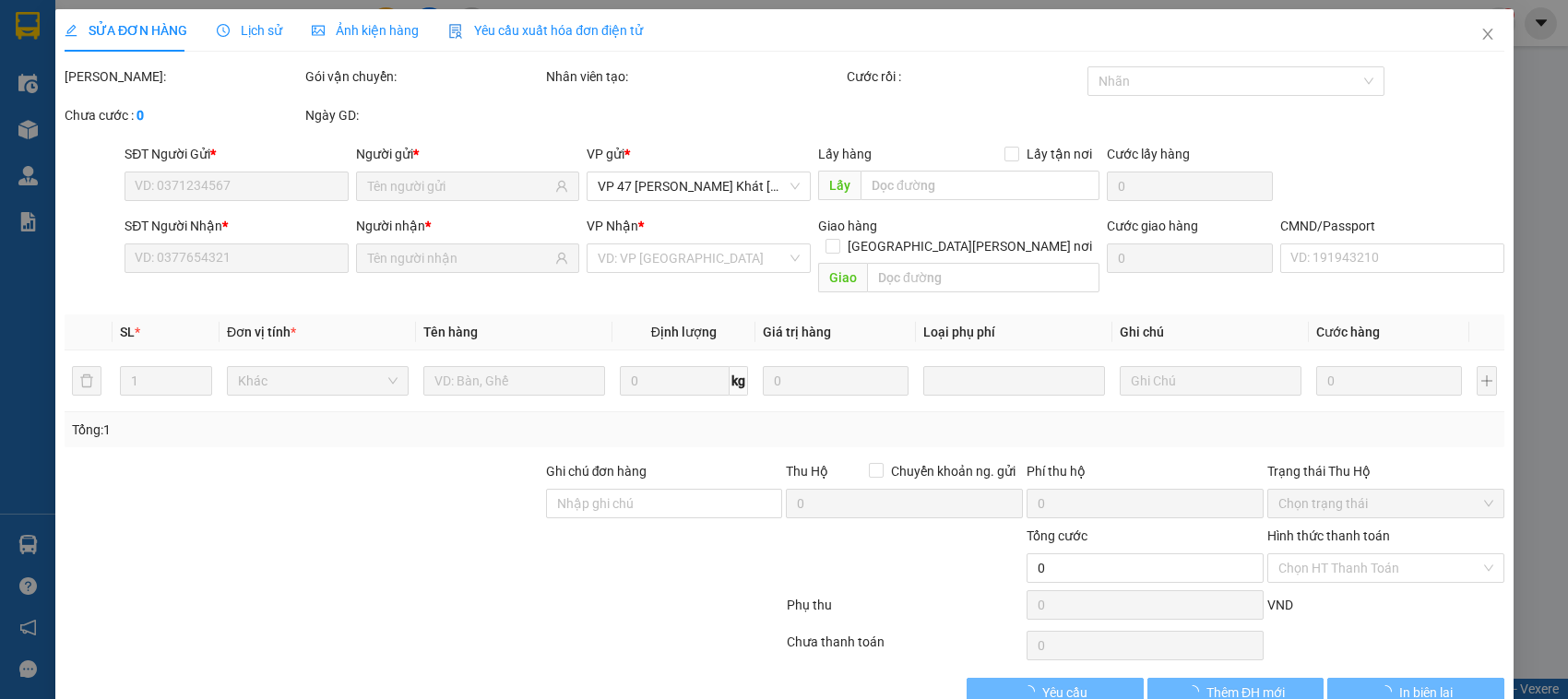
type input "0972723182"
type input "THANH"
type input "0913283733"
type input "SƠN HÀ"
type input "40.000"
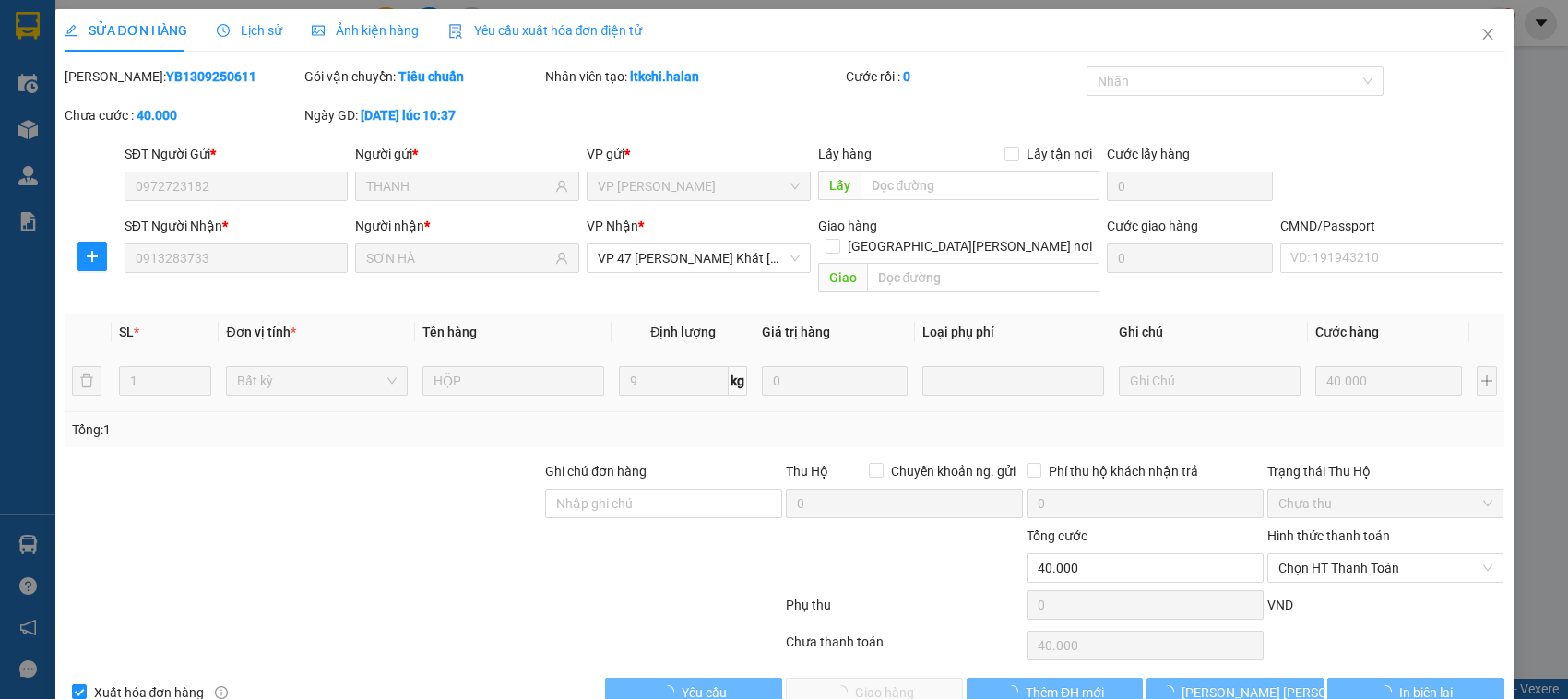
scroll to position [16, 0]
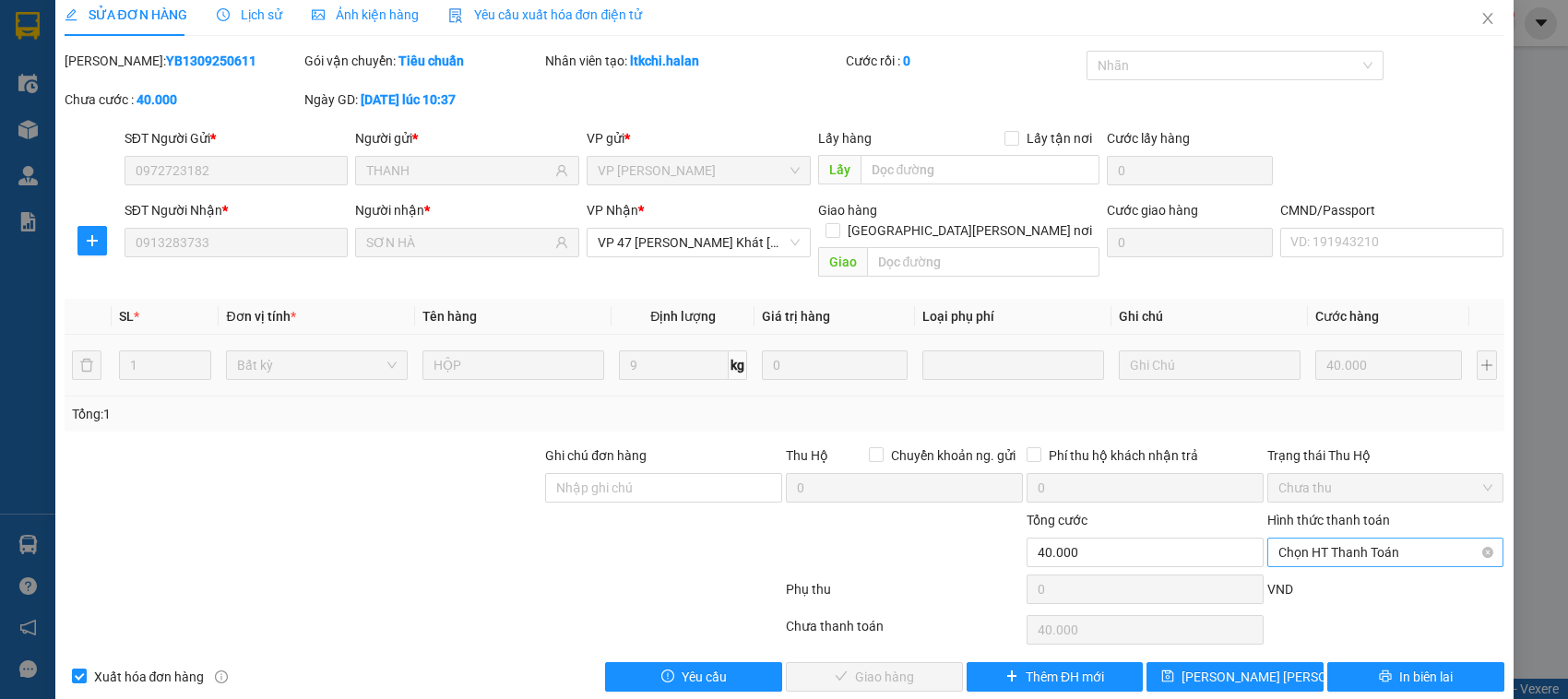
click at [1301, 538] on span "Chọn HT Thanh Toán" at bounding box center [1386, 552] width 215 height 27
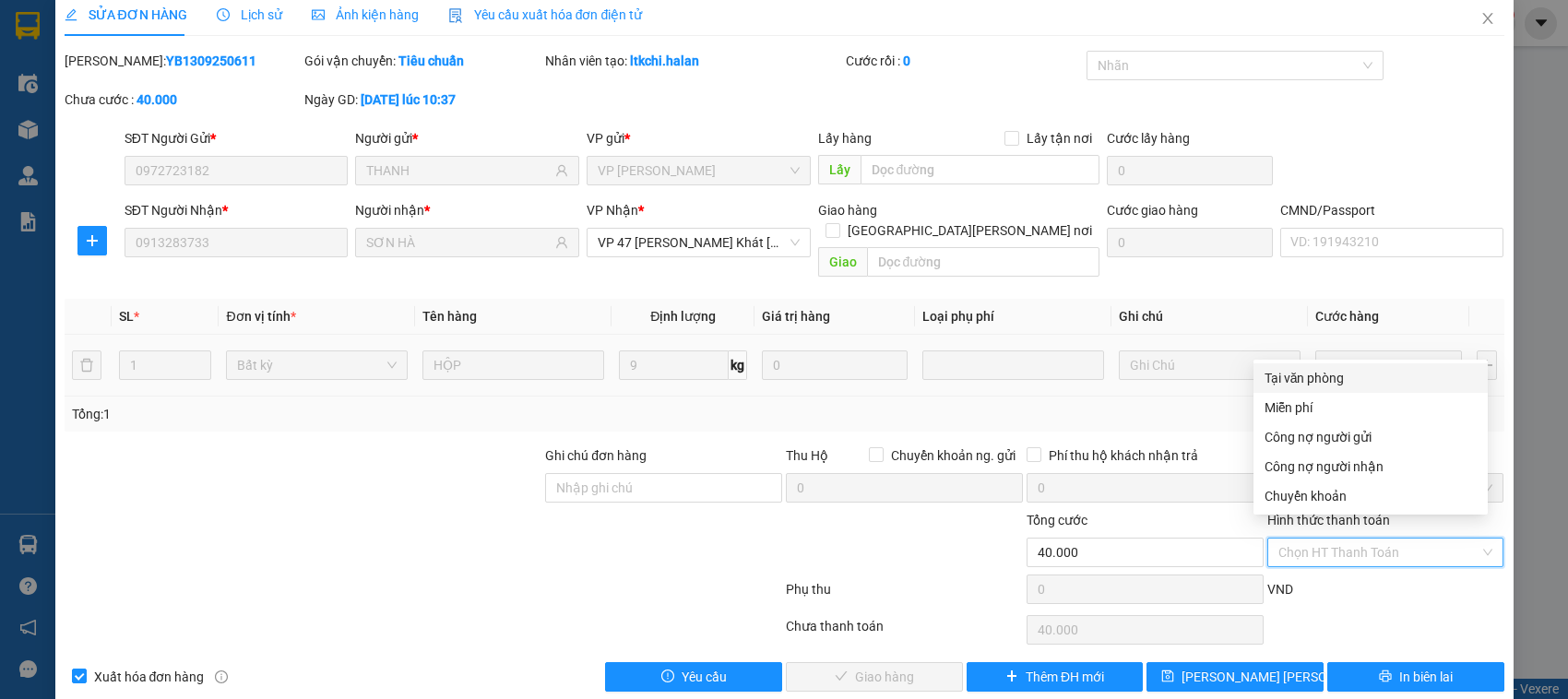
click at [1291, 378] on div "Tại văn phòng" at bounding box center [1370, 378] width 212 height 21
type input "0"
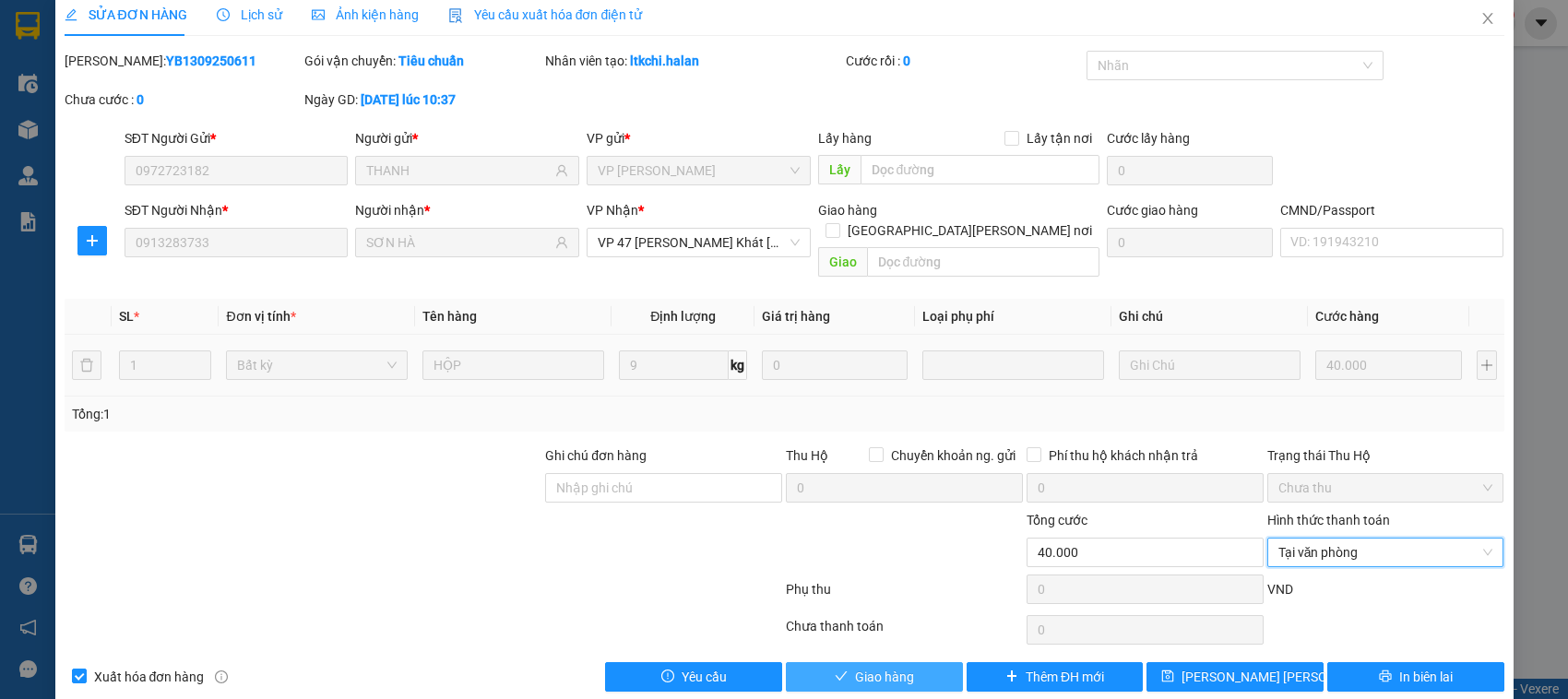
click at [835, 670] on icon "check" at bounding box center [841, 676] width 13 height 13
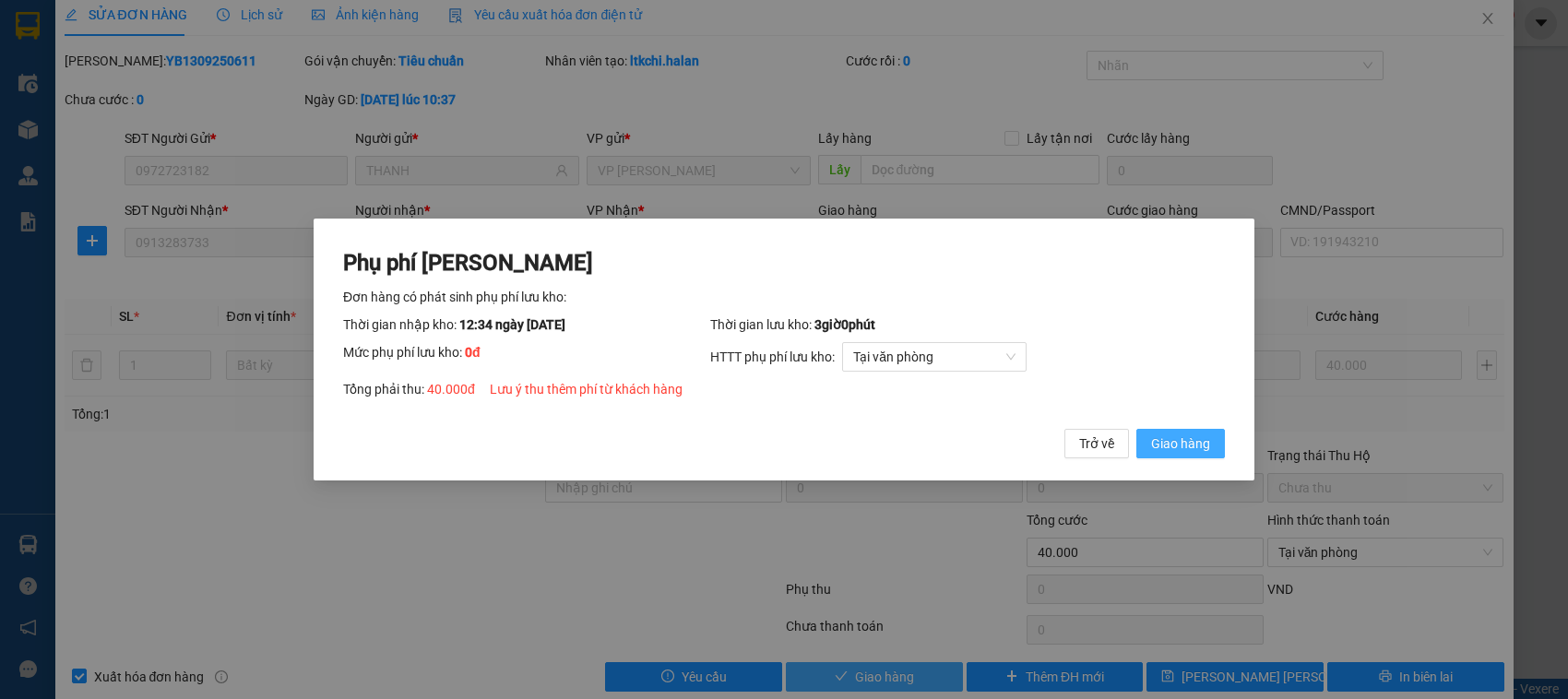
click at [1183, 439] on span "Giao hàng" at bounding box center [1180, 443] width 59 height 21
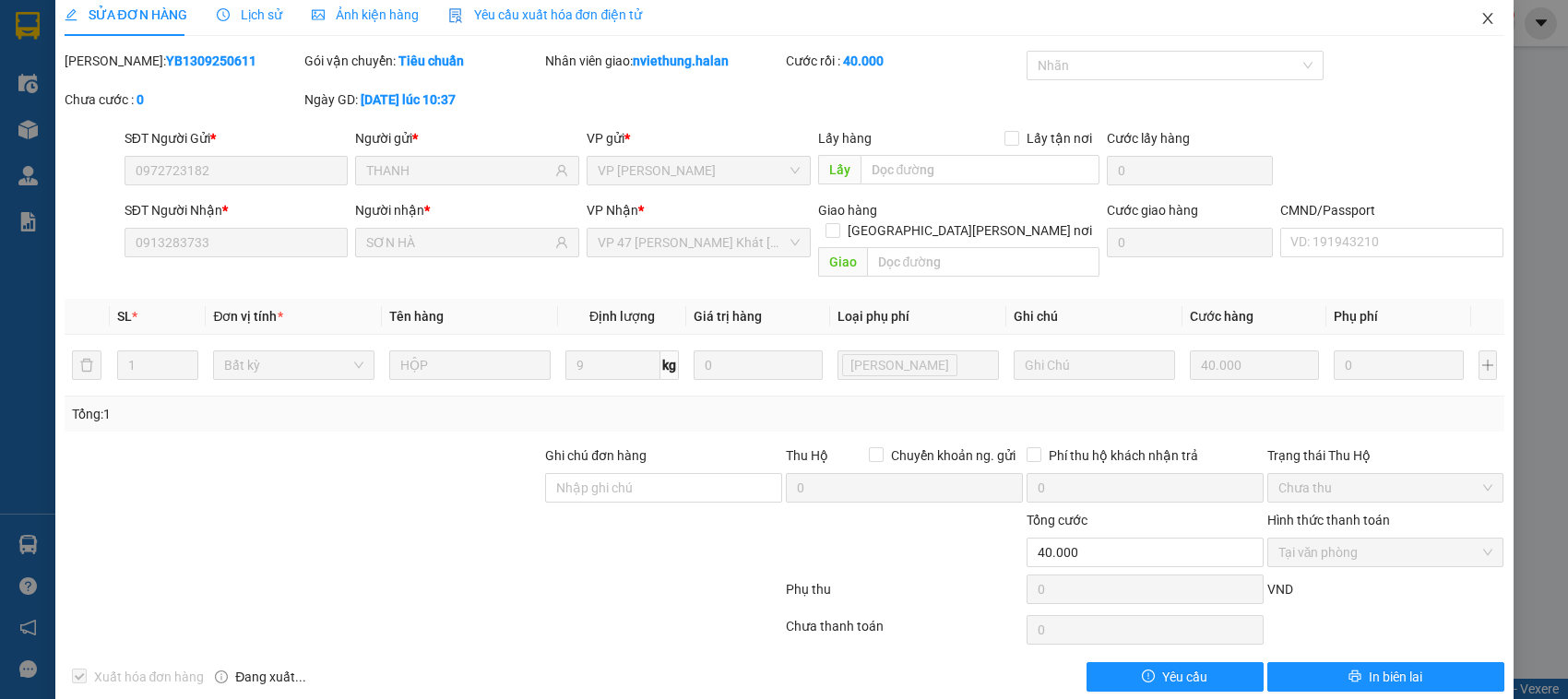
click at [1480, 15] on icon "close" at bounding box center [1487, 18] width 15 height 15
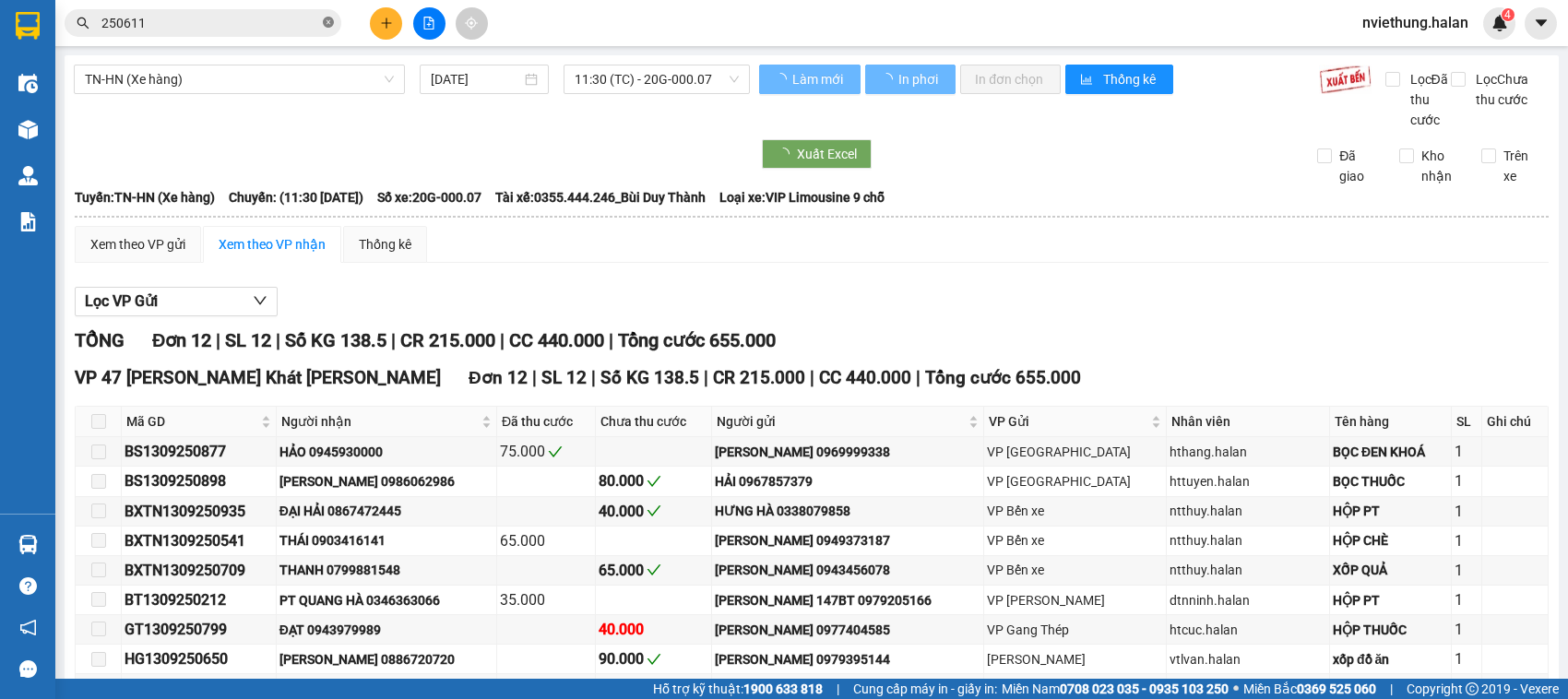
click at [330, 19] on icon "close-circle" at bounding box center [328, 22] width 11 height 11
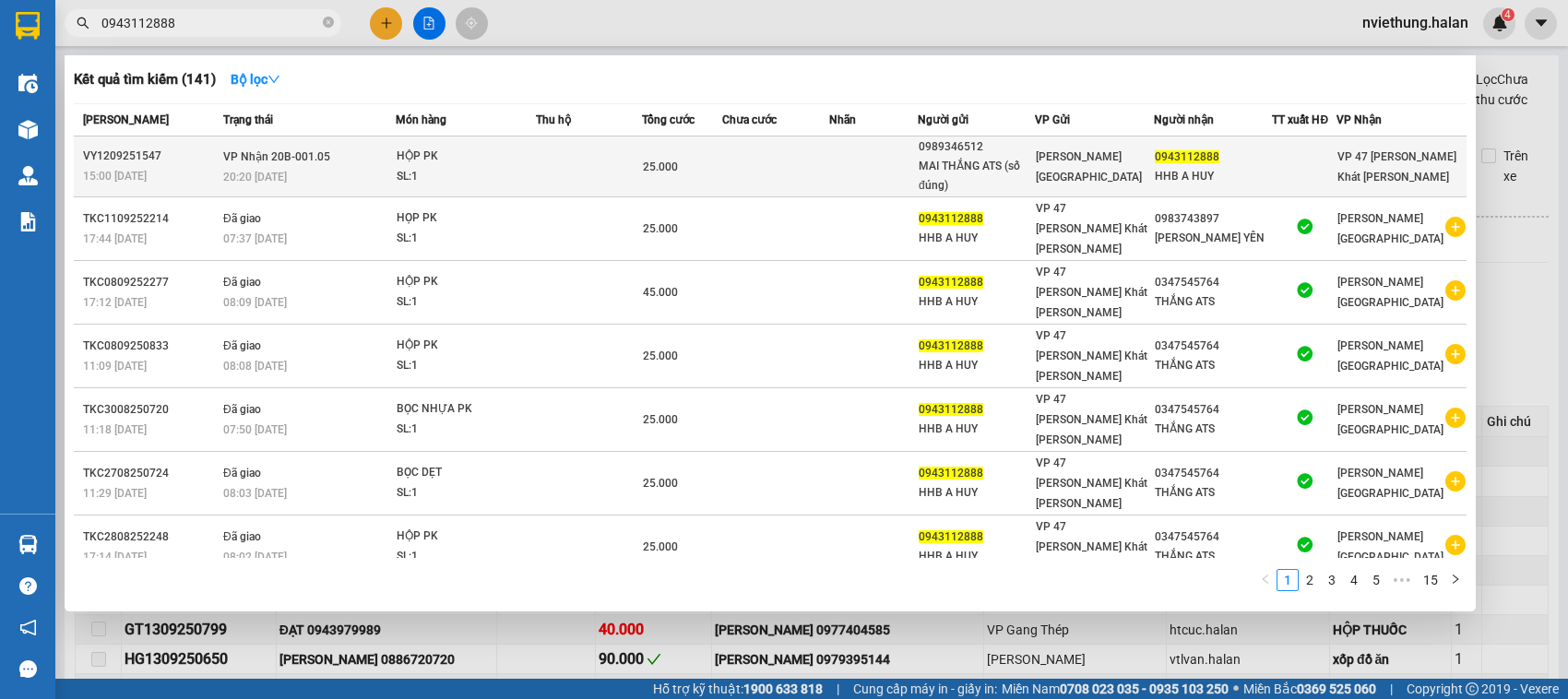
type input "0943112888"
click at [1162, 178] on div "HHB A HUY" at bounding box center [1213, 177] width 116 height 20
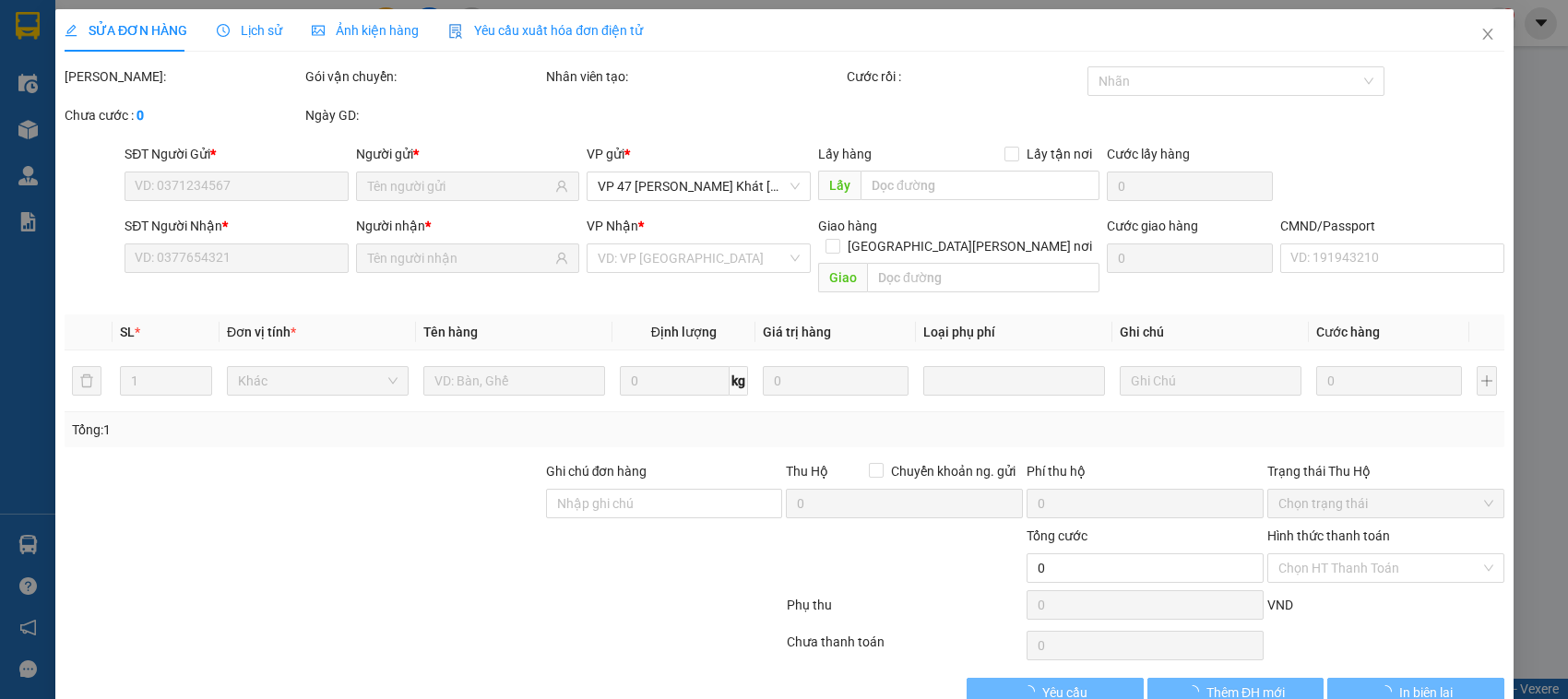
type input "0989346512"
type input "MAI THẮNG ATS (số đúng)"
type input "0943112888"
type input "HHB A HUY"
type input "030204004085"
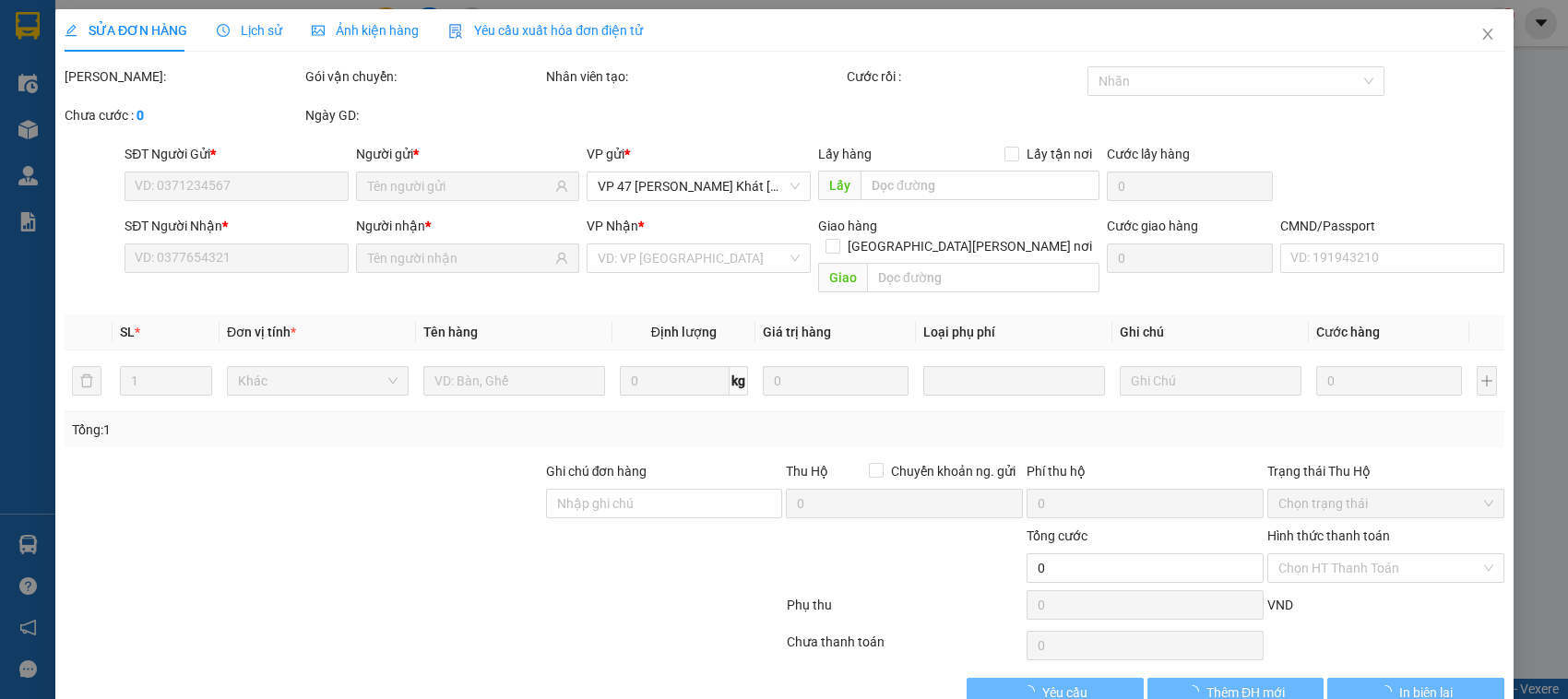
type input "25.000"
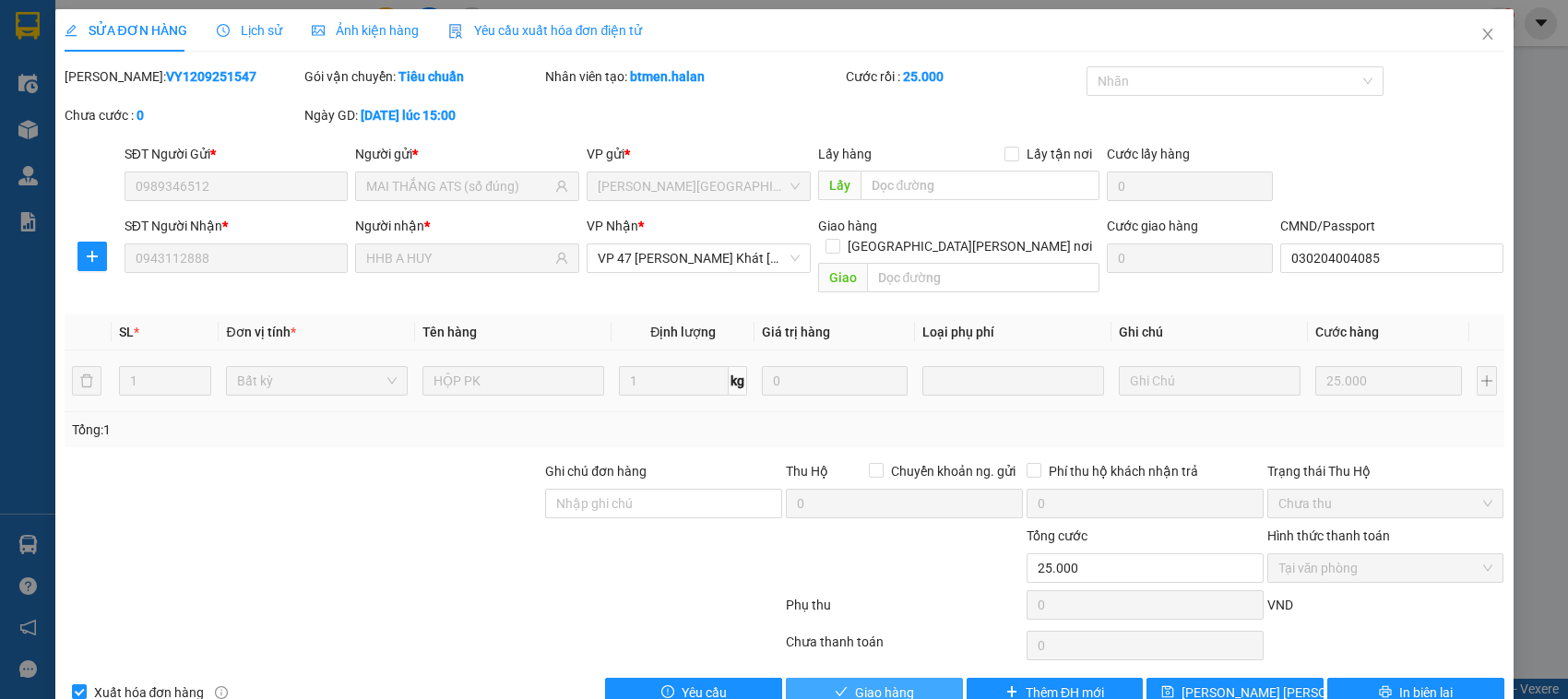
click at [841, 678] on button "Giao hàng" at bounding box center [874, 693] width 177 height 29
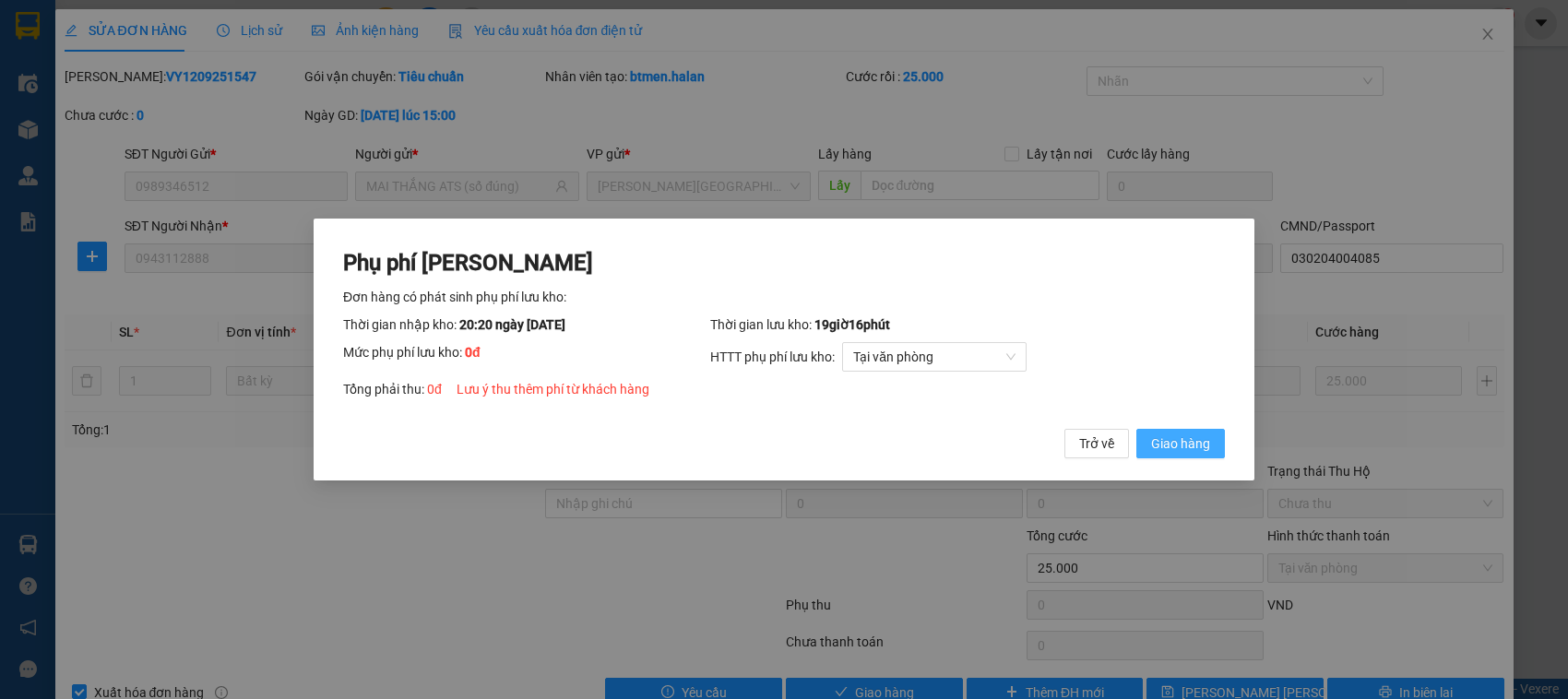
click at [1196, 448] on span "Giao hàng" at bounding box center [1180, 443] width 59 height 21
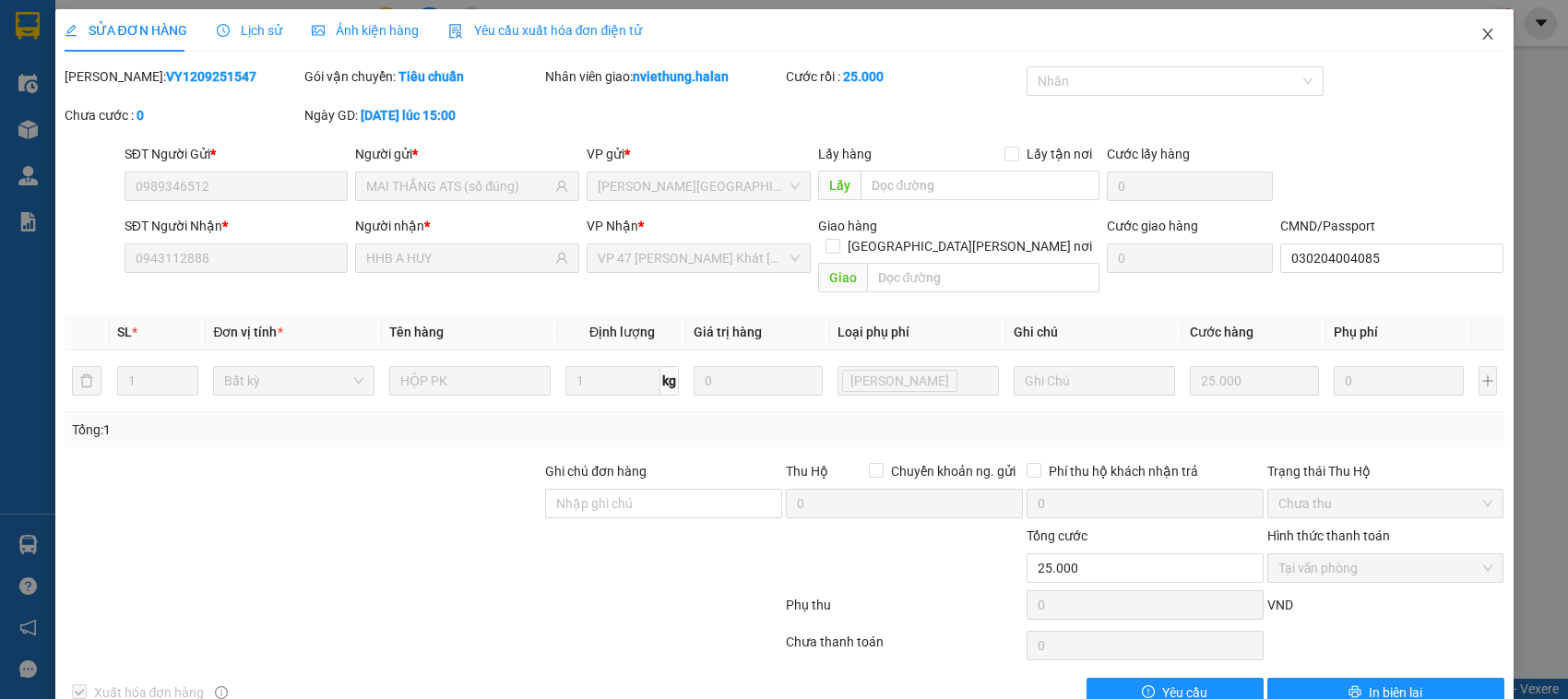
drag, startPoint x: 1474, startPoint y: 39, endPoint x: 1442, endPoint y: 40, distance: 32.0
click at [1480, 39] on icon "close" at bounding box center [1487, 33] width 15 height 15
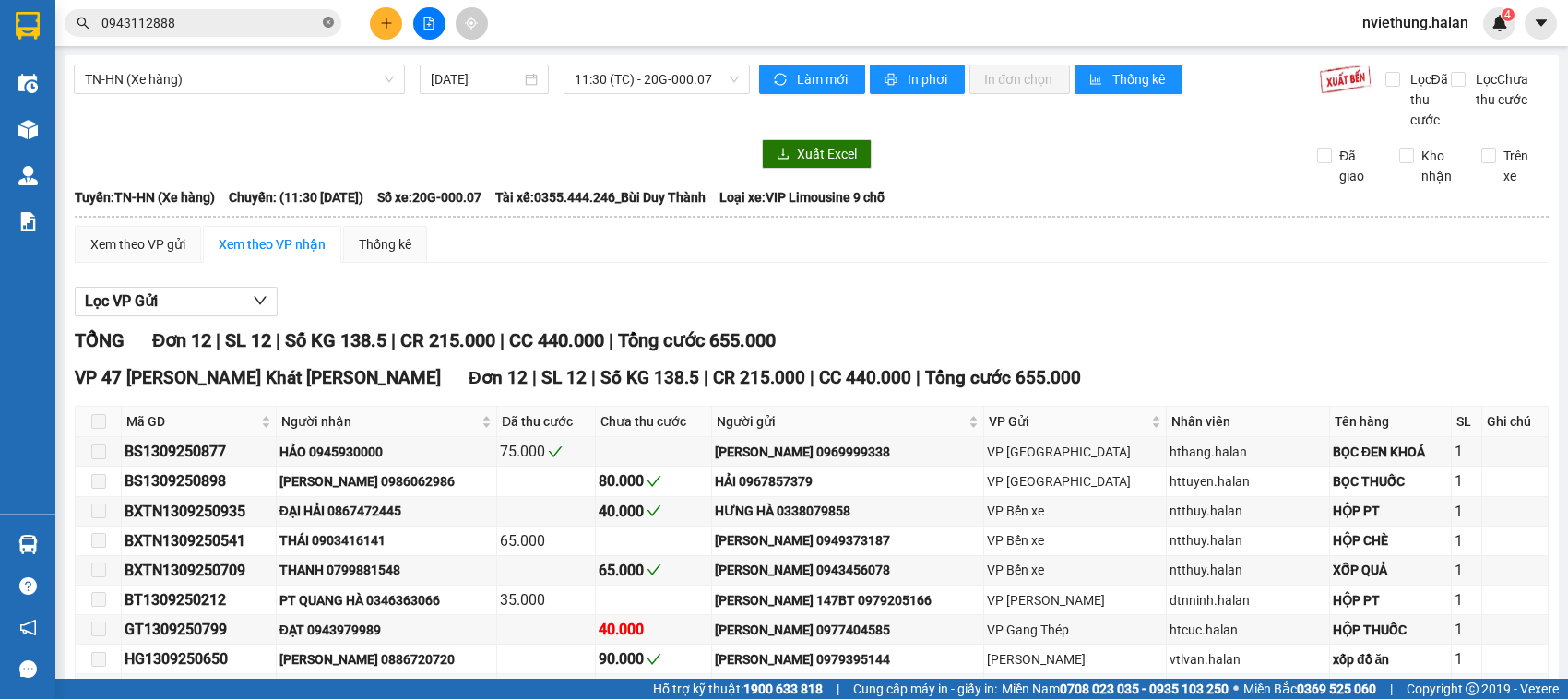
click at [326, 23] on icon "close-circle" at bounding box center [328, 22] width 11 height 11
click at [248, 23] on input "text" at bounding box center [210, 23] width 217 height 21
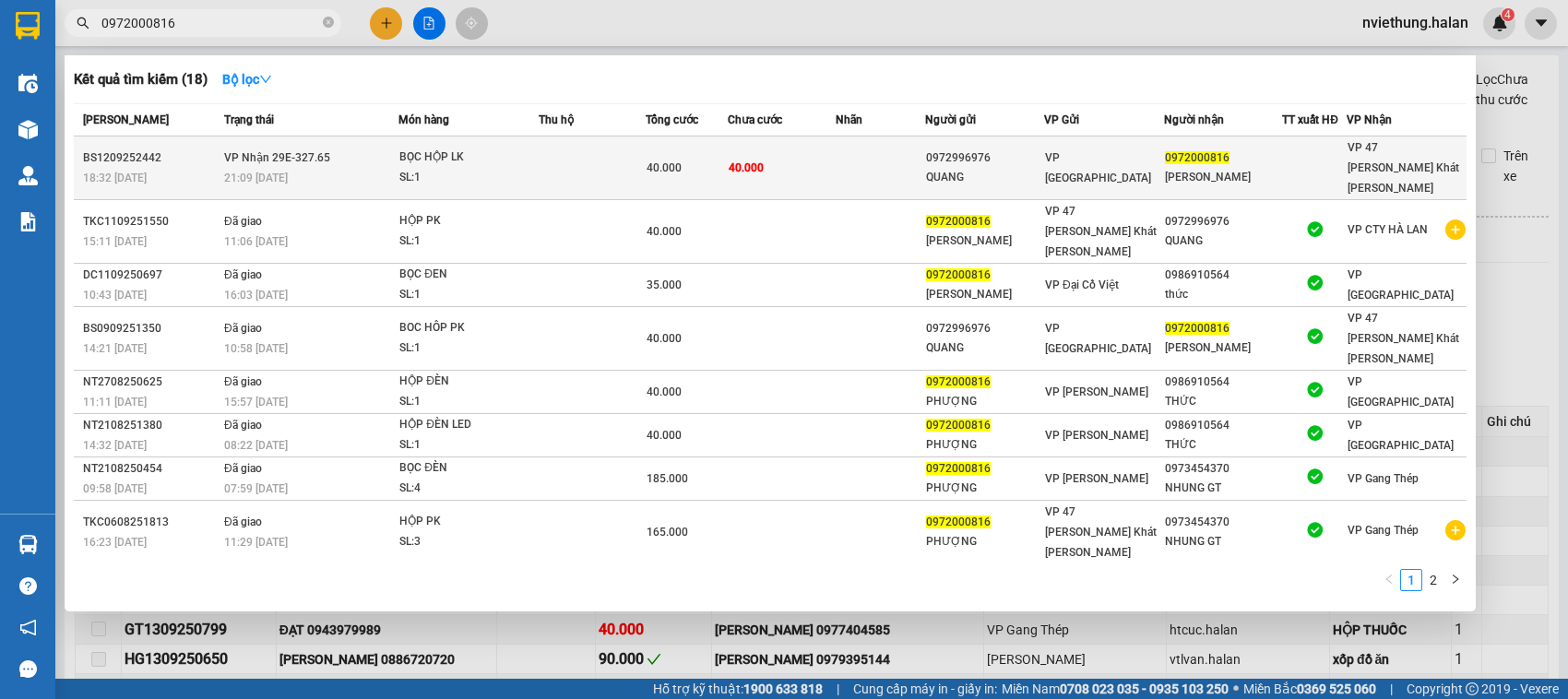
type input "0972000816"
click at [1218, 173] on div "HOA ĐĂNG" at bounding box center [1223, 178] width 117 height 20
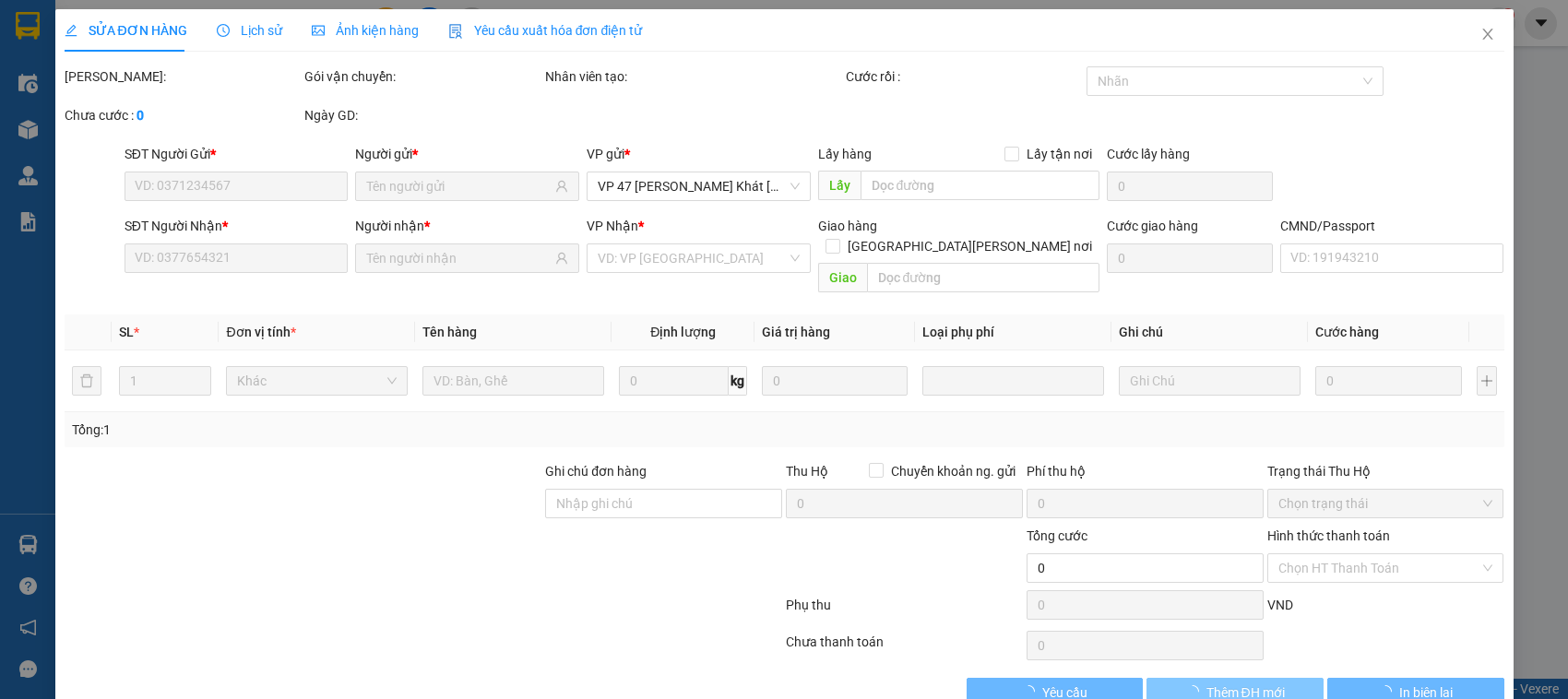
type input "0972996976"
type input "QUANG"
type input "0972000816"
type input "HOA ĐĂNG"
type input "40.000"
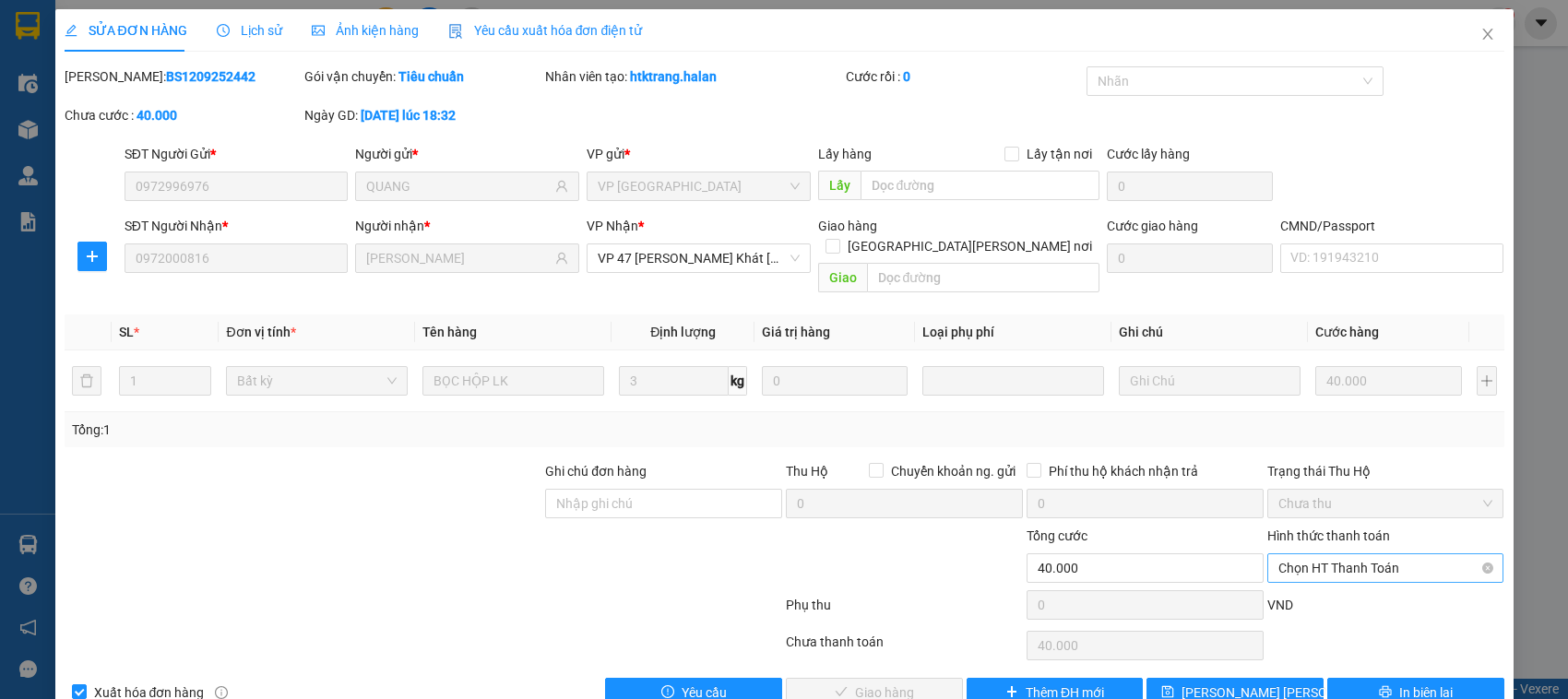
click at [1405, 554] on span "Chọn HT Thanh Toán" at bounding box center [1386, 568] width 215 height 27
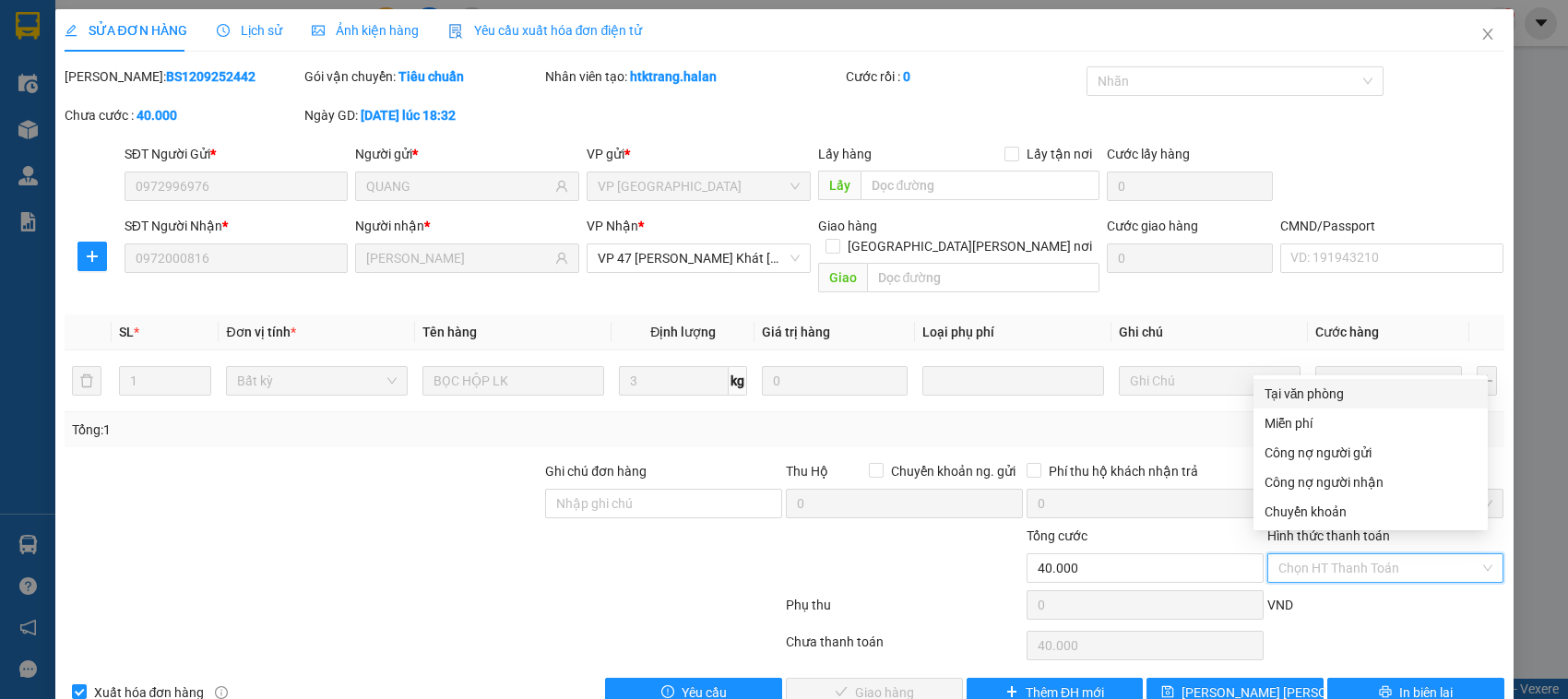
click at [1366, 393] on div "Tại văn phòng" at bounding box center [1370, 394] width 212 height 21
type input "0"
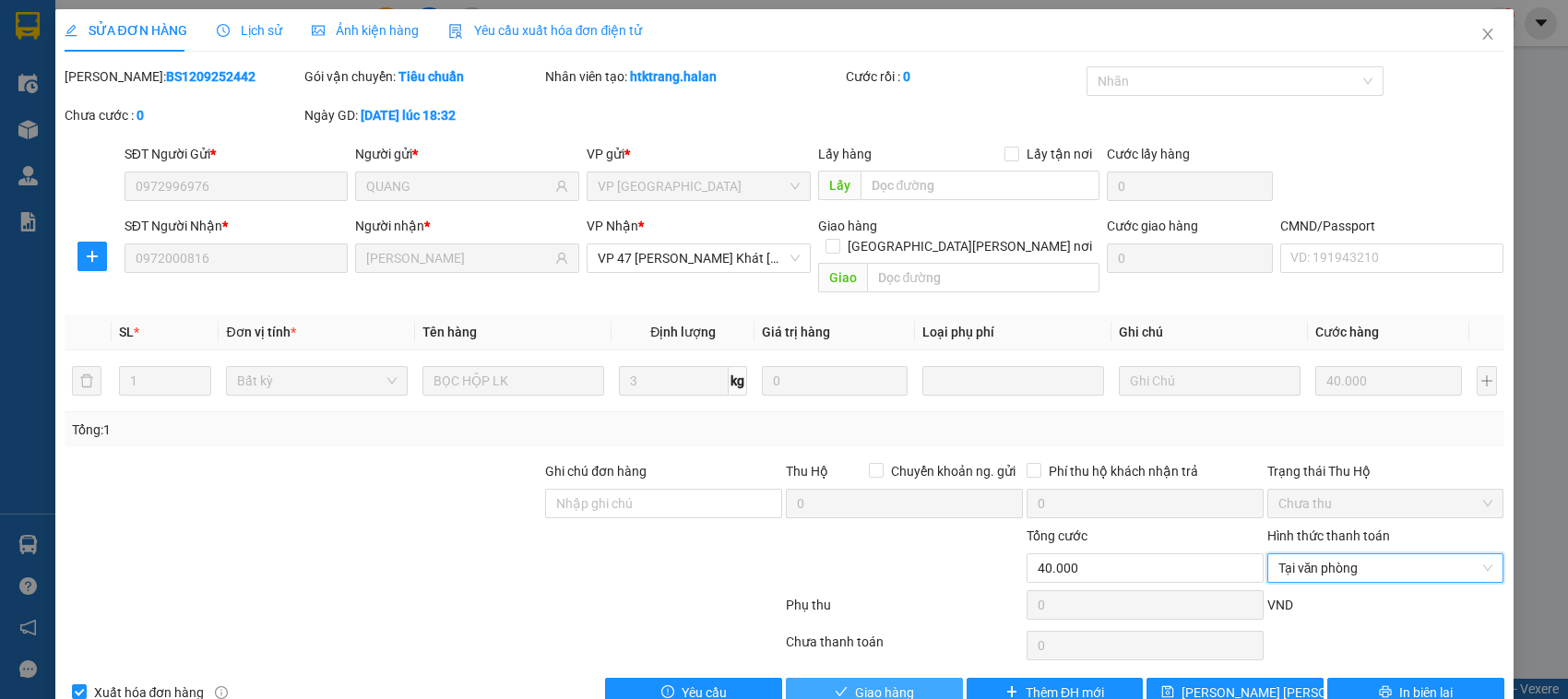
click at [855, 682] on span "Giao hàng" at bounding box center [885, 692] width 59 height 21
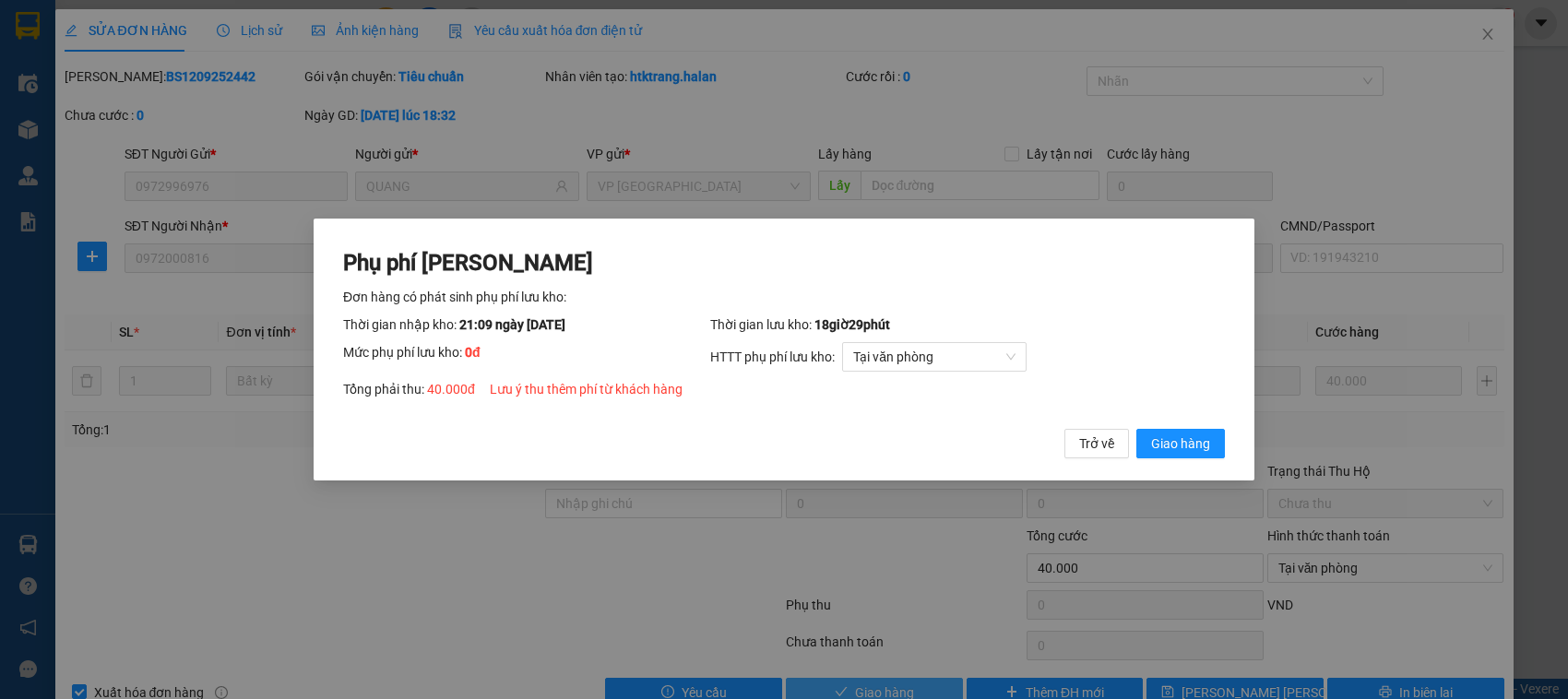
click at [1136, 429] on button "Giao hàng" at bounding box center [1180, 443] width 88 height 29
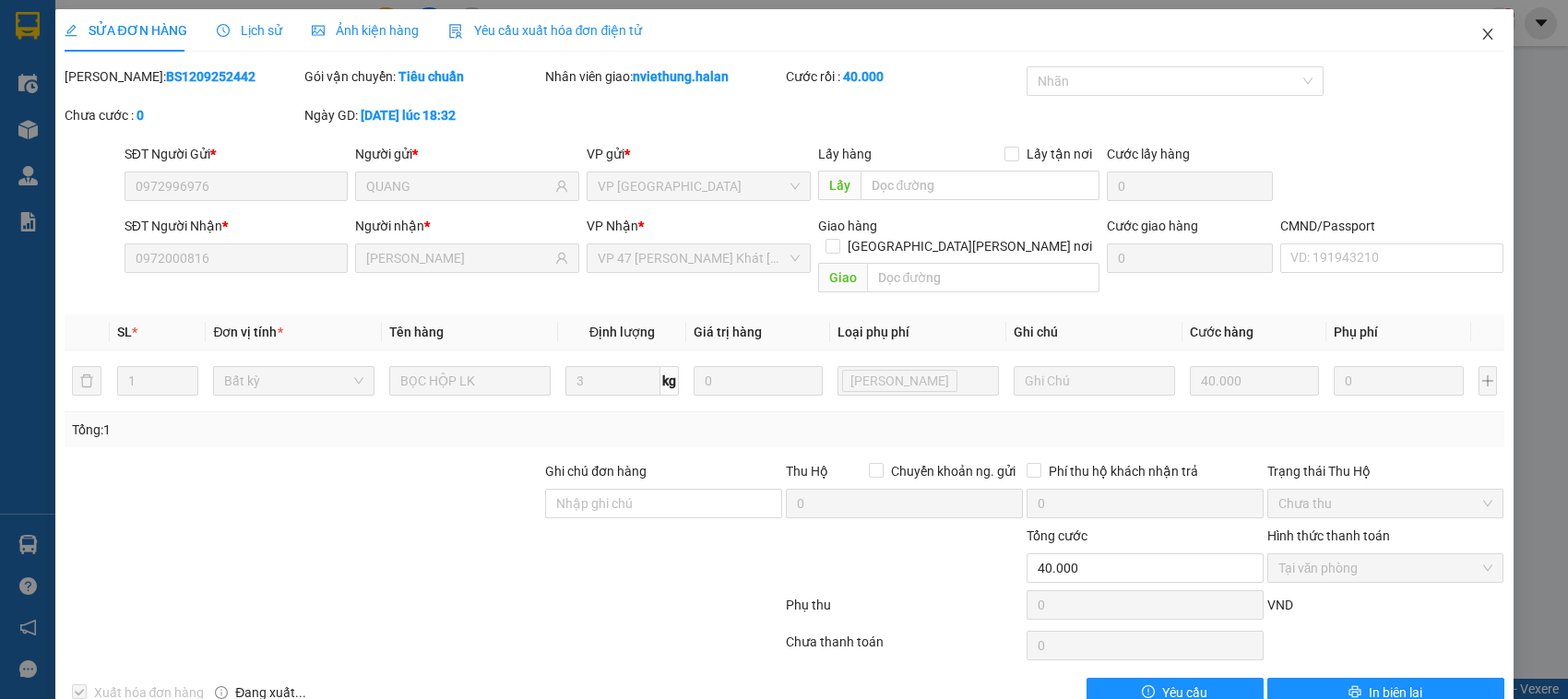
click at [1480, 37] on icon "close" at bounding box center [1487, 33] width 15 height 15
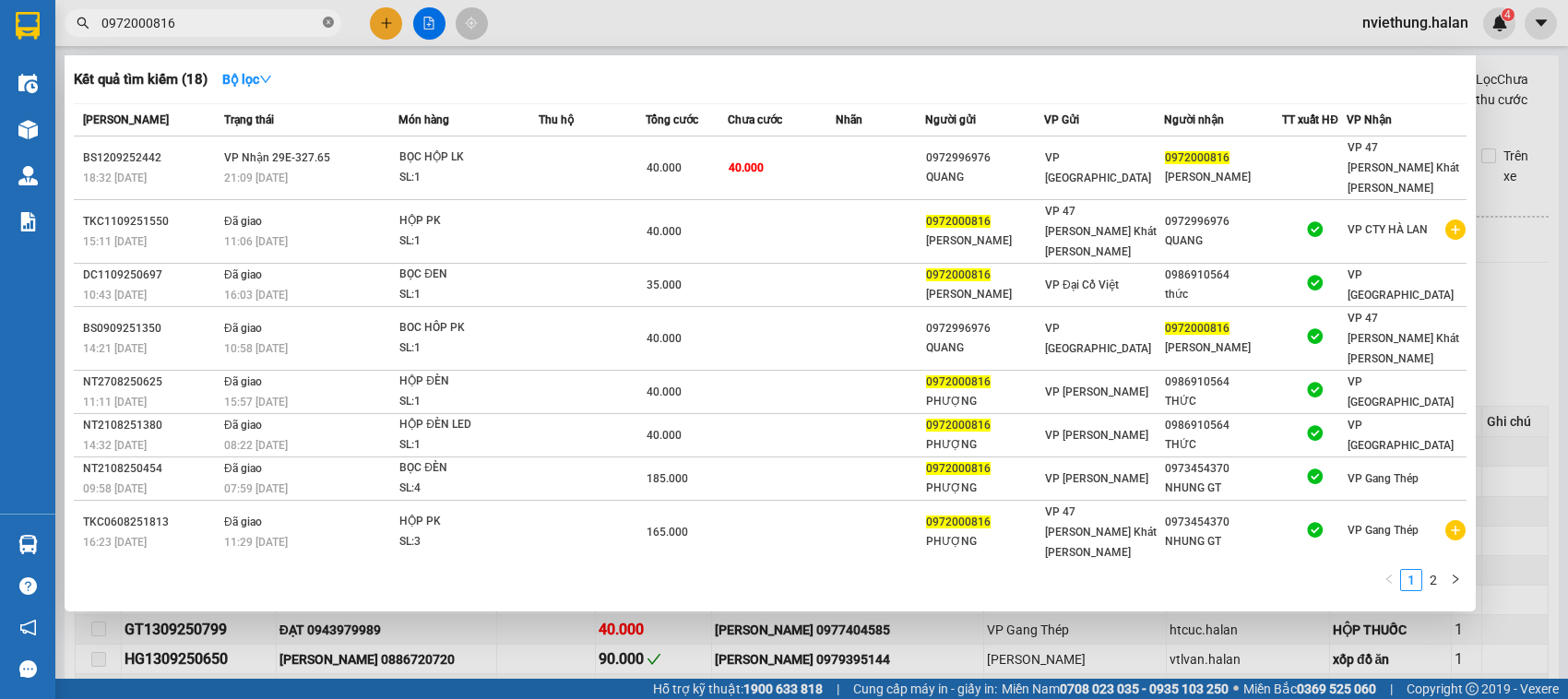
click at [328, 23] on icon "close-circle" at bounding box center [328, 22] width 11 height 11
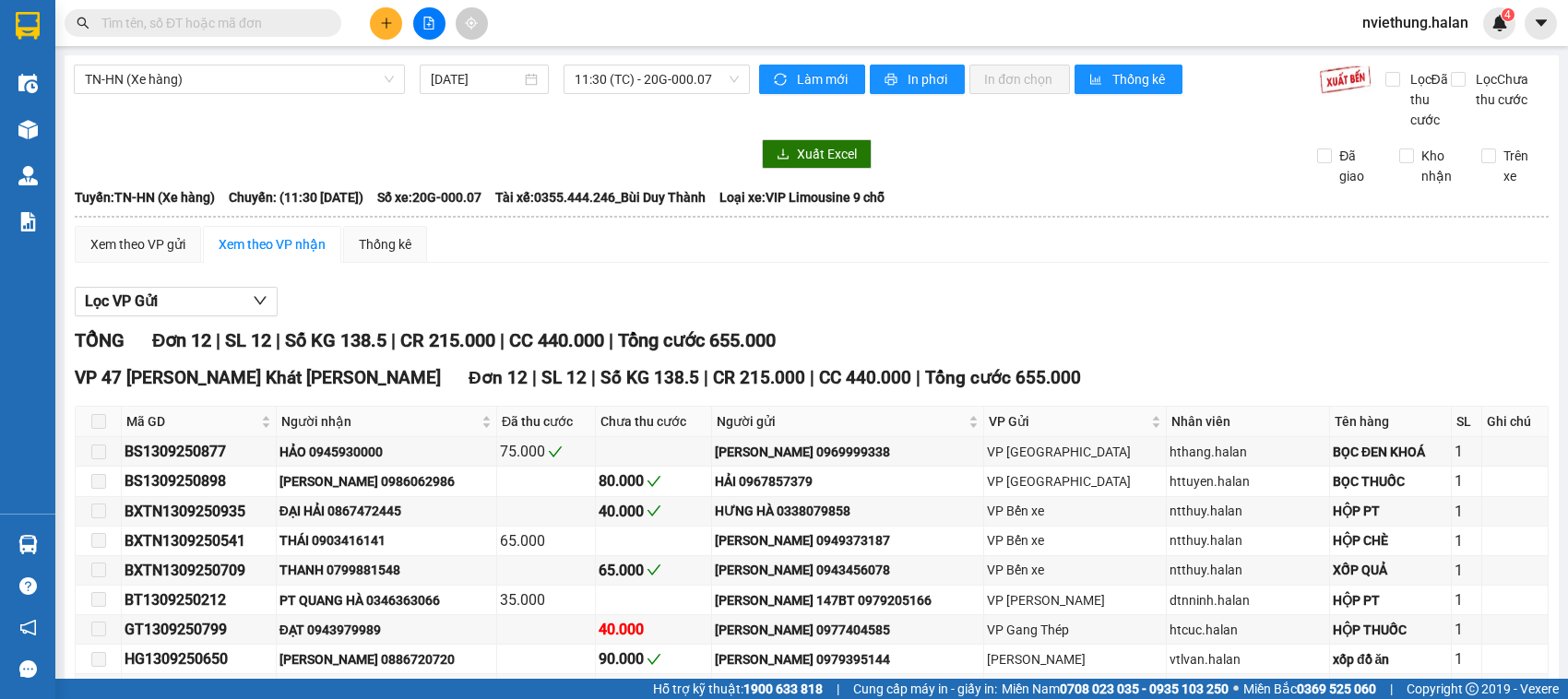
click at [258, 22] on input "text" at bounding box center [210, 23] width 217 height 21
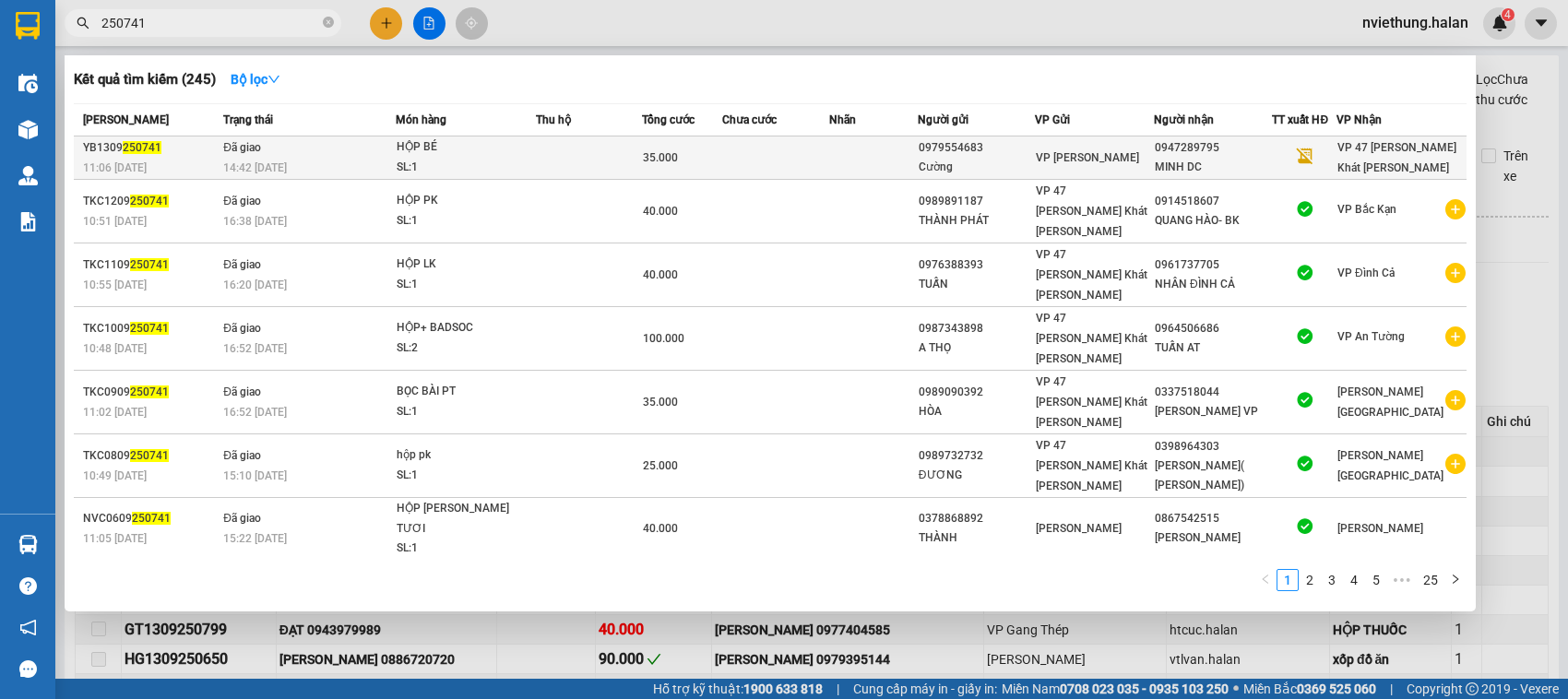
type input "250741"
click at [721, 150] on div "35.000" at bounding box center [682, 158] width 79 height 21
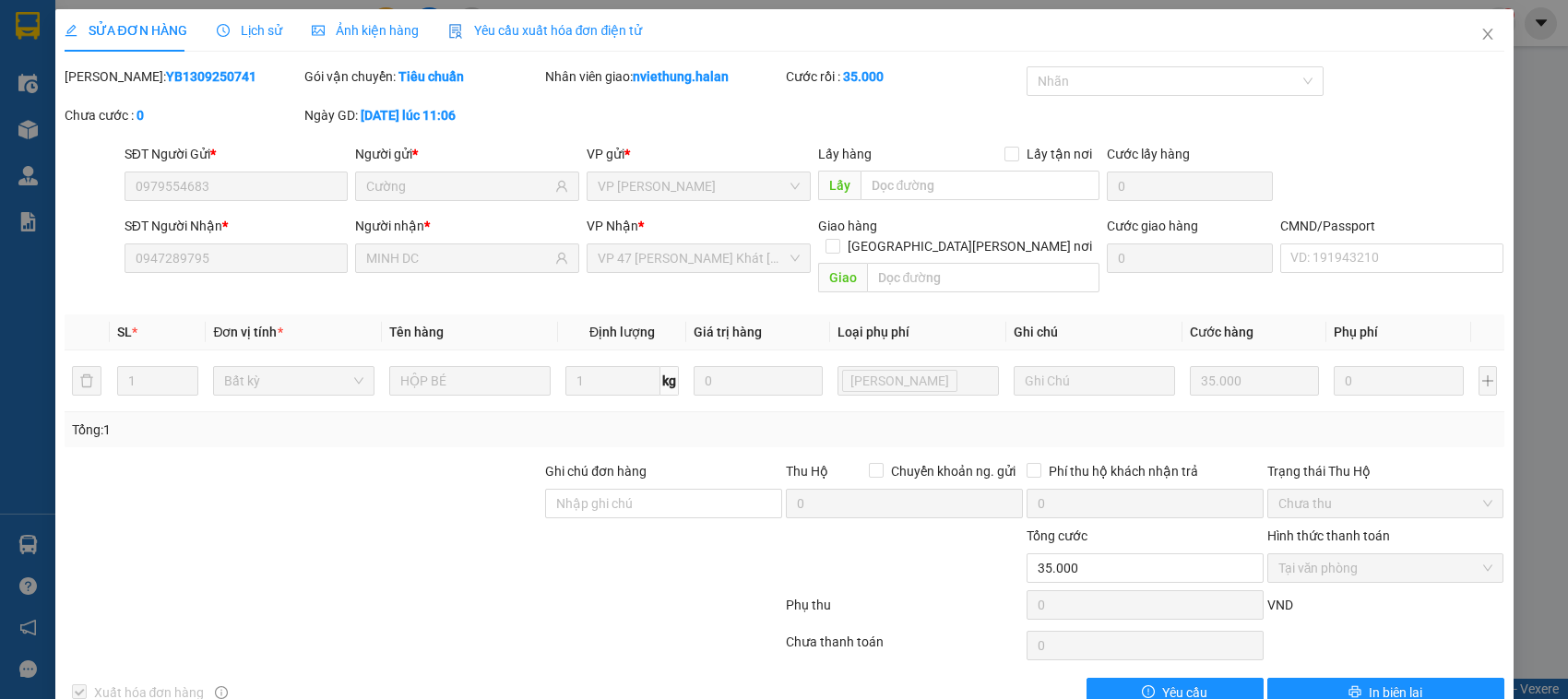
click at [251, 34] on span "Lịch sử" at bounding box center [249, 30] width 66 height 15
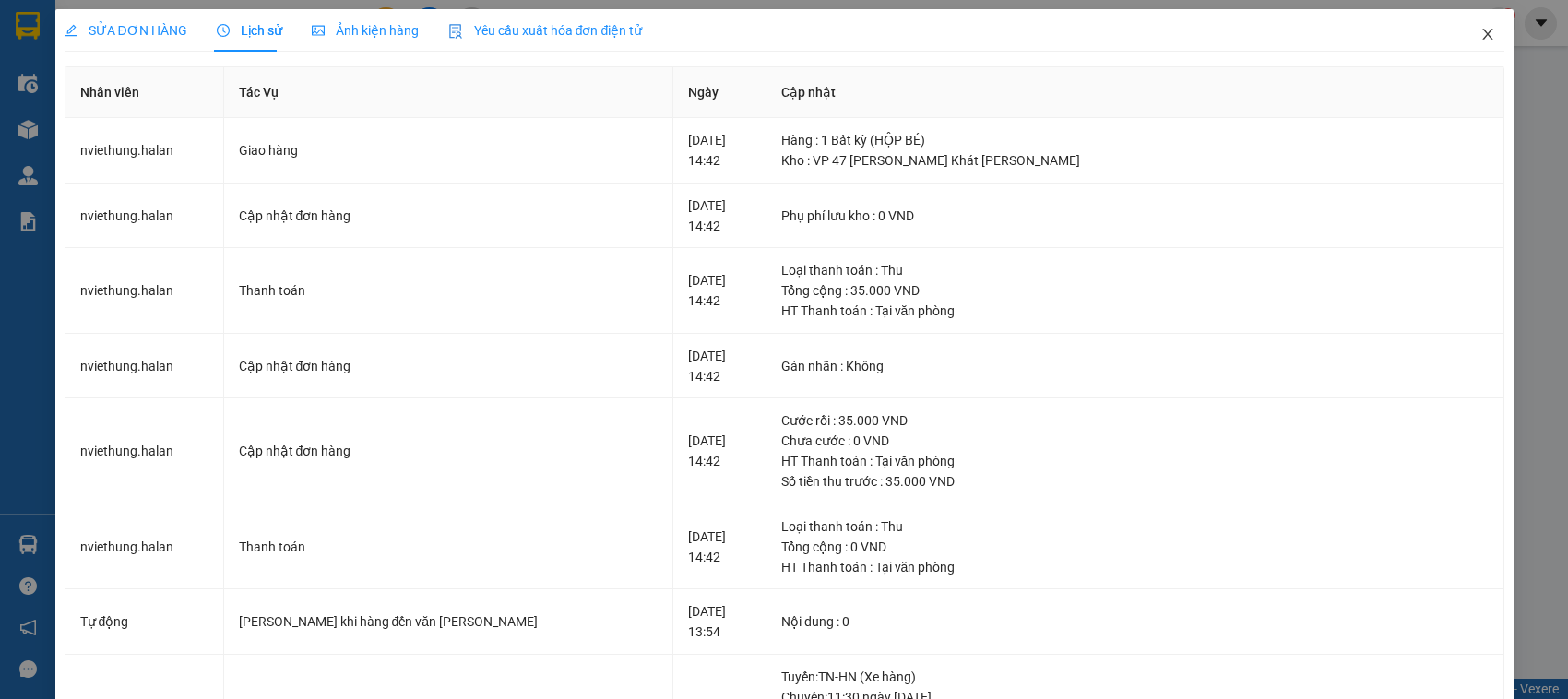
click at [1480, 34] on icon "close" at bounding box center [1487, 33] width 15 height 15
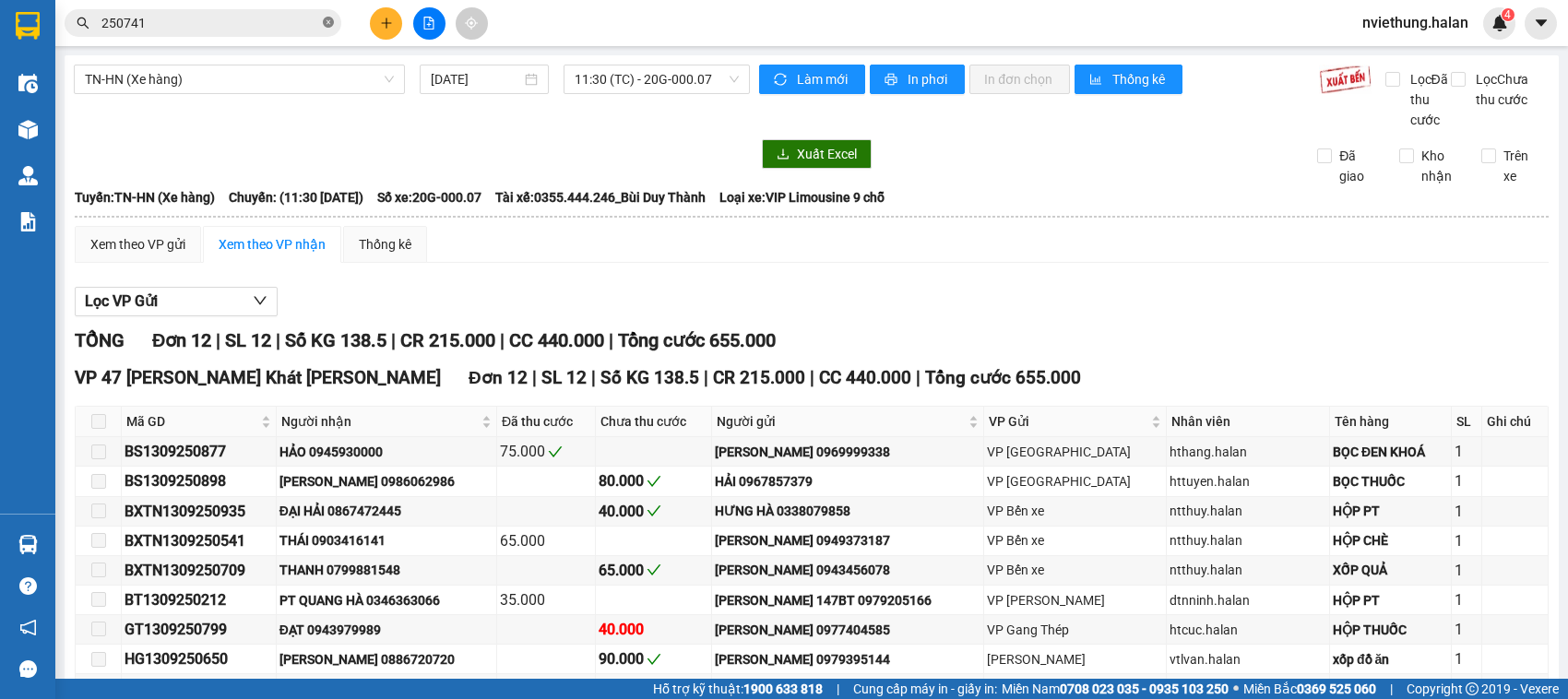
click at [329, 25] on icon "close-circle" at bounding box center [328, 22] width 11 height 11
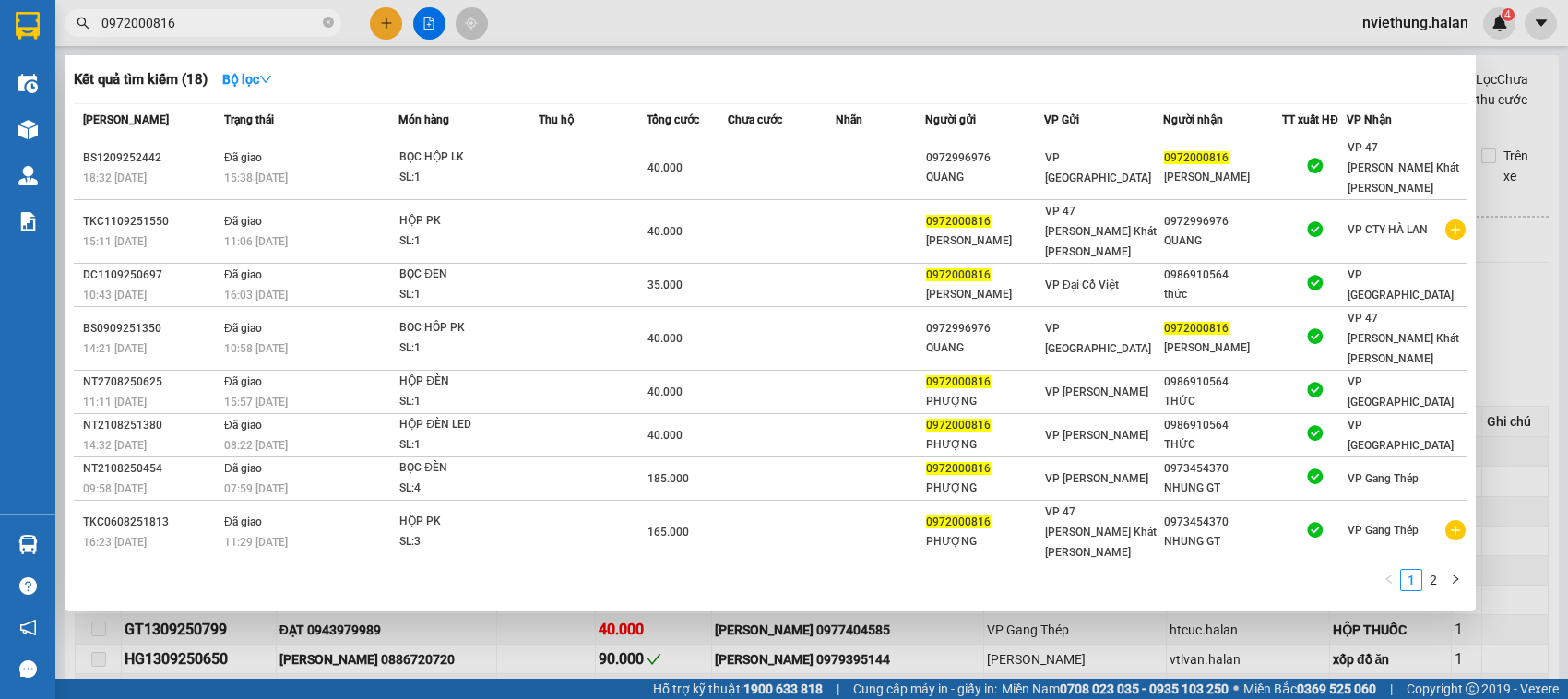
click at [267, 20] on input "0972000816" at bounding box center [210, 23] width 217 height 21
type input "0972000816"
click at [1523, 297] on div at bounding box center [784, 350] width 1568 height 699
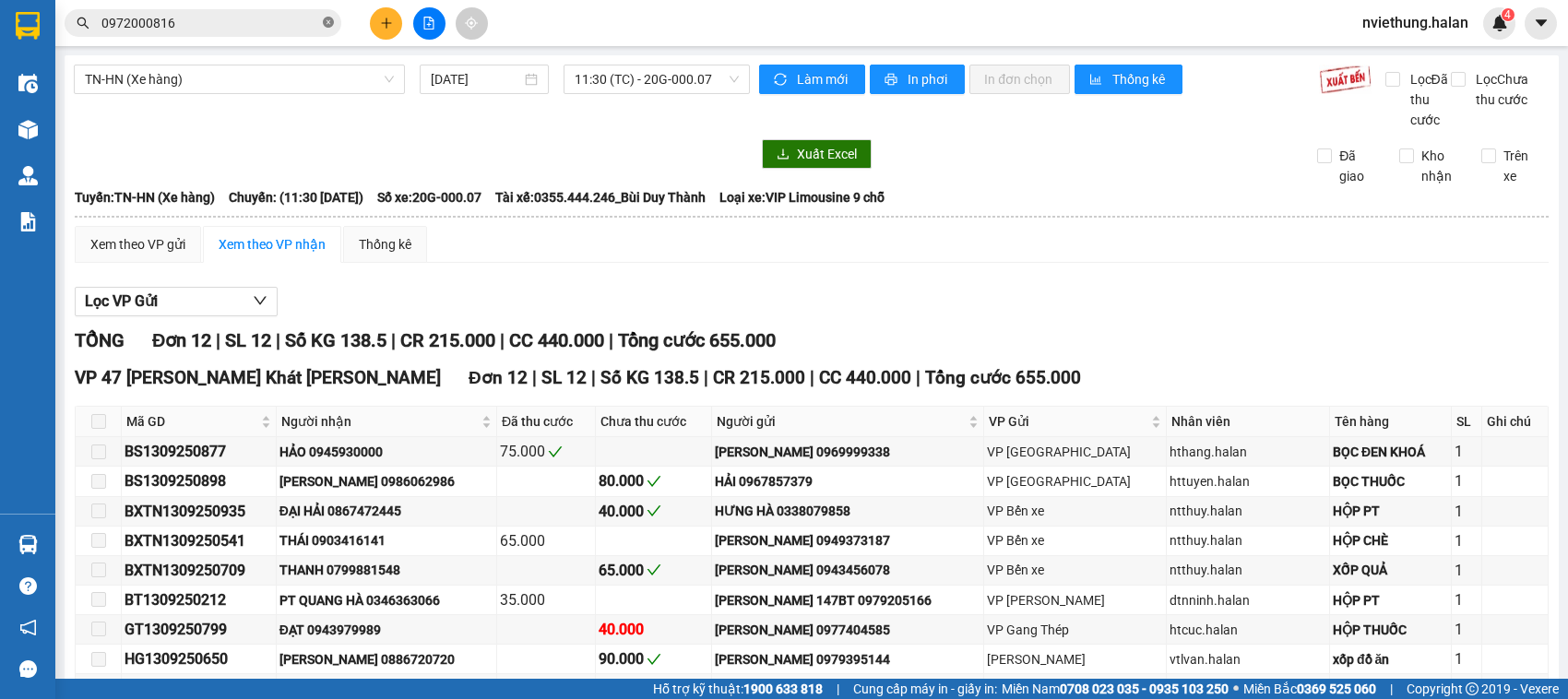
click at [328, 23] on icon "close-circle" at bounding box center [328, 22] width 11 height 11
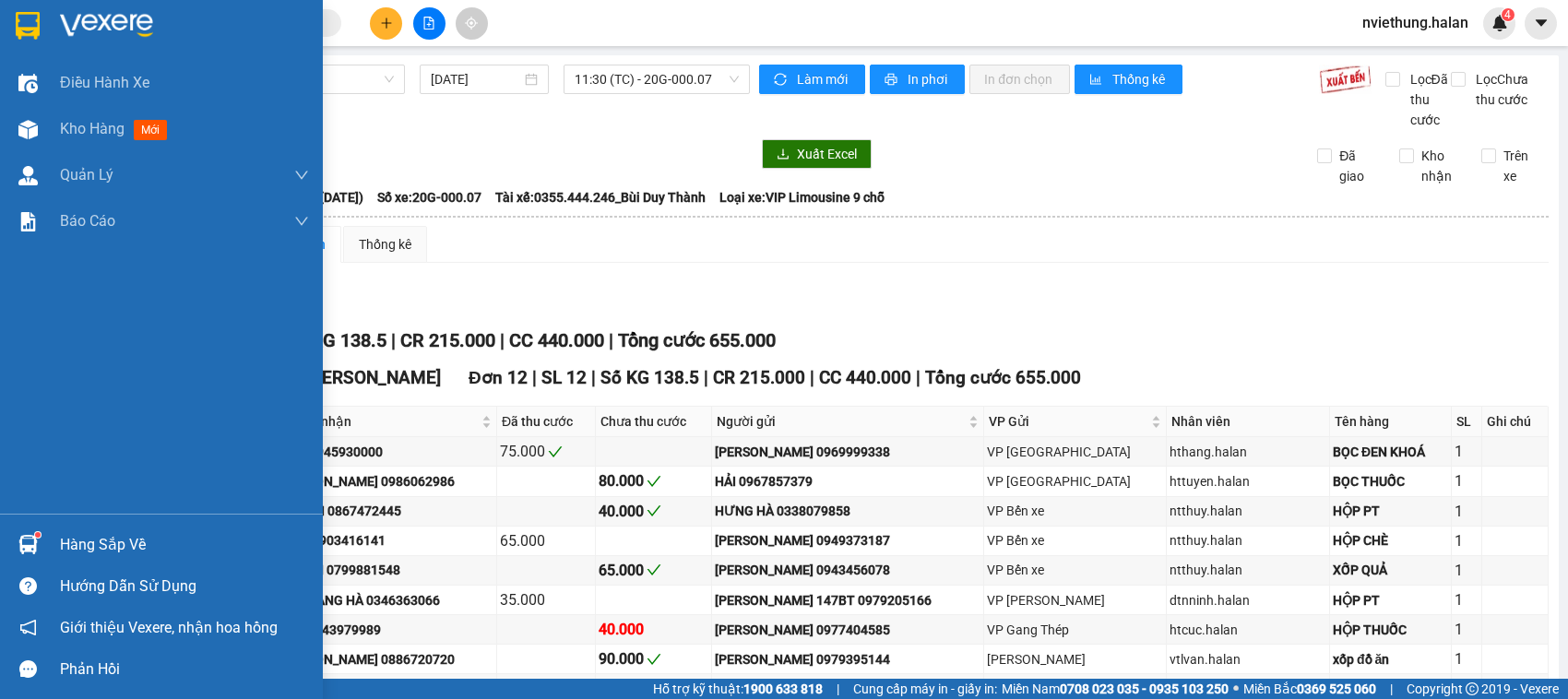
click at [43, 536] on div "Hàng sắp về" at bounding box center [161, 544] width 323 height 41
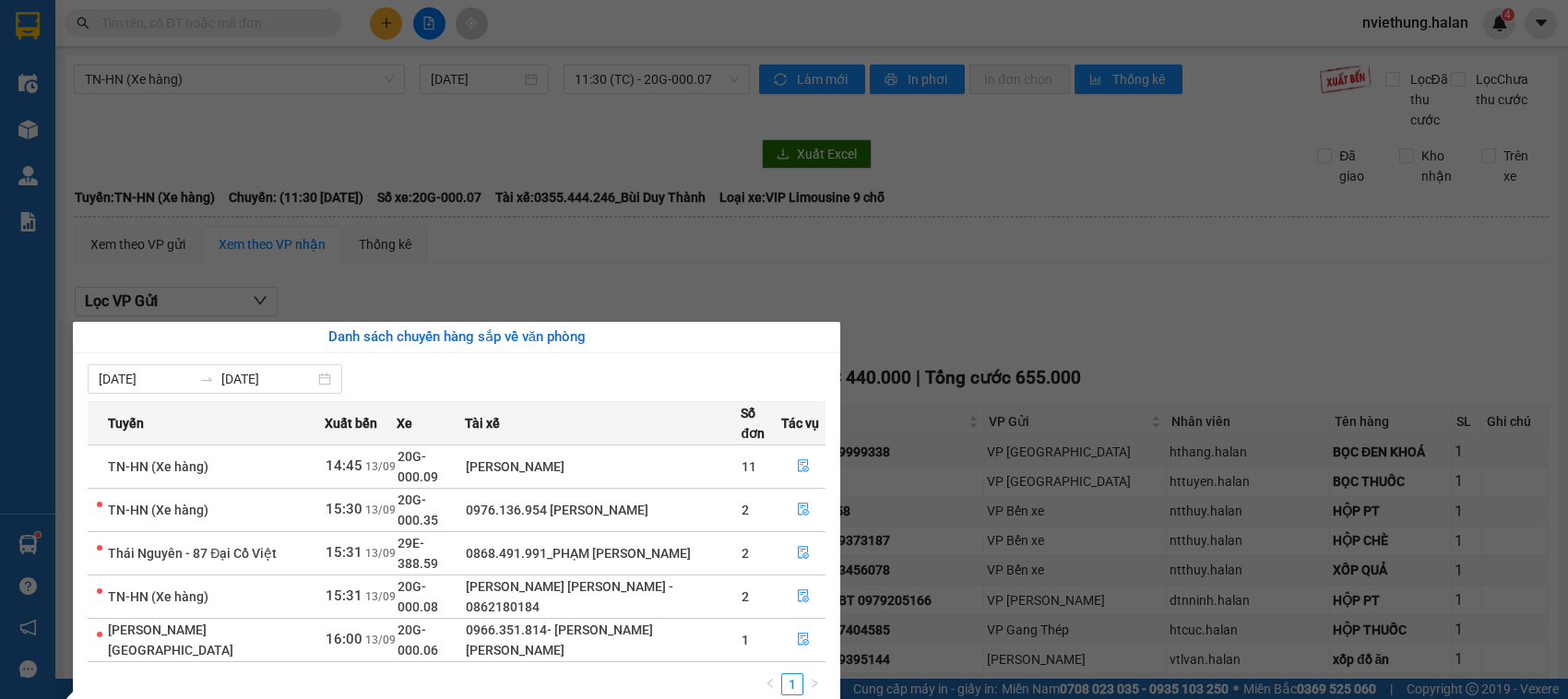
click at [307, 120] on section "Kết quả tìm kiếm ( 18 ) Bộ lọc Mã ĐH Trạng thái Món hàng Thu hộ Tổng cước Chưa …" at bounding box center [784, 350] width 1568 height 699
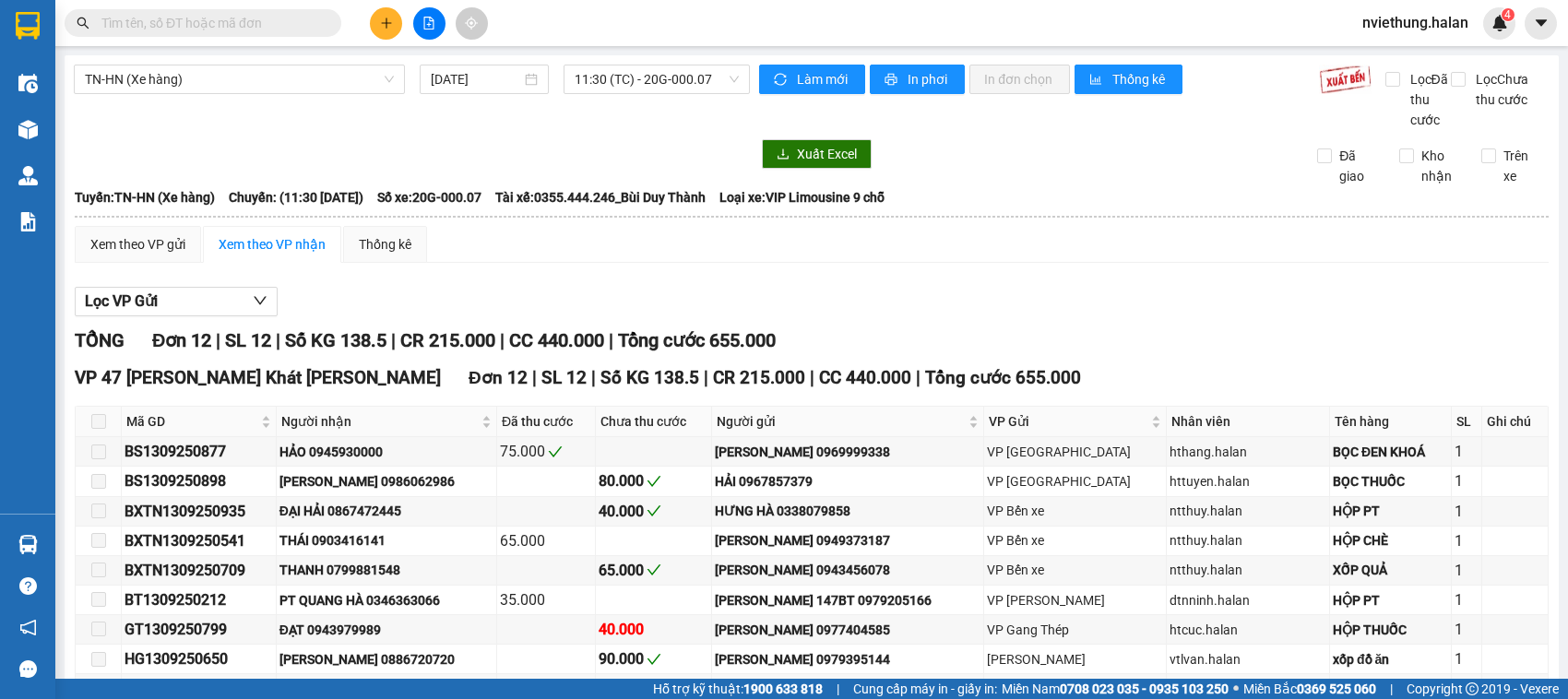
click at [296, 23] on input "text" at bounding box center [210, 23] width 217 height 21
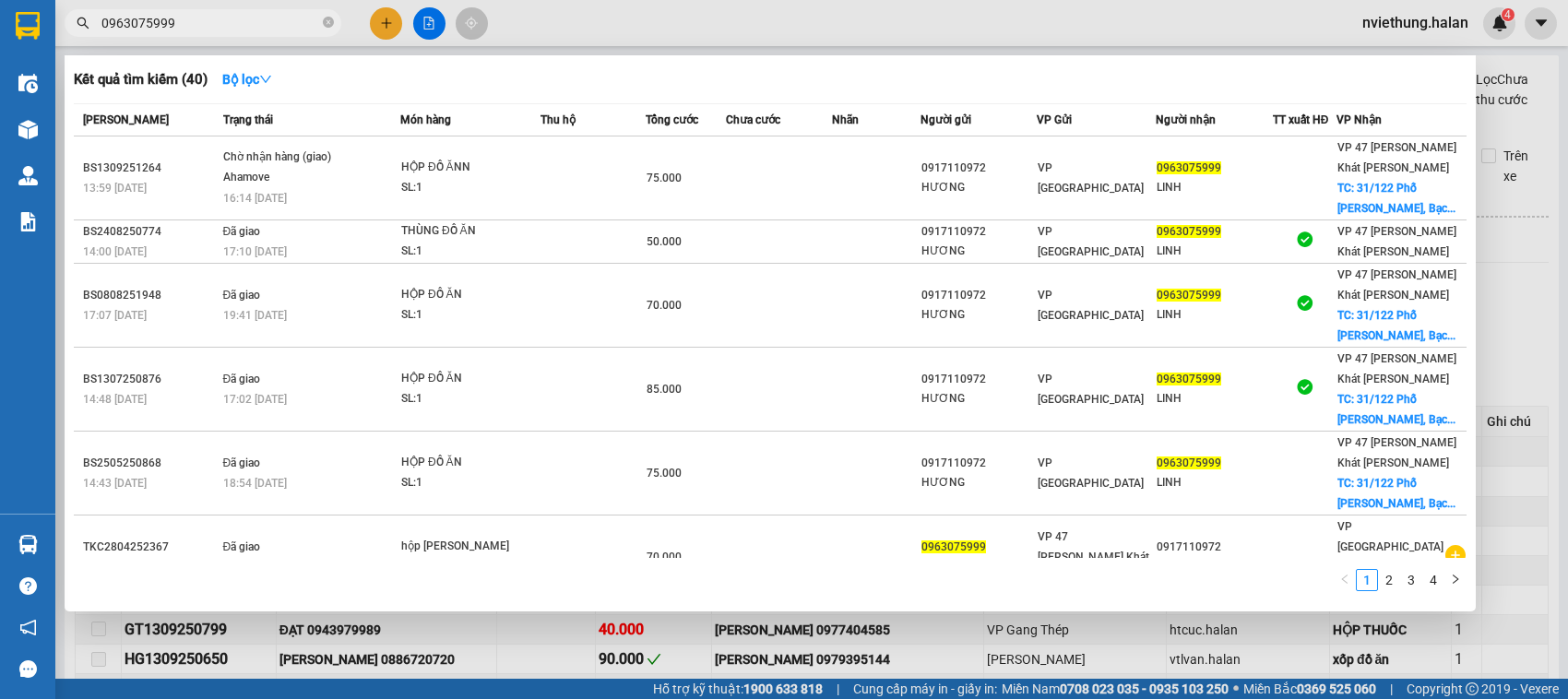
type input "0963075999"
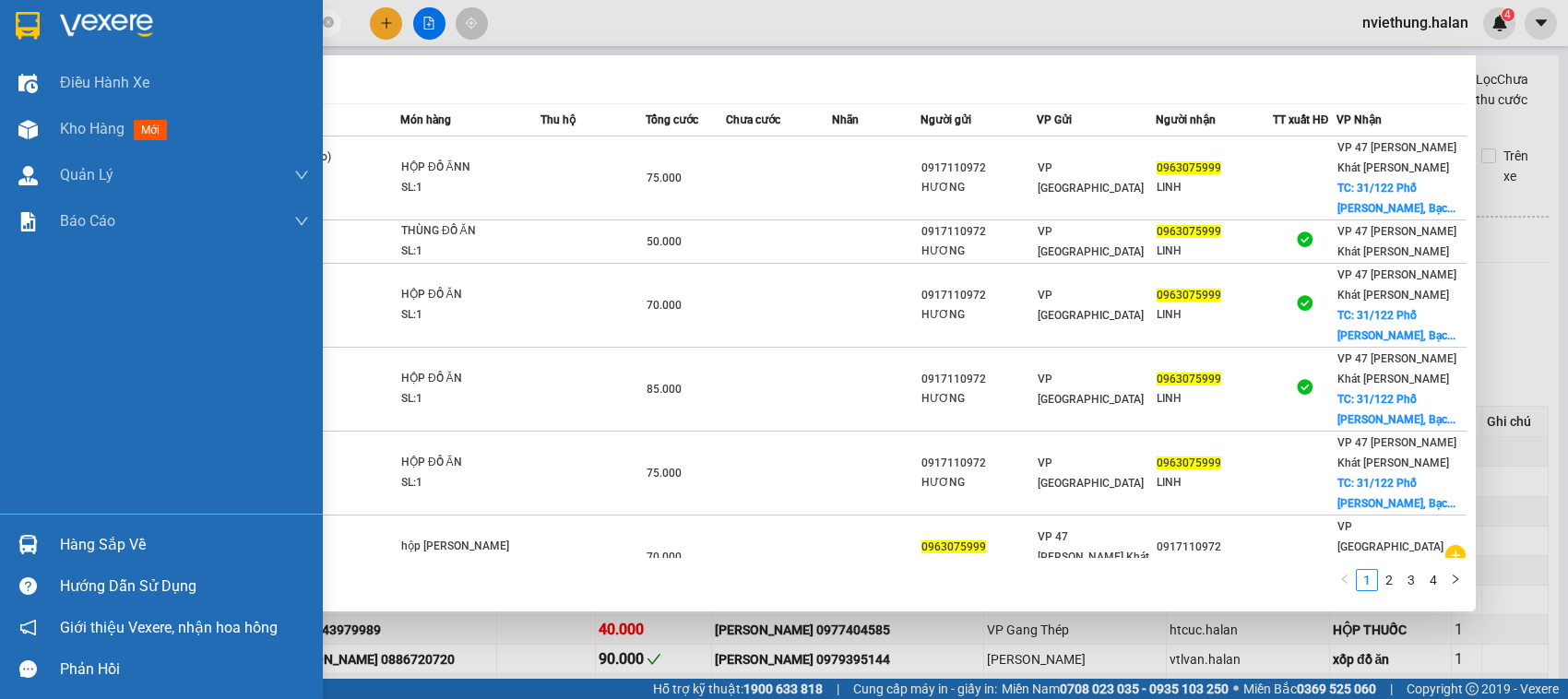
click at [66, 541] on div "Hàng sắp về" at bounding box center [184, 545] width 249 height 27
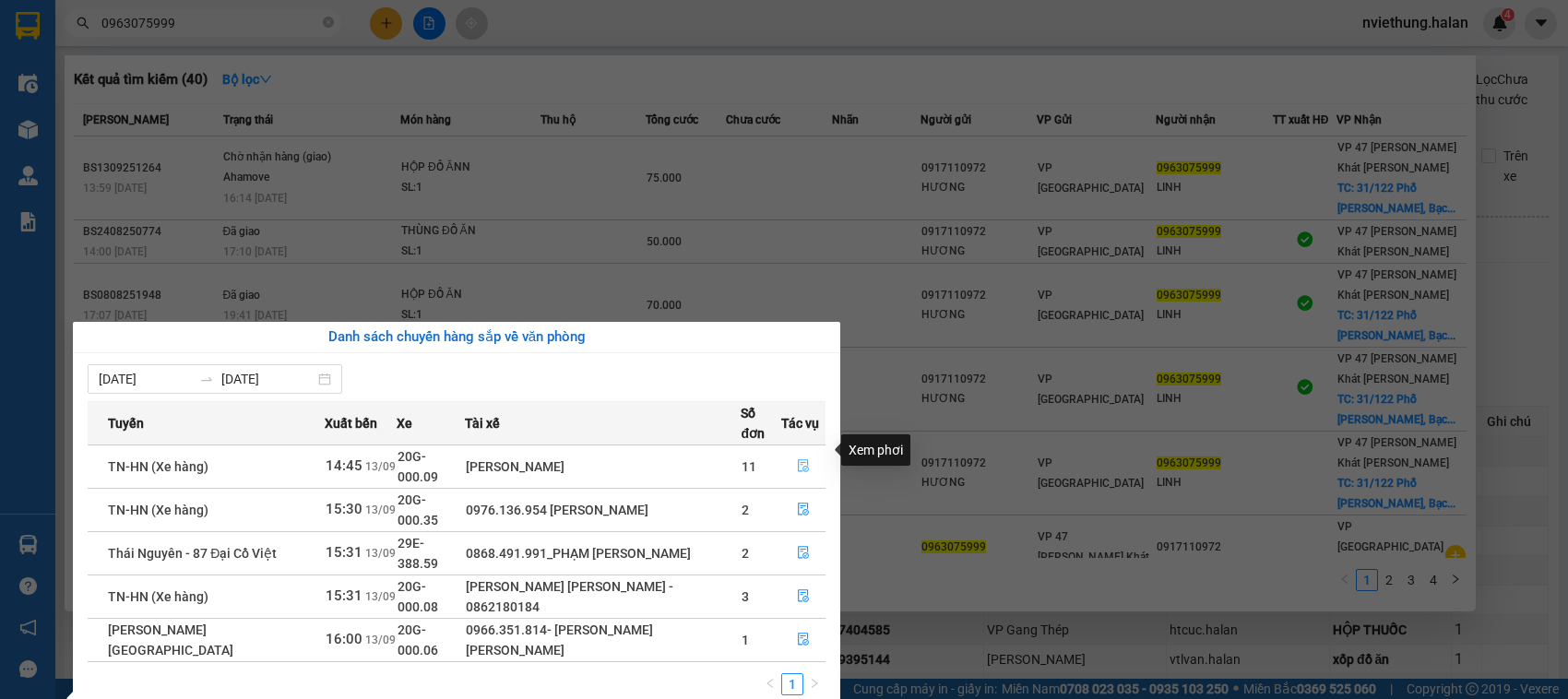
click at [800, 459] on icon "file-done" at bounding box center [803, 465] width 13 height 13
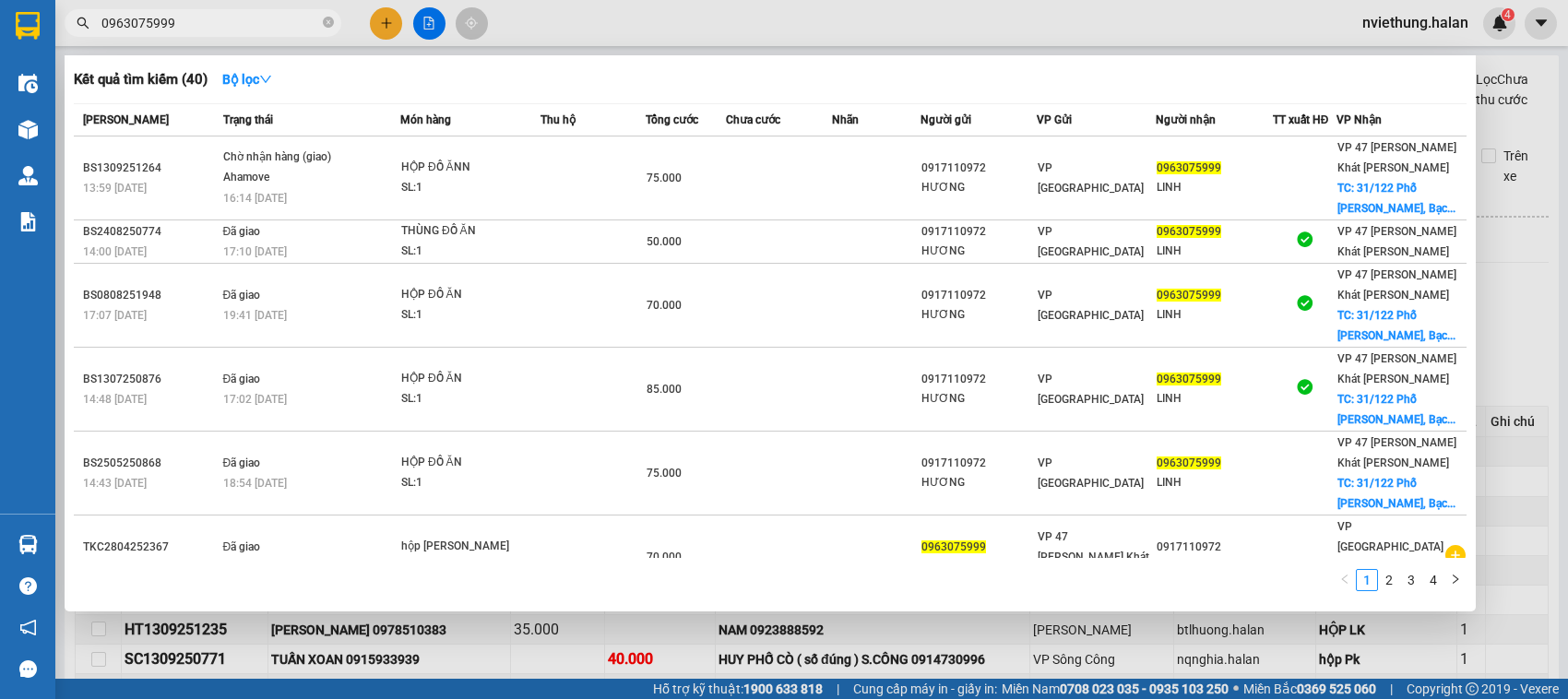
click at [321, 23] on span "0963075999" at bounding box center [203, 23] width 277 height 27
click at [329, 22] on icon "close-circle" at bounding box center [328, 22] width 11 height 11
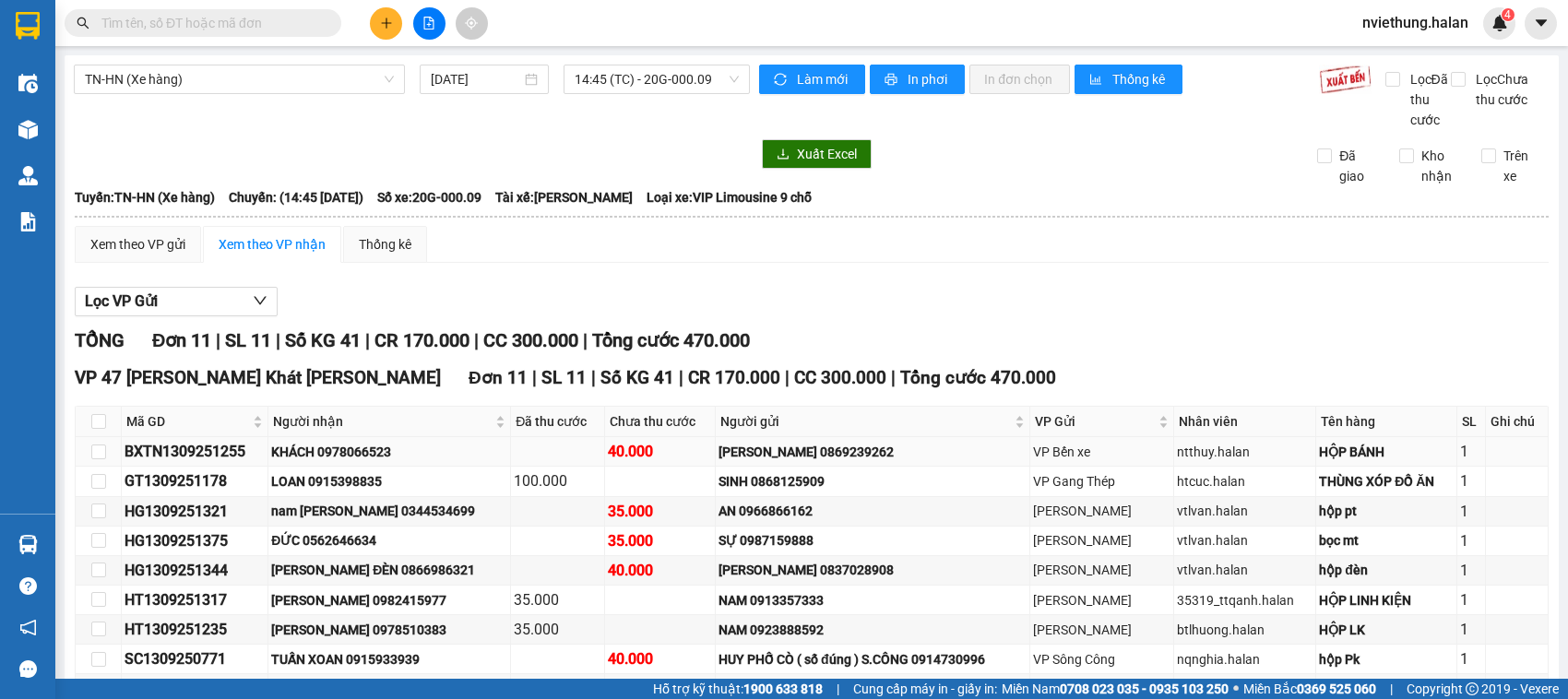
scroll to position [203, 0]
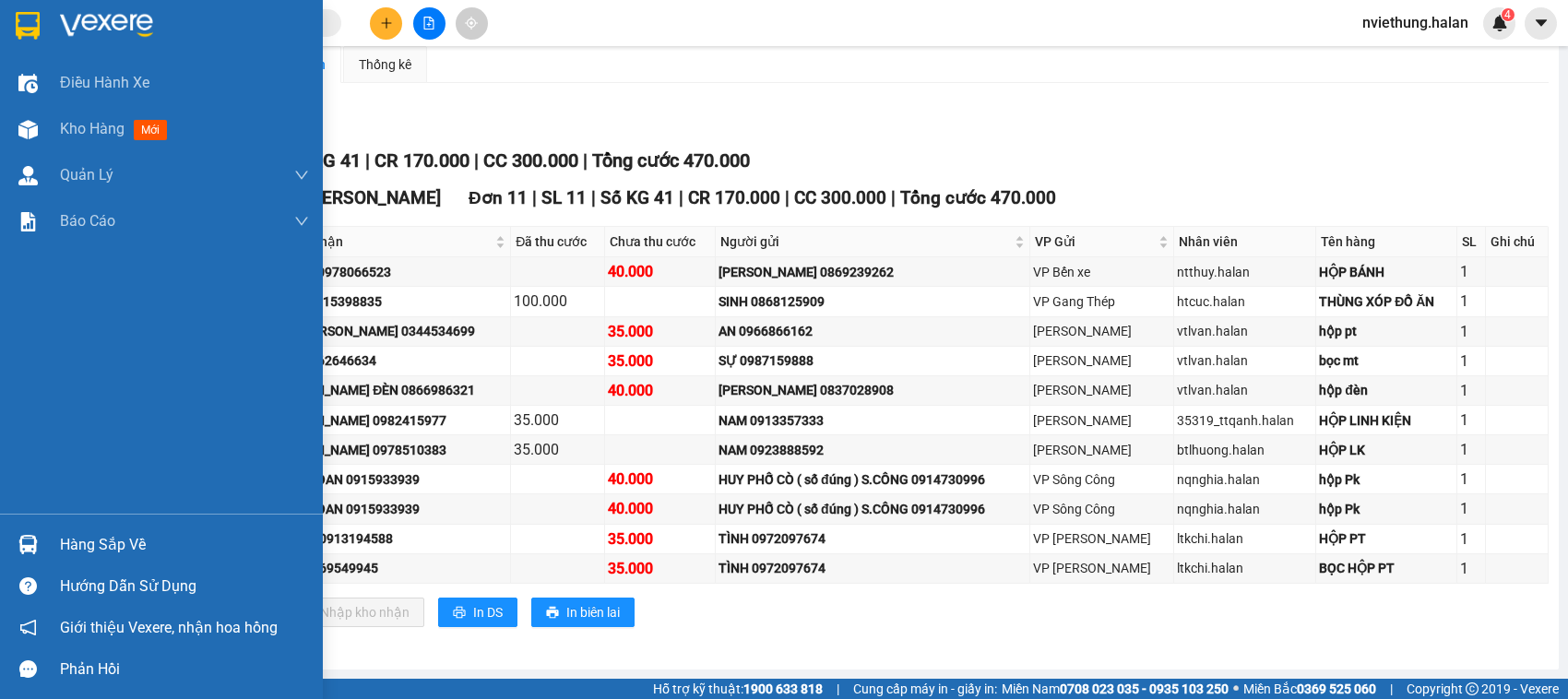
click at [29, 536] on img at bounding box center [28, 545] width 20 height 20
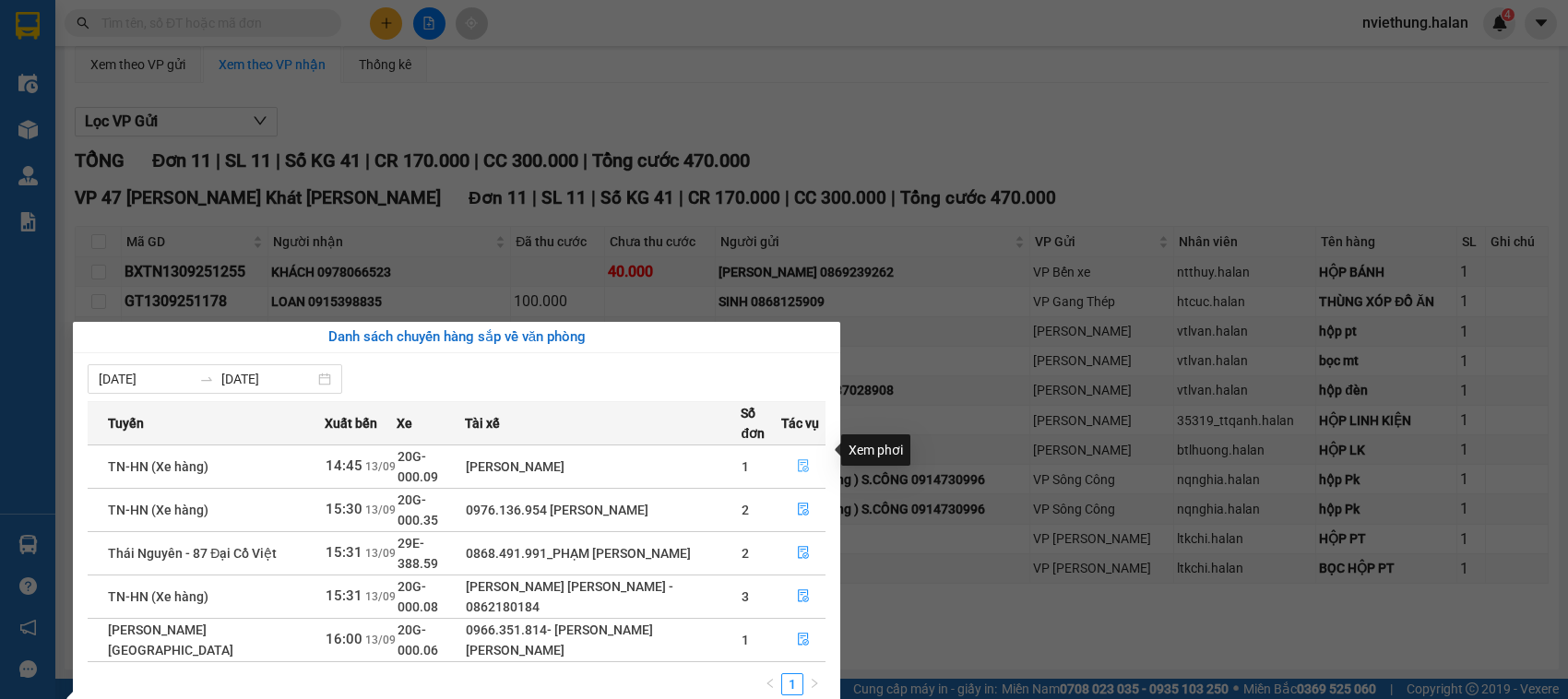
click at [803, 459] on icon "file-done" at bounding box center [803, 465] width 13 height 13
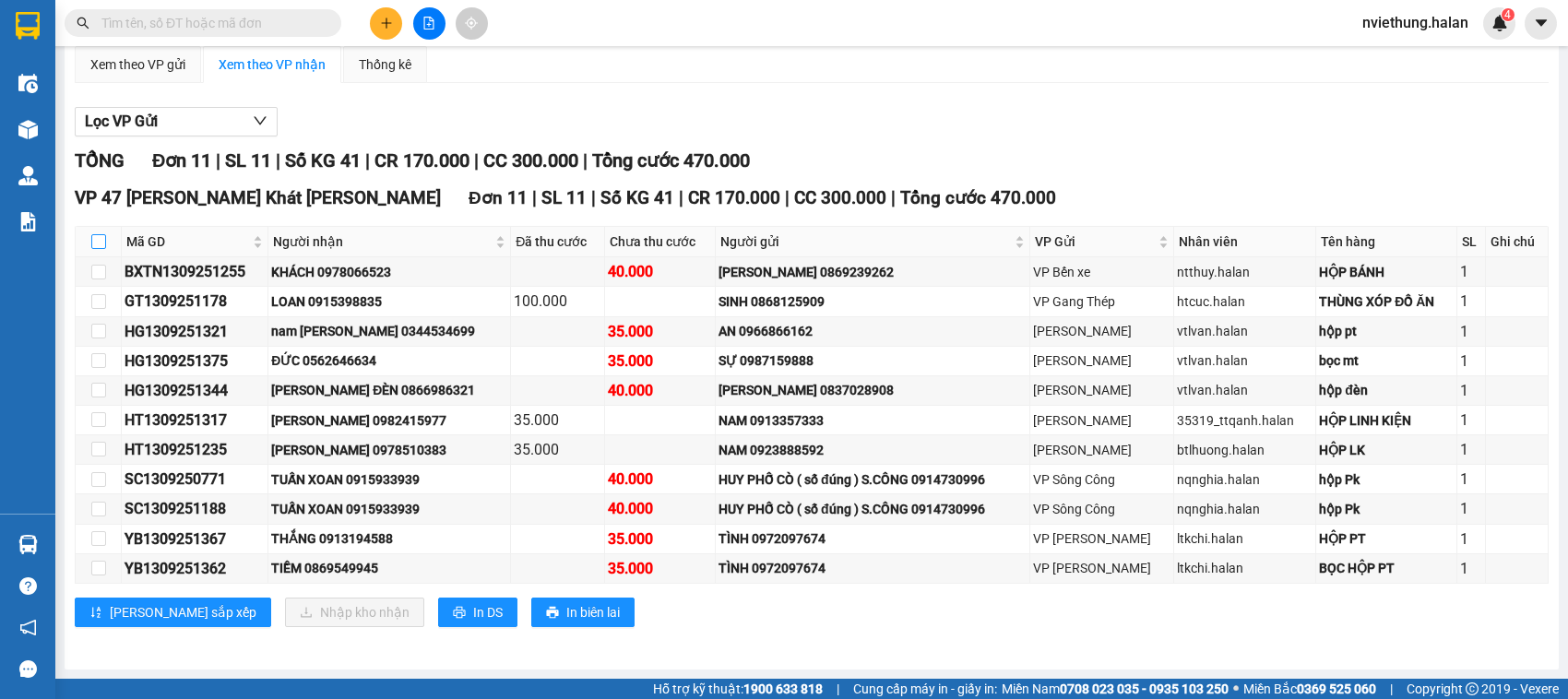
click at [100, 240] on input "checkbox" at bounding box center [98, 241] width 15 height 15
checkbox input "true"
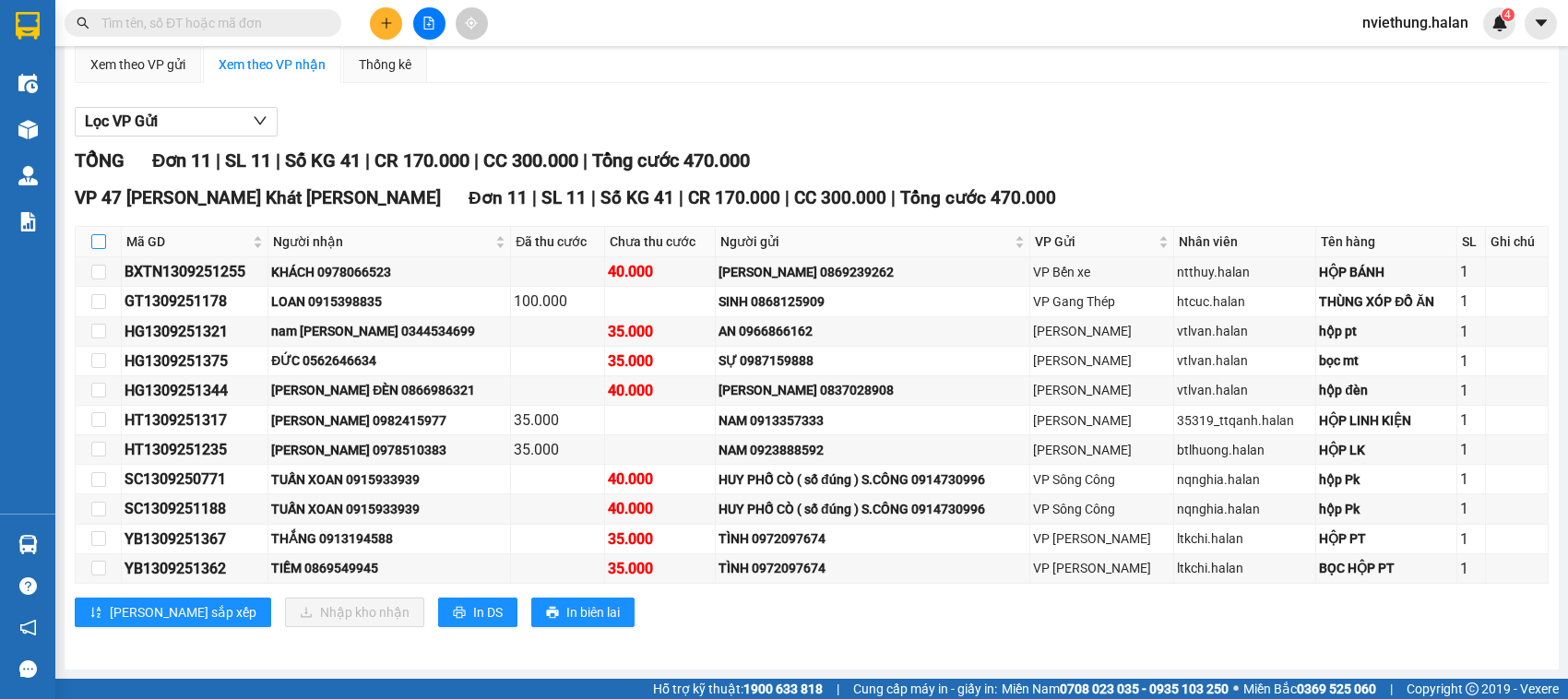
checkbox input "true"
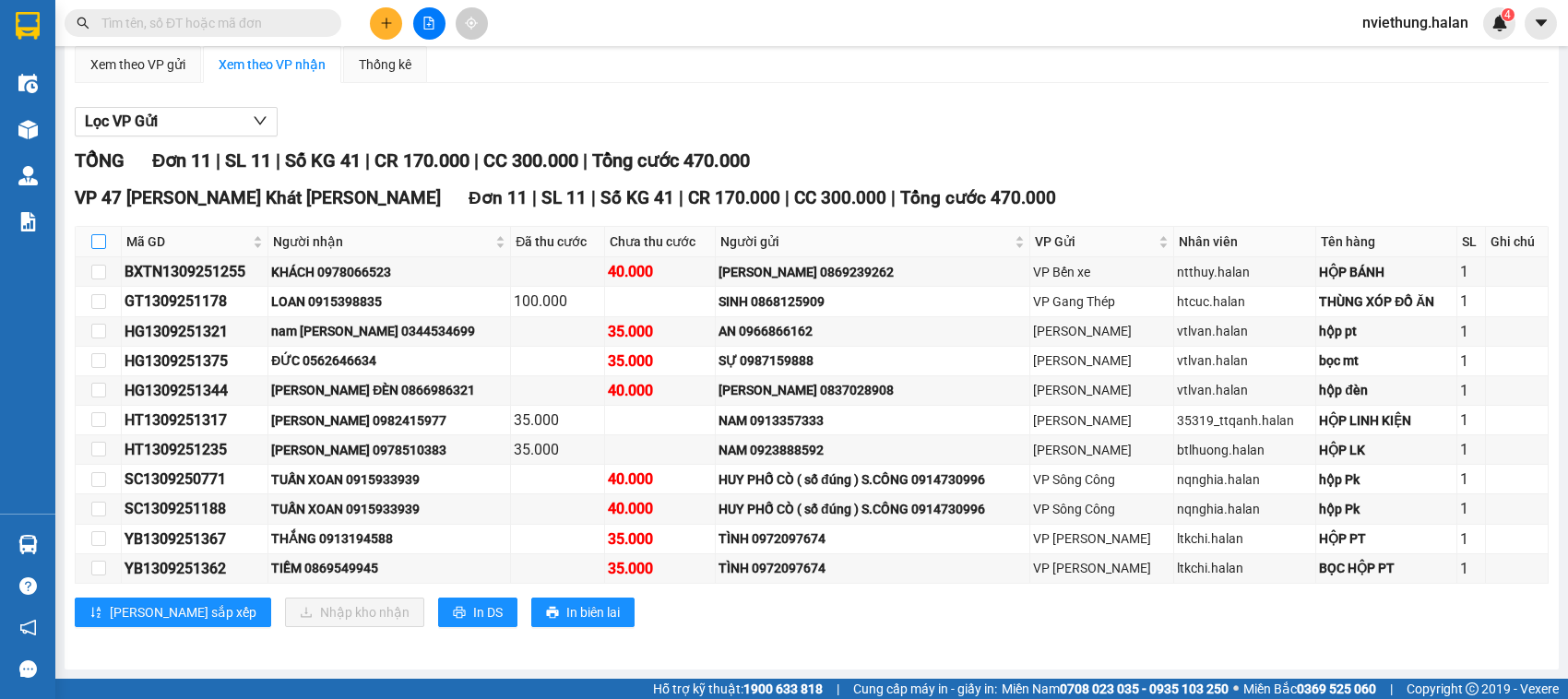
checkbox input "true"
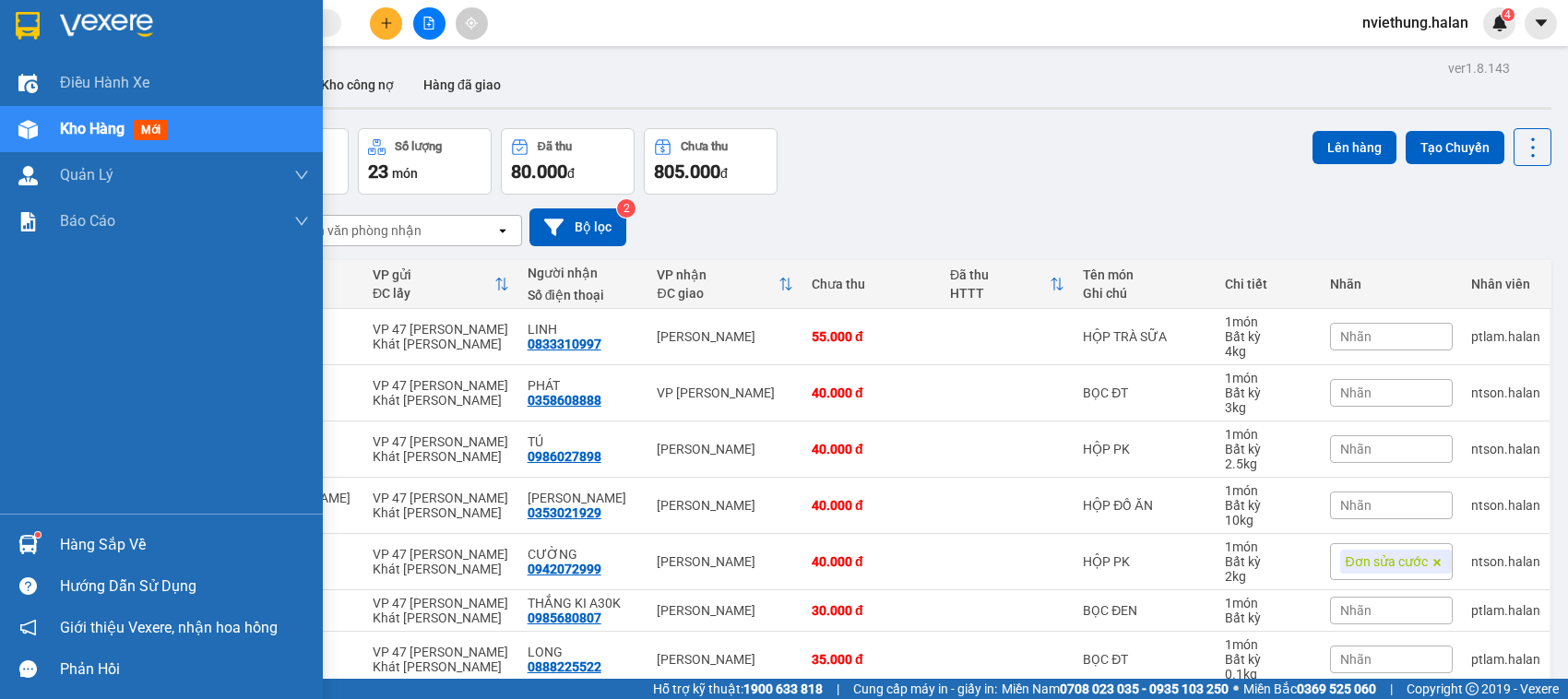
click at [124, 541] on div "Hàng sắp về" at bounding box center [184, 545] width 249 height 27
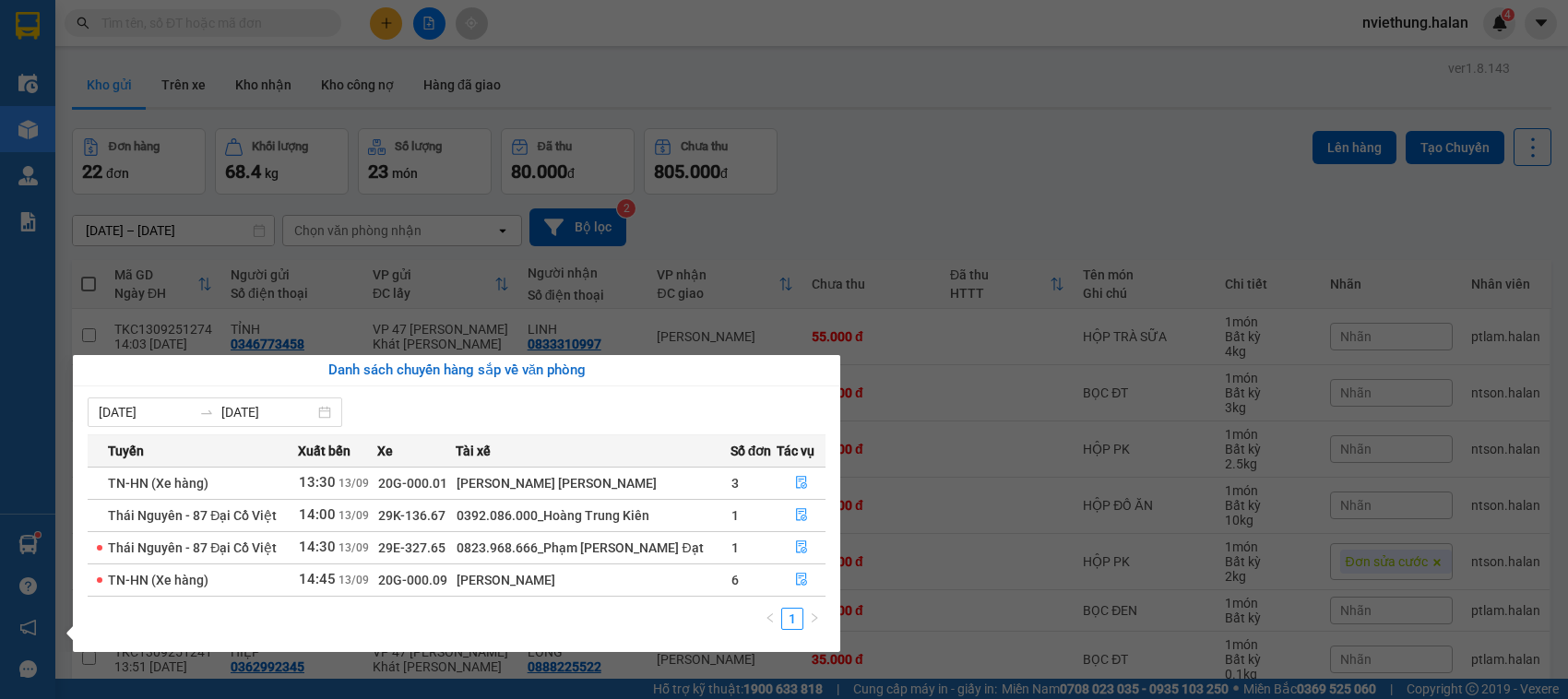
click at [767, 70] on section "Kết quả tìm kiếm ( 0 ) Bộ lọc No Data nviethung.halan 4 Điều hành xe Kho hàng m…" at bounding box center [784, 350] width 1568 height 699
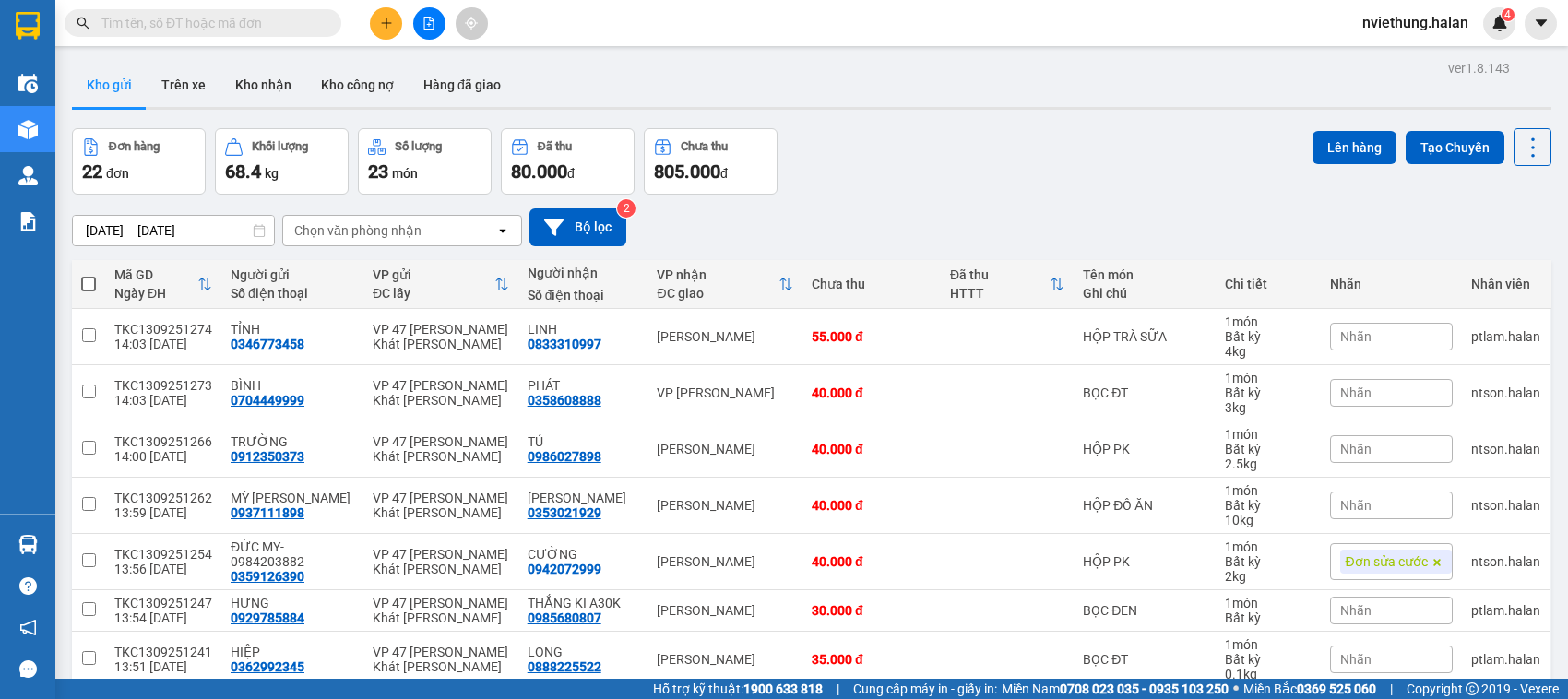
click at [245, 29] on input "text" at bounding box center [210, 23] width 217 height 21
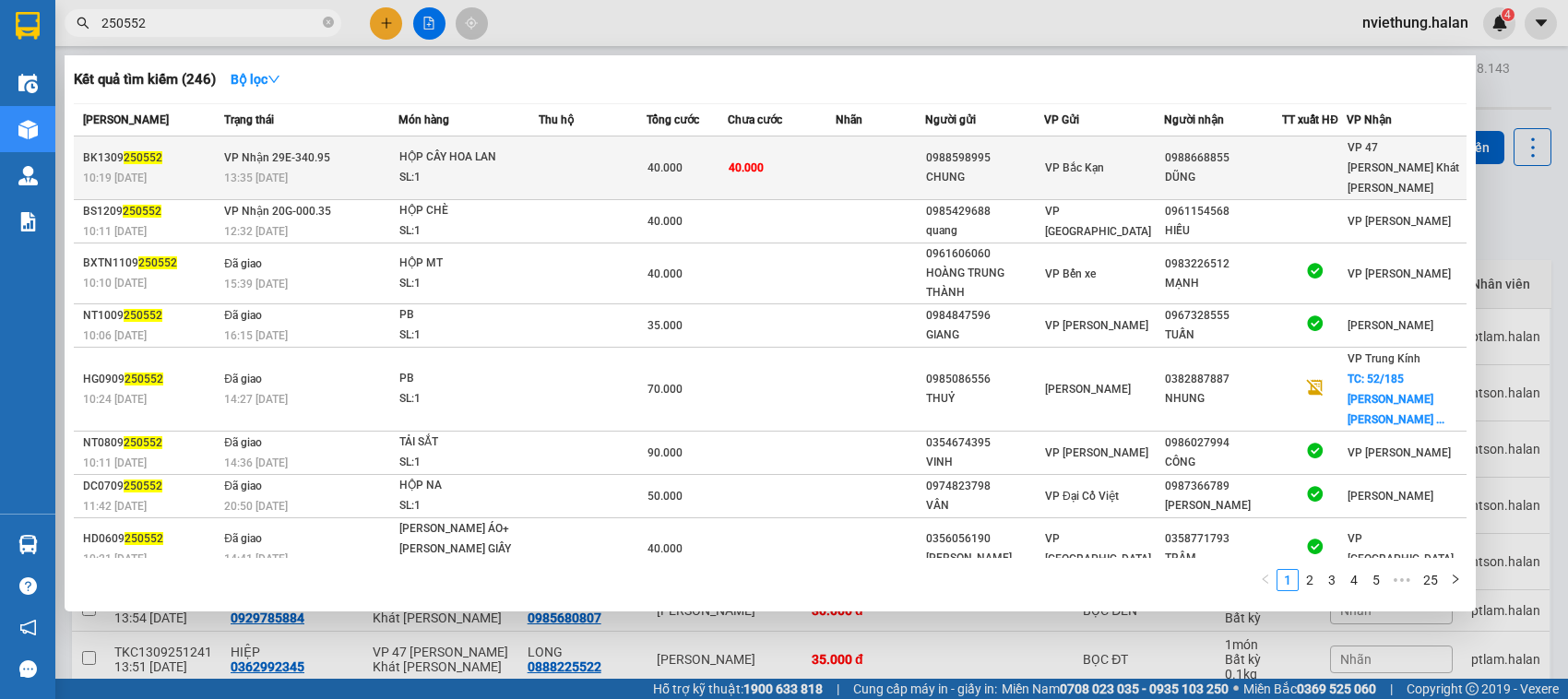
type input "250552"
click at [623, 176] on td at bounding box center [591, 167] width 107 height 64
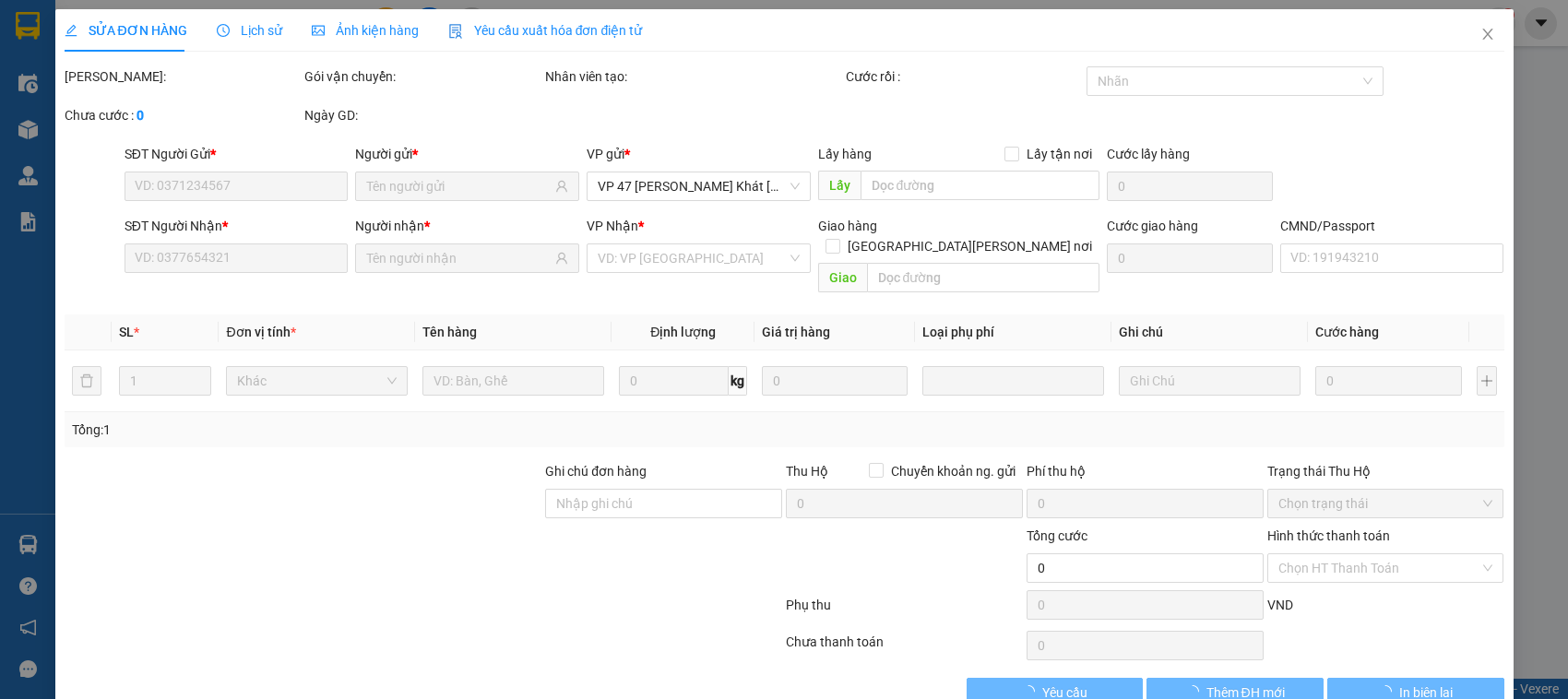
type input "0988598995"
type input "CHUNG"
type input "0988668855"
type input "DŨNG"
type input "40.000"
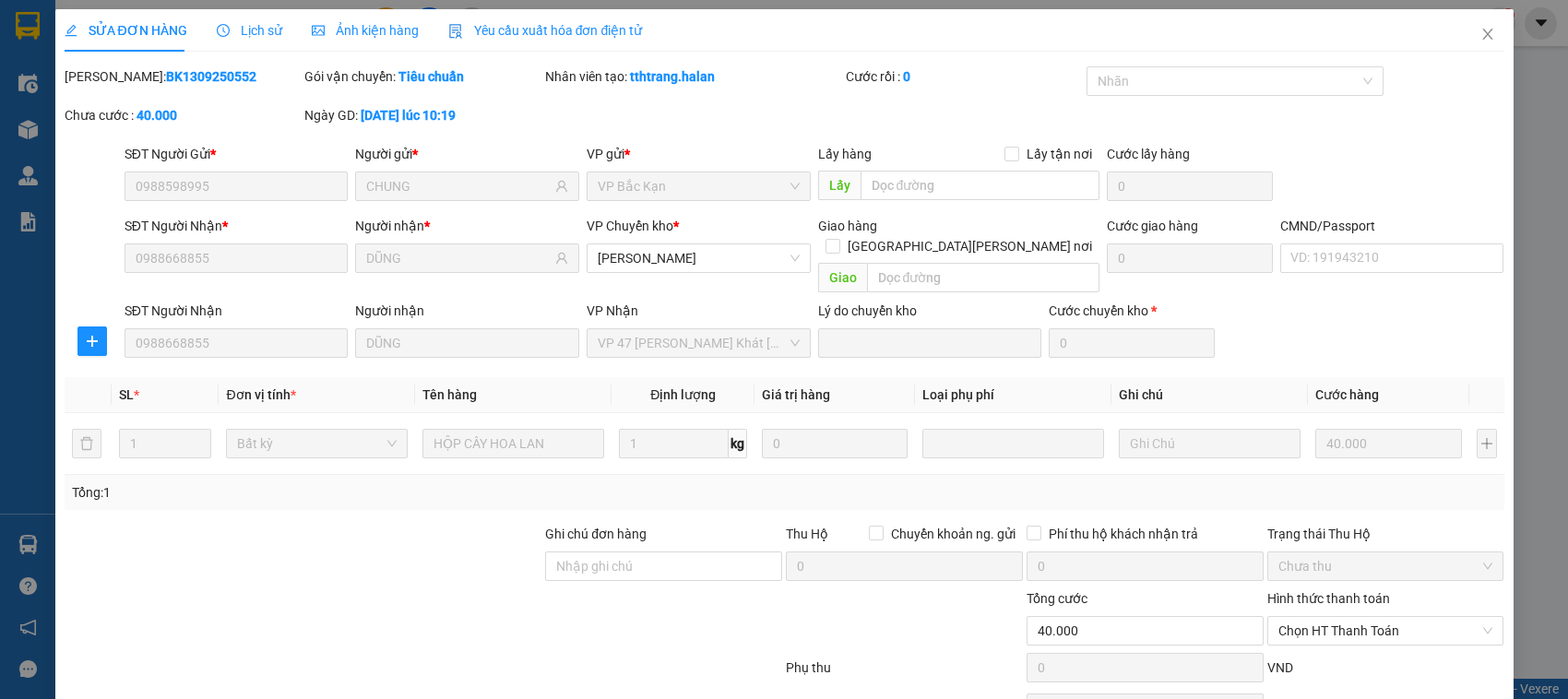
scroll to position [88, 0]
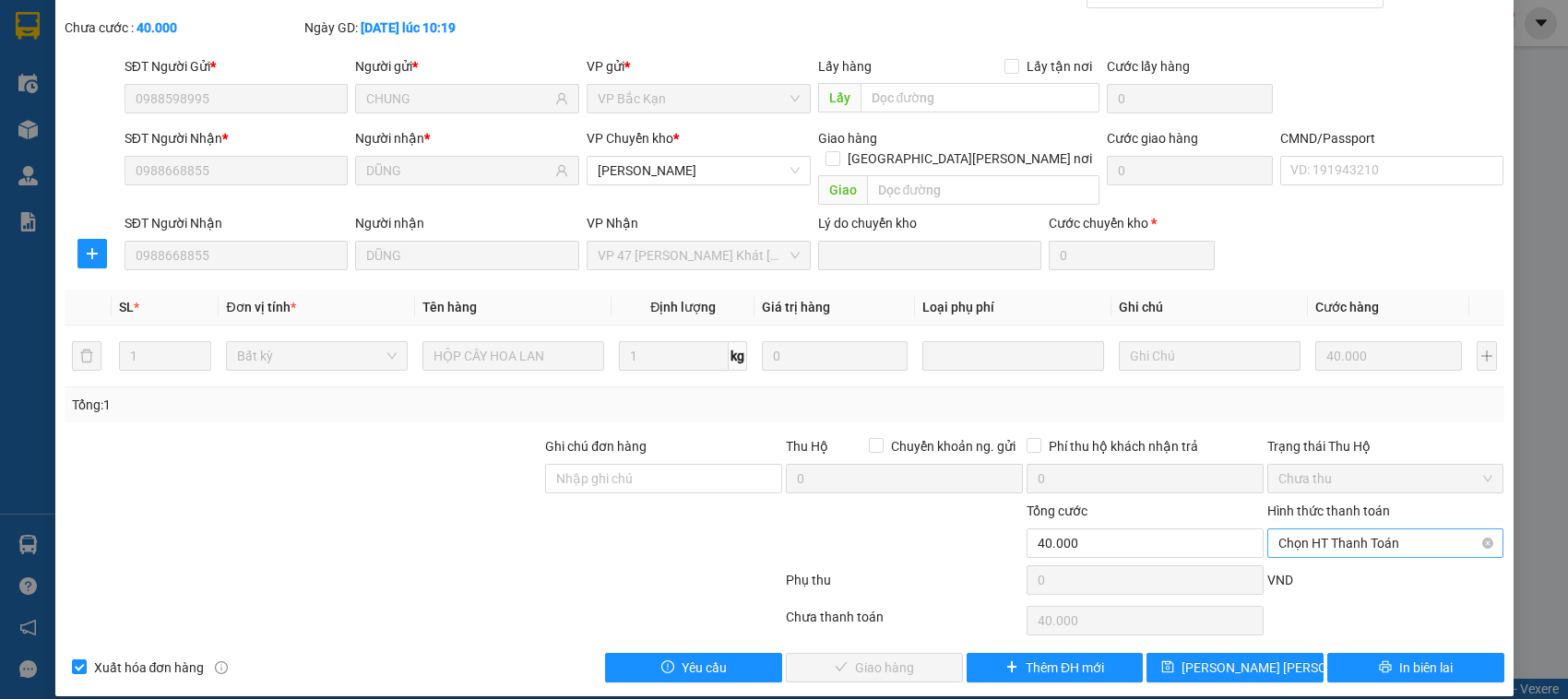
click at [1310, 530] on span "Chọn HT Thanh Toán" at bounding box center [1386, 543] width 215 height 27
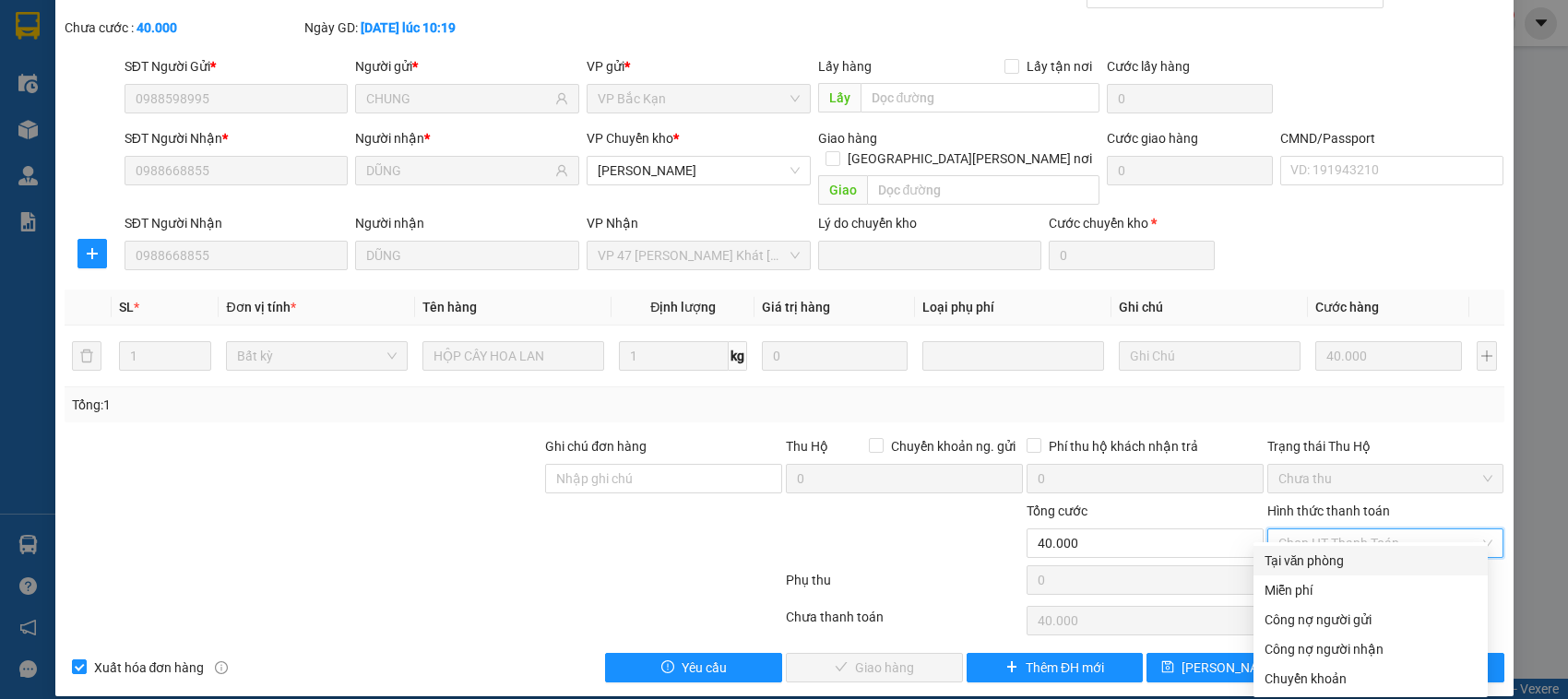
click at [1299, 554] on div "Tại văn phòng" at bounding box center [1370, 561] width 212 height 21
type input "0"
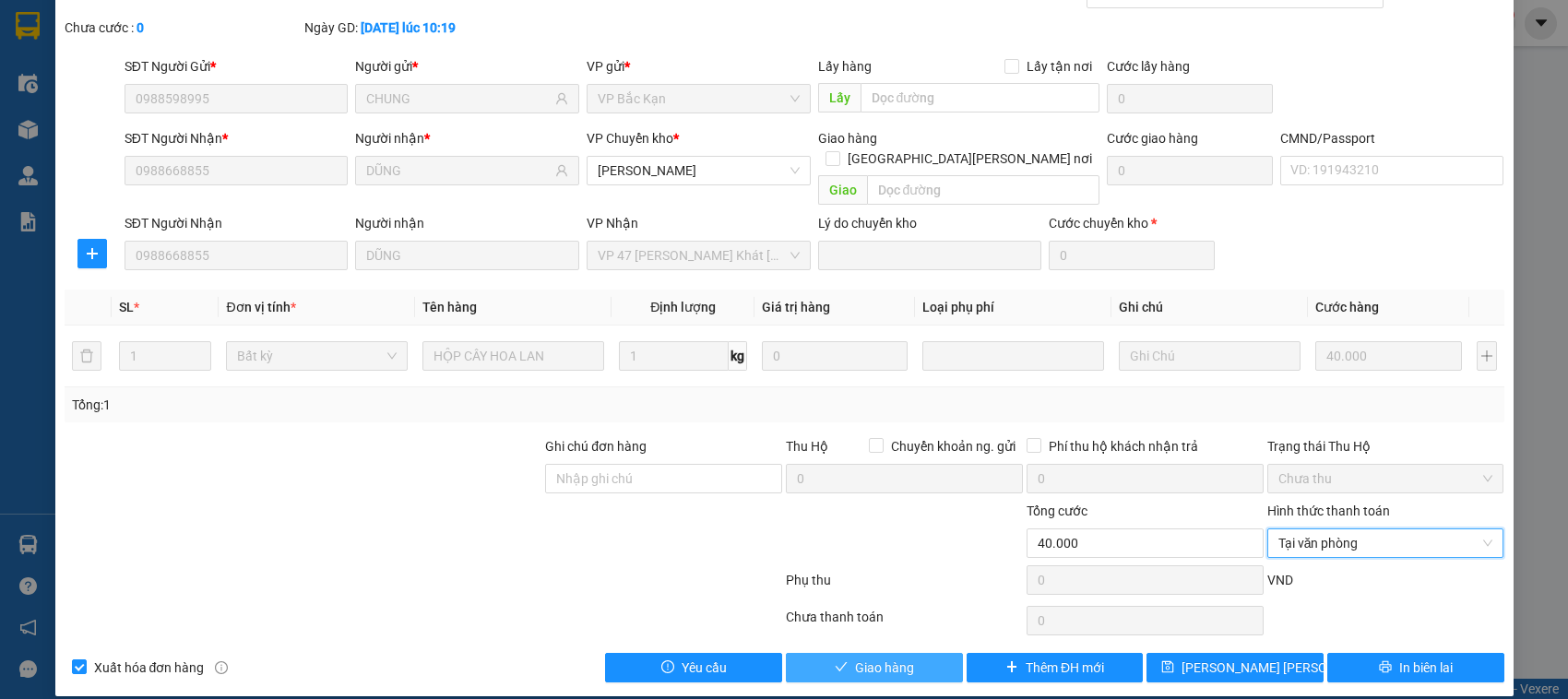
click at [893, 658] on span "Giao hàng" at bounding box center [885, 668] width 59 height 21
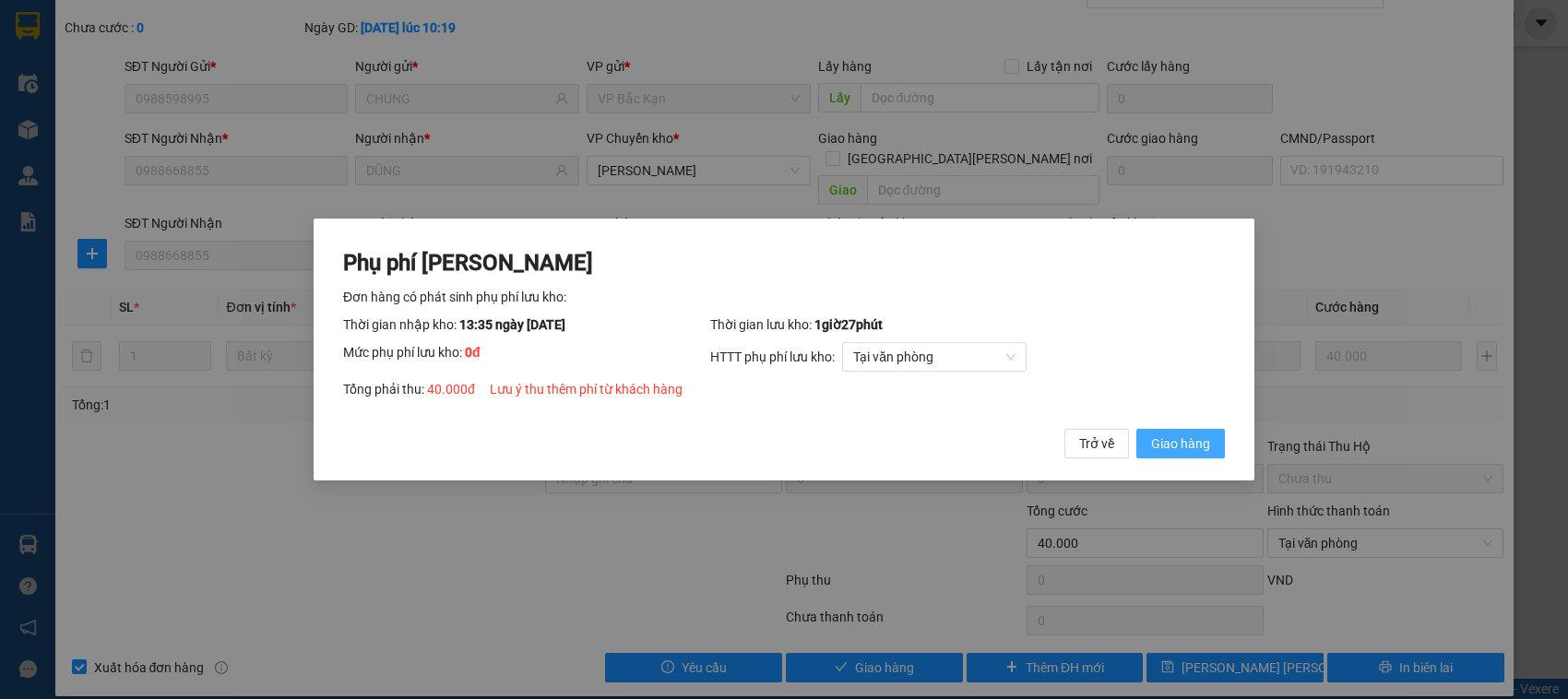
click at [1196, 449] on span "Giao hàng" at bounding box center [1180, 443] width 59 height 21
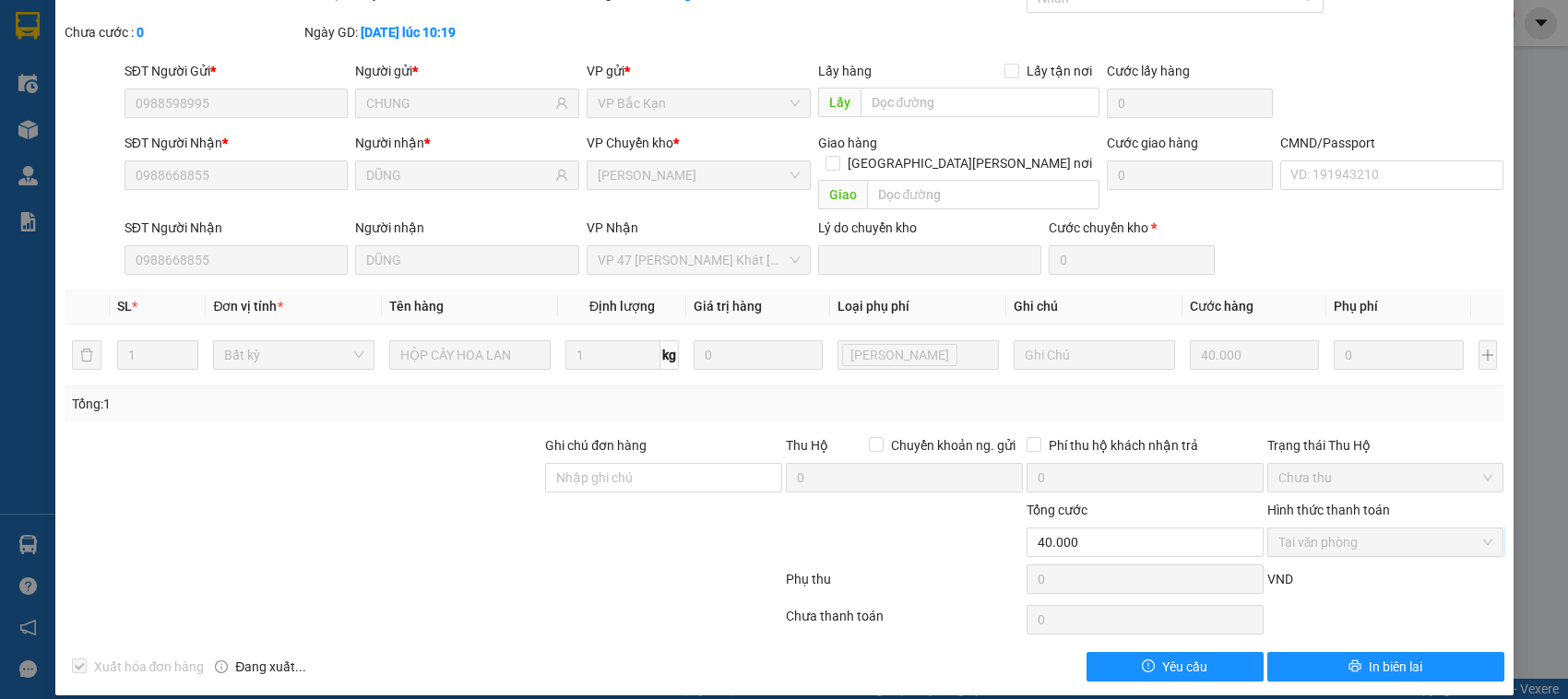
scroll to position [0, 0]
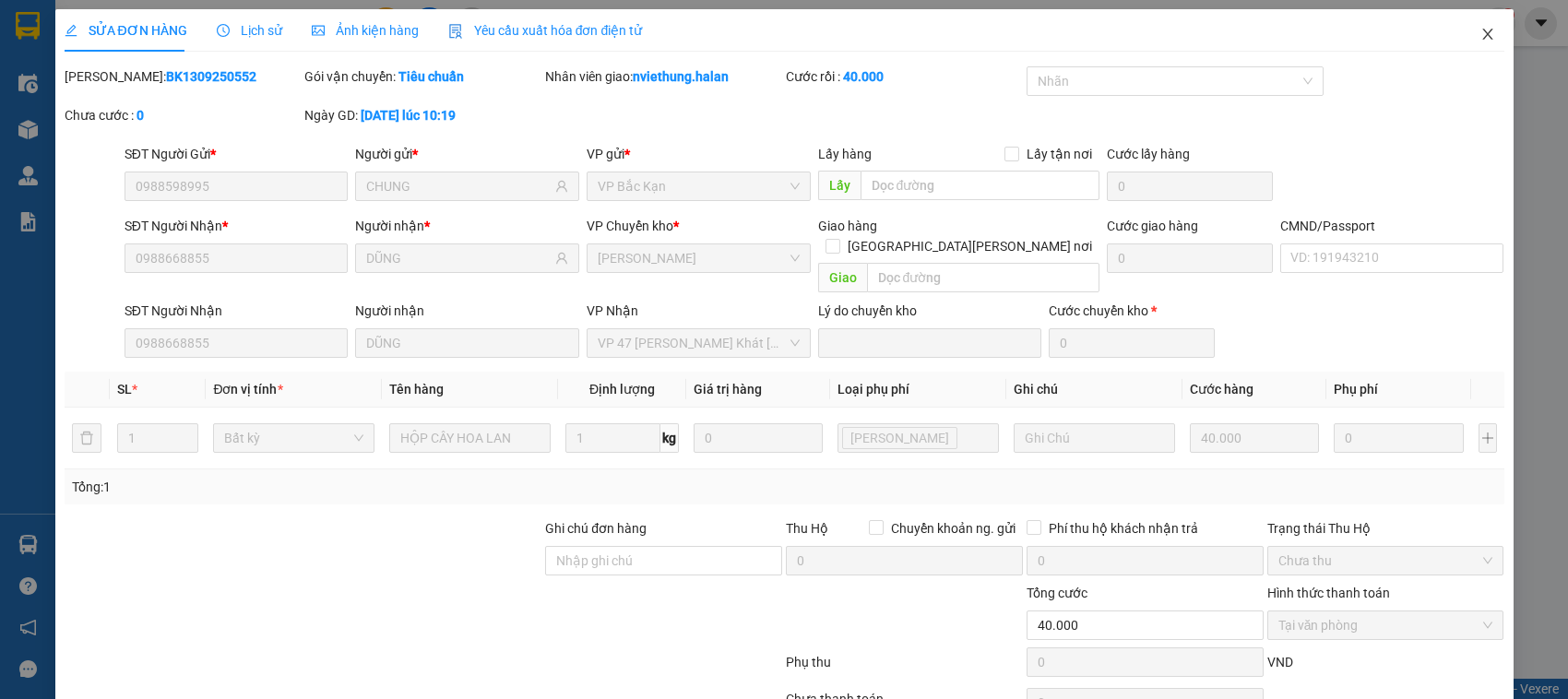
click at [1480, 33] on icon "close" at bounding box center [1487, 33] width 15 height 15
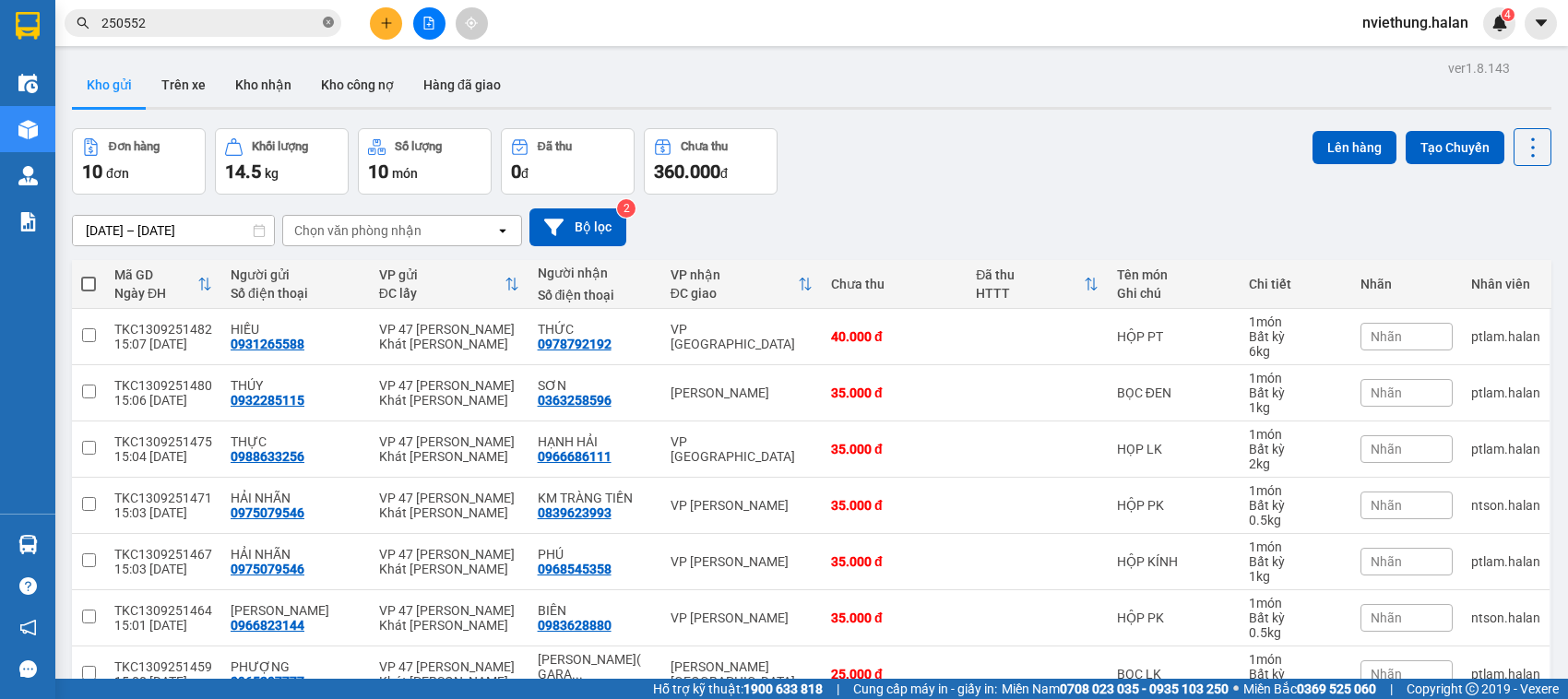
click at [329, 24] on icon "close-circle" at bounding box center [328, 22] width 11 height 11
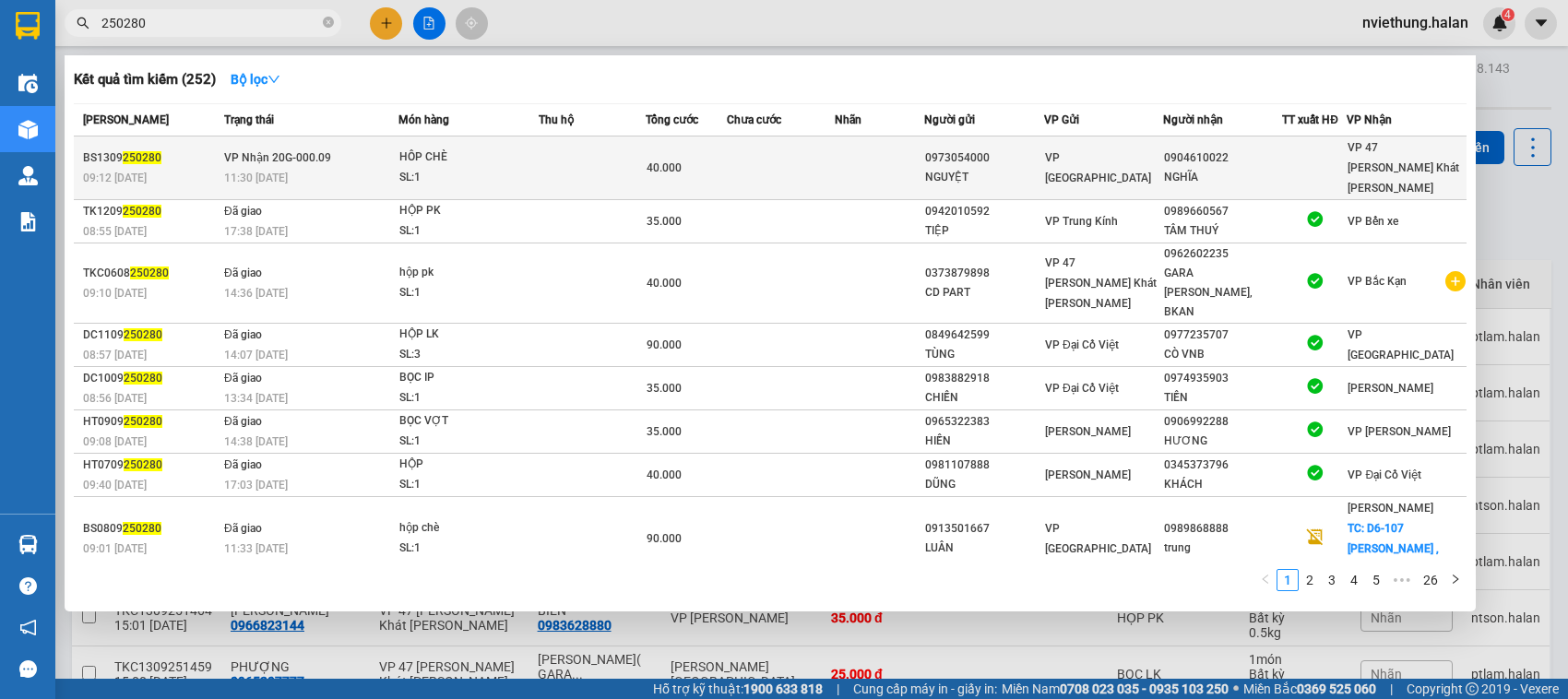
type input "250280"
click at [884, 157] on td at bounding box center [879, 167] width 89 height 64
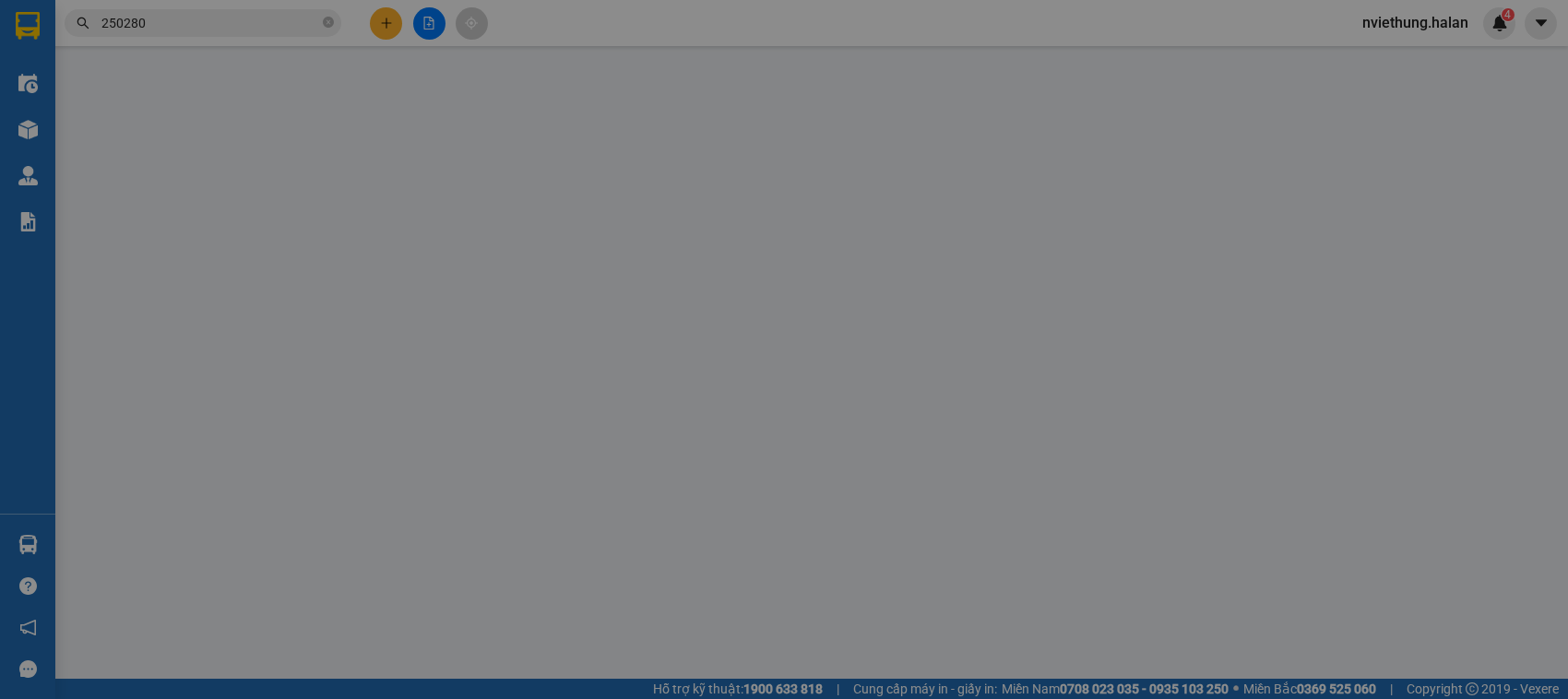
type input "0973054000"
type input "NGUYỆT"
type input "0904610022"
type input "NGHĨA"
type input "40.000"
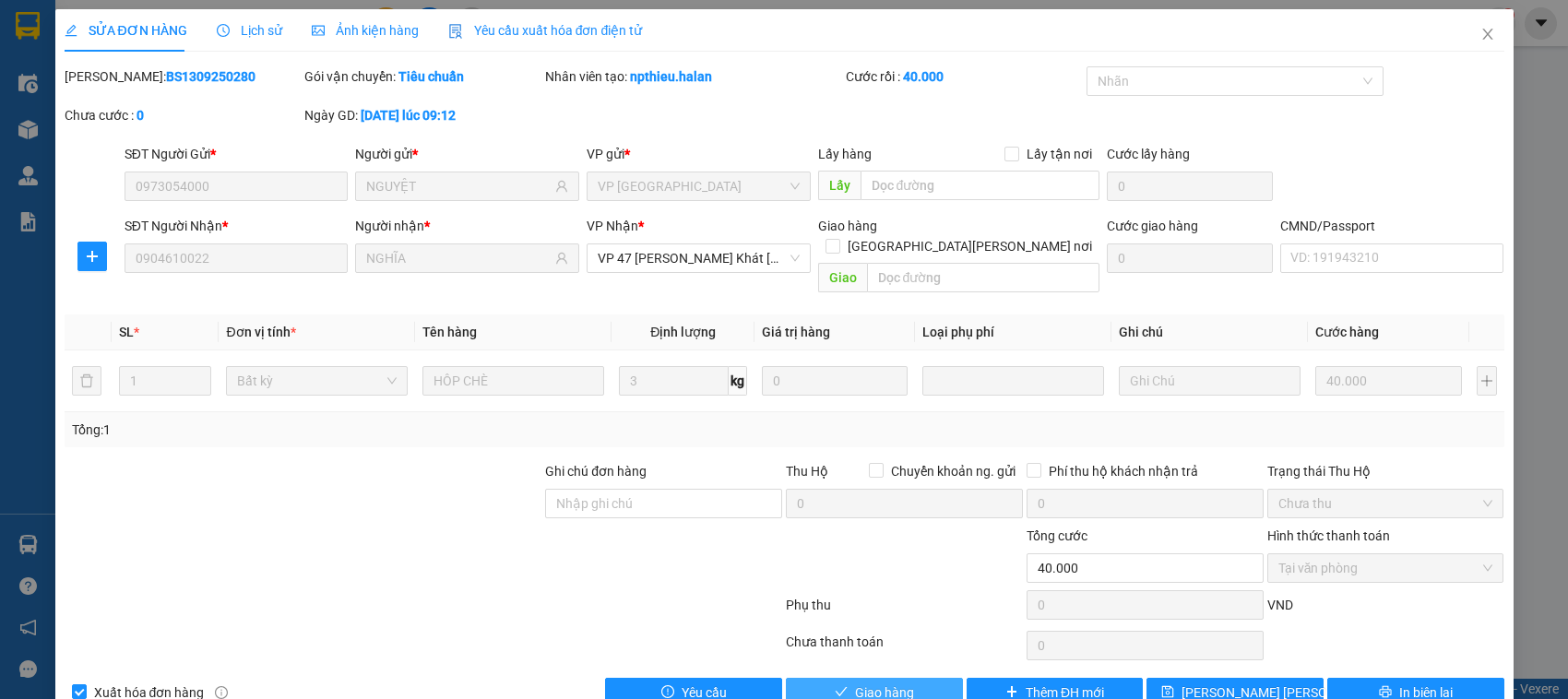
click at [871, 682] on span "Giao hàng" at bounding box center [885, 692] width 59 height 21
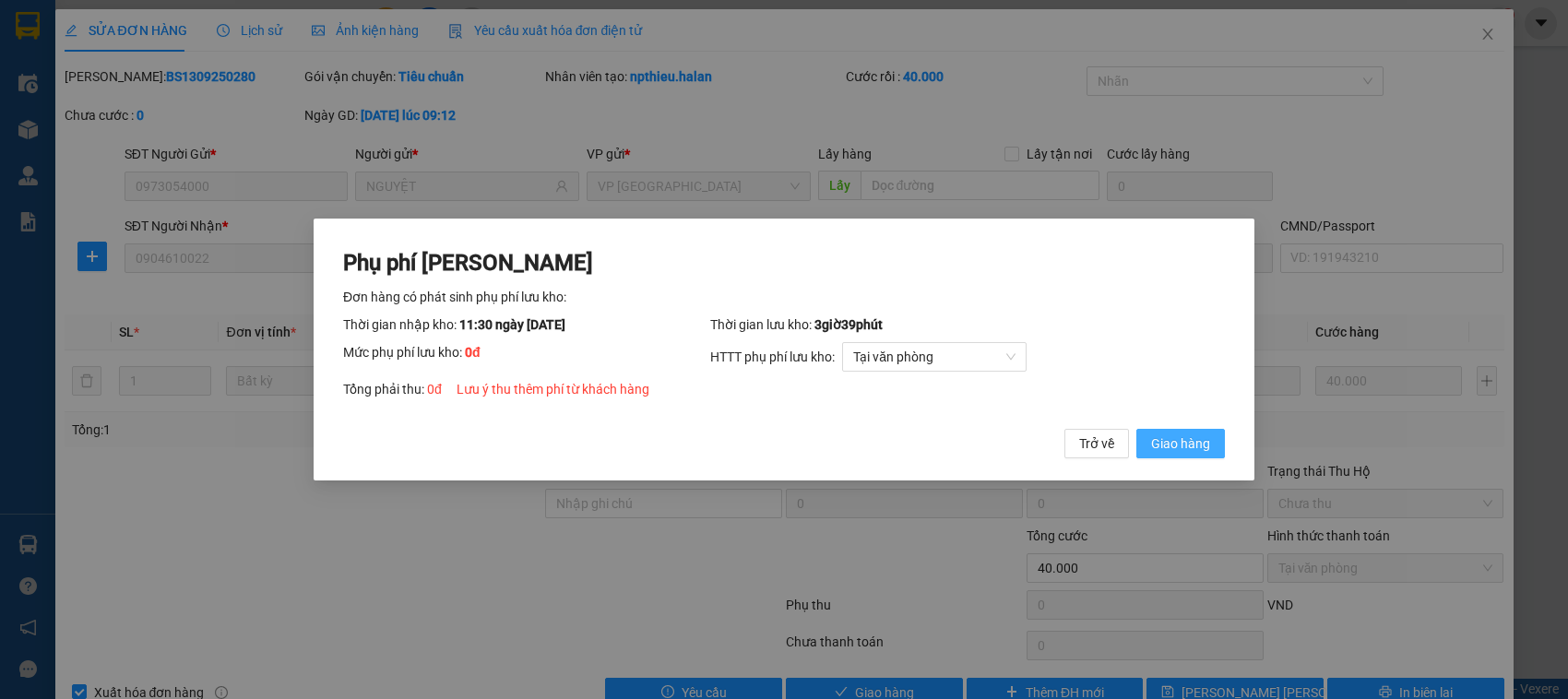
click at [1182, 435] on span "Giao hàng" at bounding box center [1180, 443] width 59 height 21
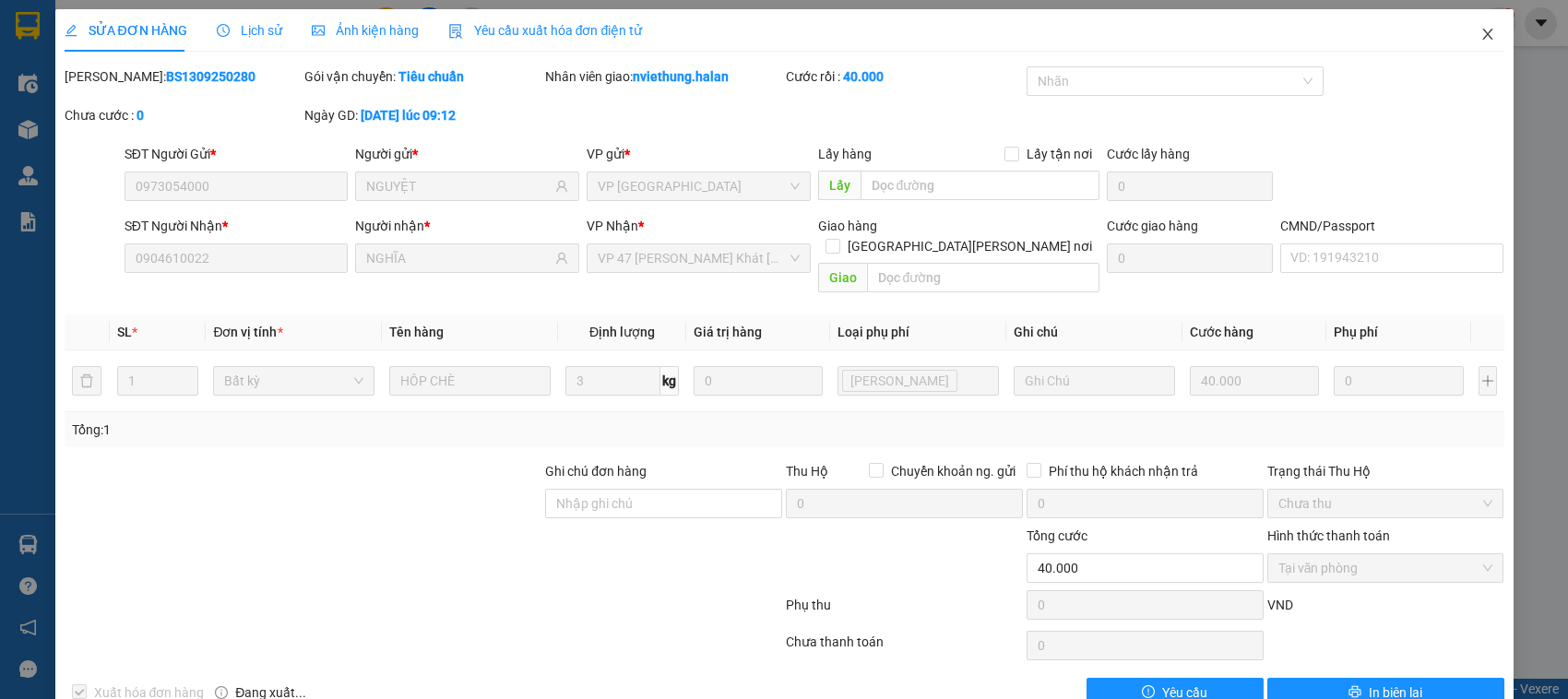
click at [1480, 30] on icon "close" at bounding box center [1487, 33] width 15 height 15
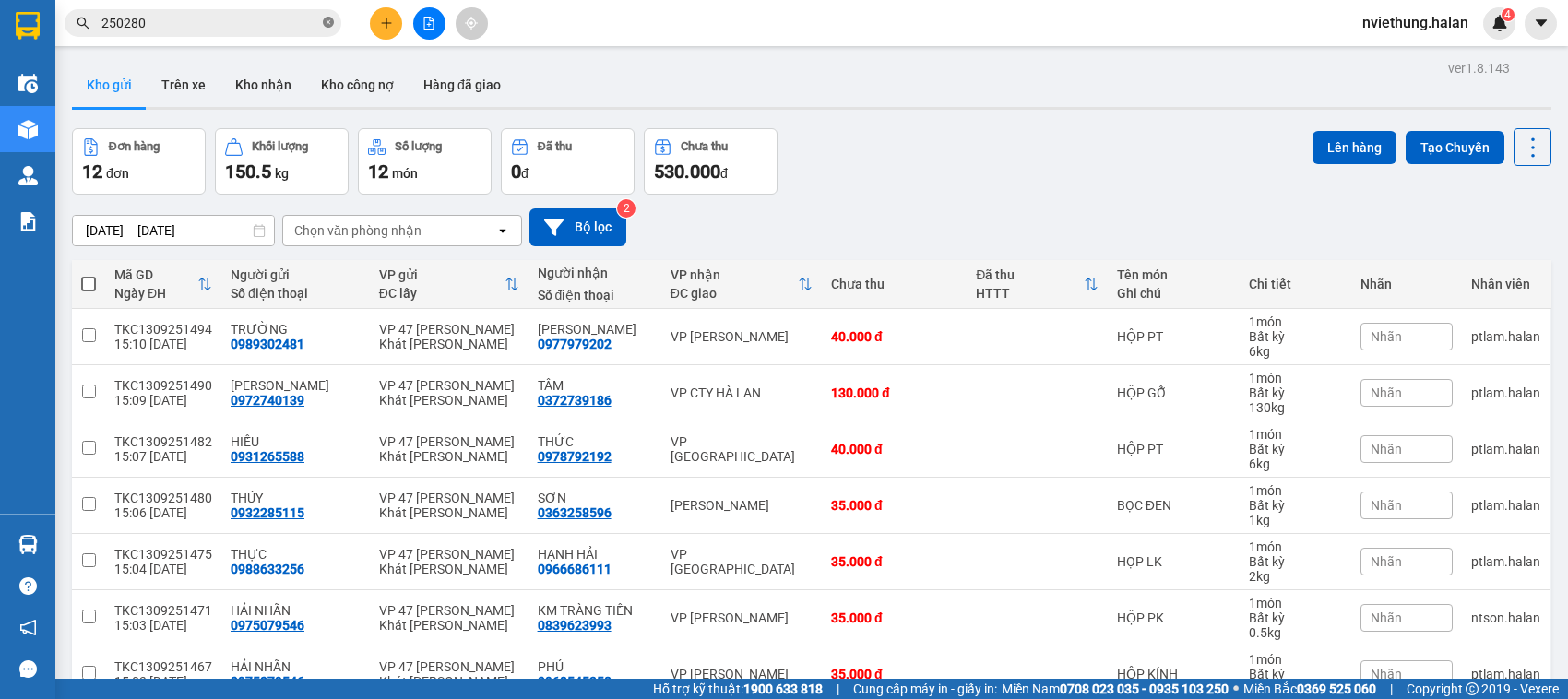
click at [325, 24] on icon "close-circle" at bounding box center [328, 22] width 11 height 11
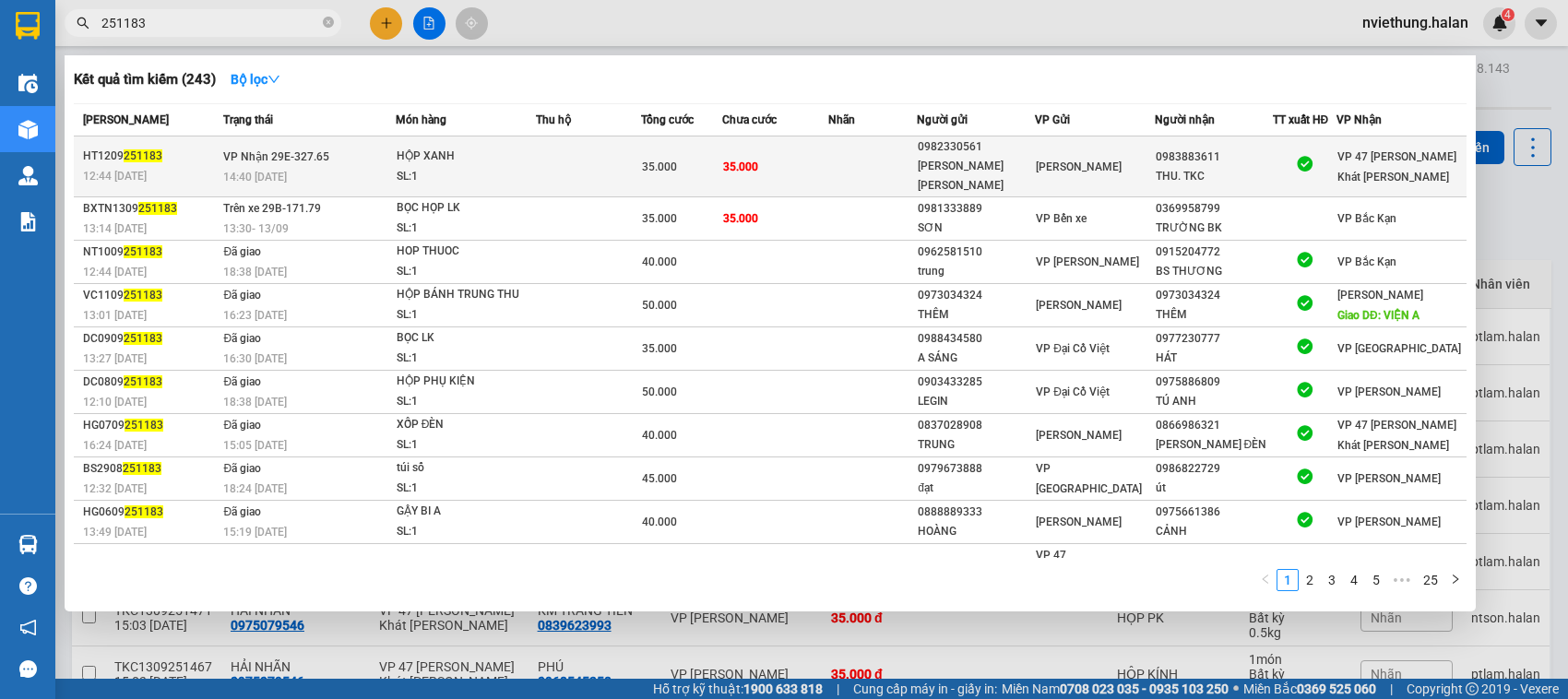
type input "251183"
click at [1191, 168] on div "THU. TKC" at bounding box center [1214, 177] width 116 height 20
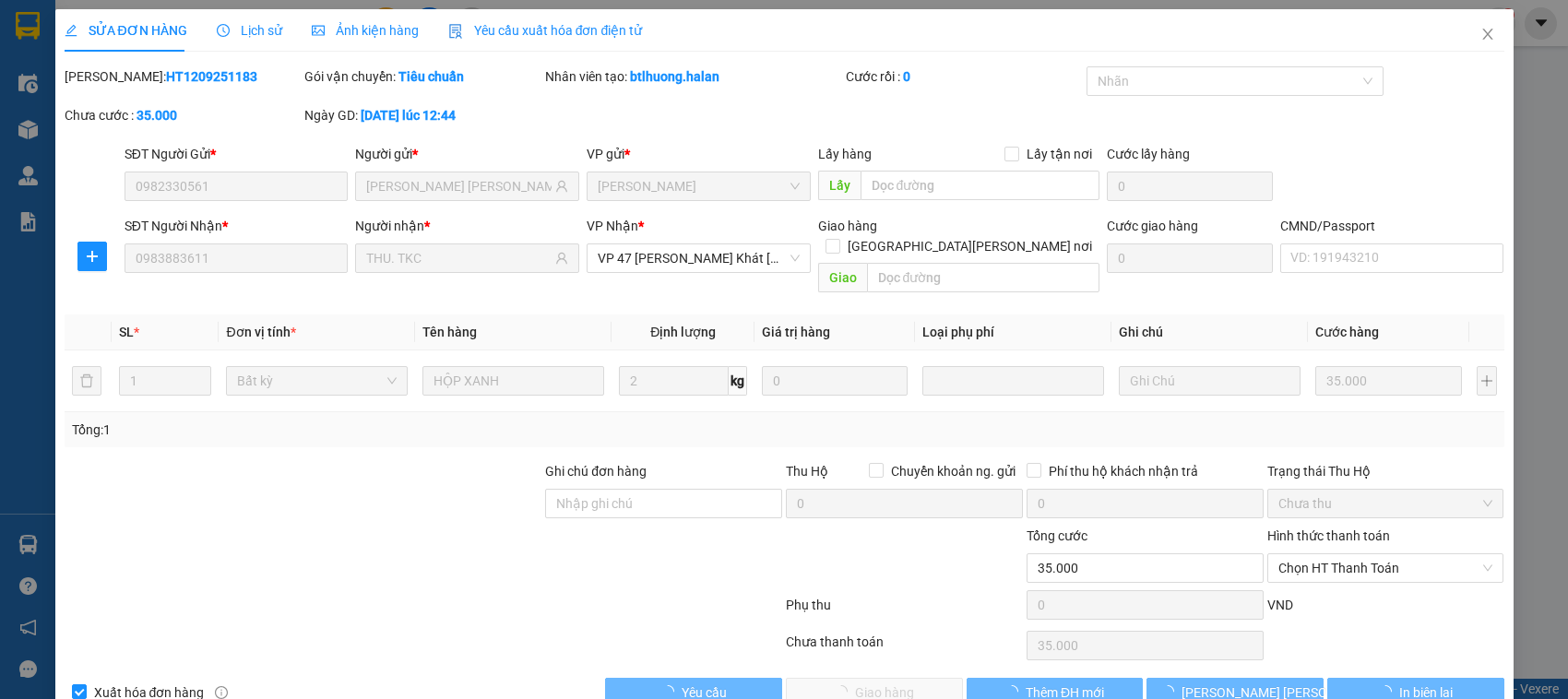
type input "0982330561"
type input "TRẦN XUÂN TRUNG"
type input "0983883611"
type input "THU. TKC"
type input "35.000"
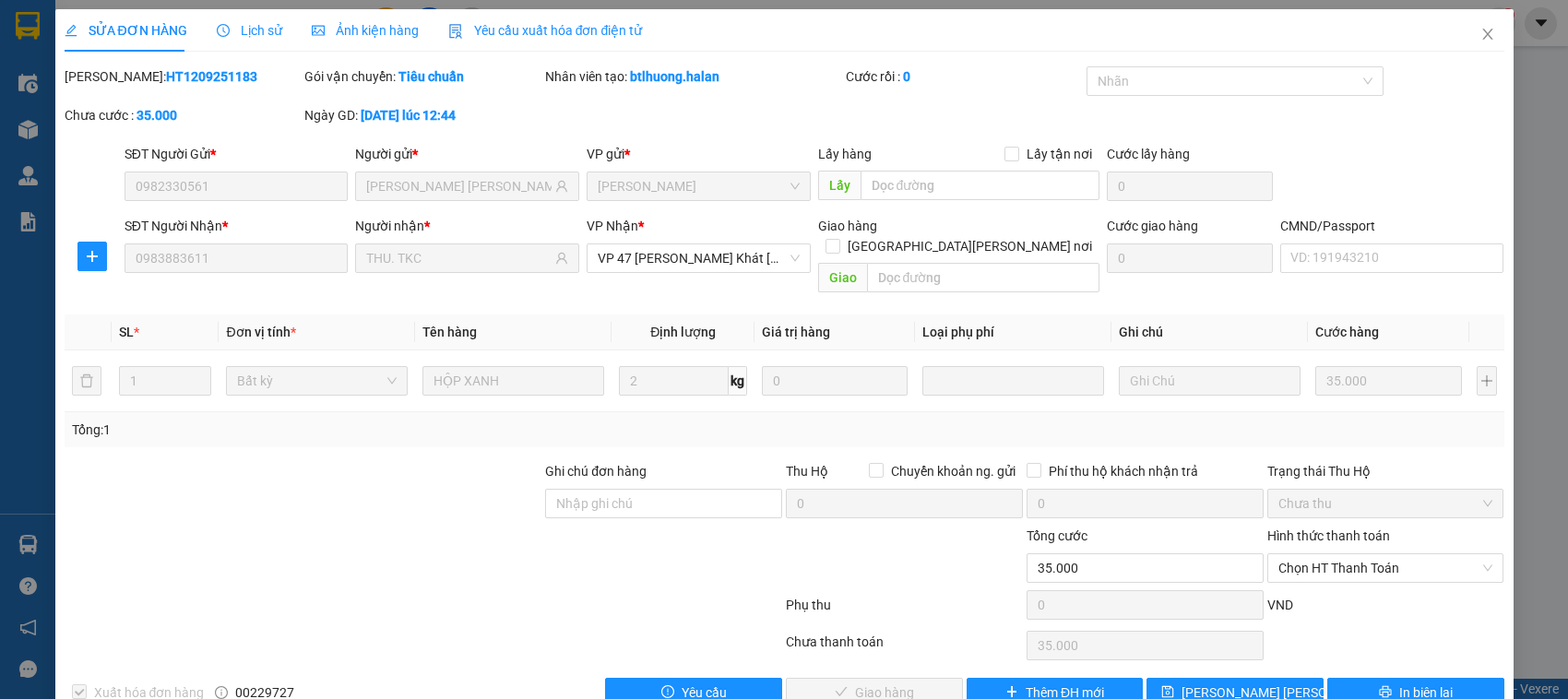
scroll to position [24, 0]
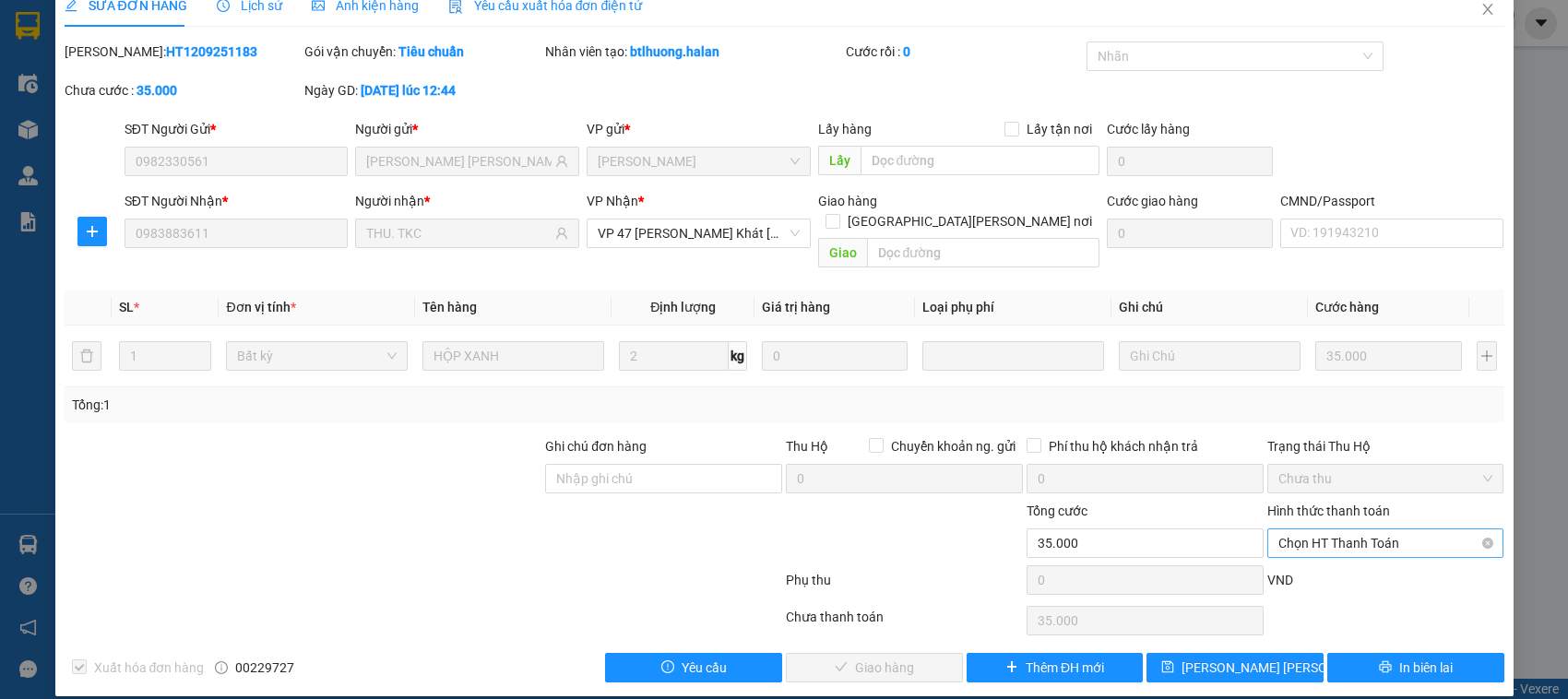
click at [1354, 530] on span "Chọn HT Thanh Toán" at bounding box center [1386, 543] width 215 height 27
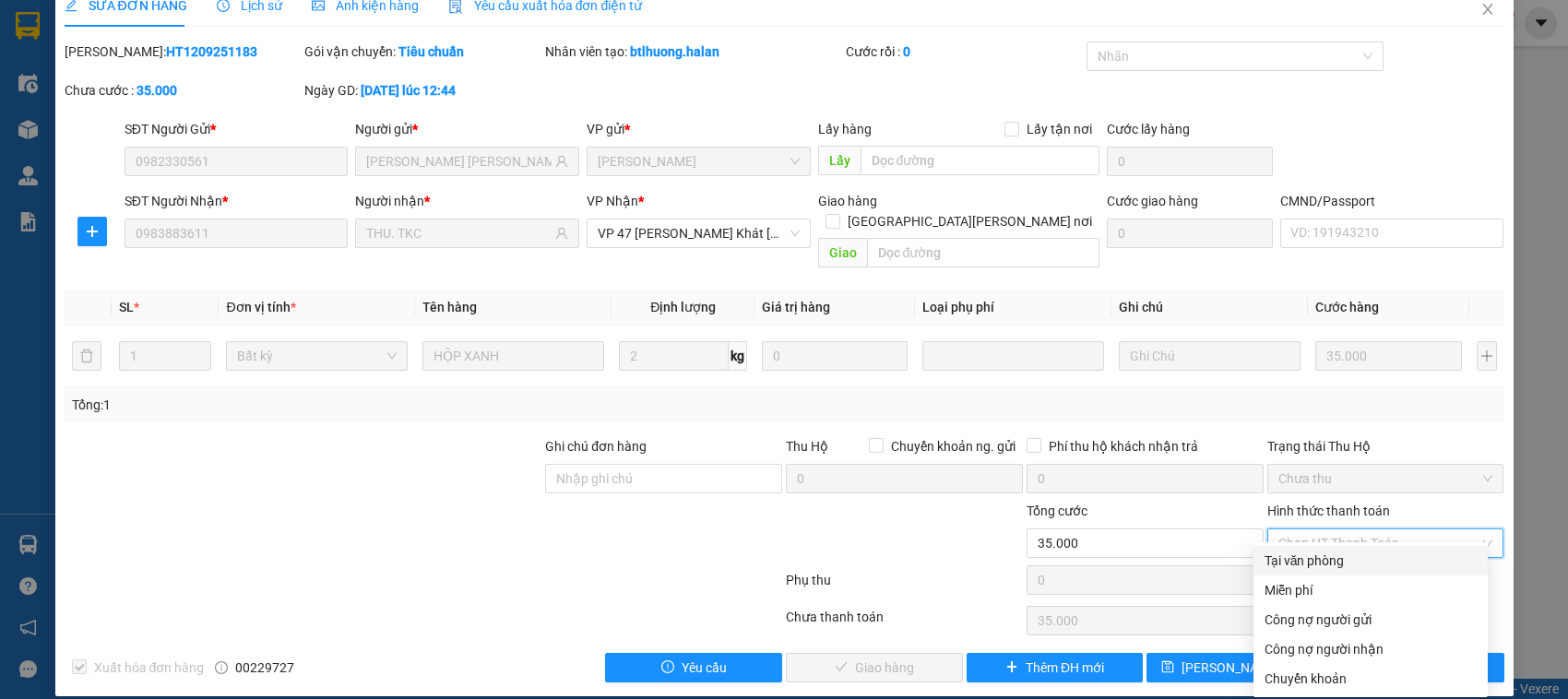
click at [1292, 563] on div "Tại văn phòng" at bounding box center [1370, 561] width 212 height 21
type input "0"
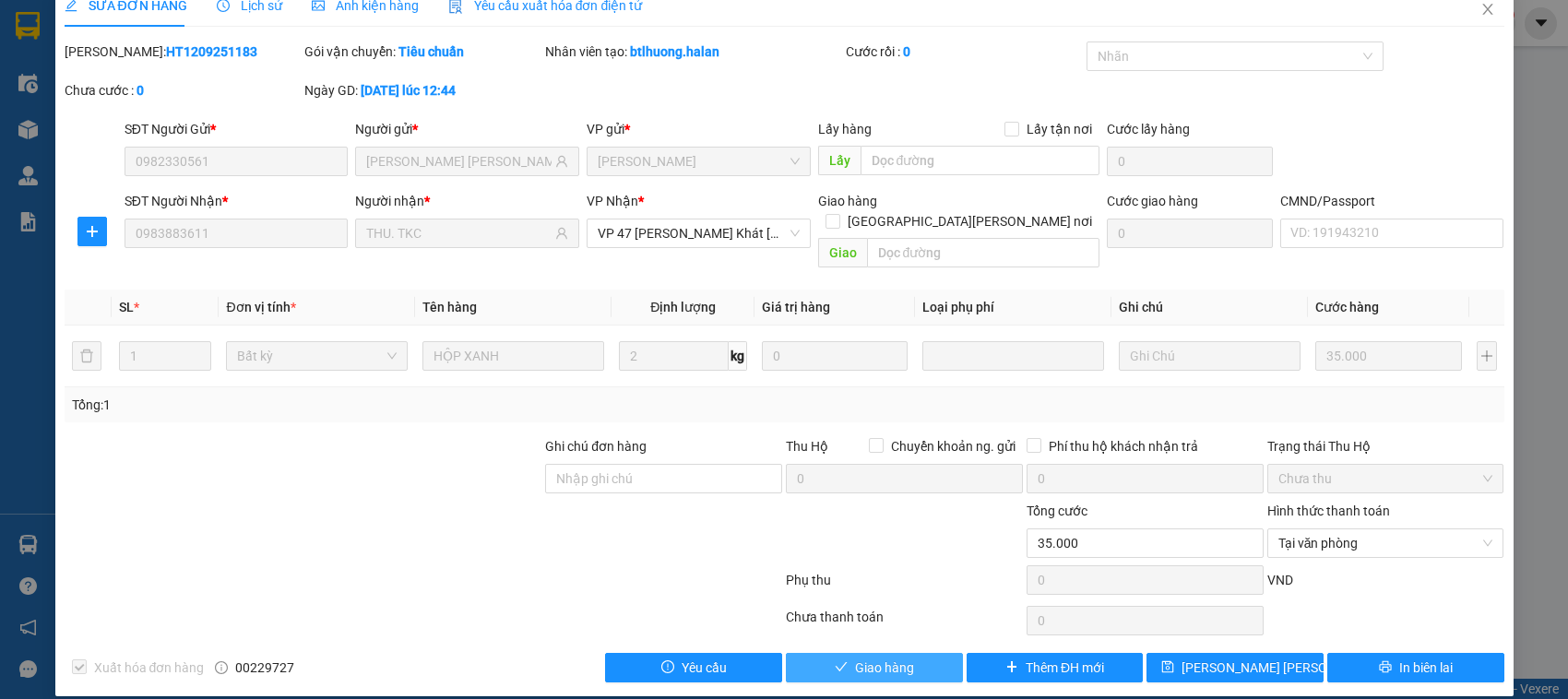
click at [896, 658] on span "Giao hàng" at bounding box center [885, 668] width 59 height 21
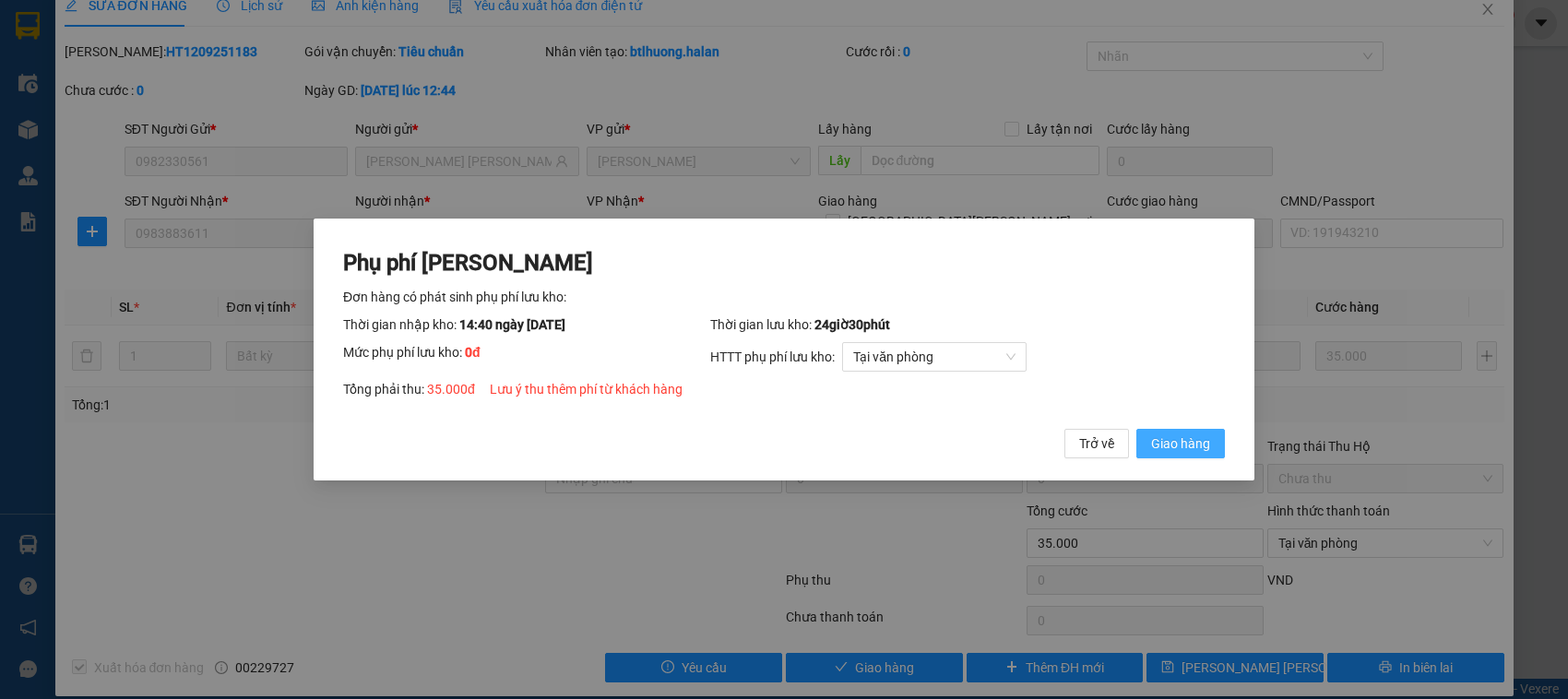
click at [1185, 443] on span "Giao hàng" at bounding box center [1180, 443] width 59 height 21
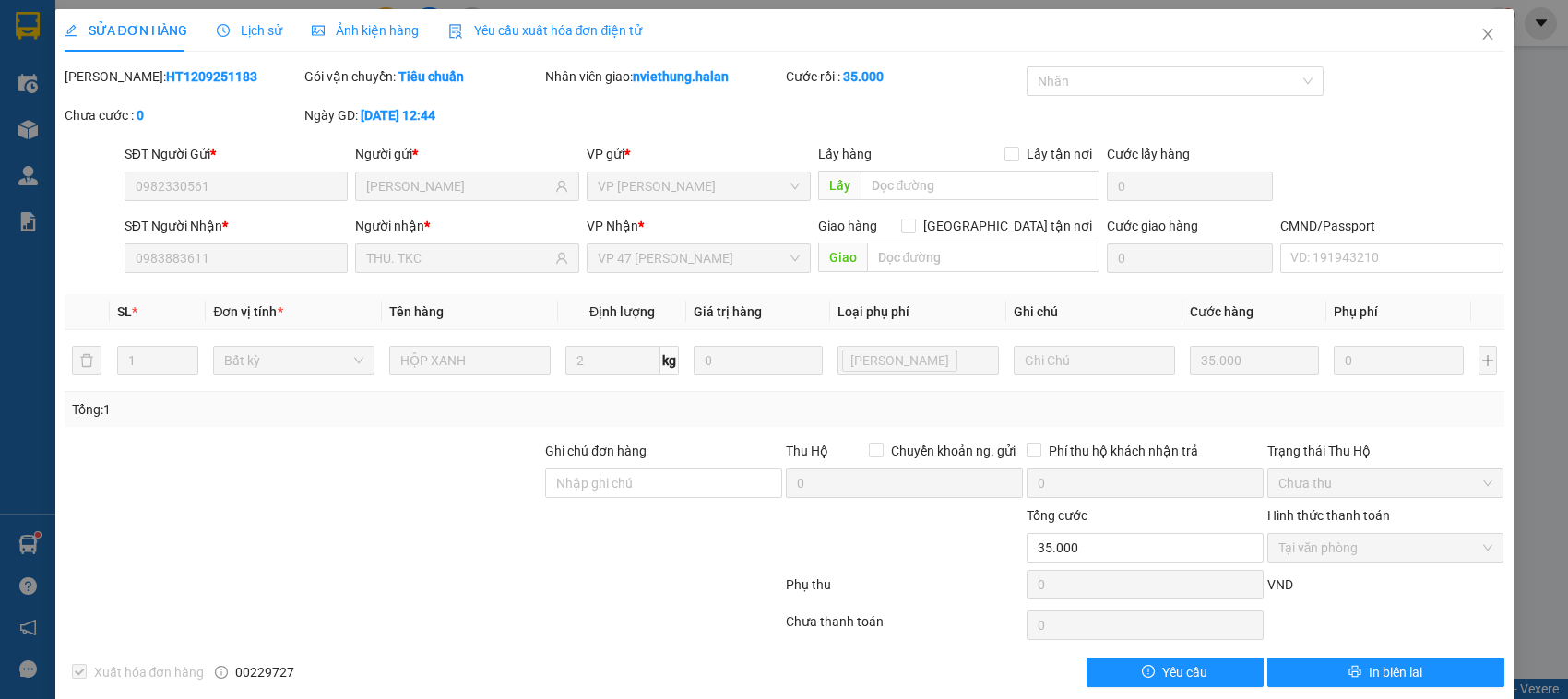
scroll to position [24, 0]
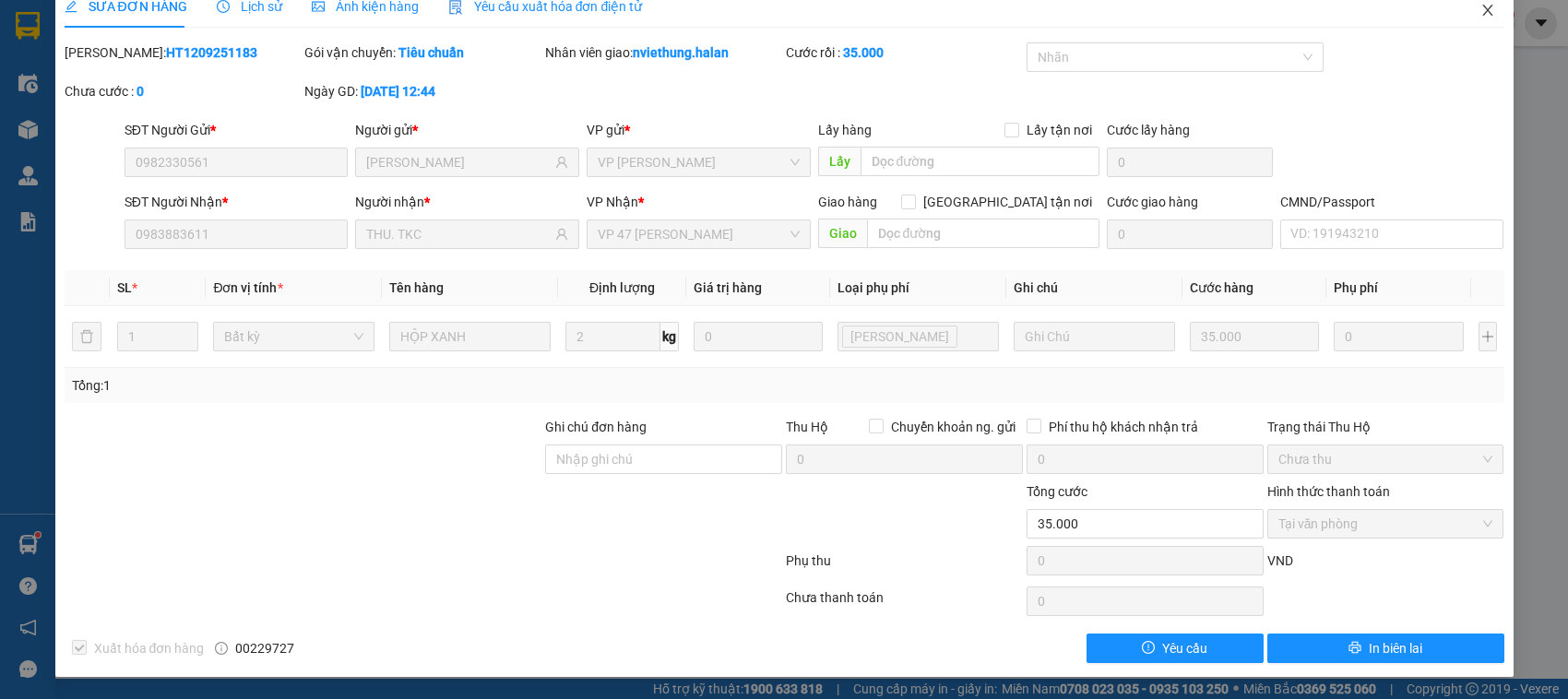
click at [1480, 6] on icon "close" at bounding box center [1487, 10] width 15 height 15
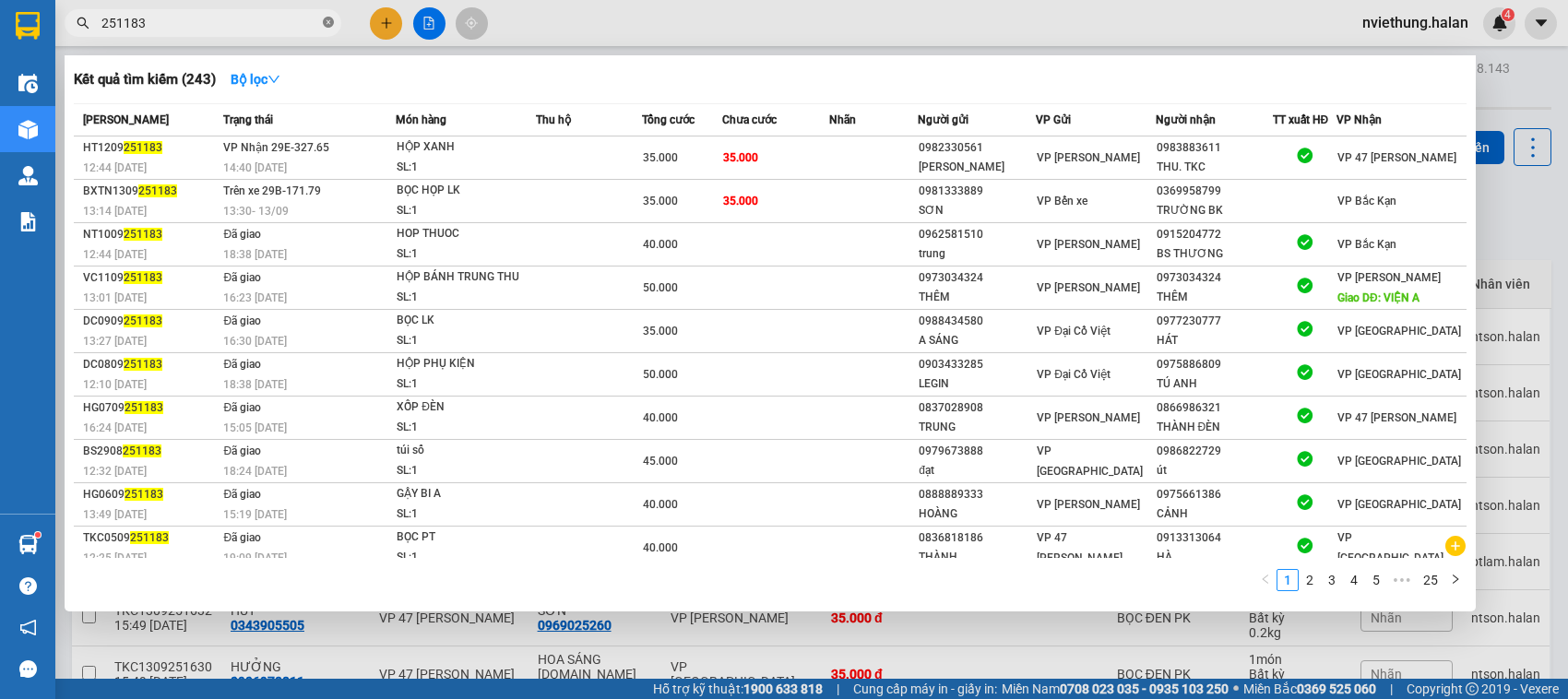
click at [328, 19] on icon "close-circle" at bounding box center [328, 22] width 11 height 11
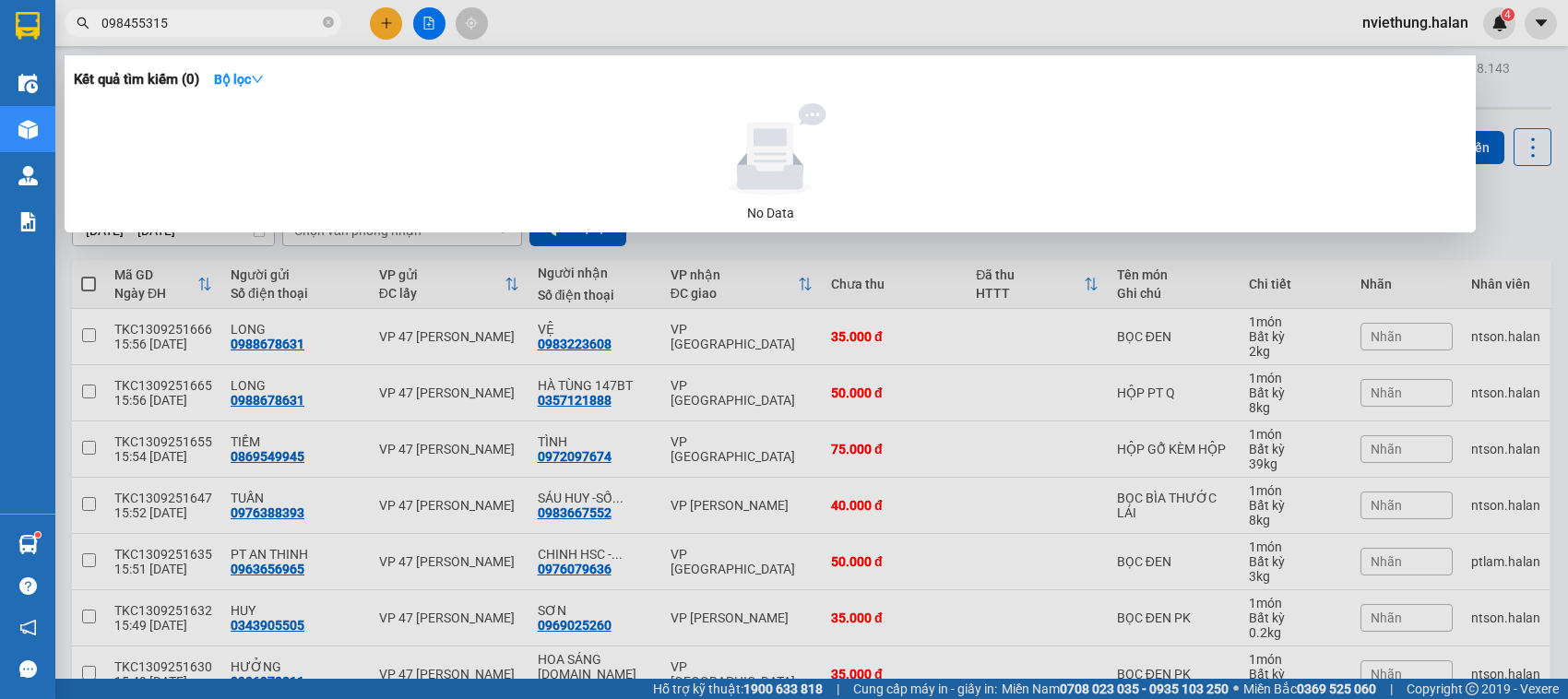
click at [125, 23] on input "098455315" at bounding box center [210, 23] width 217 height 21
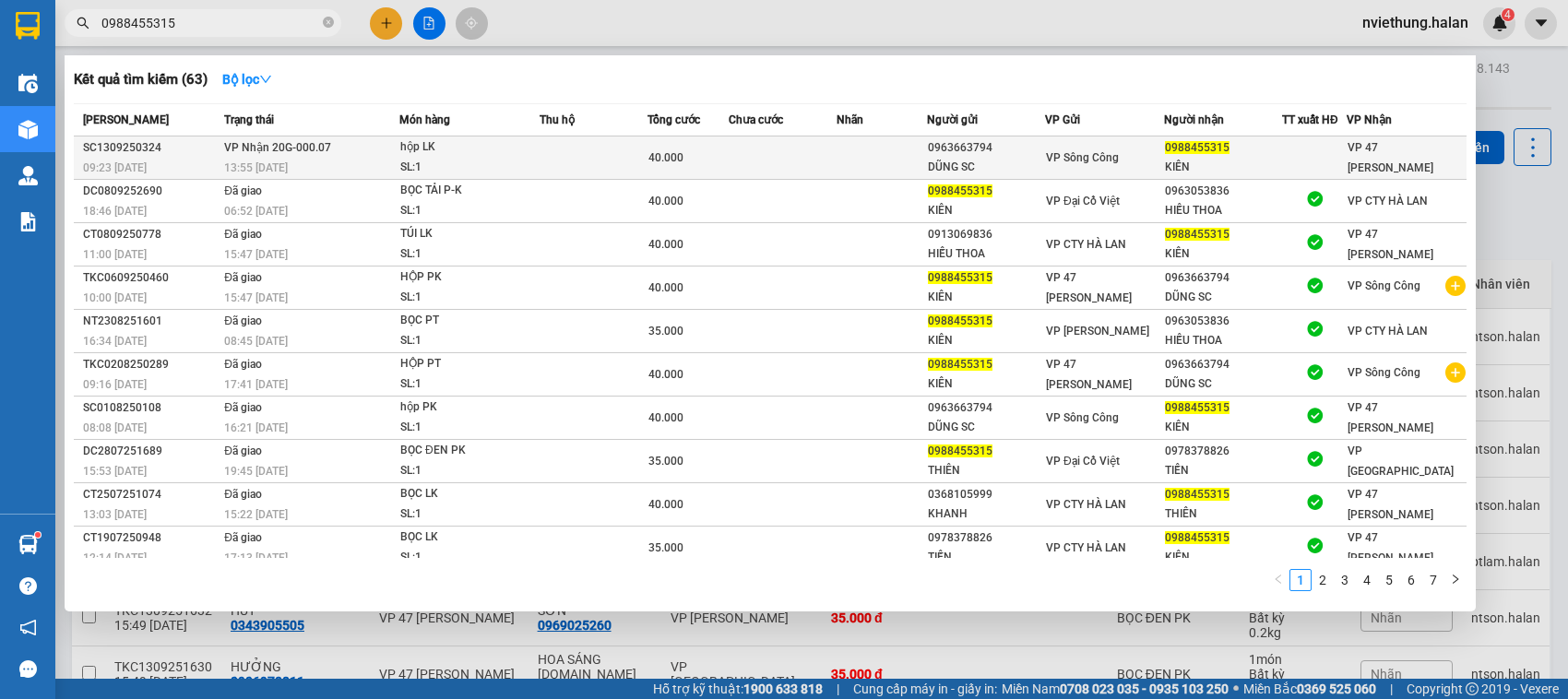
type input "0988455315"
click at [1134, 155] on div "VP Sông Công" at bounding box center [1105, 158] width 117 height 21
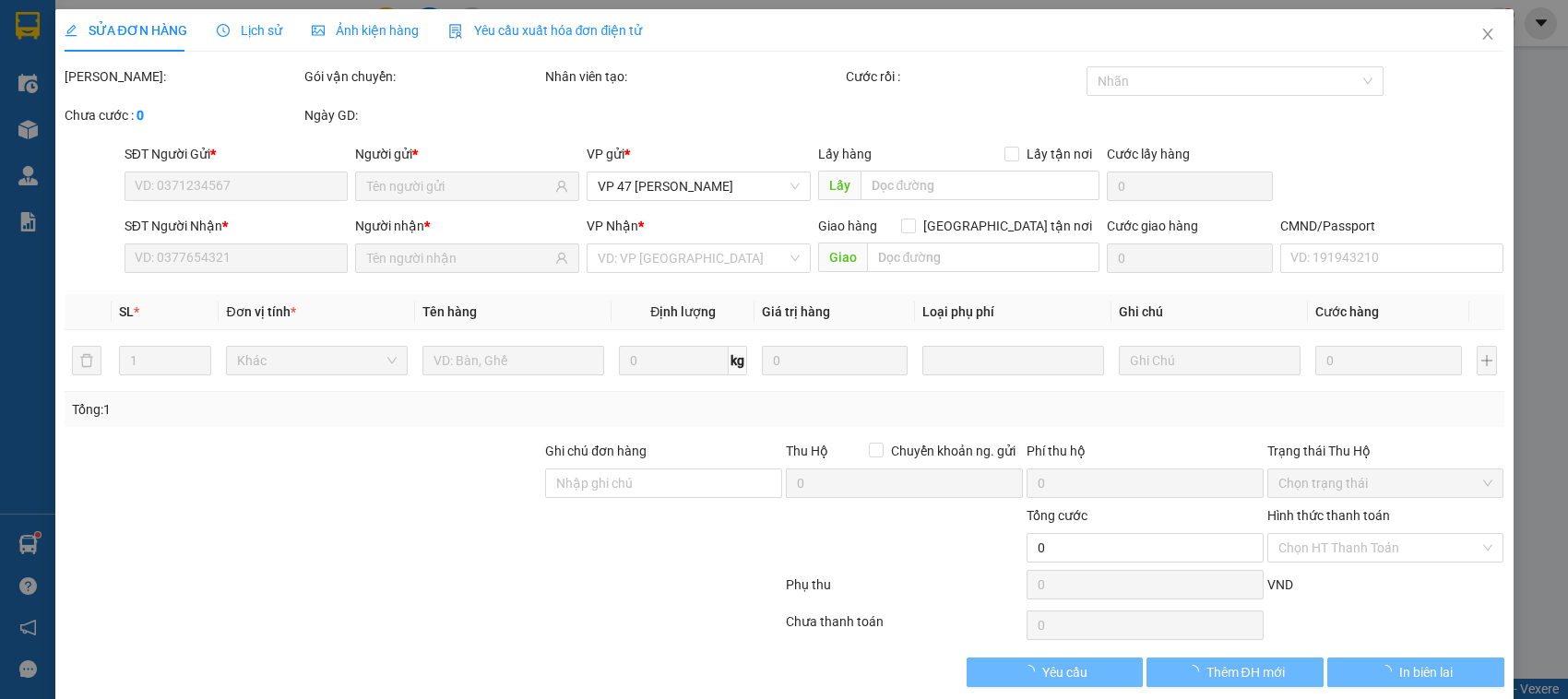
type input "0963663794"
type input "DŨNG SC"
type input "0988455315"
type input "KIÊN"
type input "40.000"
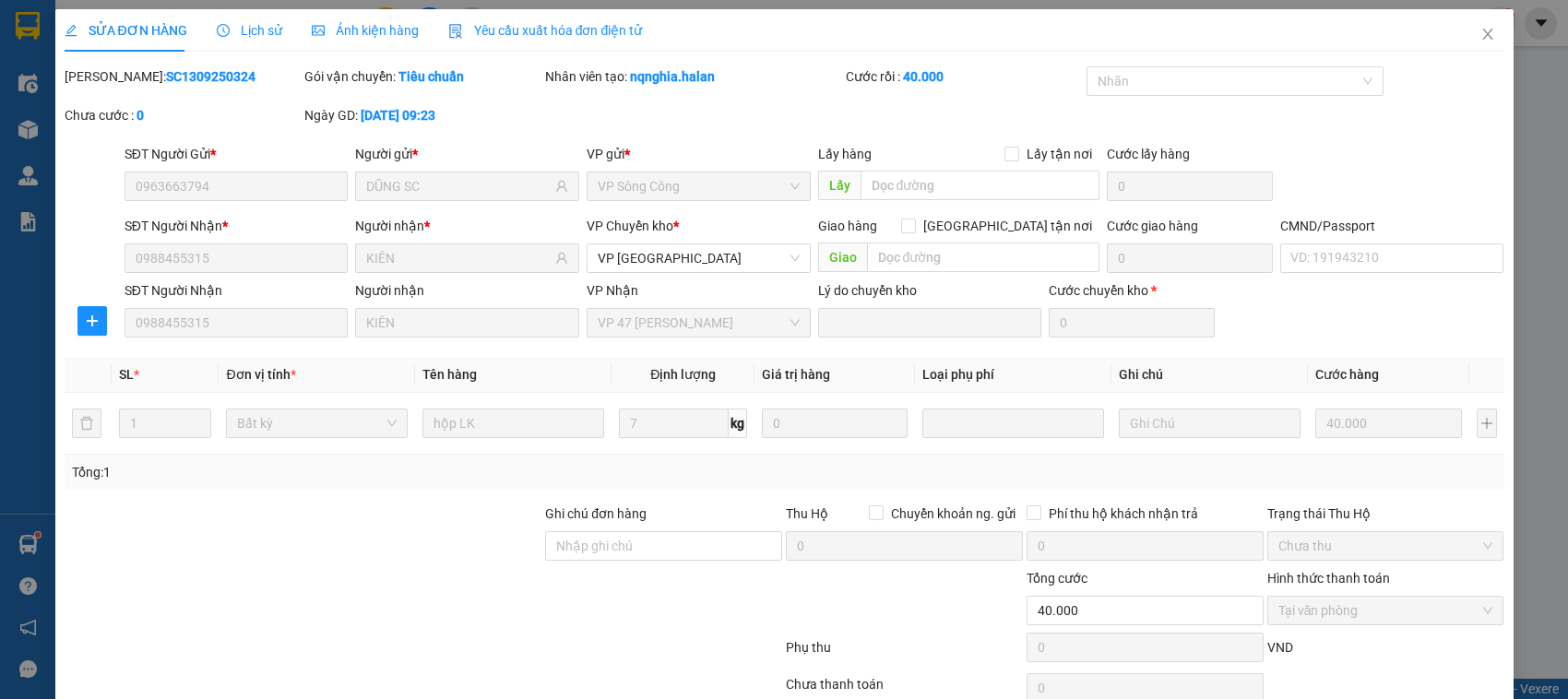
scroll to position [88, 0]
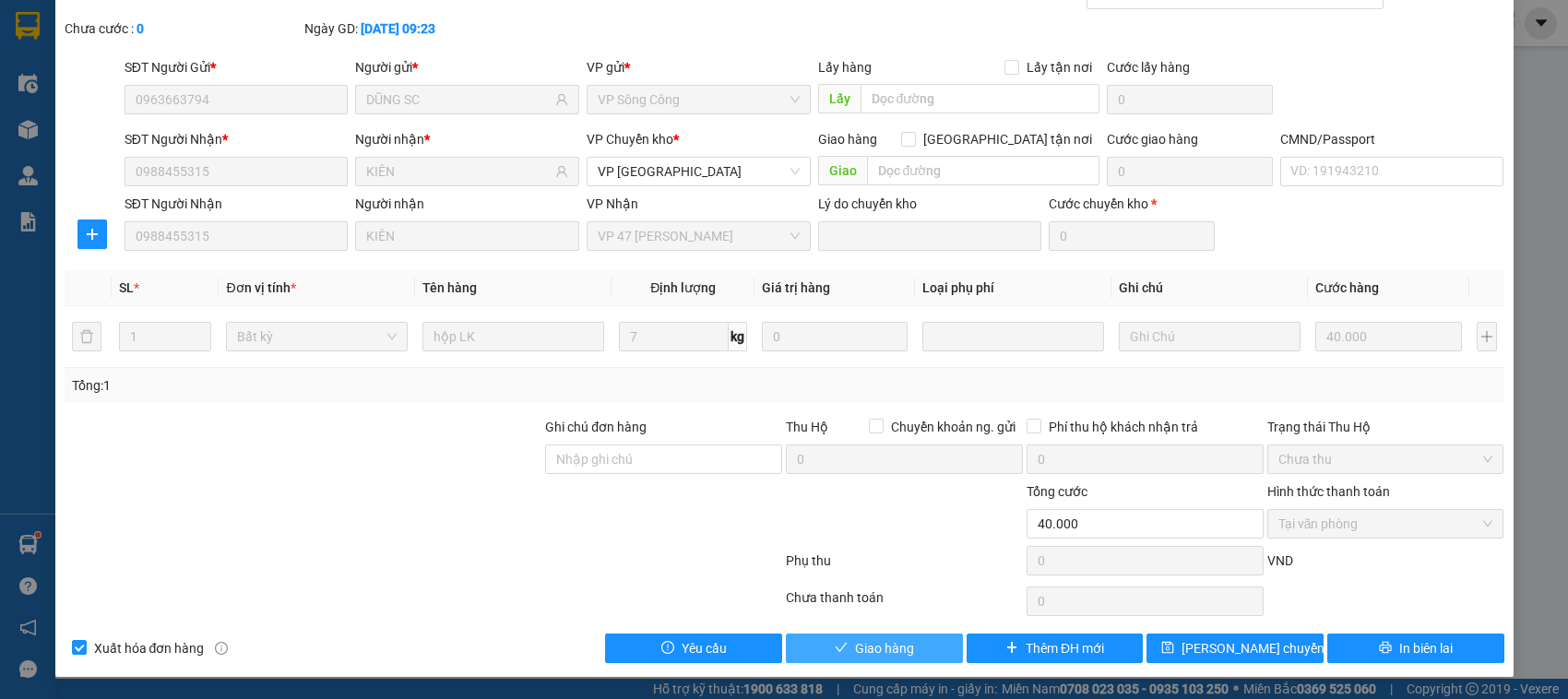
click at [876, 657] on span "Giao hàng" at bounding box center [885, 648] width 59 height 21
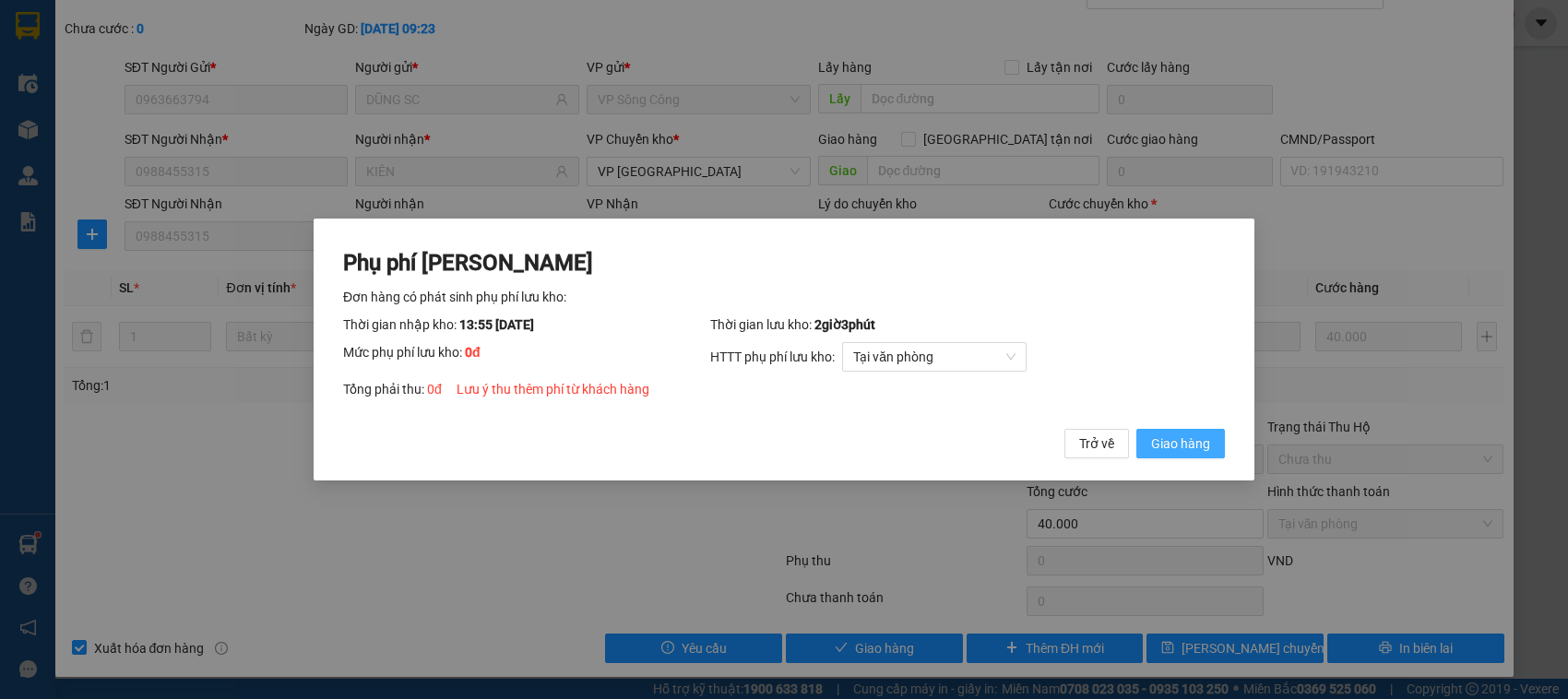
click at [1165, 448] on span "Giao hàng" at bounding box center [1180, 443] width 59 height 21
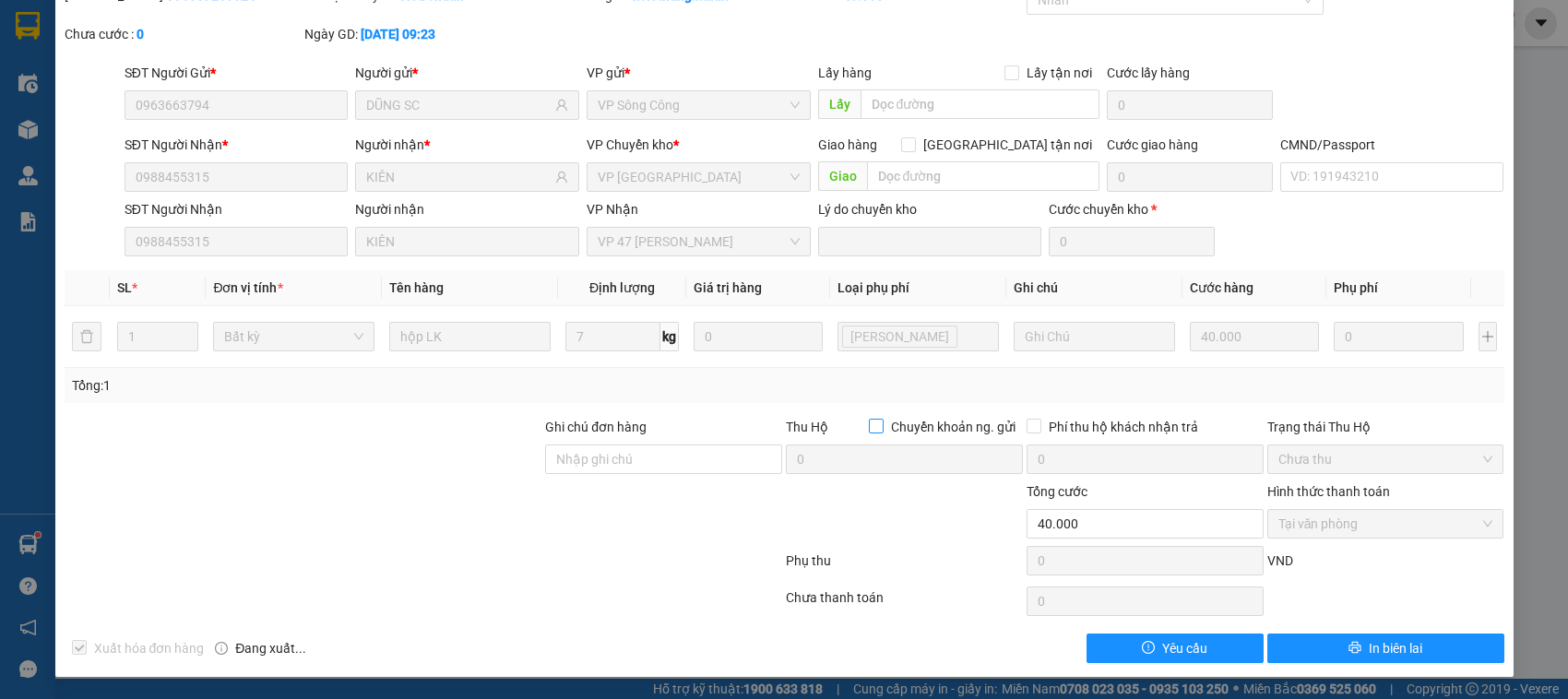
scroll to position [0, 0]
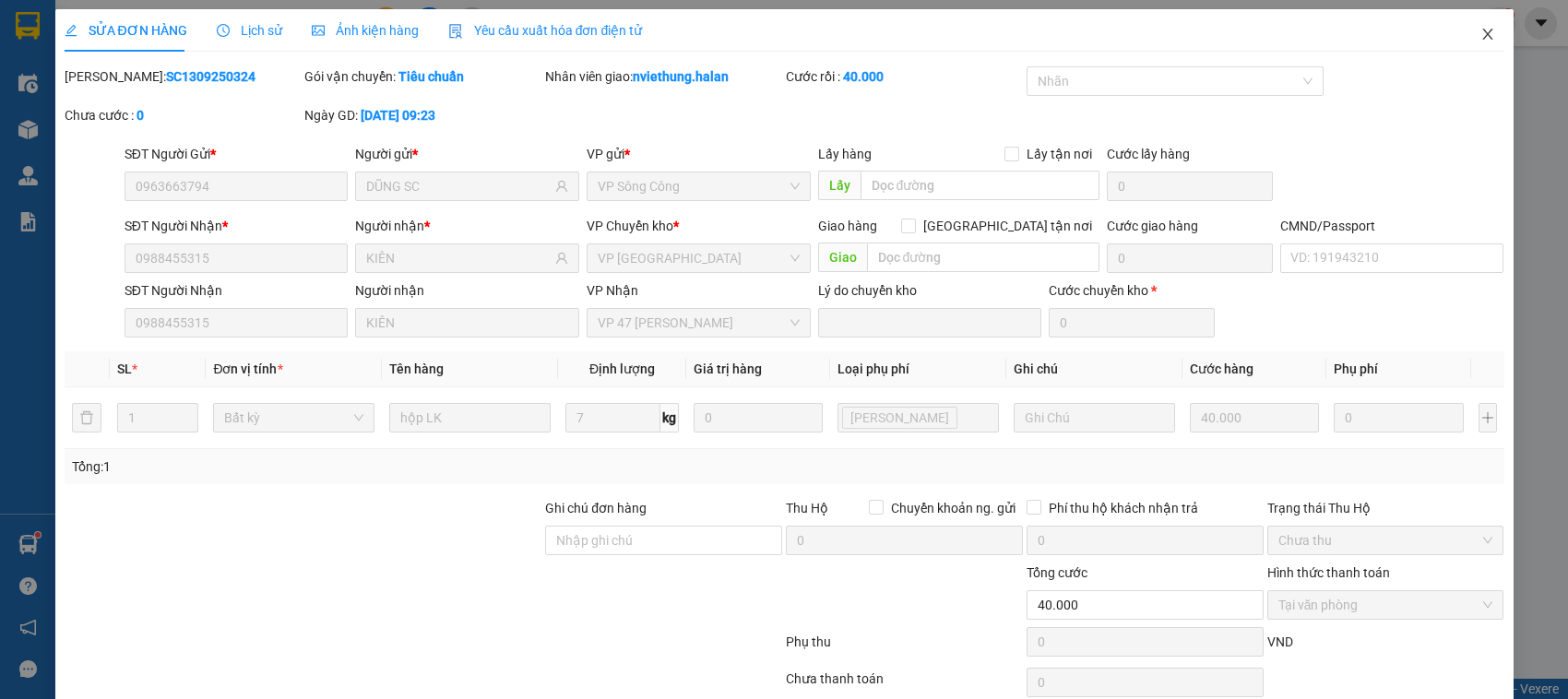
click at [1480, 27] on icon "close" at bounding box center [1487, 33] width 15 height 15
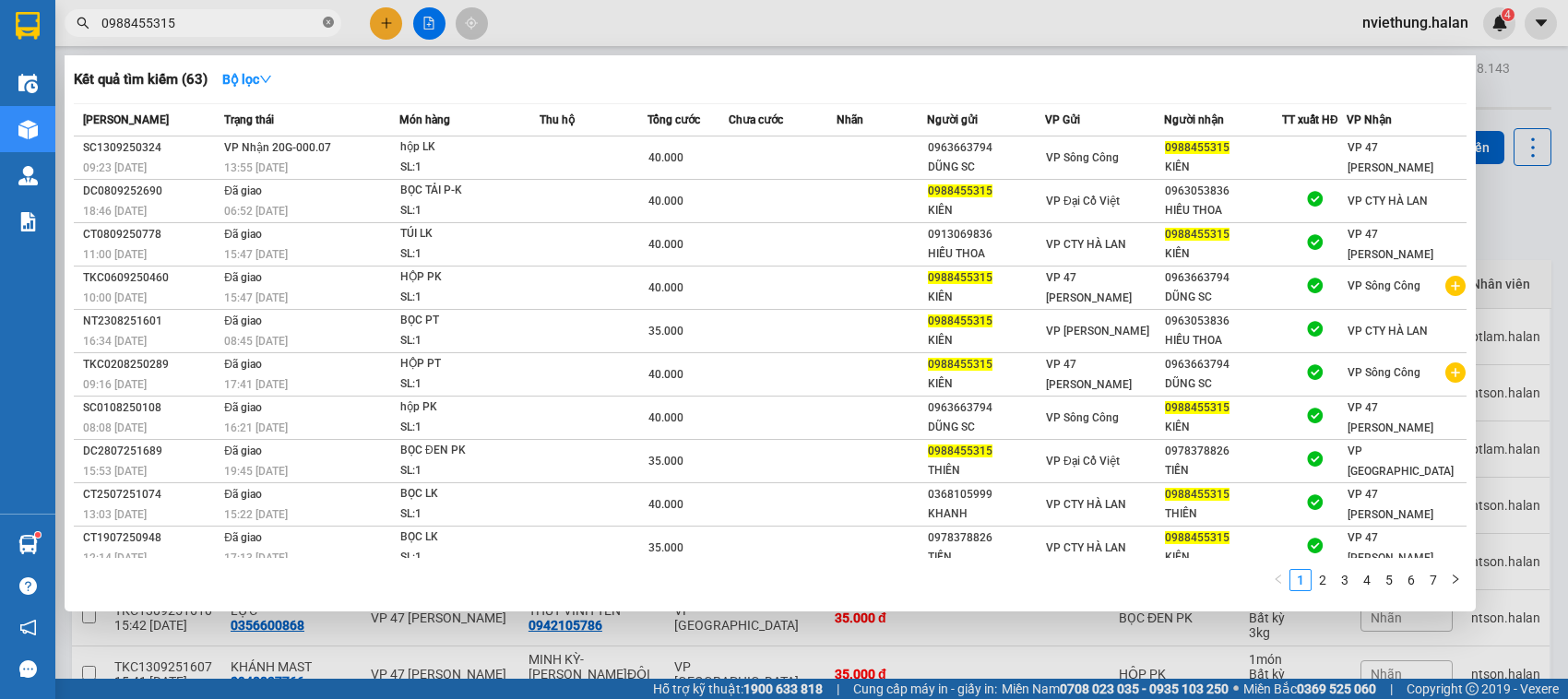
click at [329, 28] on span at bounding box center [328, 23] width 11 height 18
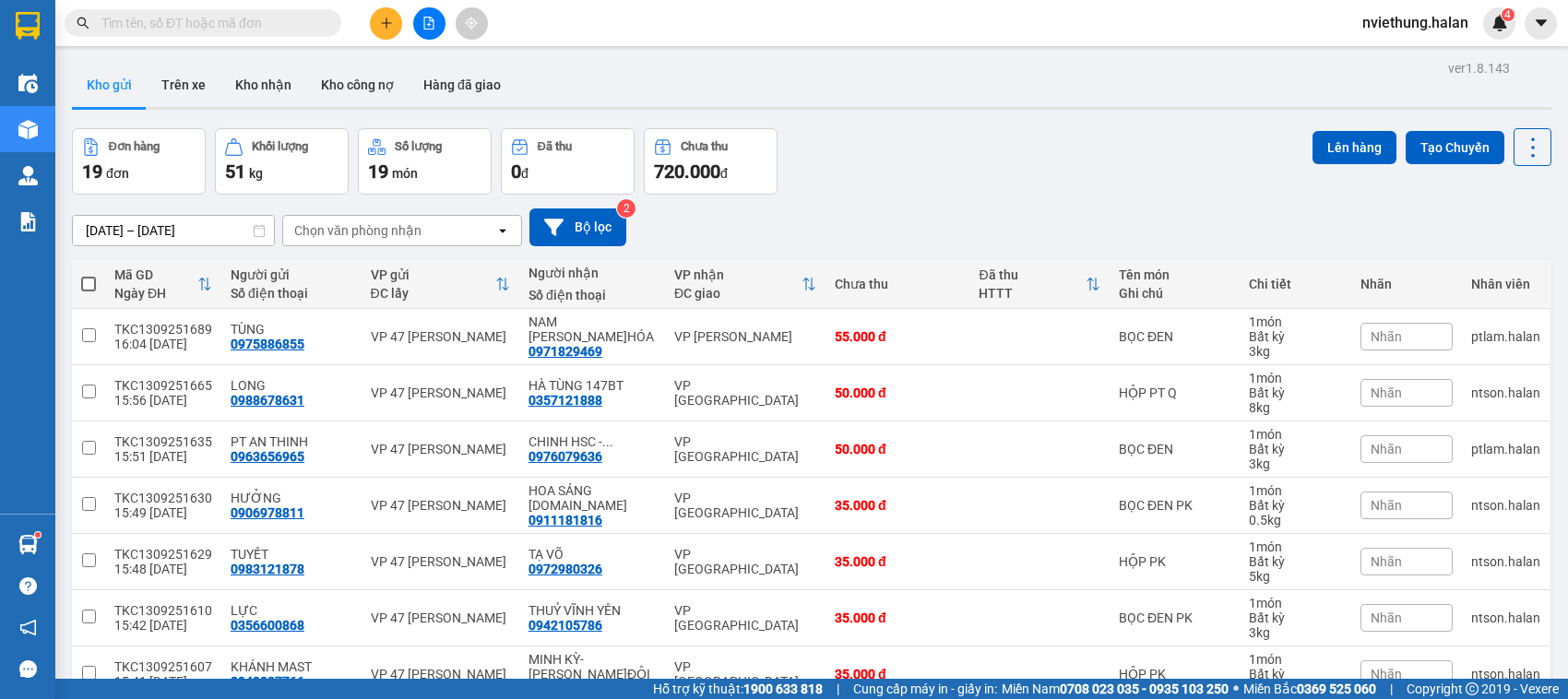
click at [268, 25] on input "text" at bounding box center [210, 23] width 217 height 21
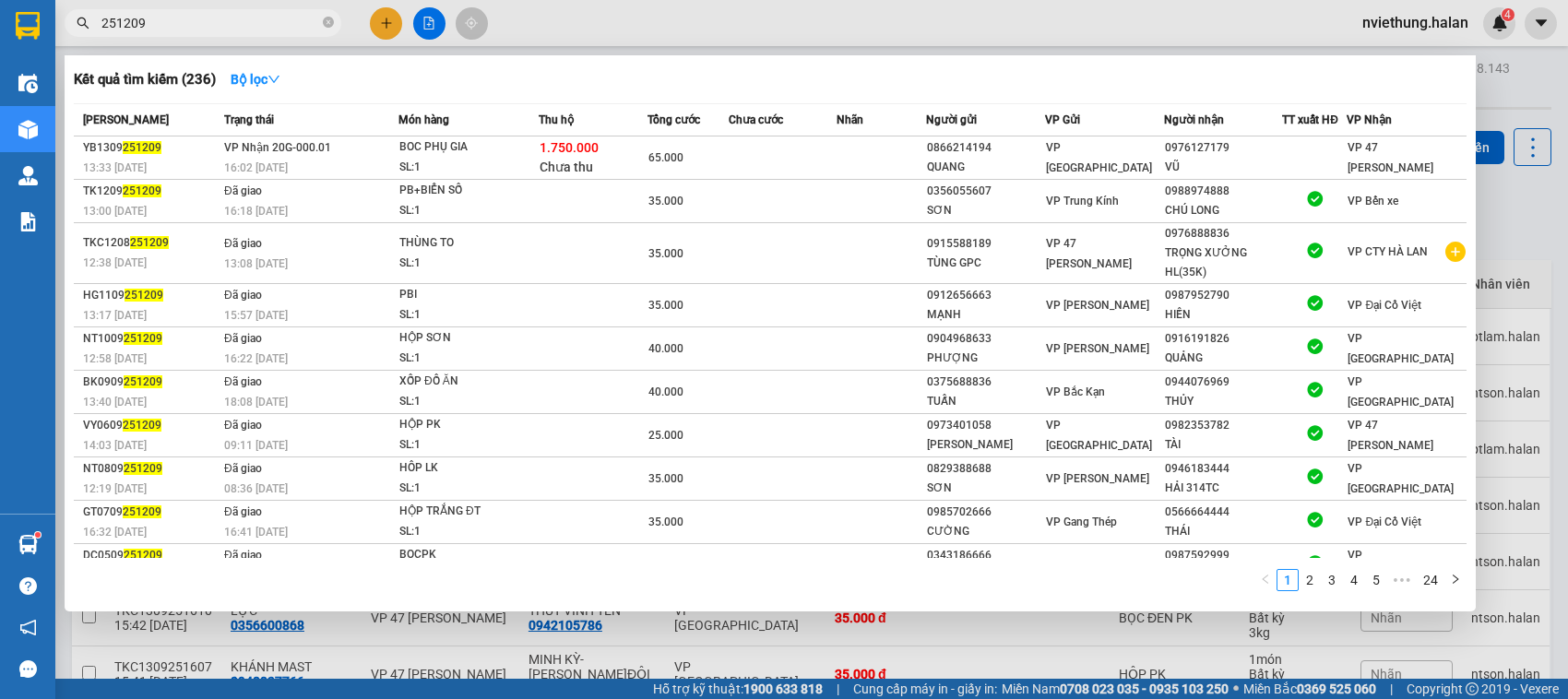
type input "251209"
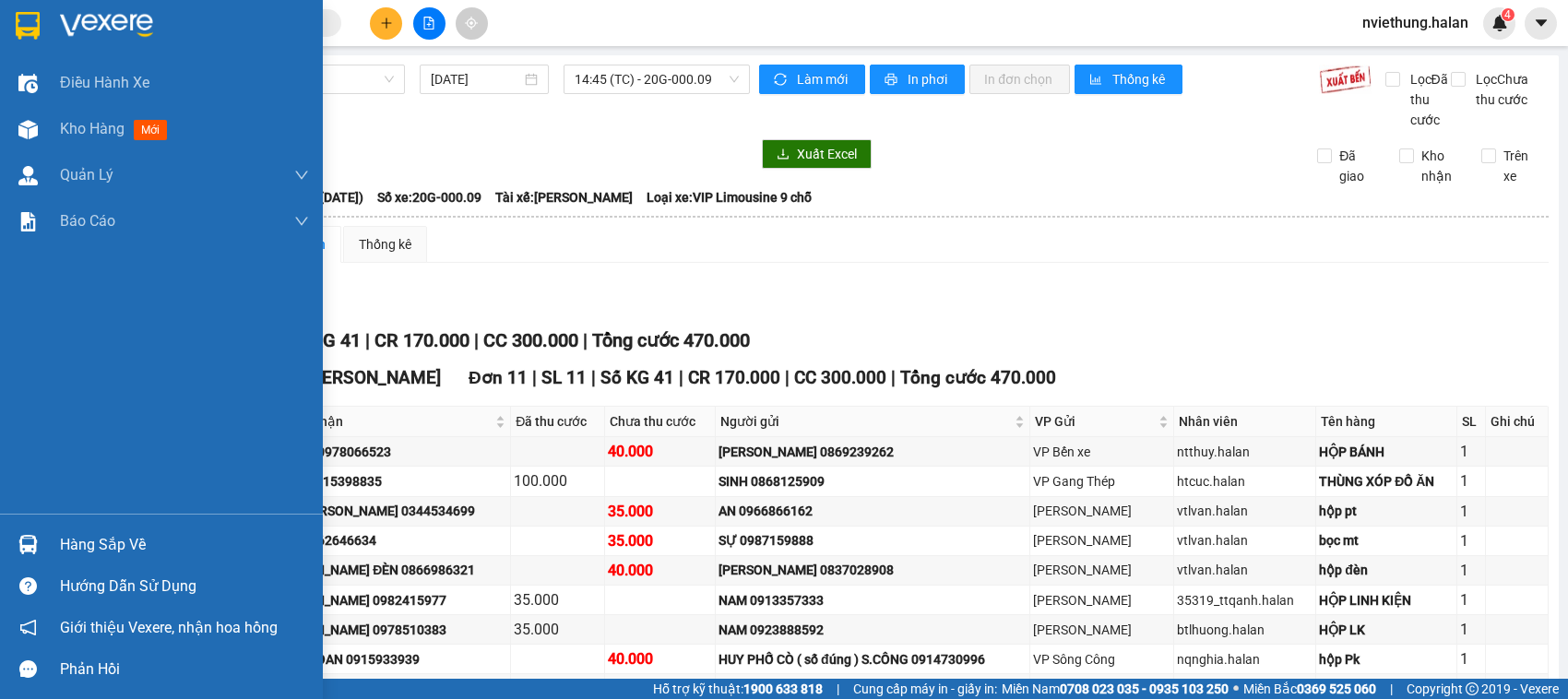
click at [80, 550] on div "Hàng sắp về" at bounding box center [184, 545] width 249 height 27
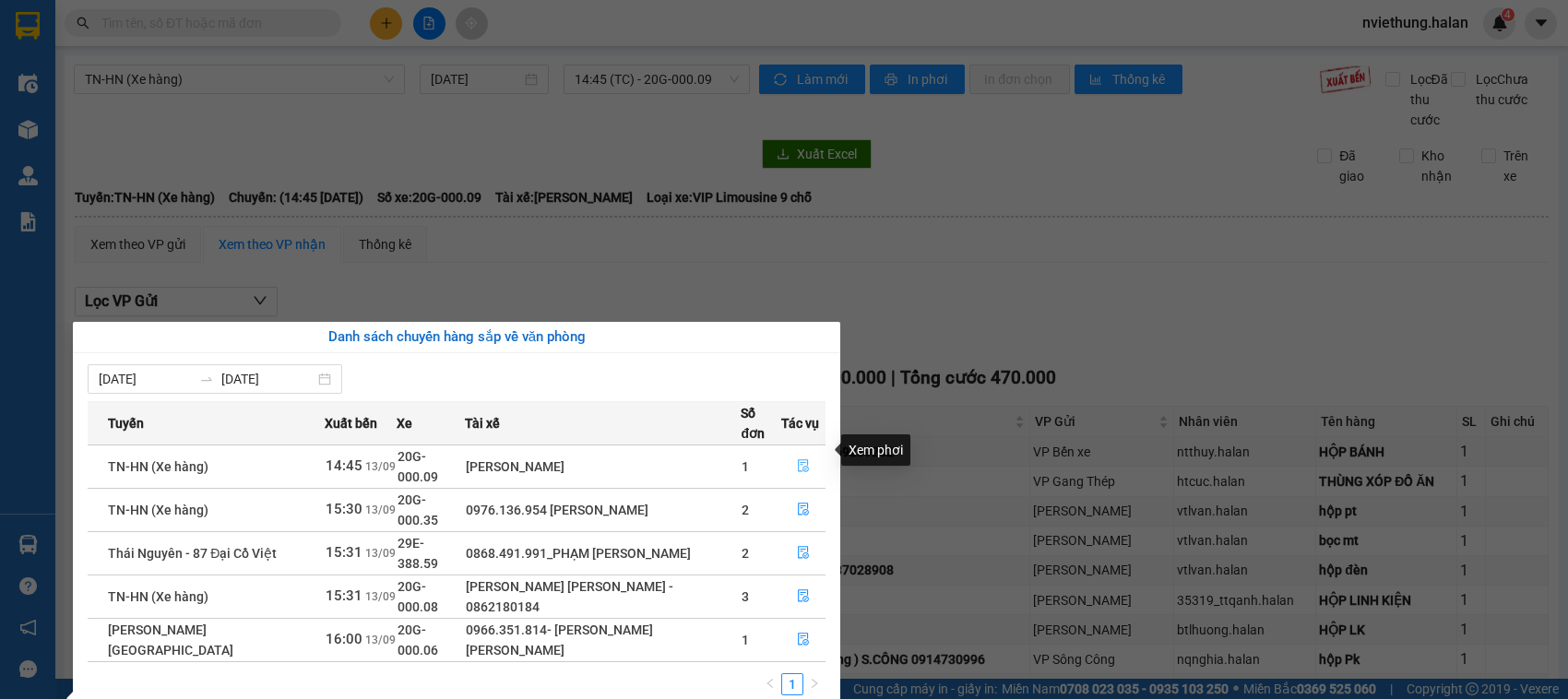
click at [805, 459] on icon "file-done" at bounding box center [803, 465] width 11 height 13
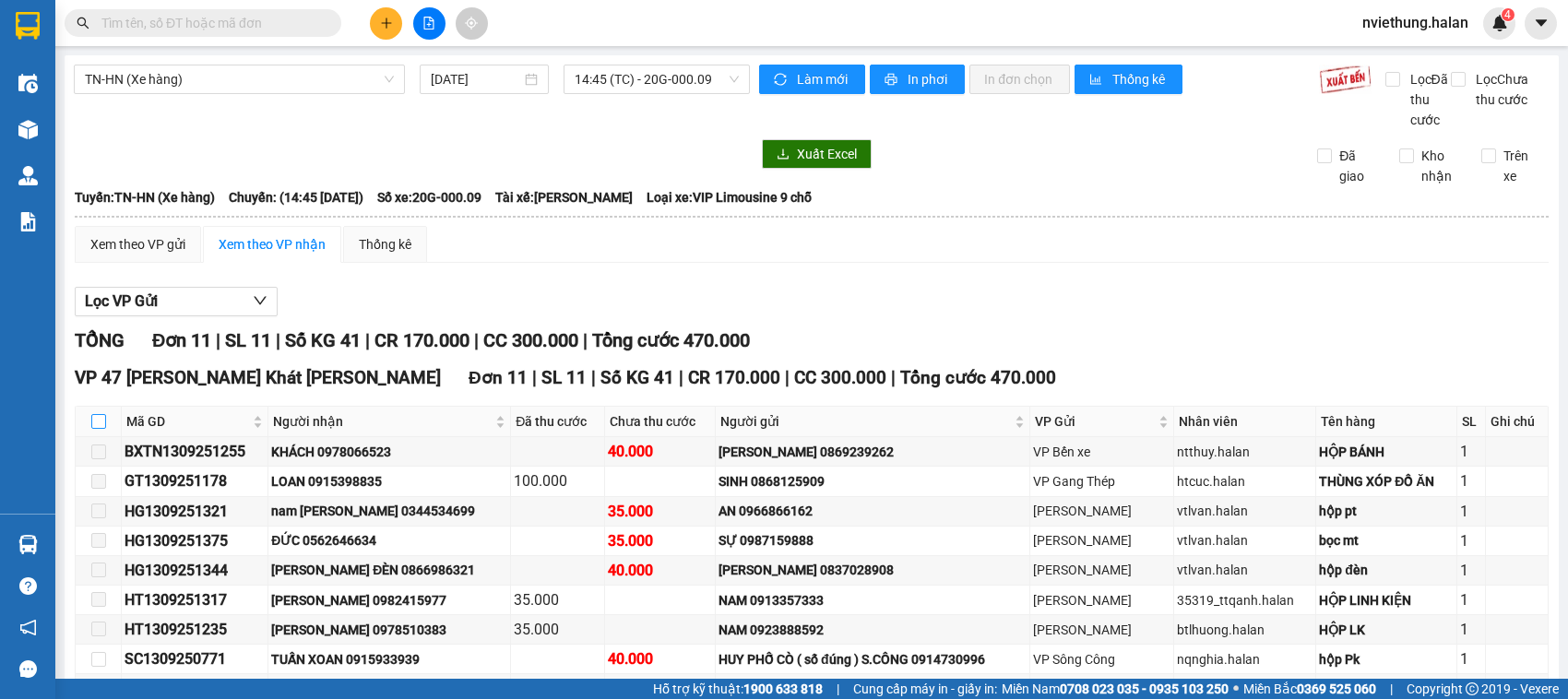
click at [99, 429] on input "checkbox" at bounding box center [98, 421] width 15 height 15
checkbox input "true"
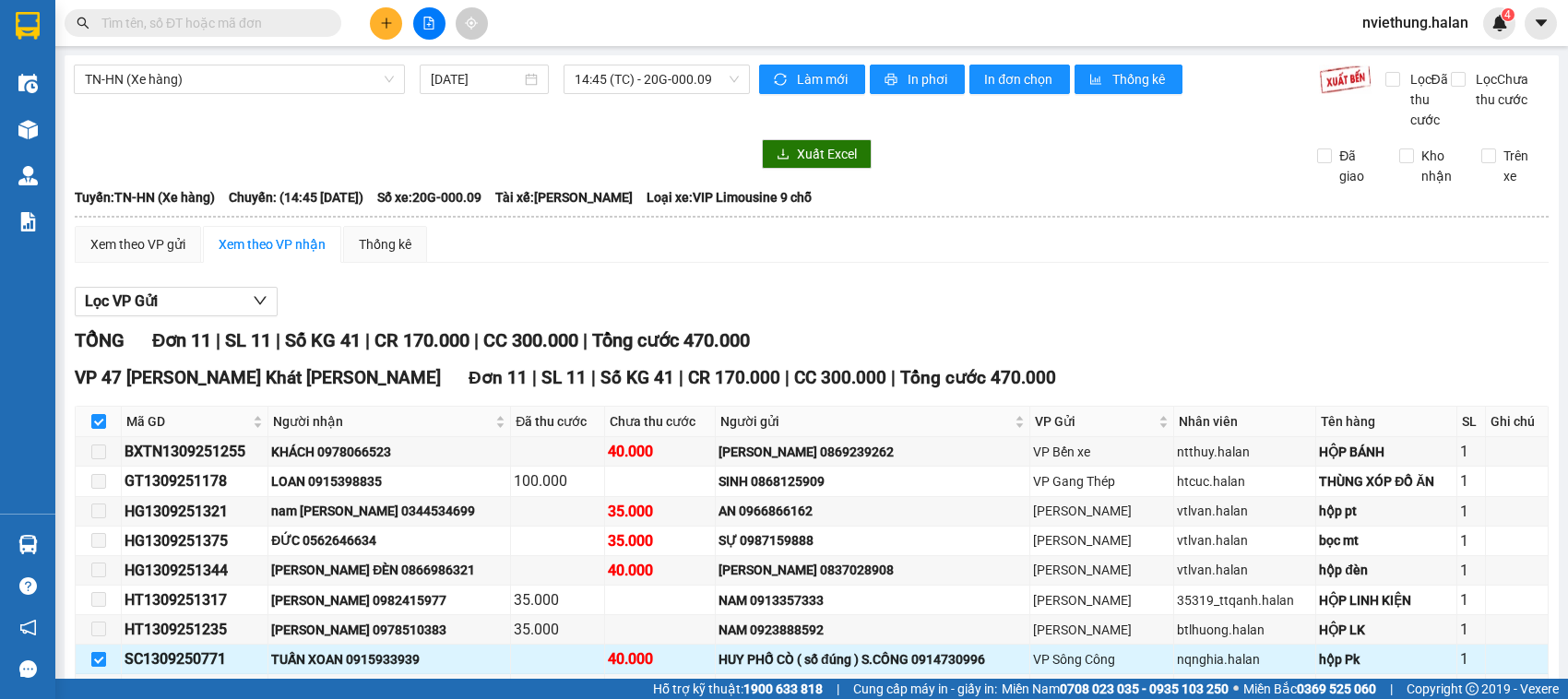
scroll to position [203, 0]
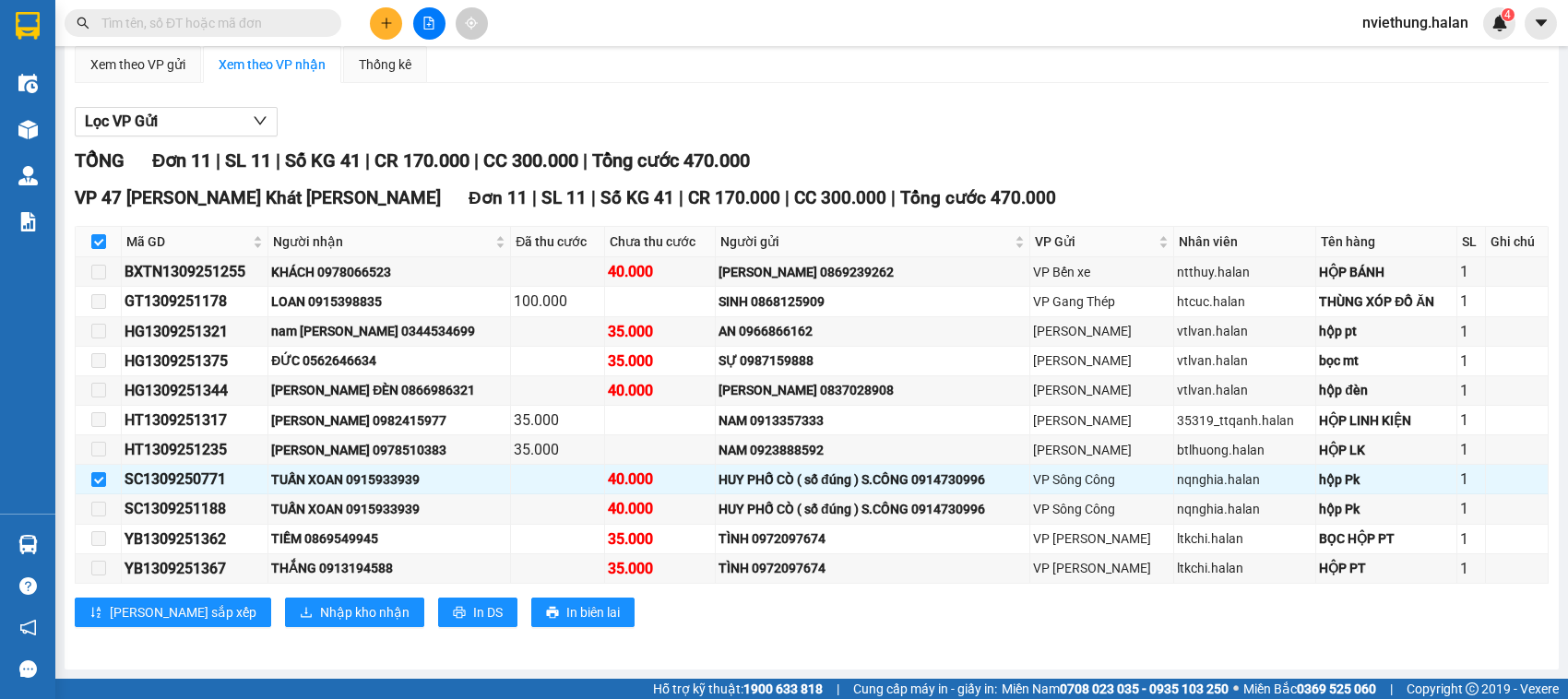
click at [305, 20] on input "text" at bounding box center [210, 23] width 217 height 21
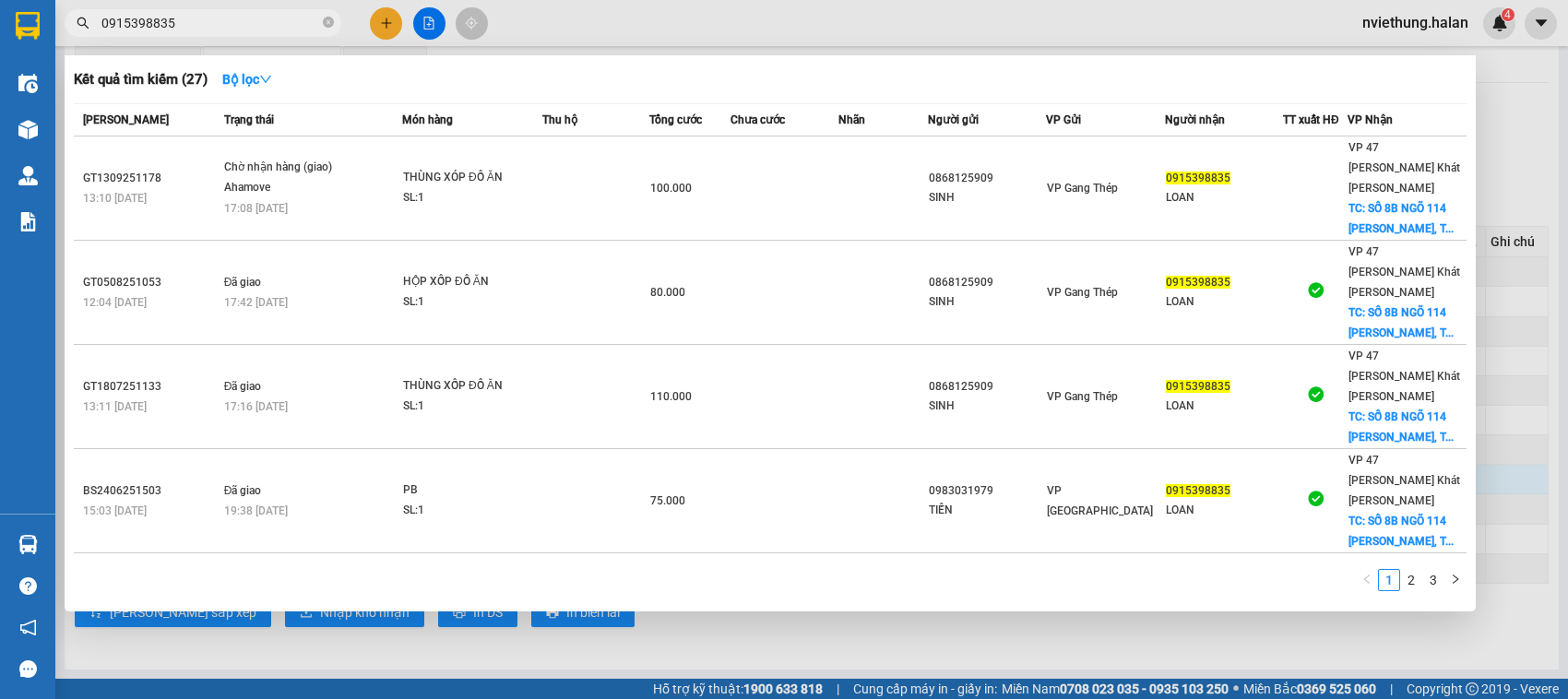
type input "0915398835"
click at [326, 23] on icon "close-circle" at bounding box center [328, 22] width 11 height 11
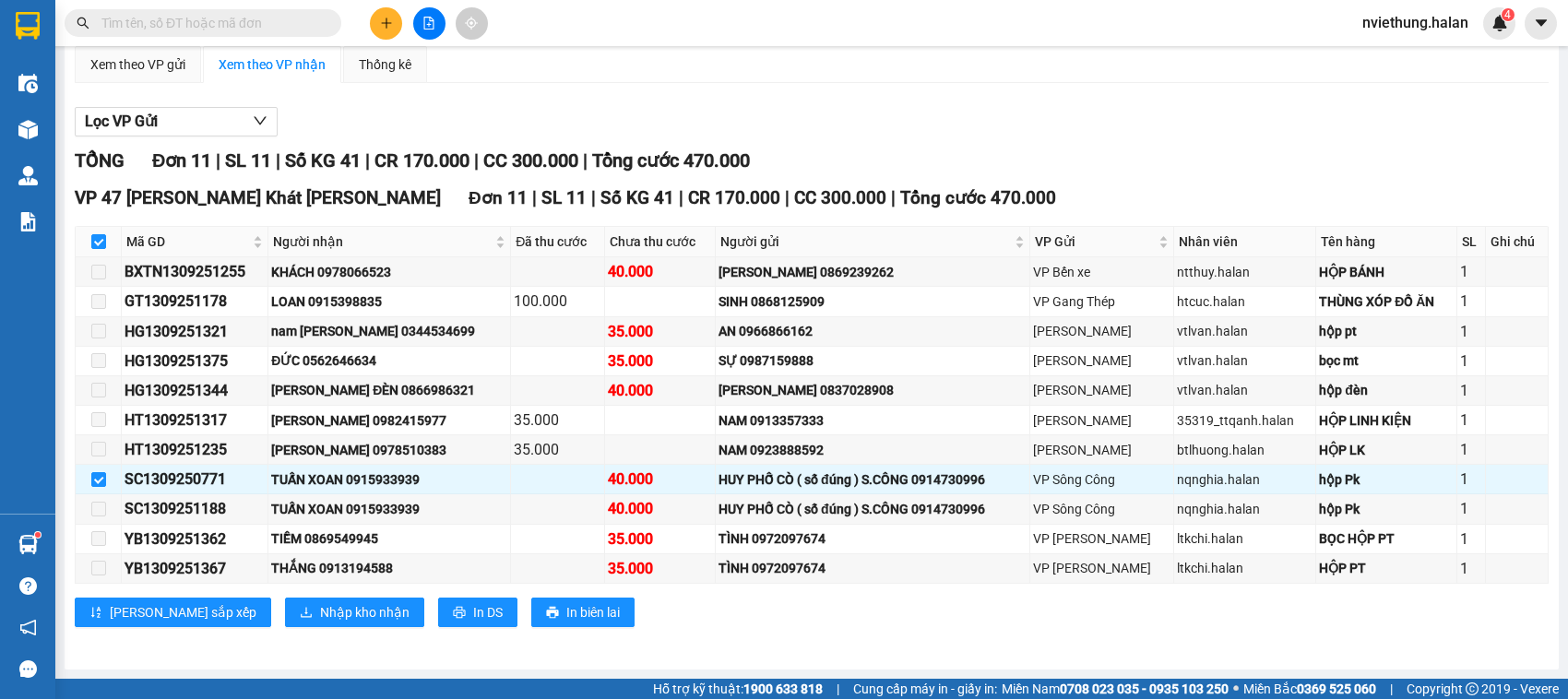
click at [300, 21] on input "text" at bounding box center [210, 23] width 217 height 21
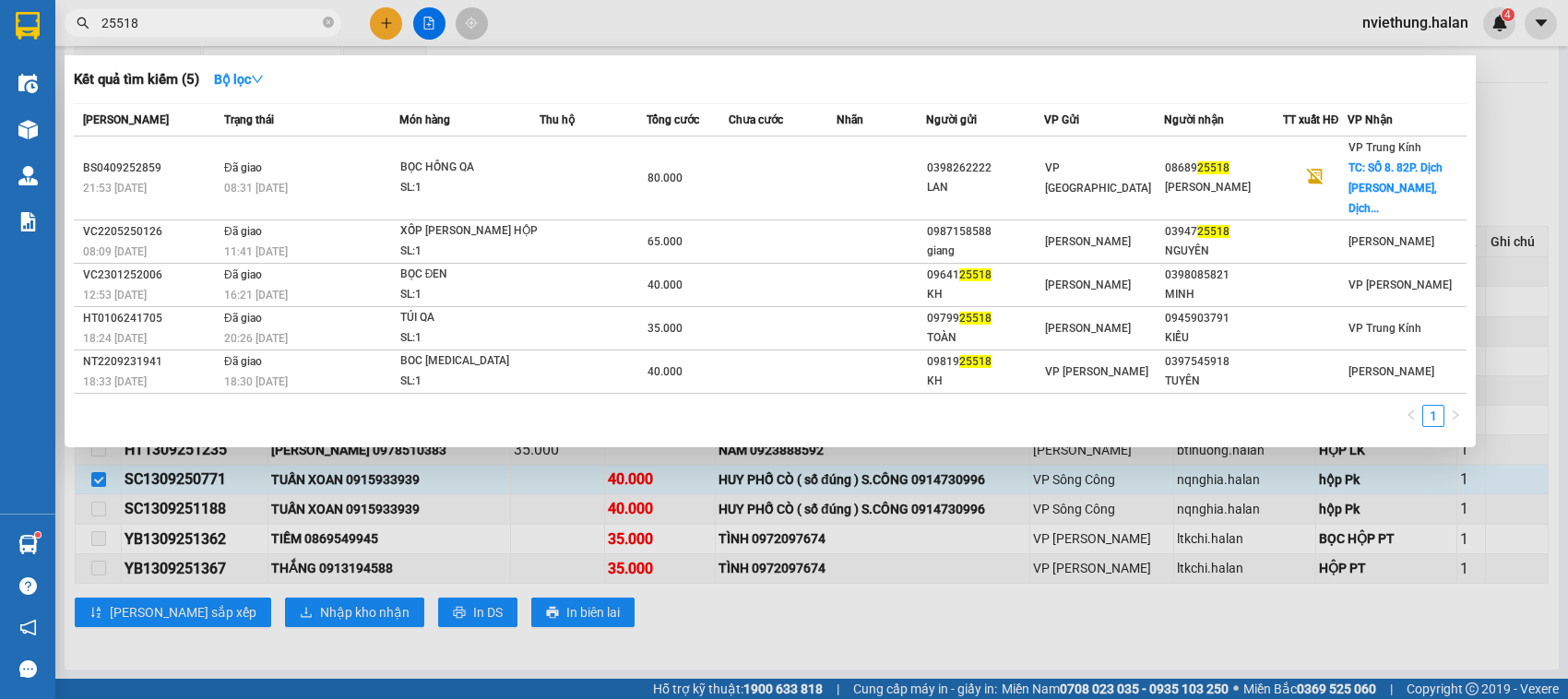
click at [112, 27] on input "25518" at bounding box center [210, 23] width 217 height 21
click at [120, 27] on input "25518" at bounding box center [210, 23] width 217 height 21
click at [114, 23] on input "25518" at bounding box center [210, 23] width 217 height 21
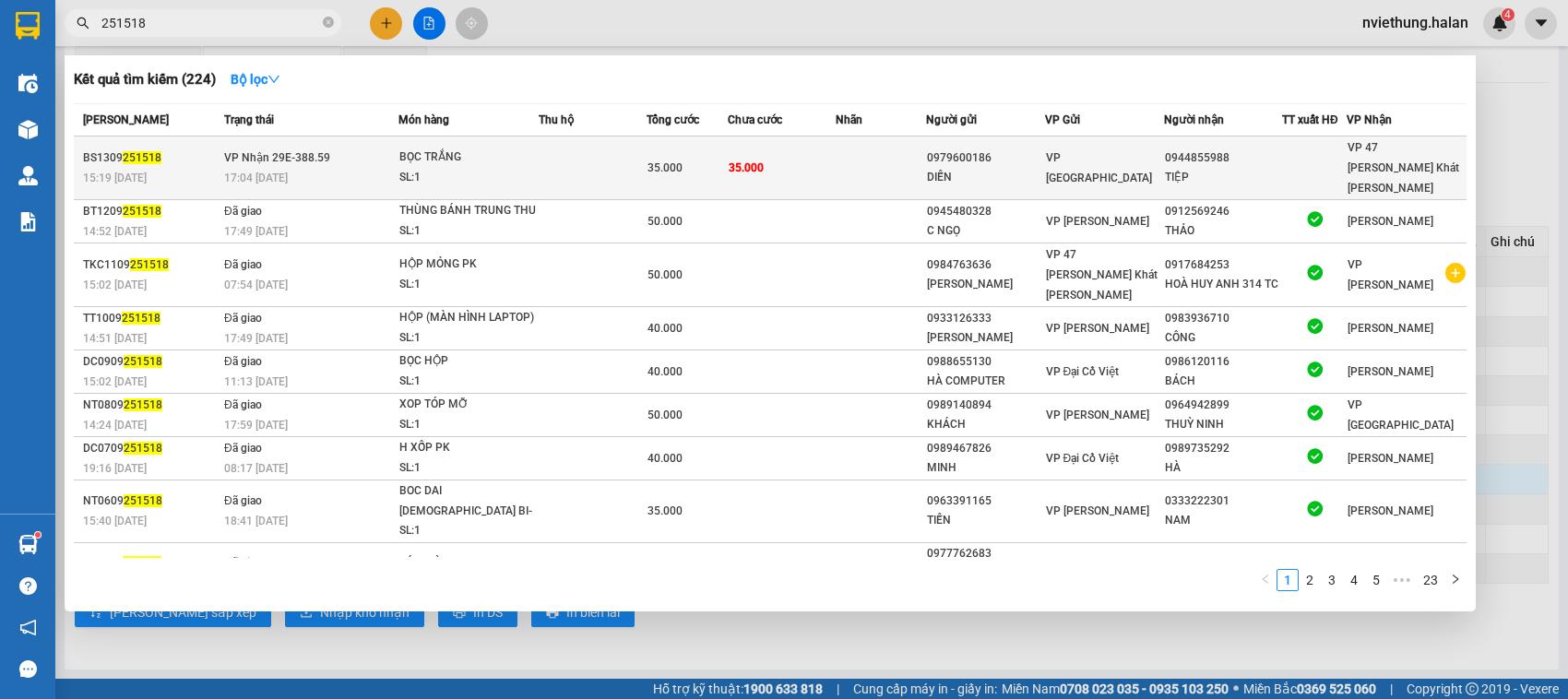
type input "251518"
click at [1047, 162] on span "VP [GEOGRAPHIC_DATA]" at bounding box center [1099, 168] width 106 height 33
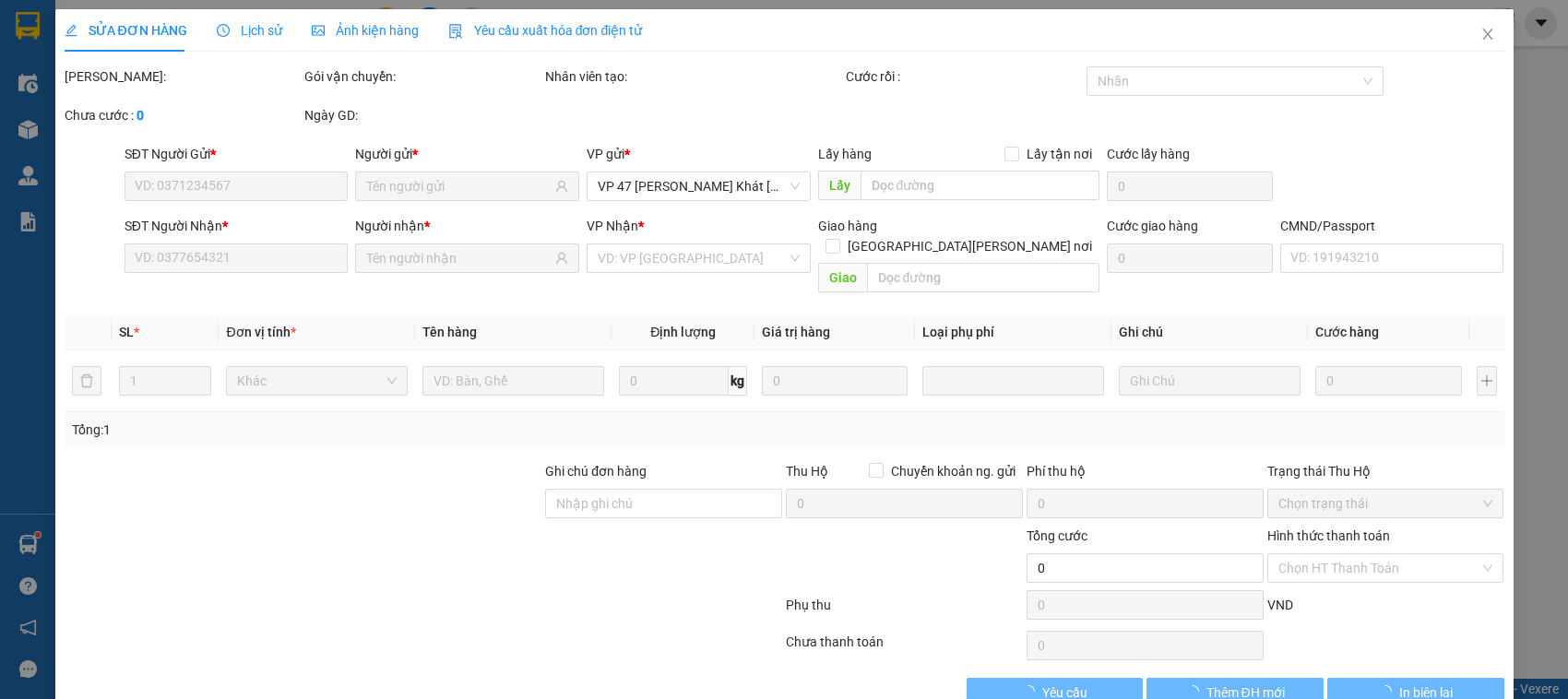
type input "0979600186"
type input "DIỄN"
type input "0944855988"
type input "TIỆP"
type input "35.000"
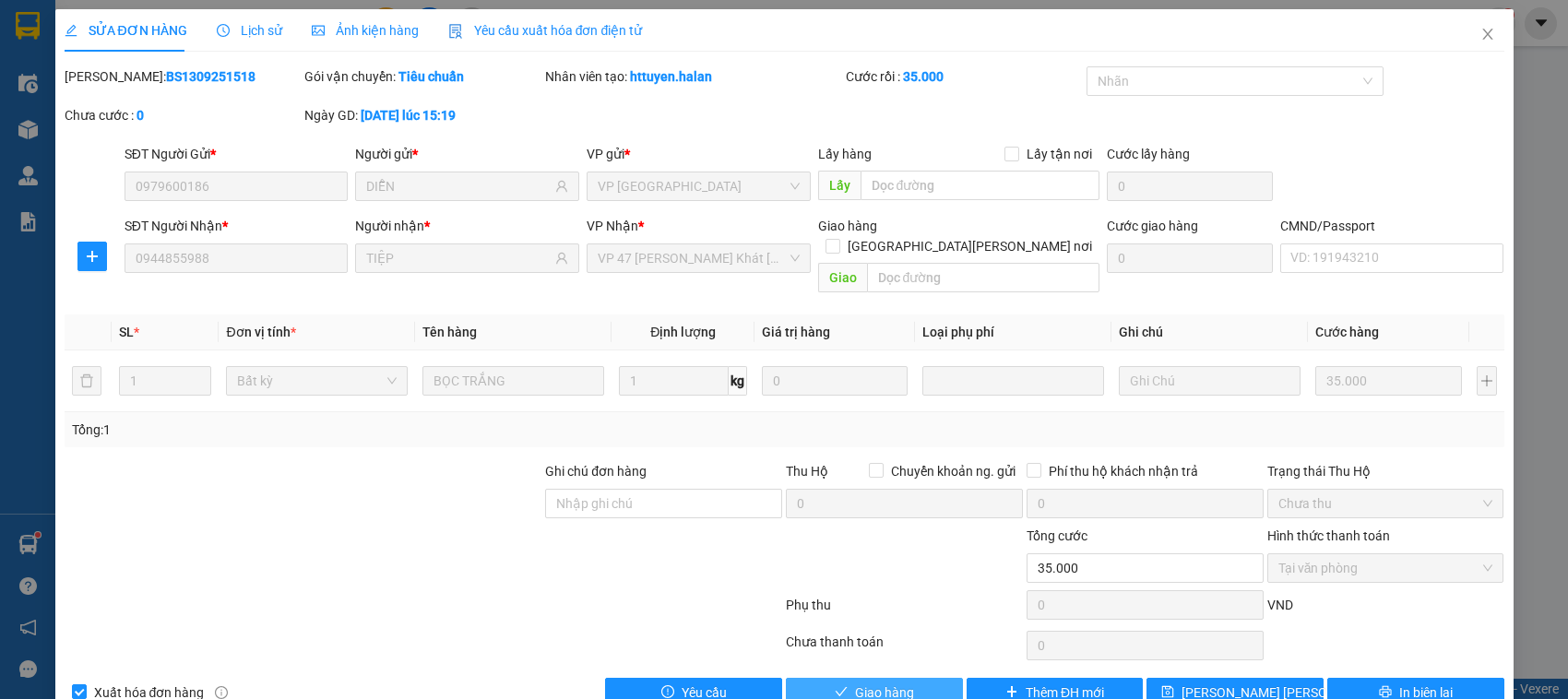
click at [855, 682] on span "Giao hàng" at bounding box center [885, 692] width 59 height 21
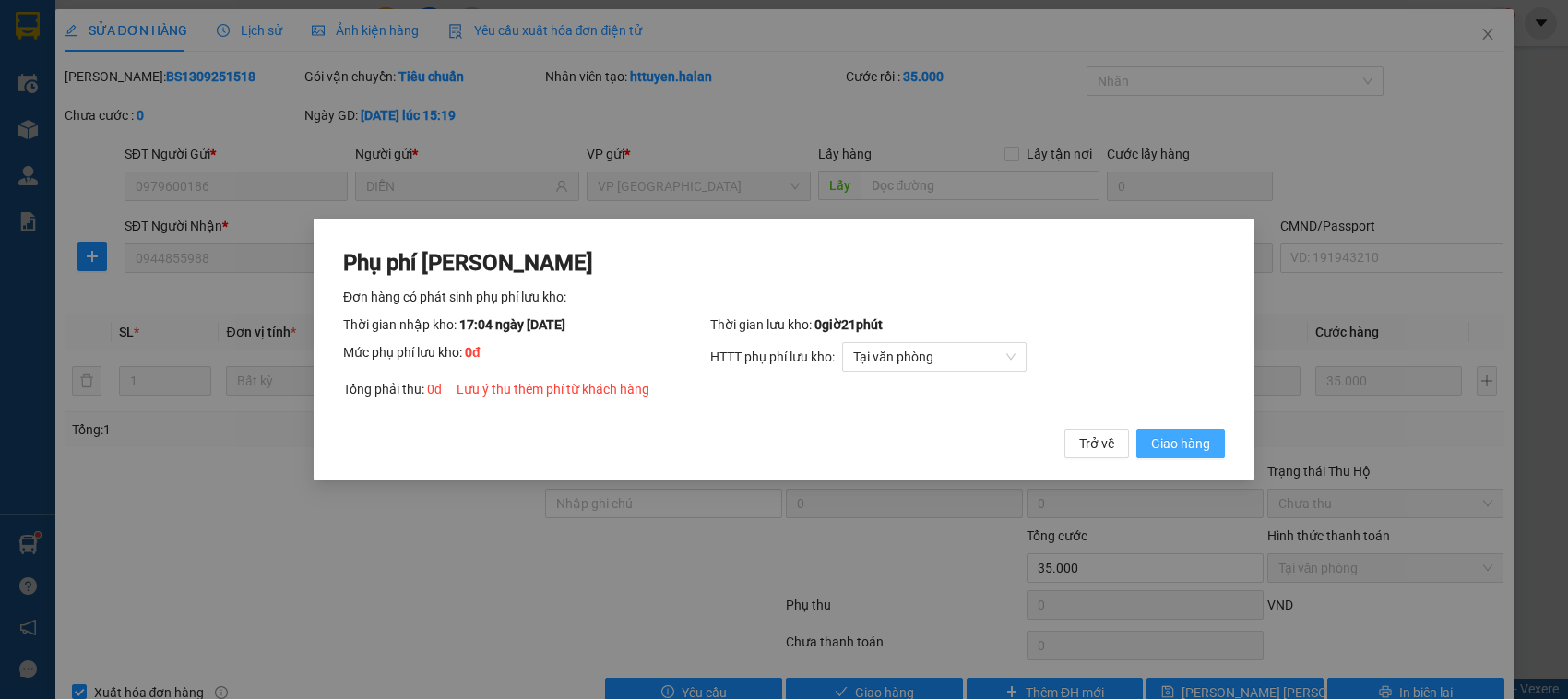
click at [1186, 444] on span "Giao hàng" at bounding box center [1180, 443] width 59 height 21
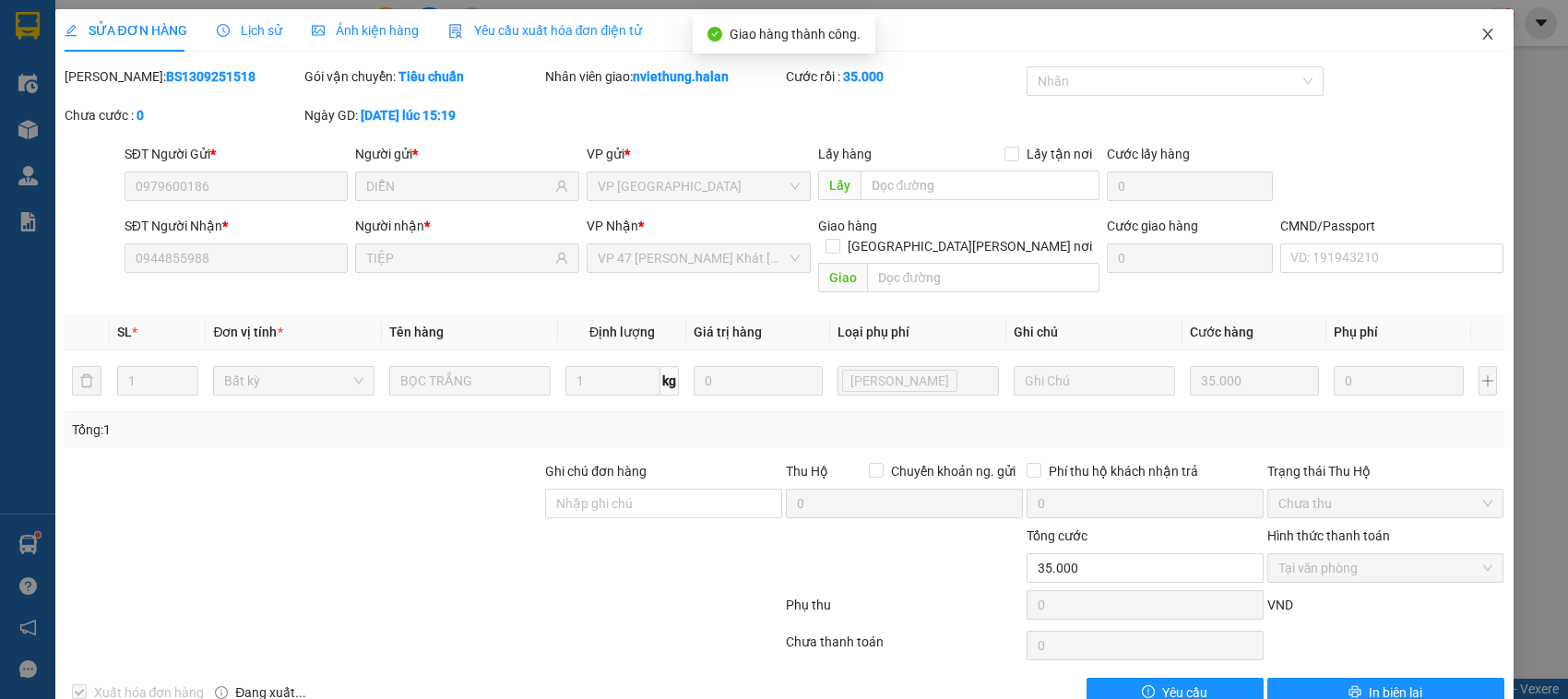
click at [1480, 32] on icon "close" at bounding box center [1487, 33] width 15 height 15
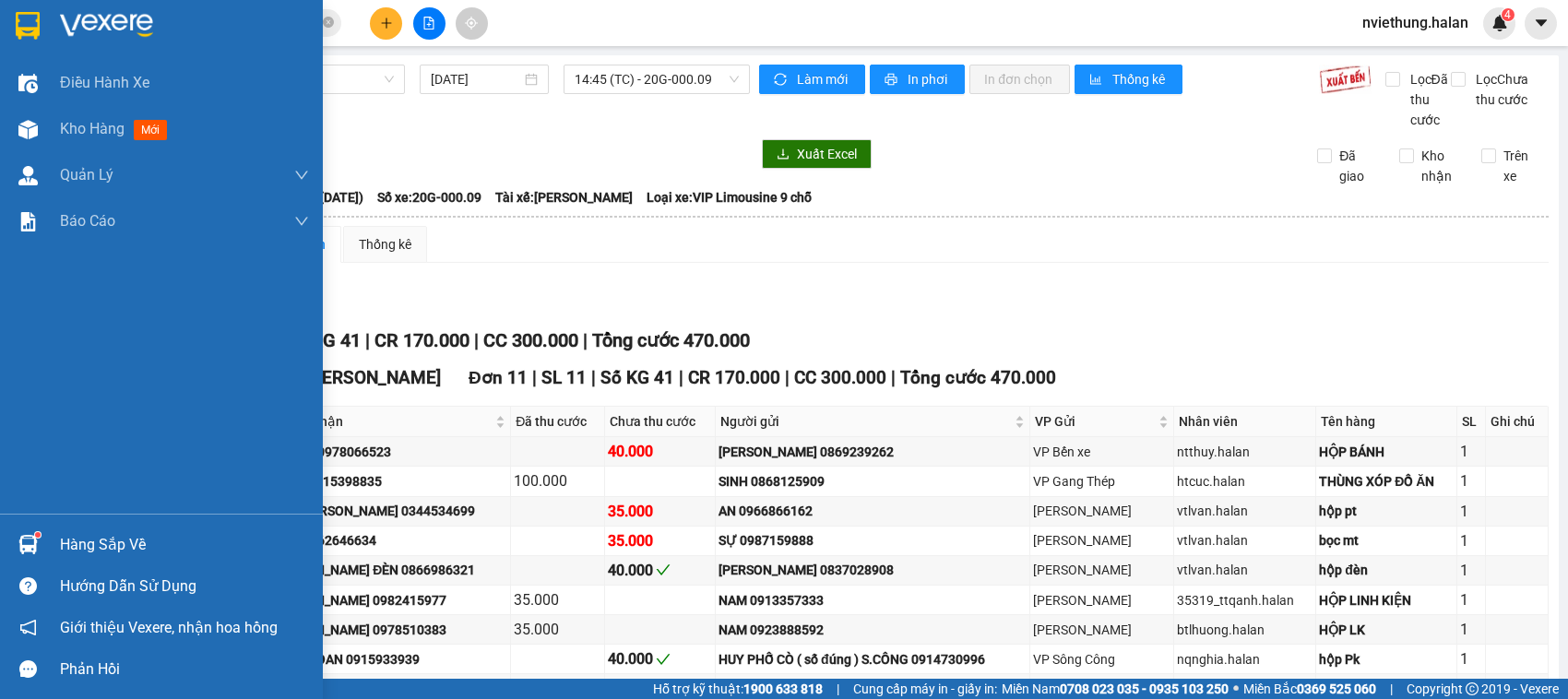
click at [107, 542] on div "Hàng sắp về" at bounding box center [184, 545] width 249 height 27
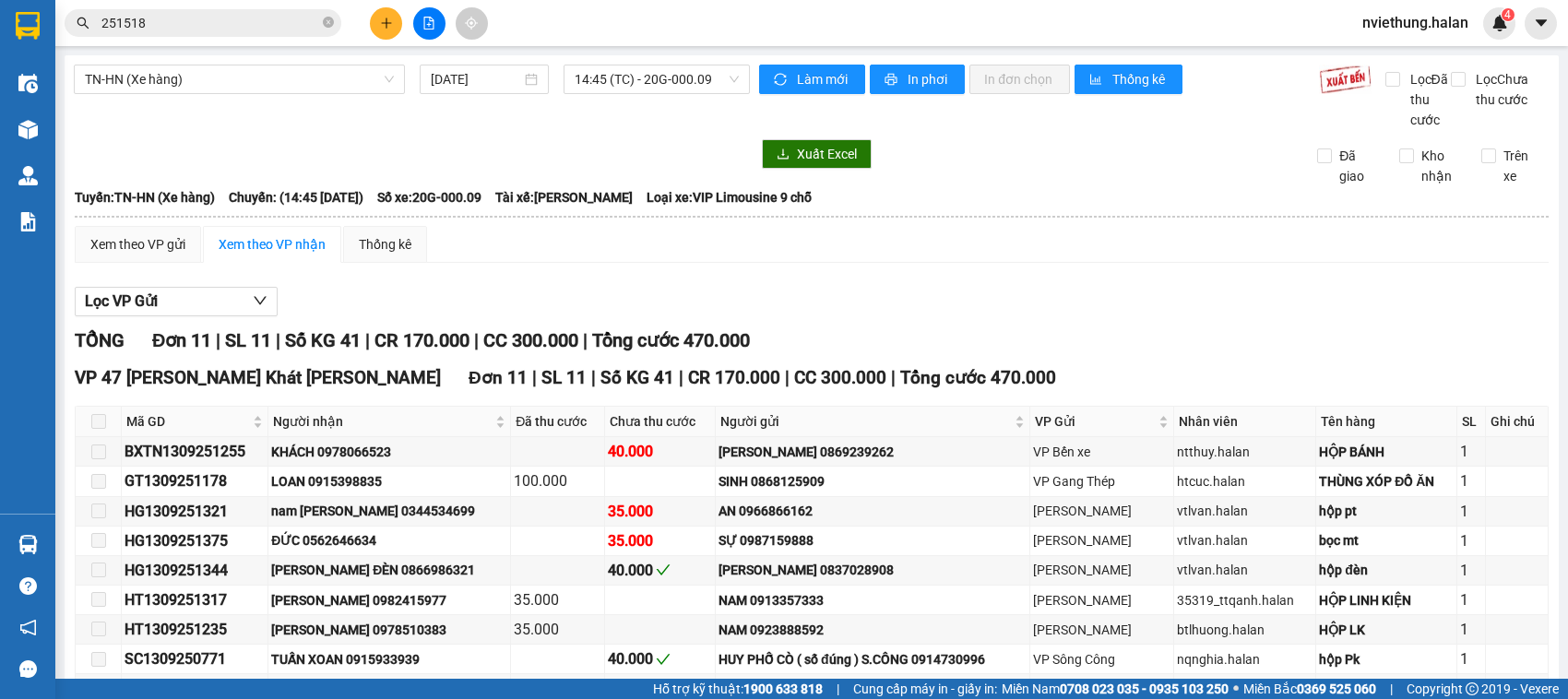
click at [683, 78] on section "Kết quả [PERSON_NAME] ( 224 ) Bộ lọc Mã ĐH Trạng thái Món hàng Thu hộ Tổng [PER…" at bounding box center [784, 350] width 1568 height 699
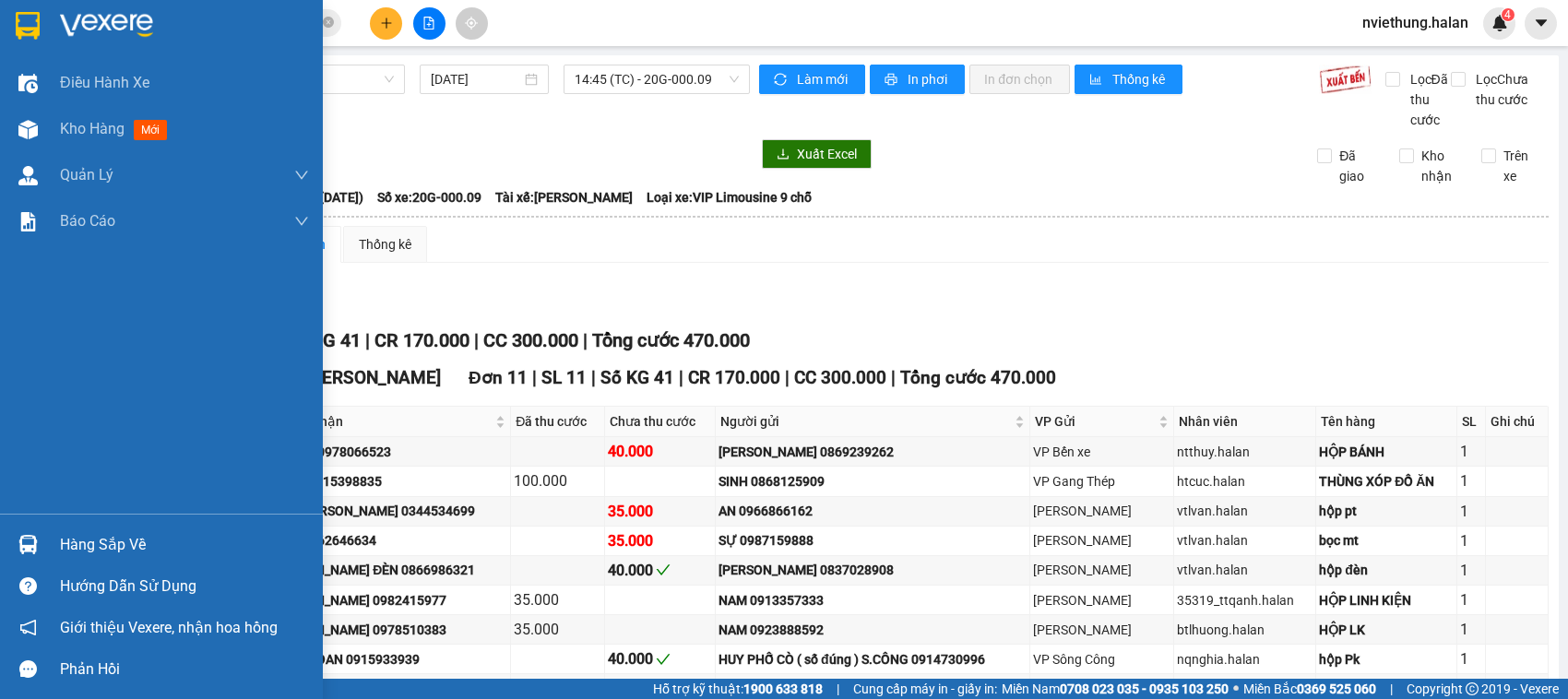
click at [72, 545] on div "Hàng sắp về" at bounding box center [184, 545] width 249 height 27
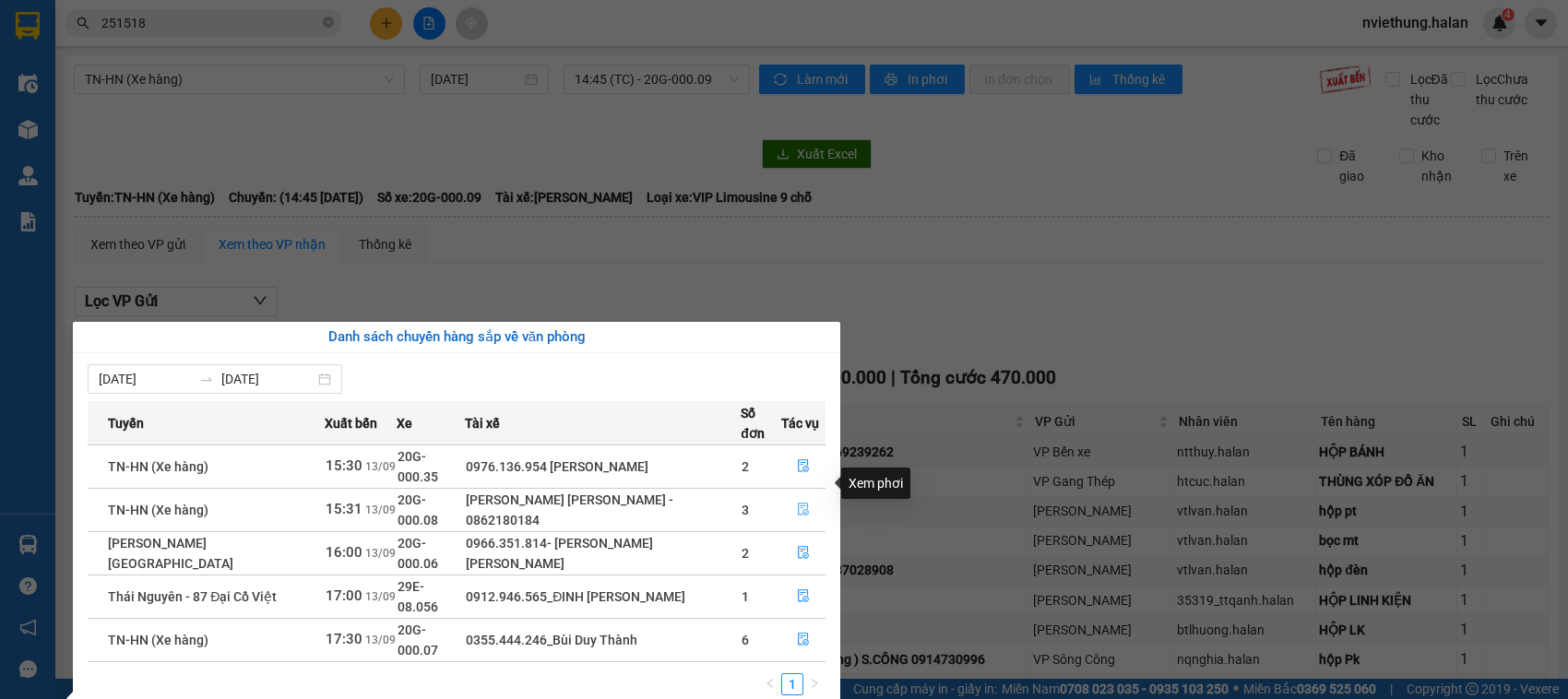
click at [801, 503] on icon "file-done" at bounding box center [803, 509] width 13 height 13
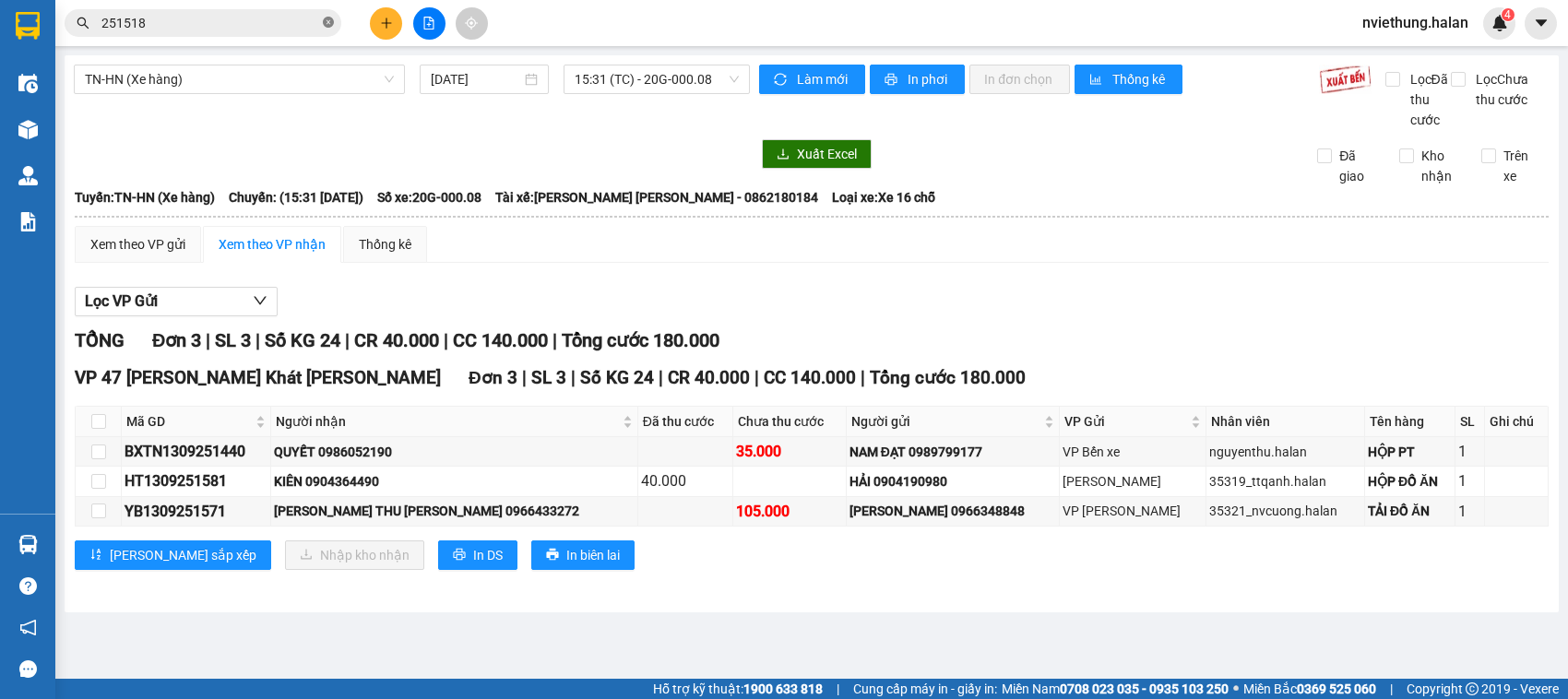
click at [325, 27] on icon "close-circle" at bounding box center [328, 22] width 11 height 11
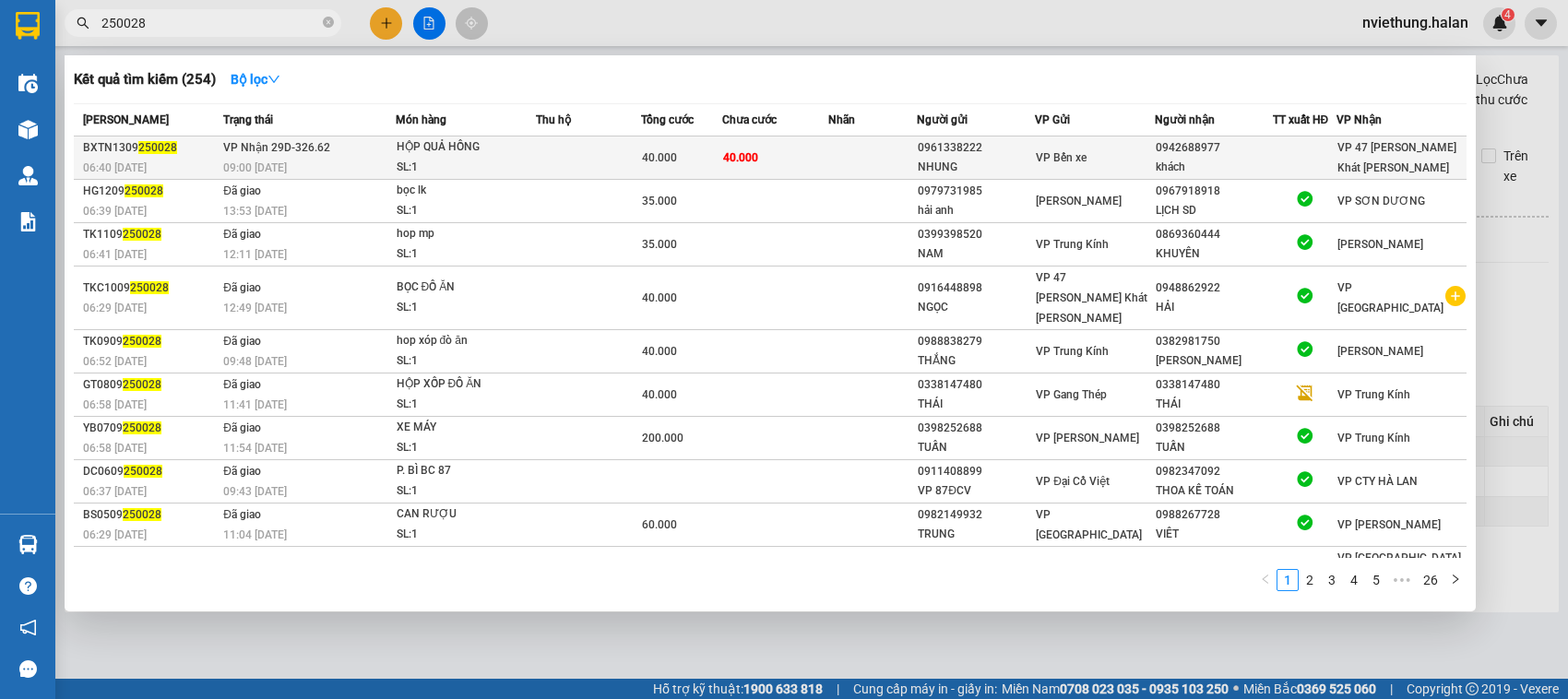
type input "250028"
click at [846, 148] on td at bounding box center [872, 158] width 88 height 43
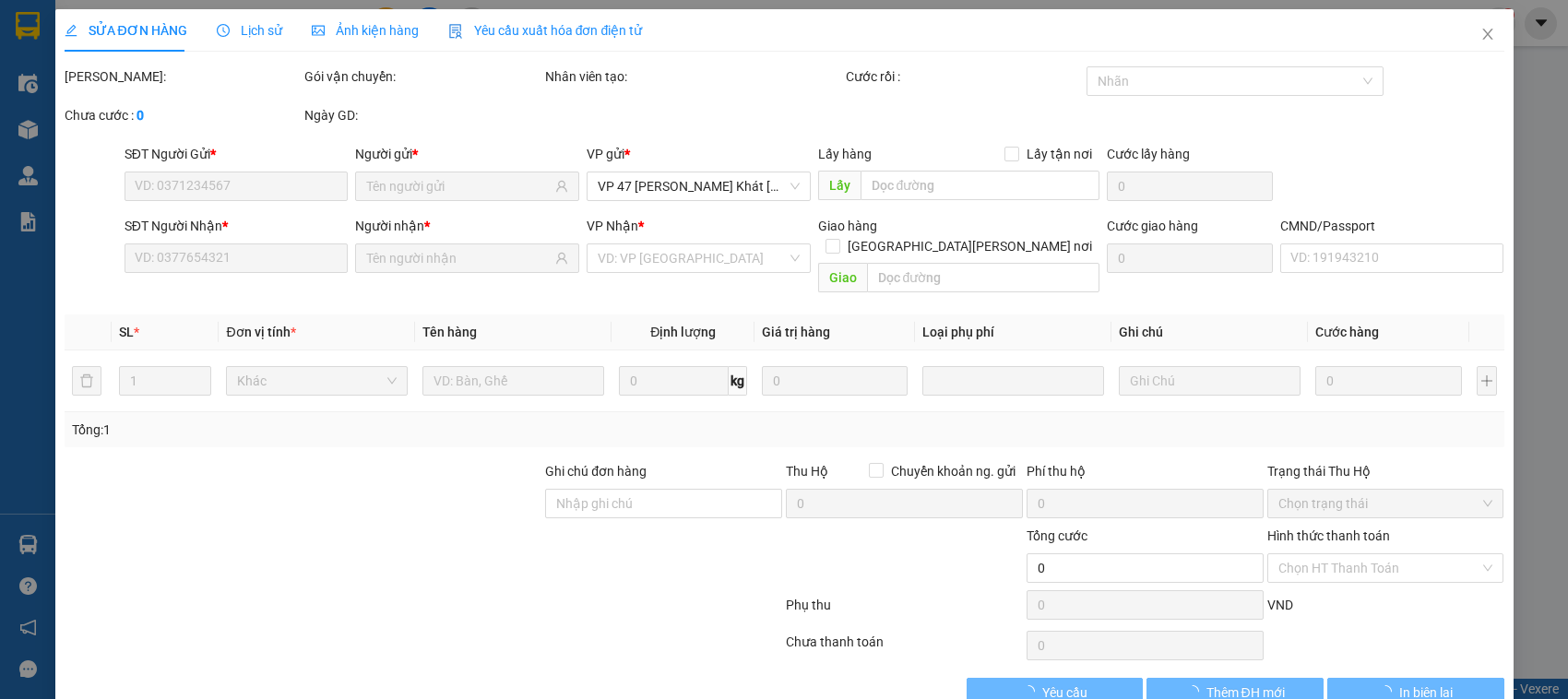
type input "0961338222"
type input "NHUNG"
type input "0942688977"
type input "khách"
type input "40.000"
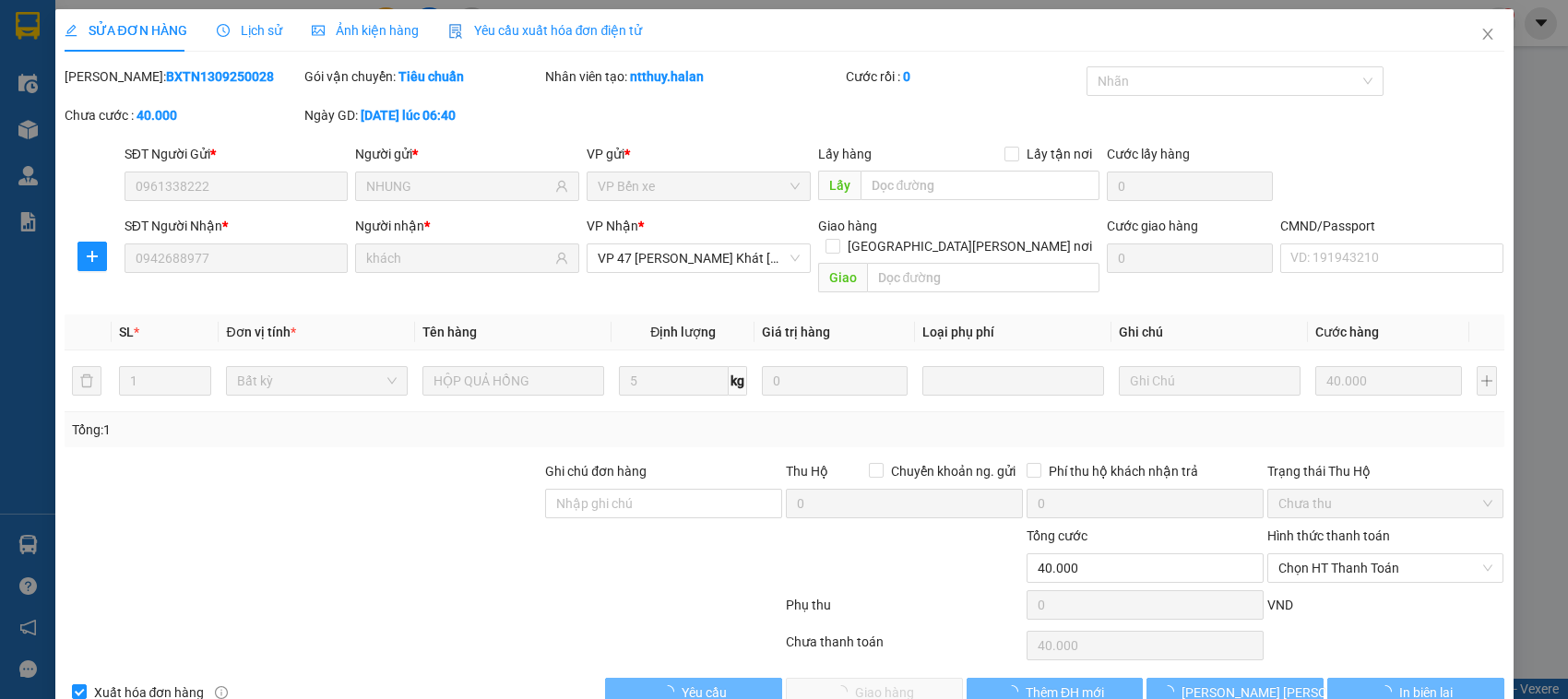
scroll to position [24, 0]
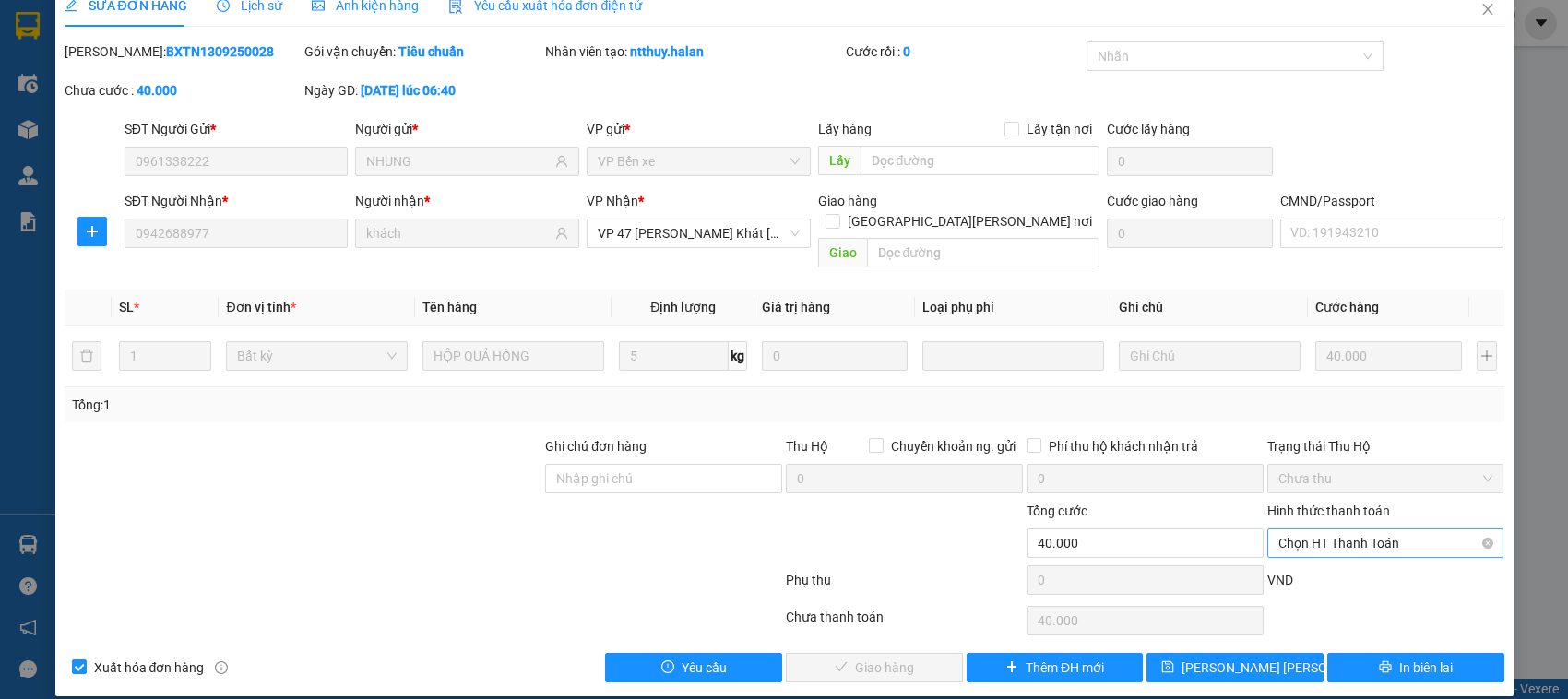
click at [1363, 530] on span "Chọn HT Thanh Toán" at bounding box center [1386, 543] width 215 height 27
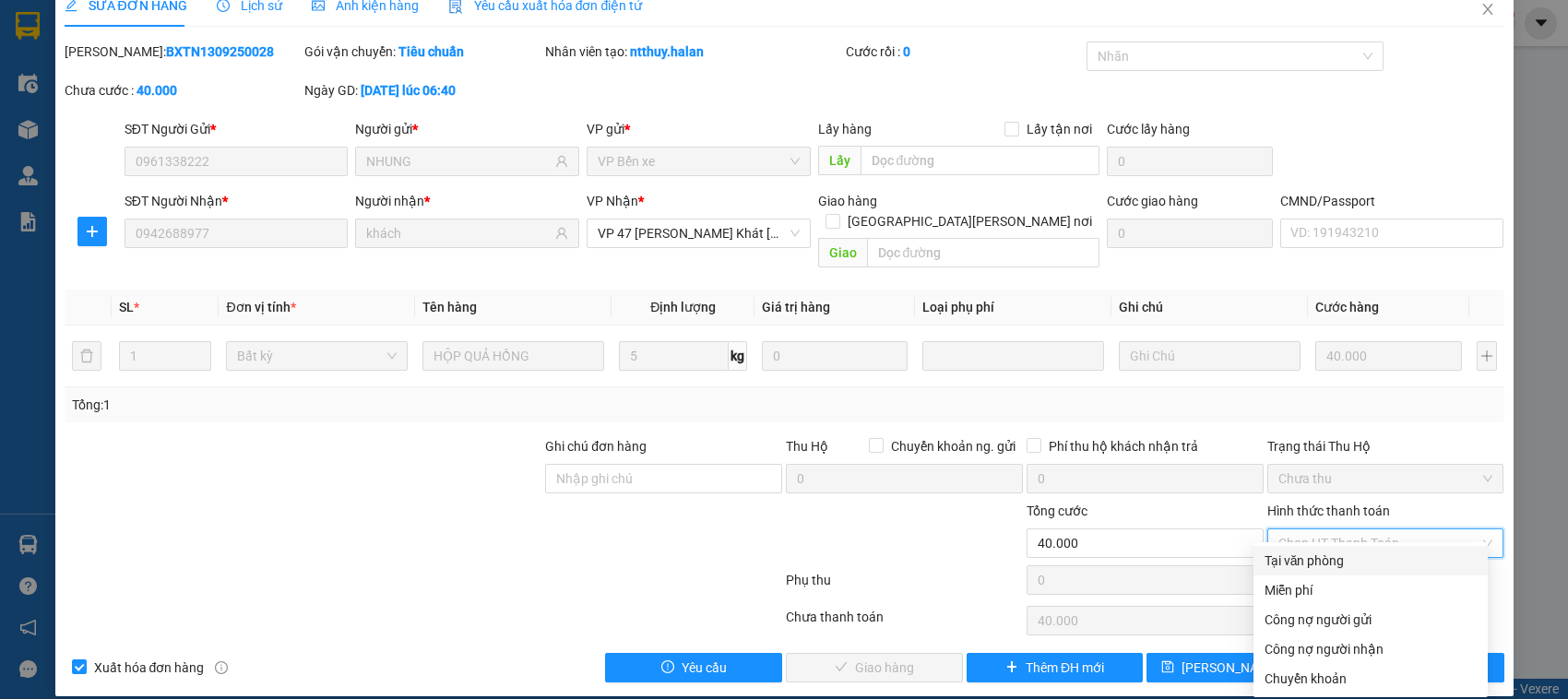
click at [1278, 566] on div "Tại văn phòng" at bounding box center [1370, 561] width 212 height 21
type input "0"
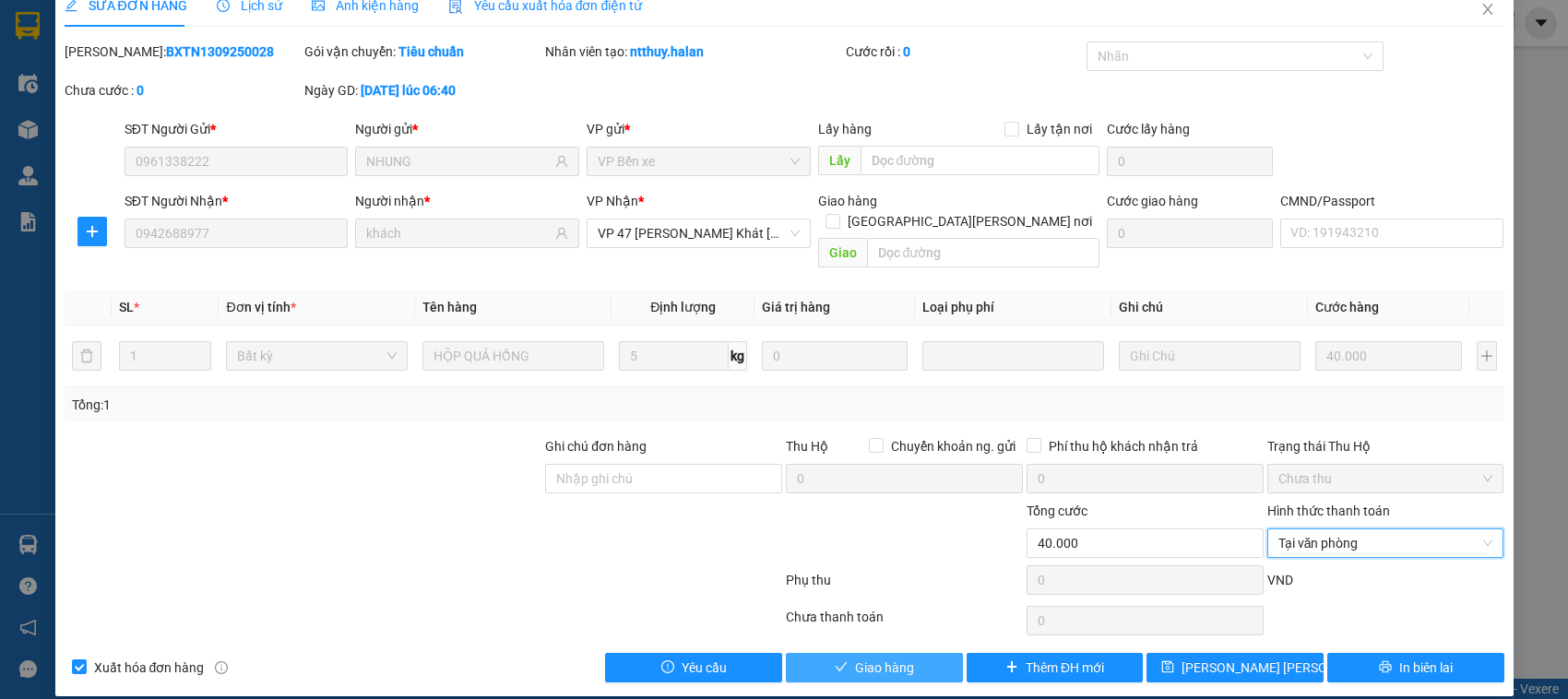
click at [900, 658] on span "Giao hàng" at bounding box center [885, 668] width 59 height 21
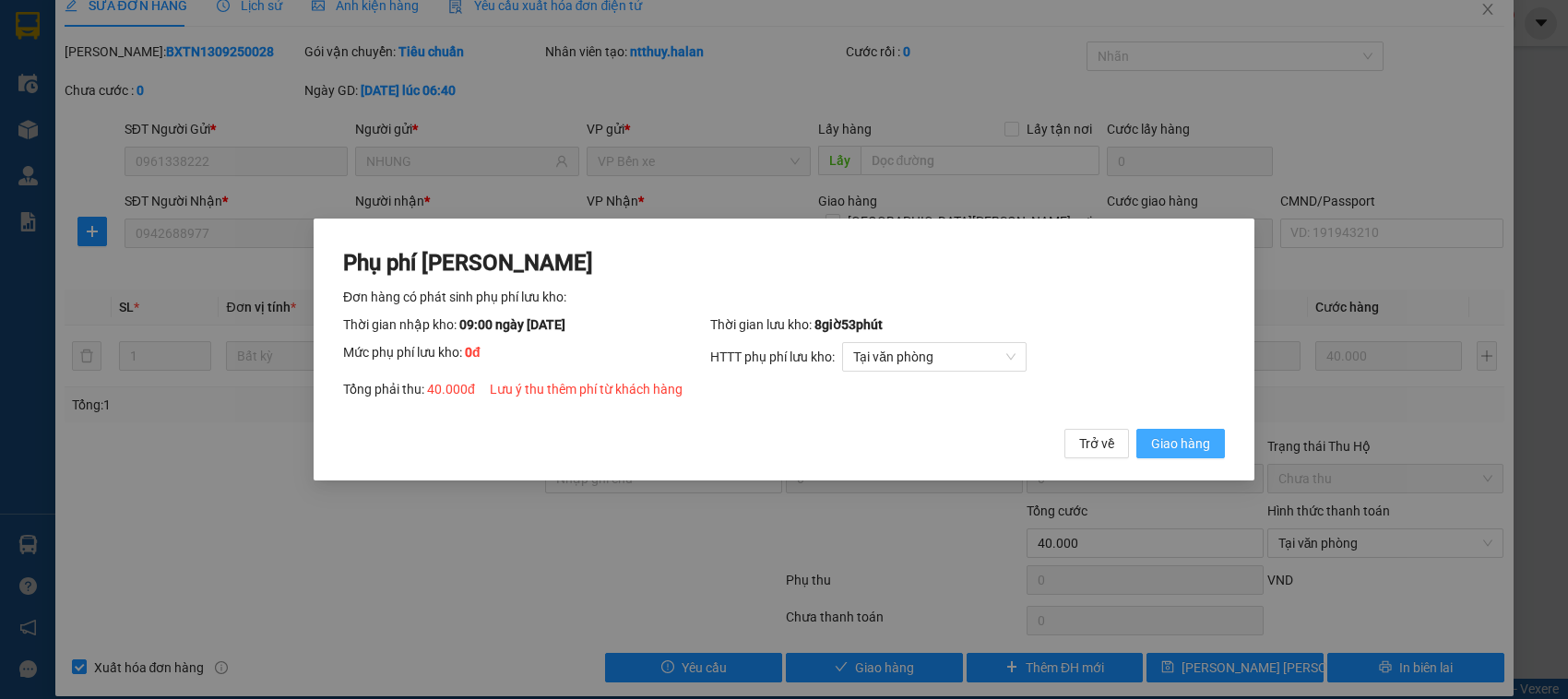
click at [1174, 447] on span "Giao hàng" at bounding box center [1180, 443] width 59 height 21
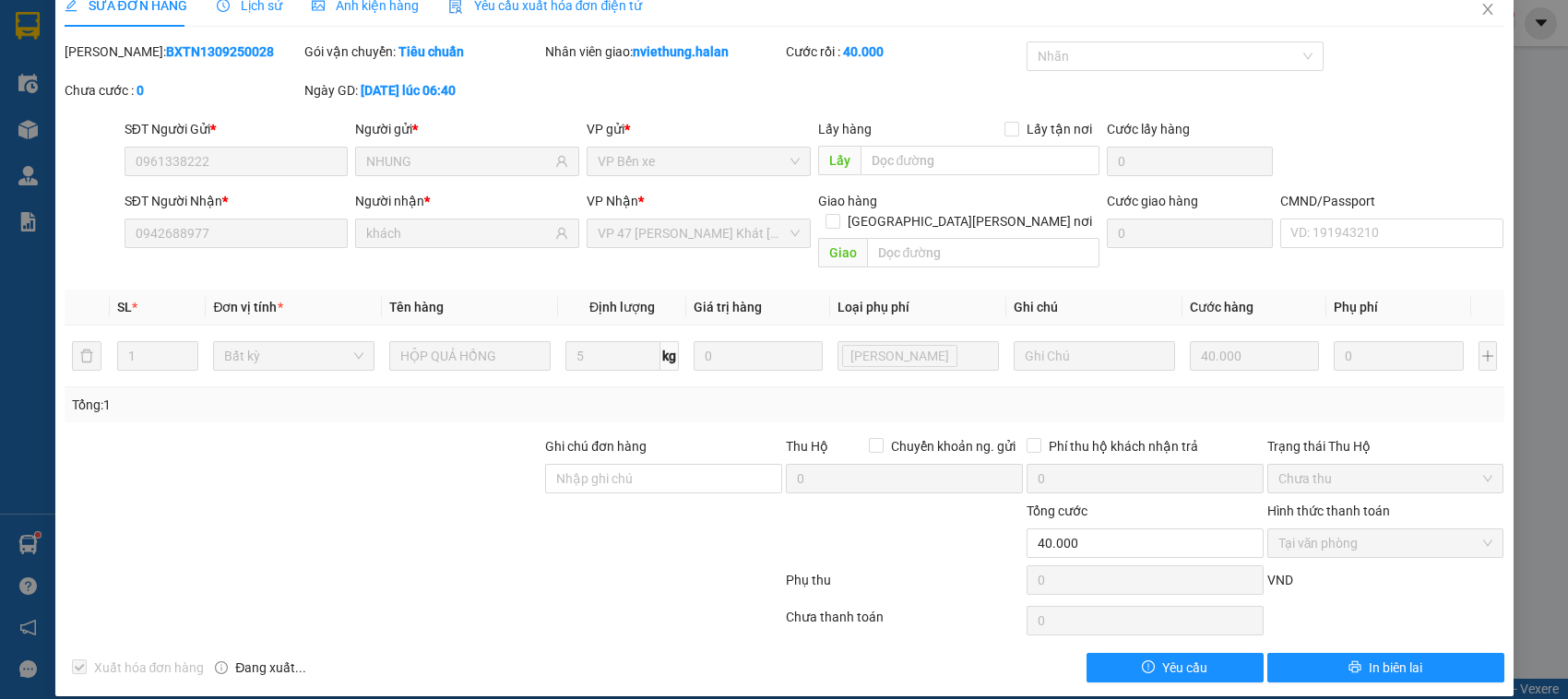
scroll to position [0, 0]
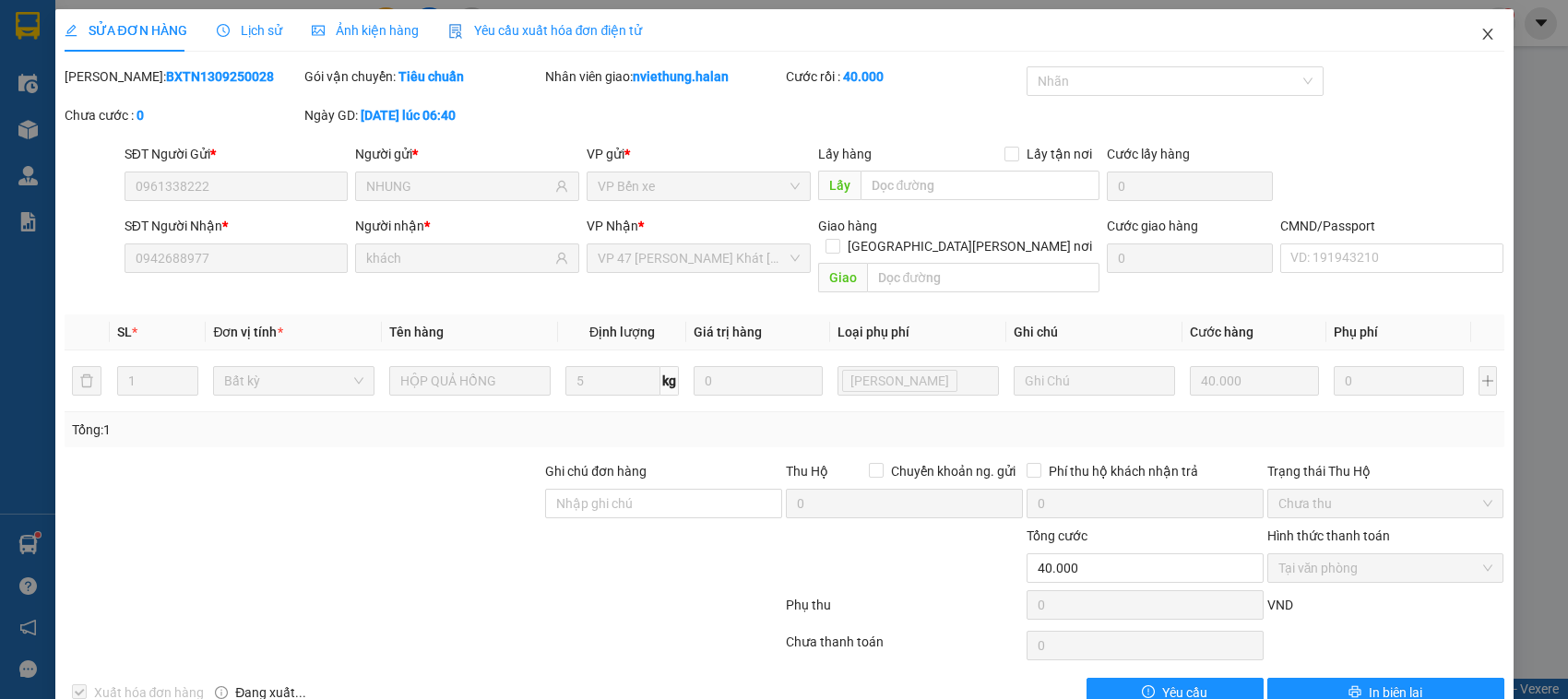
click at [1479, 34] on span "Close" at bounding box center [1488, 34] width 52 height 52
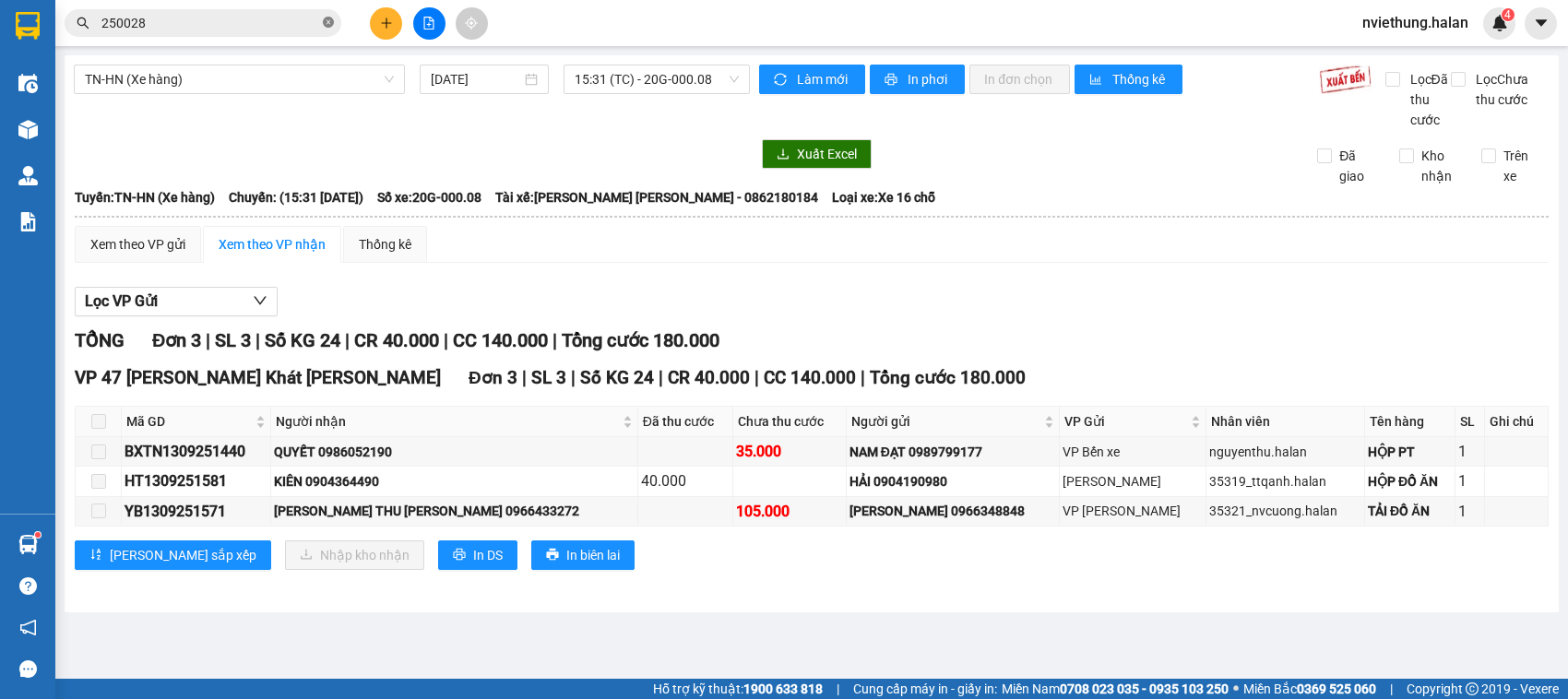
click at [328, 24] on icon "close-circle" at bounding box center [328, 22] width 11 height 11
click at [249, 20] on input "text" at bounding box center [210, 23] width 217 height 21
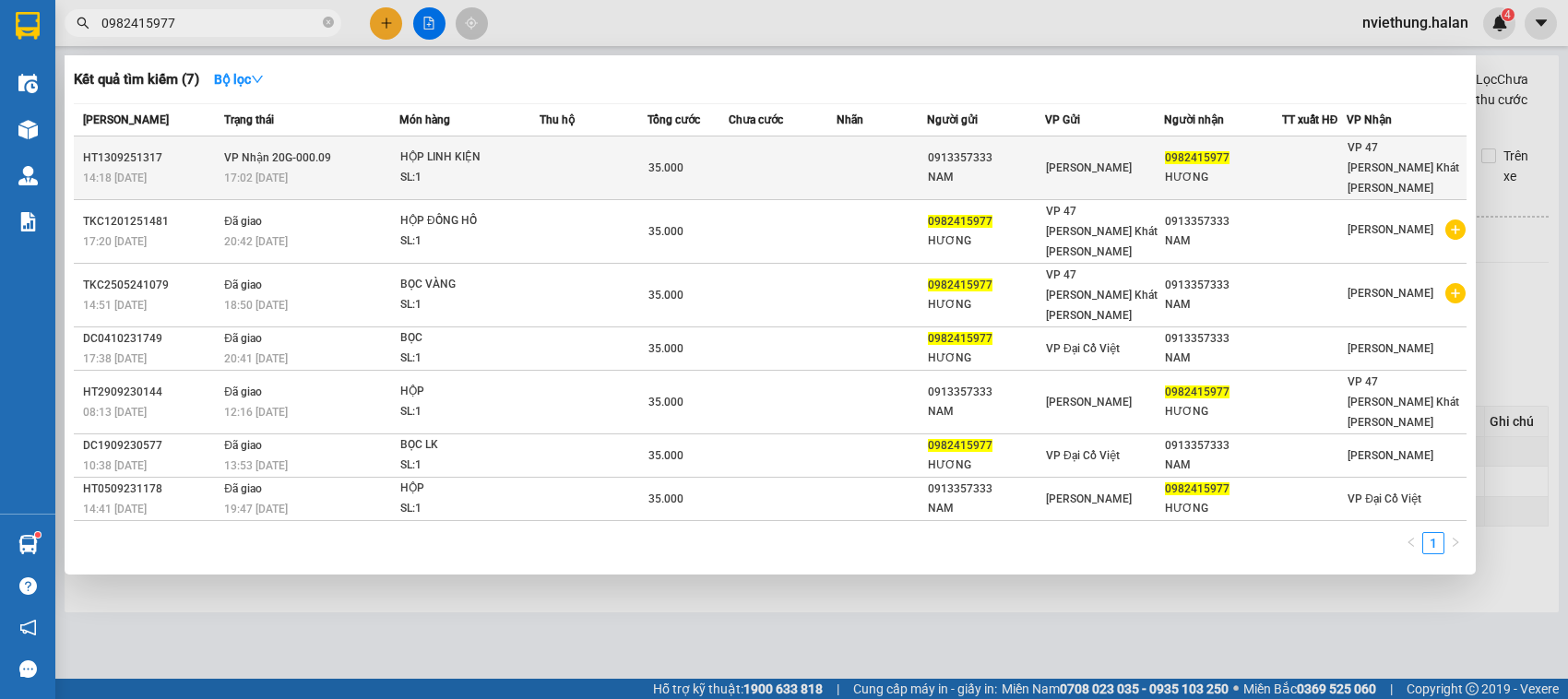
type input "0982415977"
click at [1207, 171] on div "HƯƠNG" at bounding box center [1222, 178] width 116 height 20
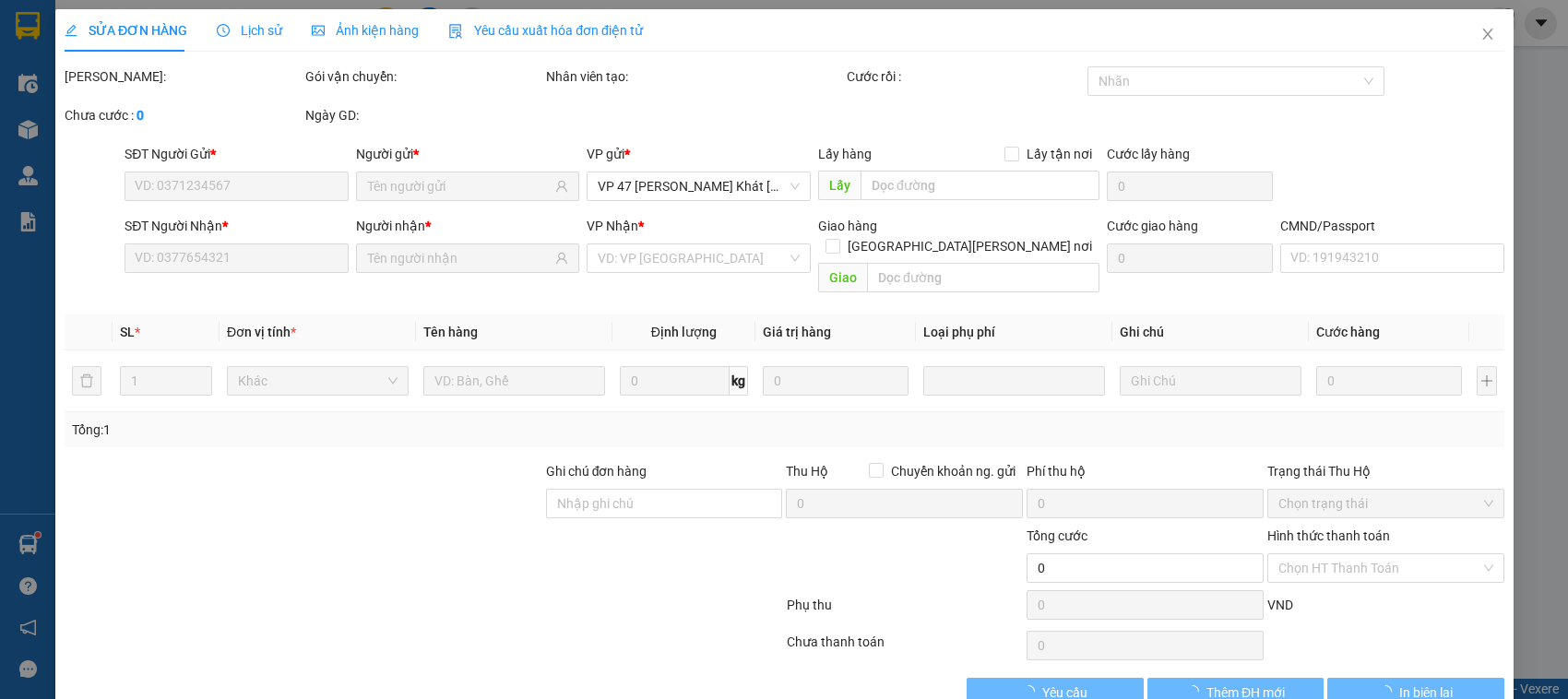
type input "0913357333"
type input "NAM"
type input "0982415977"
type input "HƯƠNG"
type input "35.000"
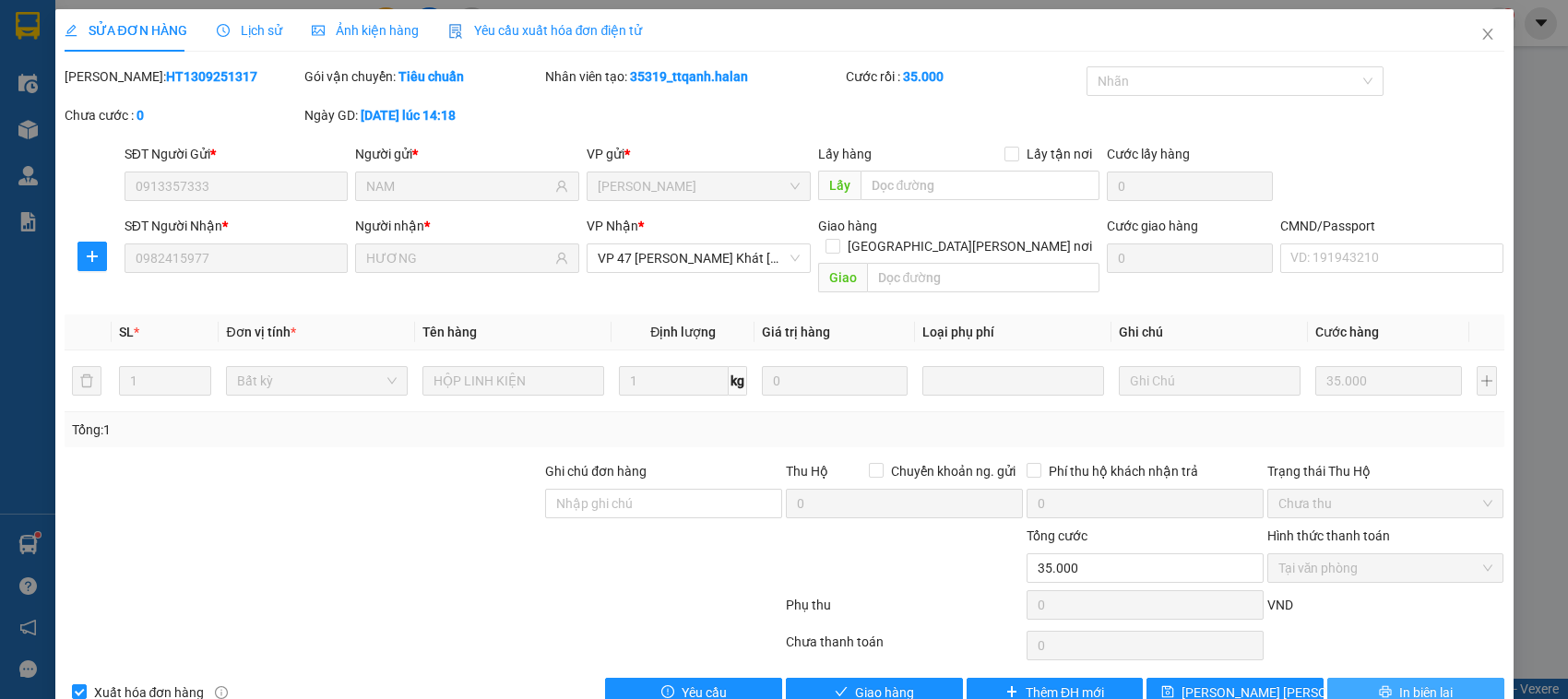
click at [1361, 683] on button "In biên lai" at bounding box center [1415, 693] width 177 height 29
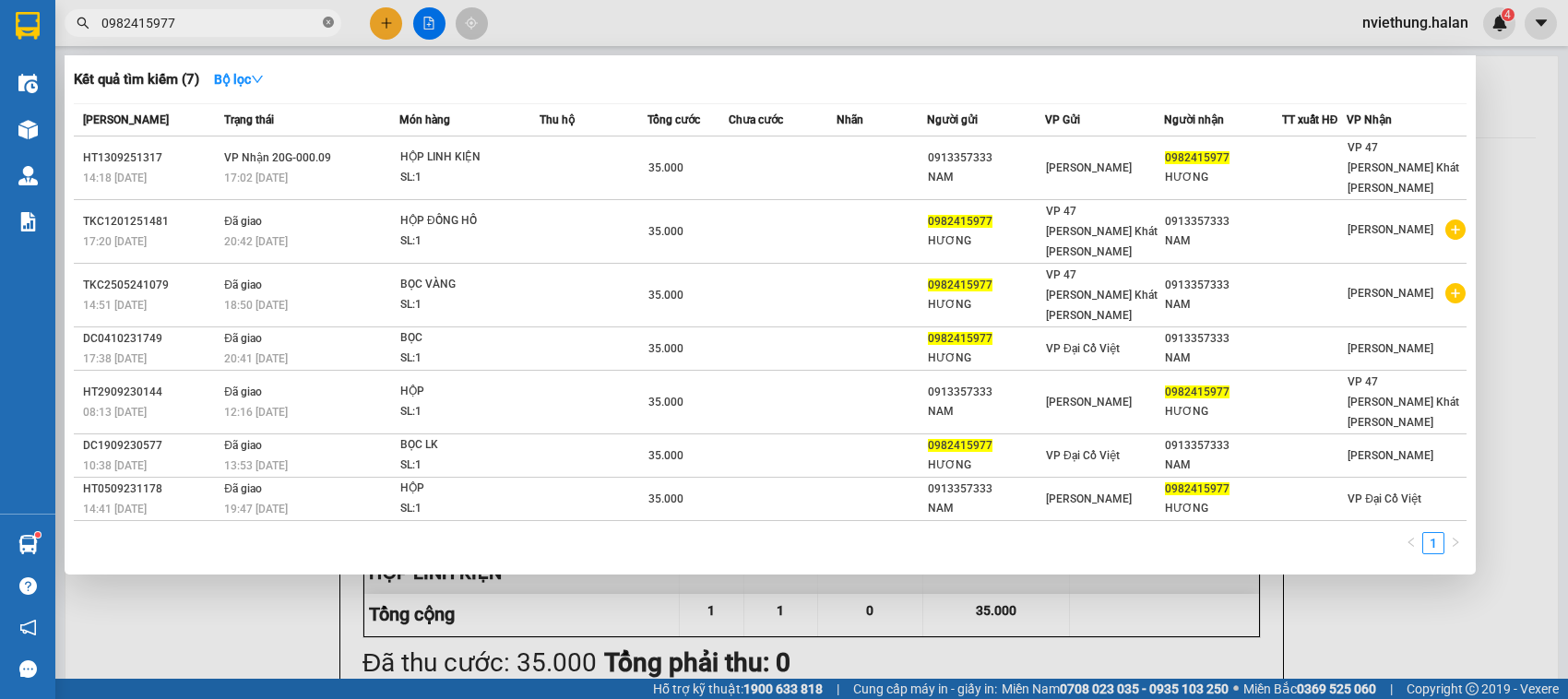
click at [332, 23] on icon "close-circle" at bounding box center [328, 22] width 11 height 11
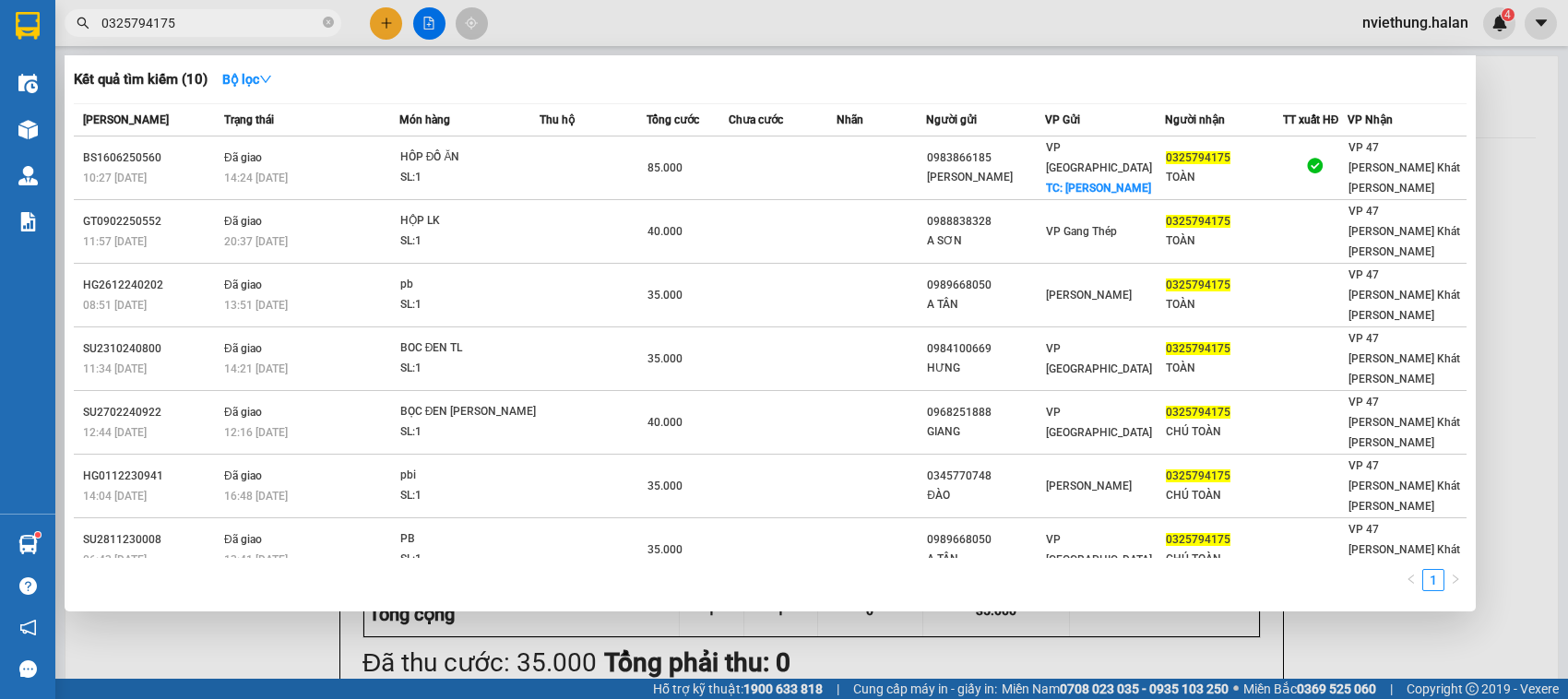
click at [251, 17] on input "0325794175" at bounding box center [210, 23] width 217 height 21
type input "0"
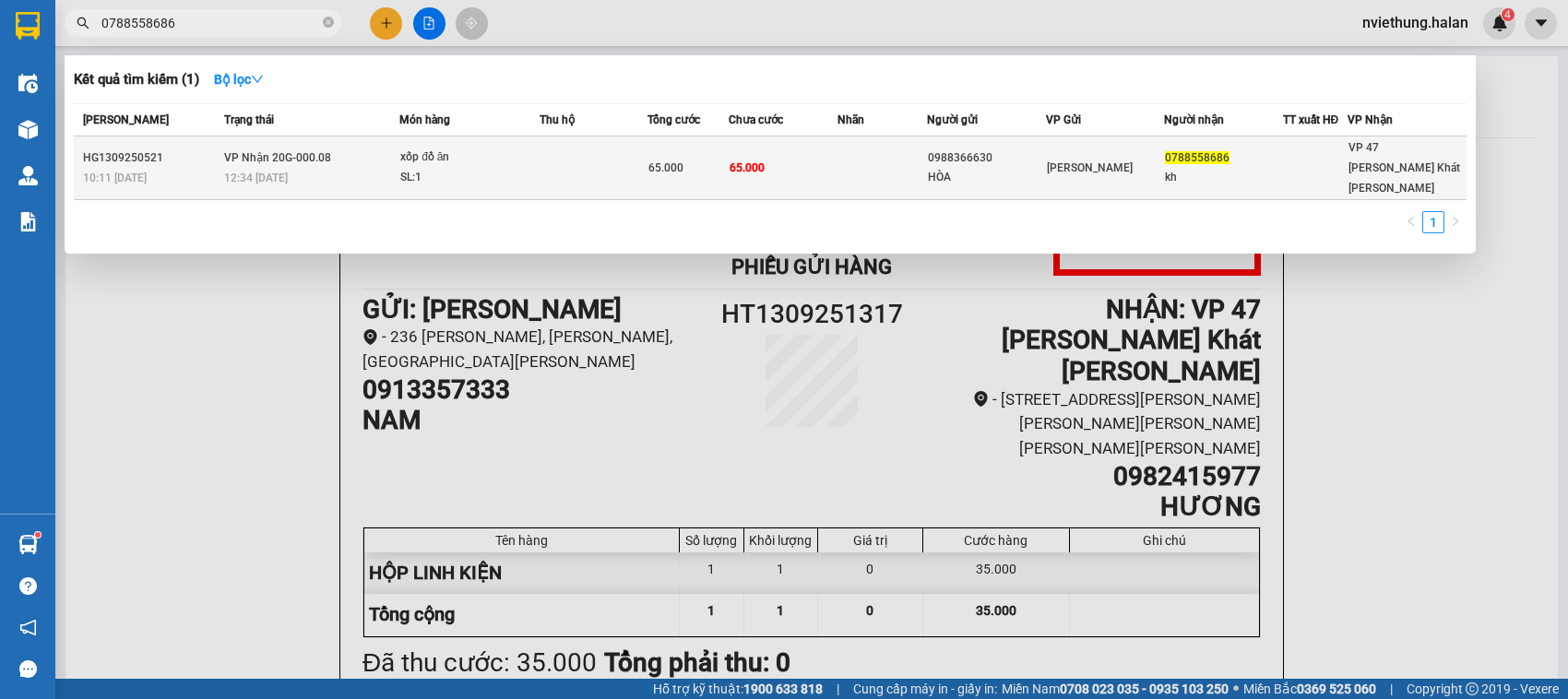
type input "0788558686"
click at [1001, 149] on div "0988366630" at bounding box center [986, 159] width 116 height 20
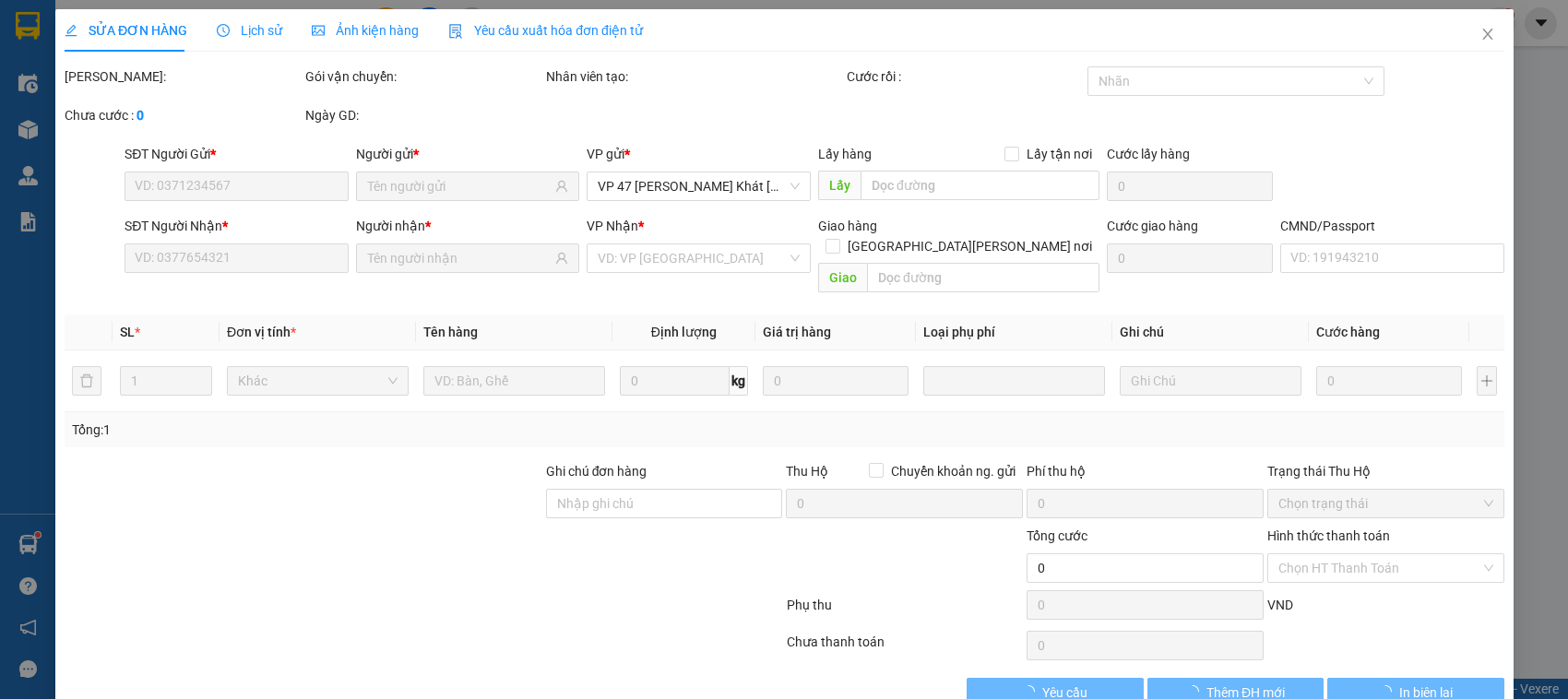
type input "0988366630"
type input "HÒA"
type input "0788558686"
type input "kh"
type input "65.000"
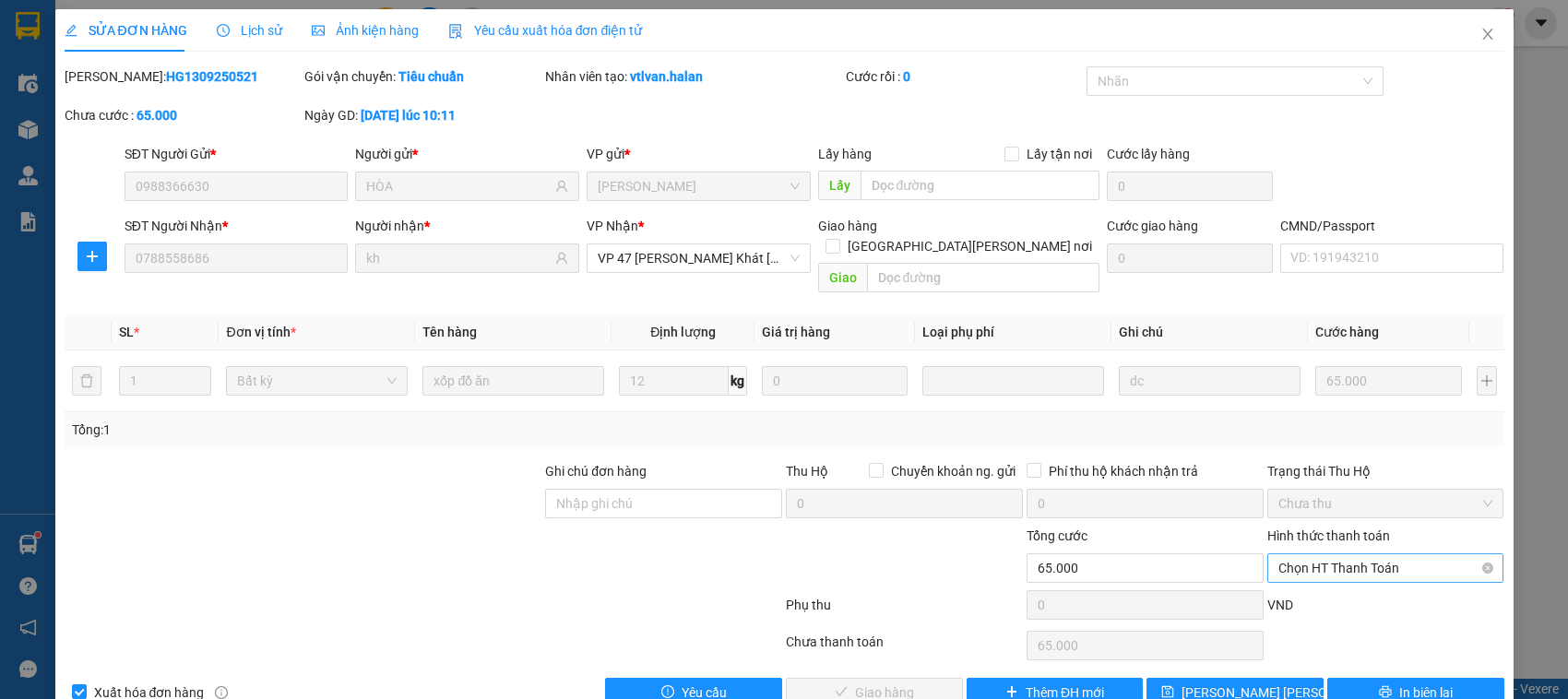
click at [1381, 554] on span "Chọn HT Thanh Toán" at bounding box center [1386, 568] width 215 height 27
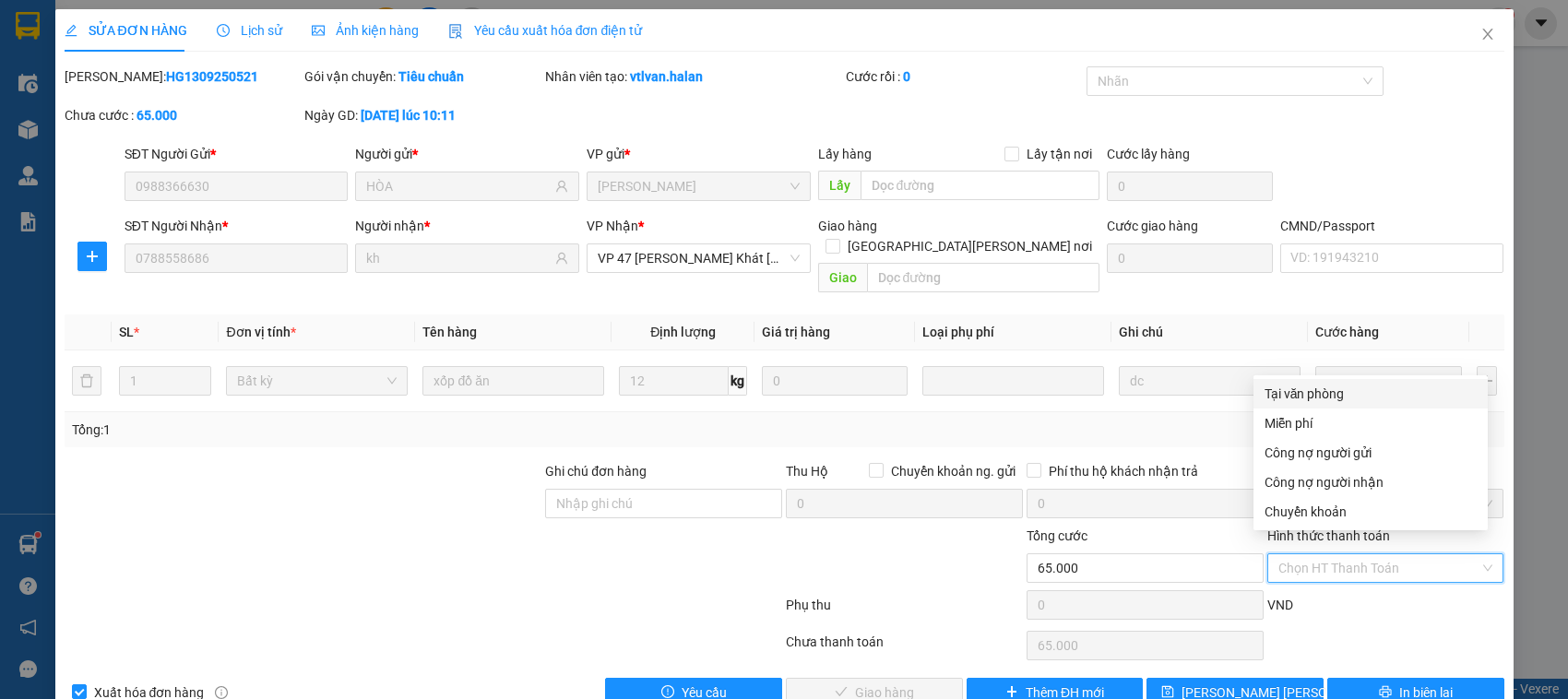
click at [1277, 396] on div "Tại văn phòng" at bounding box center [1370, 394] width 212 height 21
type input "0"
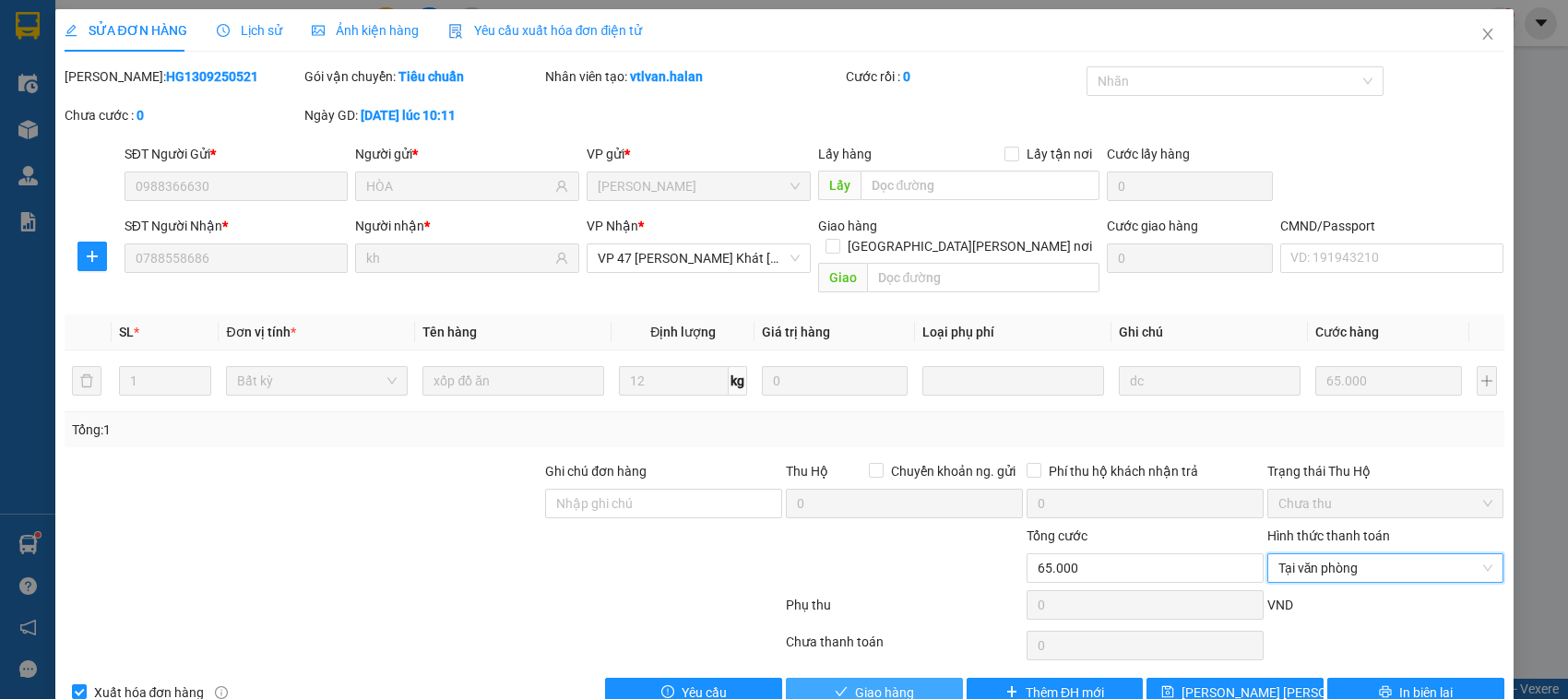
click at [840, 679] on button "Giao hàng" at bounding box center [874, 693] width 177 height 29
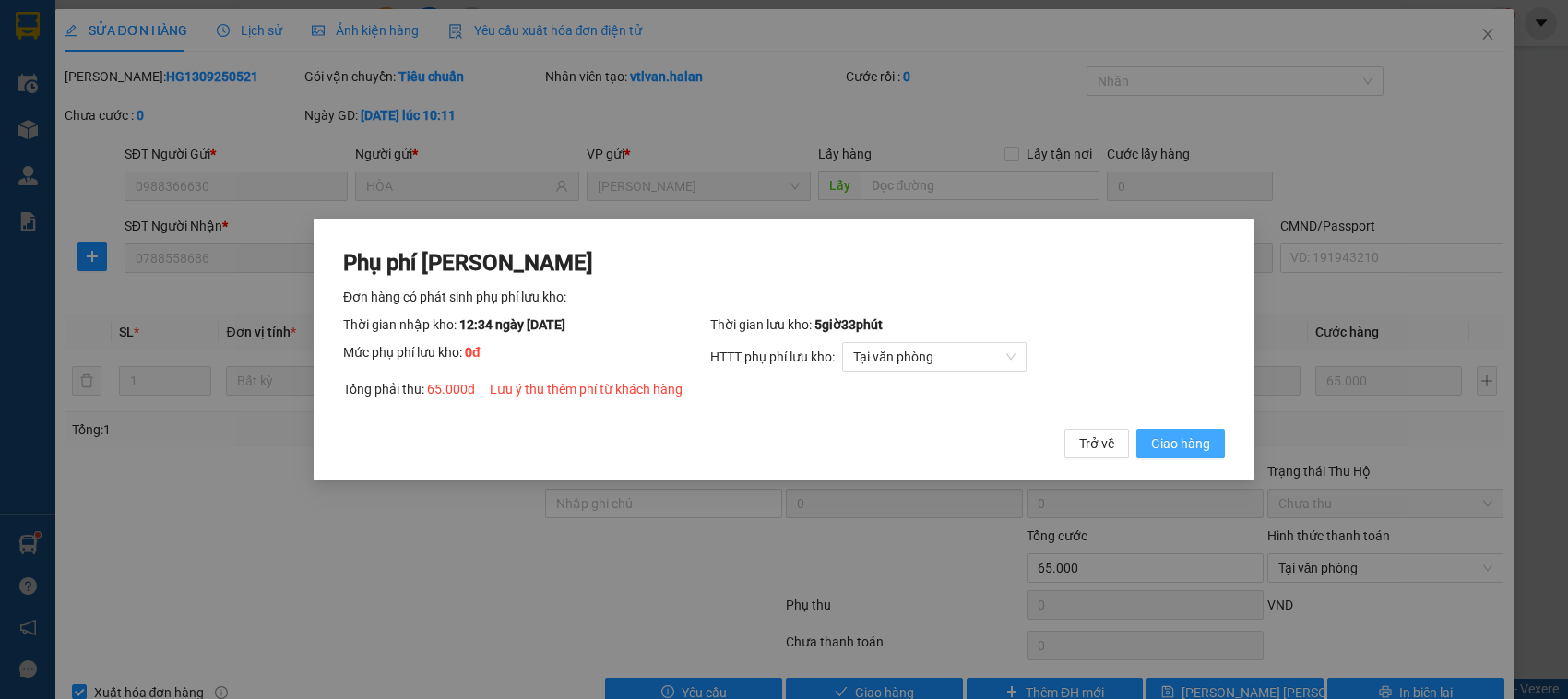
click at [1191, 449] on span "Giao hàng" at bounding box center [1180, 443] width 59 height 21
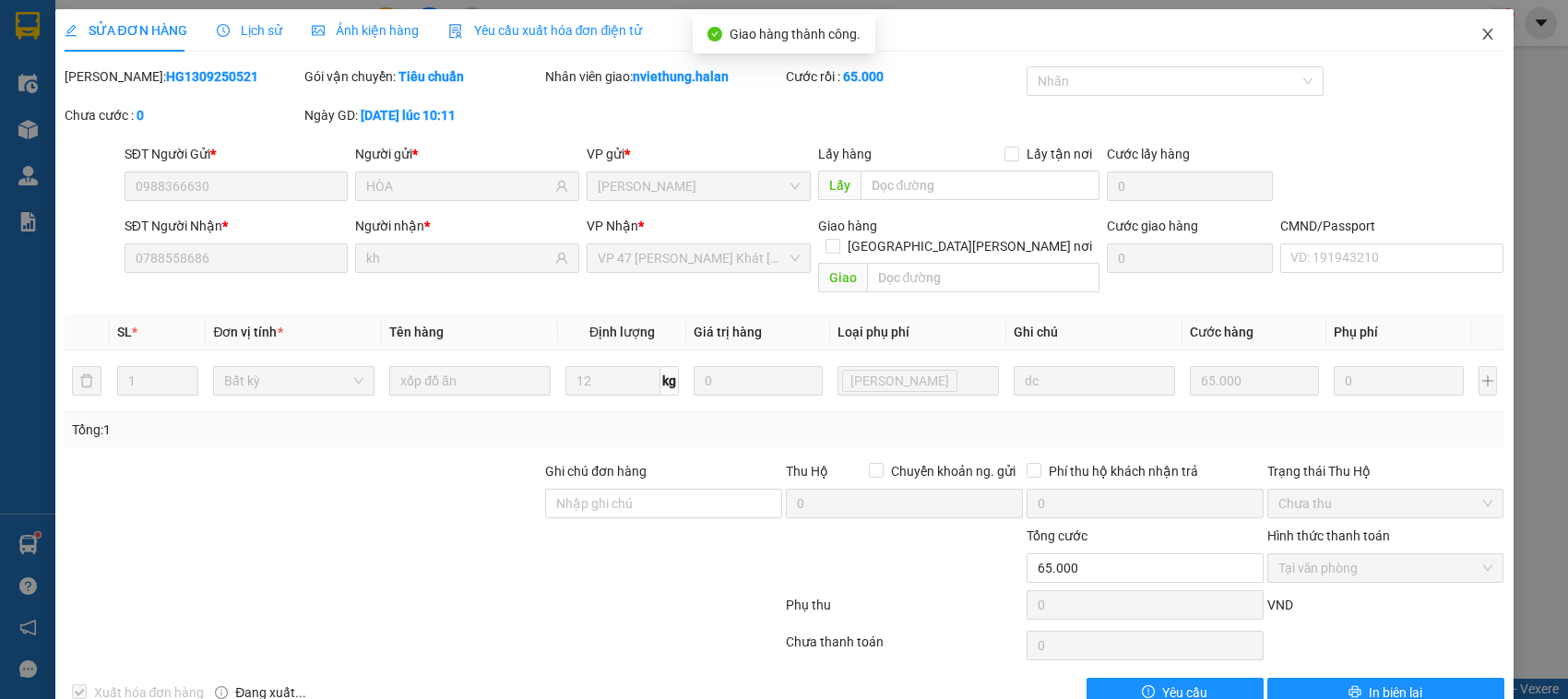
click at [1480, 30] on span "Close" at bounding box center [1488, 34] width 52 height 52
